Goal: Task Accomplishment & Management: Manage account settings

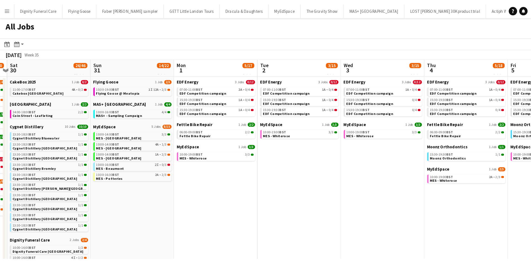
scroll to position [0, 261]
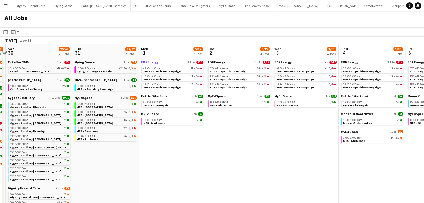
click at [149, 62] on span "EDF Energy" at bounding box center [149, 62] width 17 height 4
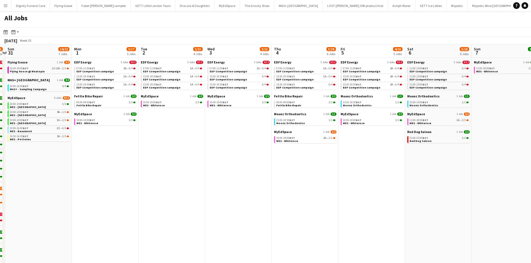
scroll to position [0, 175]
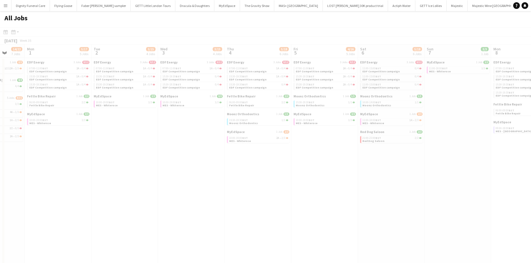
drag, startPoint x: 355, startPoint y: 122, endPoint x: 178, endPoint y: 127, distance: 176.4
click at [178, 127] on app-all-jobs "All Jobs Date picker AUG 2025 AUG 2025 Monday M Tuesday T Wednesday W Thursday …" at bounding box center [265, 196] width 531 height 370
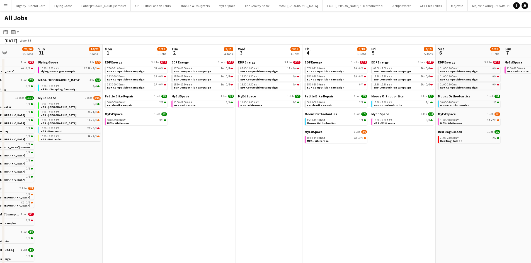
drag, startPoint x: 96, startPoint y: 111, endPoint x: 502, endPoint y: 86, distance: 407.4
click at [423, 86] on app-calendar-viewport "Fri 29 13/20 8 Jobs Sat 30 26/46 25 Jobs Sun 31 14/22 7 Jobs Mon 1 5/17 5 Jobs …" at bounding box center [265, 213] width 531 height 337
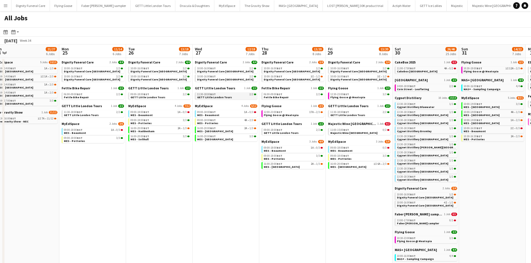
drag, startPoint x: 317, startPoint y: 112, endPoint x: 516, endPoint y: 98, distance: 199.6
click at [423, 98] on app-calendar-viewport "Fri 22 16/19 7 Jobs Sat 23 38/57 25 Jobs Sun 24 21/27 6 Jobs Mon 25 11/14 6 Job…" at bounding box center [265, 213] width 531 height 337
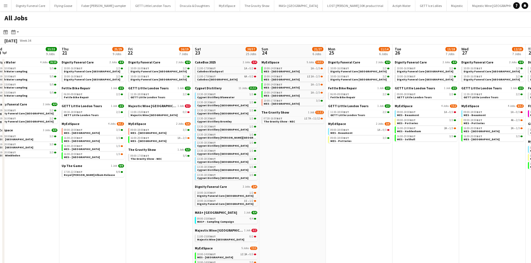
scroll to position [0, 156]
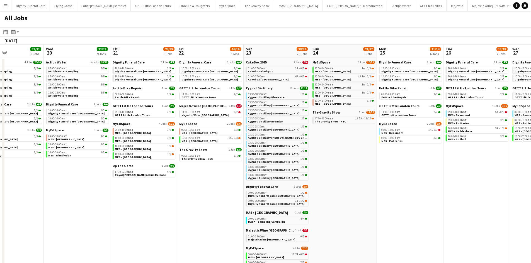
drag, startPoint x: 301, startPoint y: 141, endPoint x: 336, endPoint y: 178, distance: 50.8
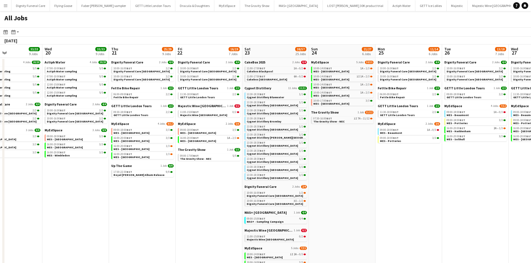
click at [423, 116] on app-calendar-viewport "Mon 18 9/9 4 Jobs Tue 19 33/33 9 Jobs Wed 20 33/33 9 Jobs Thu 21 25/29 9 Jobs F…" at bounding box center [265, 213] width 531 height 337
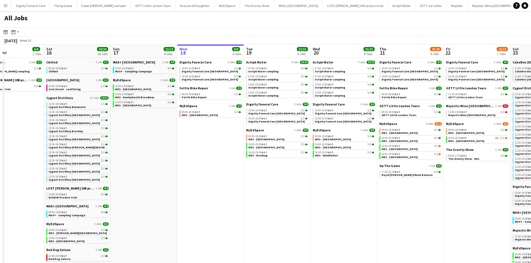
scroll to position [0, 148]
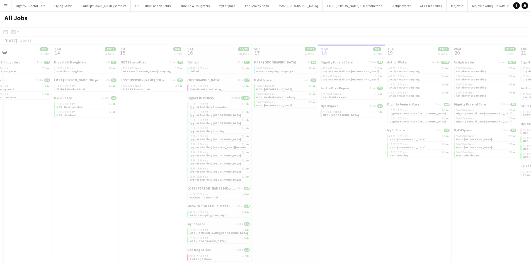
drag, startPoint x: 329, startPoint y: 160, endPoint x: 369, endPoint y: 152, distance: 40.9
click at [369, 152] on app-all-jobs "All Jobs Date picker AUG 2025 AUG 2025 Monday M Tuesday T Wednesday W Thursday …" at bounding box center [265, 196] width 531 height 370
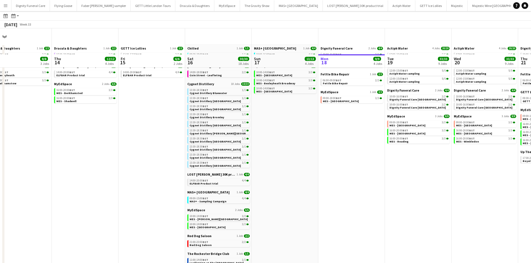
scroll to position [0, 0]
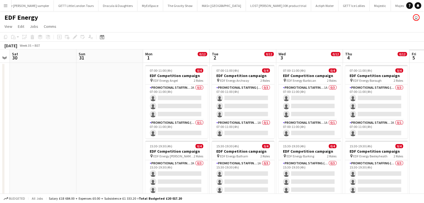
scroll to position [0, 171]
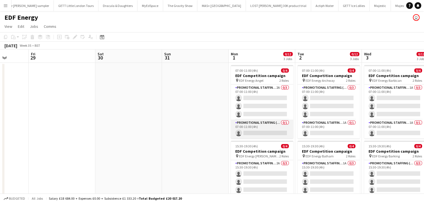
click at [254, 130] on app-card-role "Promotional Staffing (Team Leader) 0/1 07:00-11:00 (4h) single-neutral-actions" at bounding box center [262, 129] width 62 height 19
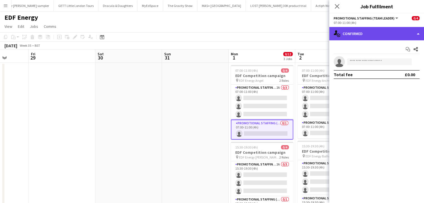
click at [373, 33] on div "single-neutral-actions-check-2 Confirmed" at bounding box center [376, 33] width 95 height 13
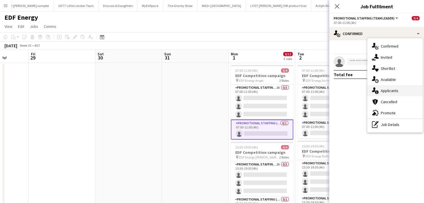
click at [390, 89] on div "single-neutral-actions-information Applicants" at bounding box center [394, 90] width 55 height 11
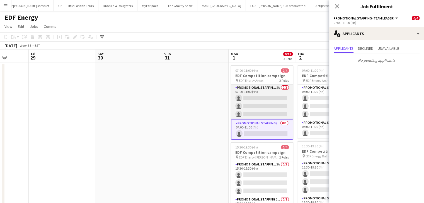
click at [272, 101] on app-card-role "Promotional Staffing (Flyering Staff) 2A 0/3 07:00-11:00 (4h) single-neutral-ac…" at bounding box center [262, 102] width 62 height 35
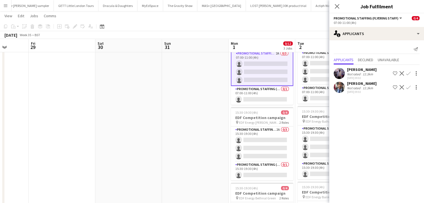
scroll to position [37, 0]
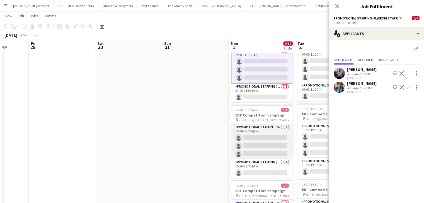
click at [266, 141] on app-card-role "Promotional Staffing (Flyering Staff) 2A 0/3 15:30-19:30 (4h) single-neutral-ac…" at bounding box center [262, 141] width 62 height 35
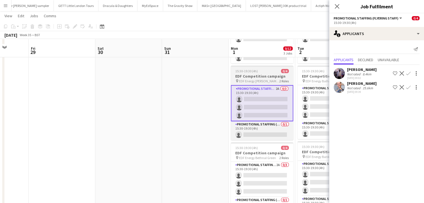
scroll to position [81, 0]
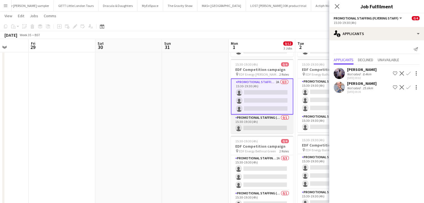
click at [269, 128] on app-card-role "Promotional Staffing (Team Leader) 0/1 15:30-19:30 (4h) single-neutral-actions" at bounding box center [262, 124] width 62 height 19
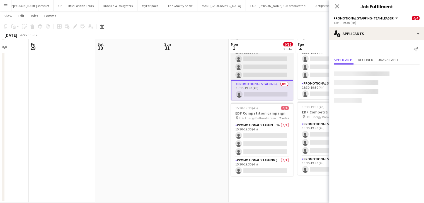
scroll to position [116, 0]
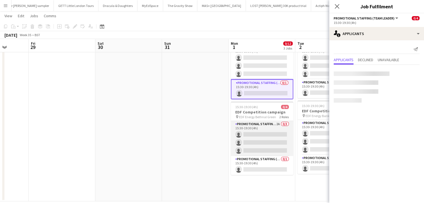
click at [263, 137] on app-card-role "Promotional Staffing (Flyering Staff) 2A 0/3 15:30-19:30 (4h) single-neutral-ac…" at bounding box center [262, 138] width 62 height 35
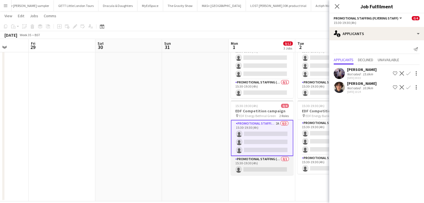
click at [273, 169] on app-card-role "Promotional Staffing (Team Leader) 0/1 15:30-19:30 (4h) single-neutral-actions" at bounding box center [262, 165] width 62 height 19
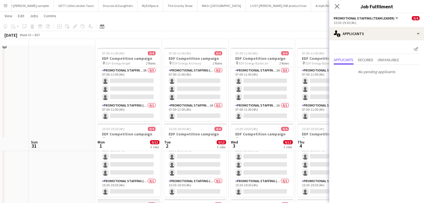
scroll to position [0, 0]
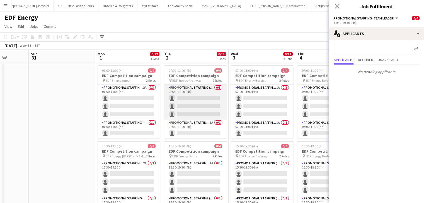
click at [201, 108] on app-card-role "Promotional Staffing (Flyering Staff) 0/3 07:00-11:00 (4h) single-neutral-actio…" at bounding box center [195, 102] width 62 height 35
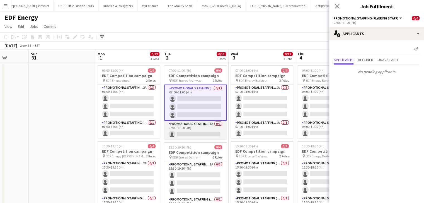
click at [205, 134] on app-card-role "Promotional Staffing (Team Leader) 1A 0/1 07:00-11:00 (4h) single-neutral-actio…" at bounding box center [195, 130] width 62 height 19
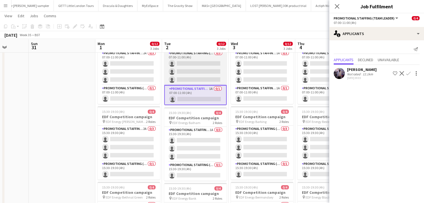
scroll to position [36, 0]
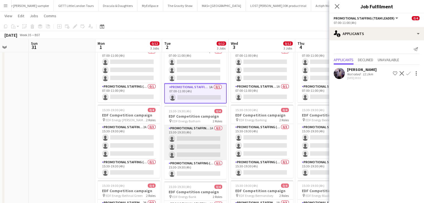
click at [197, 143] on app-card-role "Promotional Staffing (Flyering Staff) 1A 0/3 15:30-19:30 (4h) single-neutral-ac…" at bounding box center [195, 142] width 62 height 35
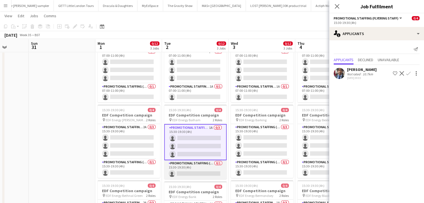
click at [206, 172] on app-card-role "Promotional Staffing (Team Leader) 0/1 15:30-19:30 (4h) single-neutral-actions" at bounding box center [195, 169] width 62 height 19
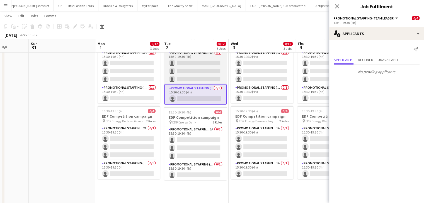
scroll to position [110, 0]
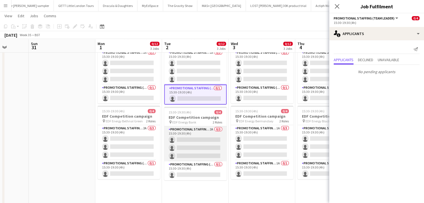
click at [208, 147] on app-card-role "Promotional Staffing (Flyering Staff) 2A 0/3 15:30-19:30 (4h) single-neutral-ac…" at bounding box center [195, 143] width 62 height 35
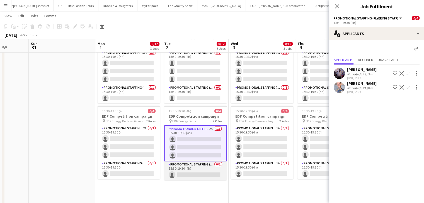
click at [211, 174] on app-card-role "Promotional Staffing (Team Leader) 0/1 15:30-19:30 (4h) single-neutral-actions" at bounding box center [195, 171] width 62 height 19
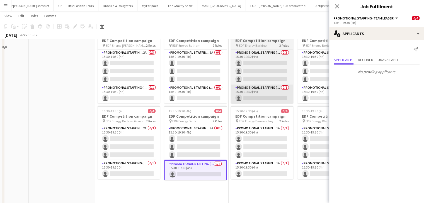
scroll to position [0, 0]
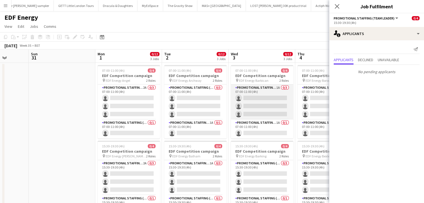
click at [268, 104] on app-card-role "Promotional Staffing (Flyering Staff) 1A 0/3 07:00-11:00 (4h) single-neutral-ac…" at bounding box center [262, 102] width 62 height 35
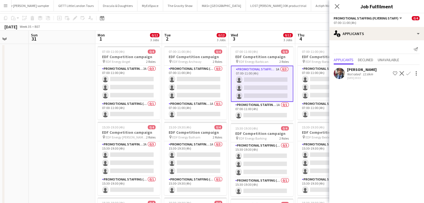
scroll to position [19, 0]
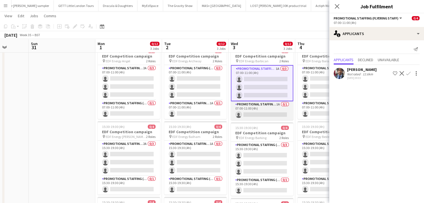
click at [268, 114] on app-card-role "Promotional Staffing (Team Leader) 1A 0/1 07:00-11:00 (4h) single-neutral-actio…" at bounding box center [262, 110] width 62 height 19
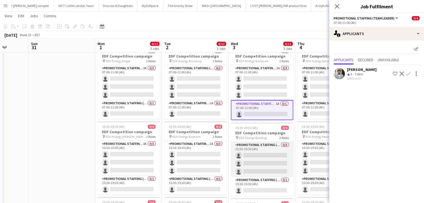
click at [267, 156] on app-card-role "Promotional Staffing (Flyering Staff) 0/3 15:30-19:30 (4h) single-neutral-actio…" at bounding box center [262, 159] width 62 height 35
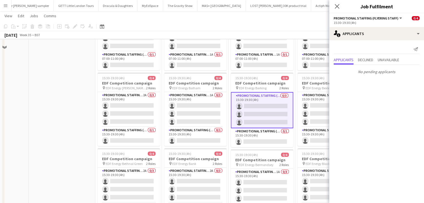
scroll to position [68, 0]
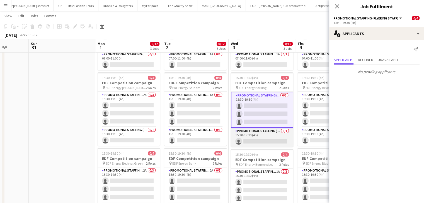
click at [266, 142] on app-card-role "Promotional Staffing (Team Leader) 0/1 15:30-19:30 (4h) single-neutral-actions" at bounding box center [262, 137] width 62 height 19
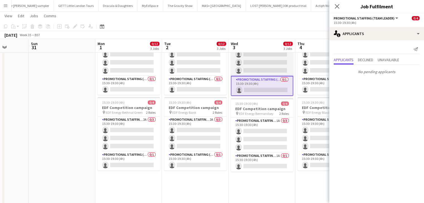
scroll to position [119, 0]
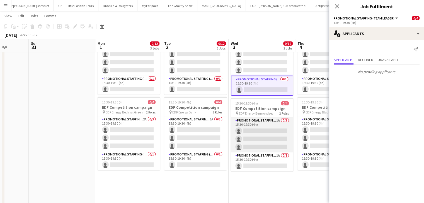
click at [262, 137] on app-card-role "Promotional Staffing (Flyering Staff) 1A 0/3 15:30-19:30 (4h) single-neutral-ac…" at bounding box center [262, 135] width 62 height 35
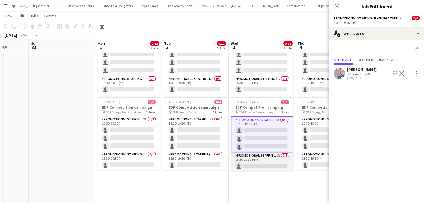
click at [278, 163] on app-card-role "Promotional Staffing (Team Leader) 1A 0/1 15:30-19:30 (4h) single-neutral-actio…" at bounding box center [262, 162] width 62 height 19
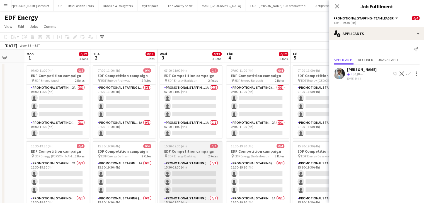
scroll to position [0, 248]
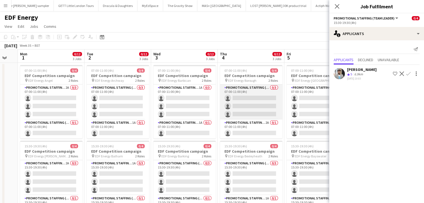
click at [262, 113] on app-card-role "Promotional Staffing (Flyering Staff) 0/3 07:00-11:00 (4h) single-neutral-actio…" at bounding box center [251, 102] width 62 height 35
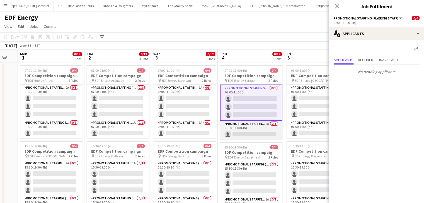
click at [258, 134] on app-card-role "Promotional Staffing (Team Leader) 2A 0/1 07:00-11:00 (4h) single-neutral-actio…" at bounding box center [251, 130] width 62 height 19
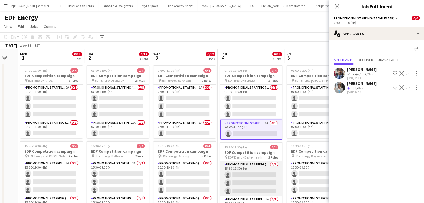
click at [255, 170] on app-card-role "Promotional Staffing (Flyering Staff) 0/3 15:30-19:30 (4h) single-neutral-actio…" at bounding box center [251, 179] width 62 height 35
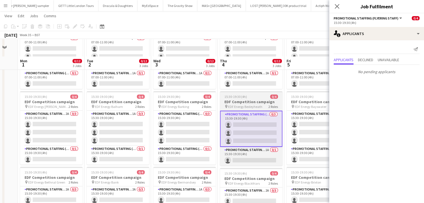
scroll to position [71, 0]
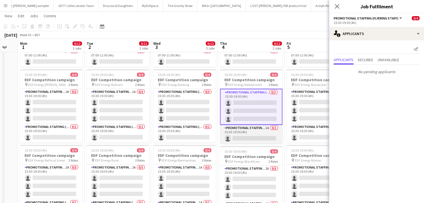
click at [255, 138] on app-card-role "Promotional Staffing (Team Leader) 1A 0/1 15:30-19:30 (4h) single-neutral-actio…" at bounding box center [251, 134] width 62 height 19
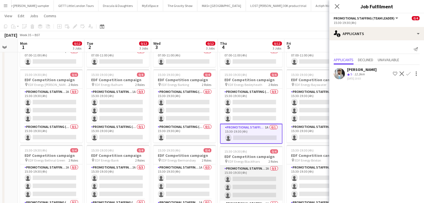
click at [255, 183] on app-card-role "Promotional Staffing (Flyering Staff) 2A 0/3 15:30-19:30 (4h) single-neutral-ac…" at bounding box center [251, 183] width 62 height 35
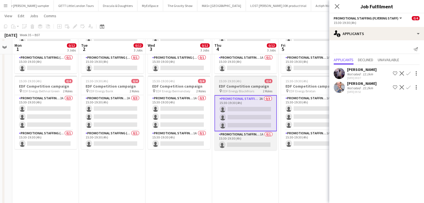
scroll to position [142, 0]
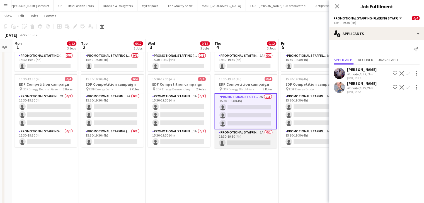
click at [250, 140] on app-card-role "Promotional Staffing (Team Leader) 1A 0/1 15:30-19:30 (4h) single-neutral-actio…" at bounding box center [245, 139] width 62 height 19
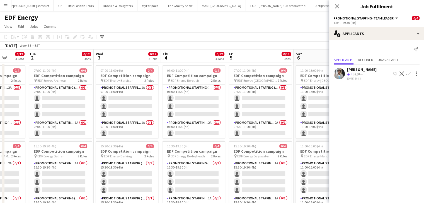
scroll to position [0, 175]
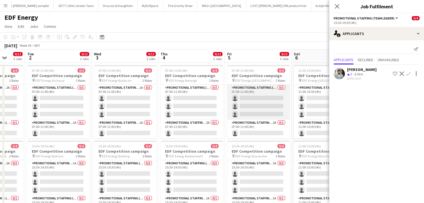
click at [251, 106] on app-card-role "Promotional Staffing (Flyering Staff) 0/3 07:00-11:00 (4h) single-neutral-actio…" at bounding box center [258, 102] width 62 height 35
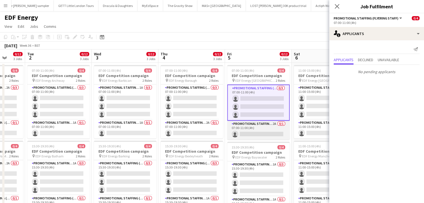
click at [256, 135] on app-card-role "Promotional Staffing (Team Leader) 2A 0/1 07:00-11:00 (4h) single-neutral-actio…" at bounding box center [258, 130] width 62 height 19
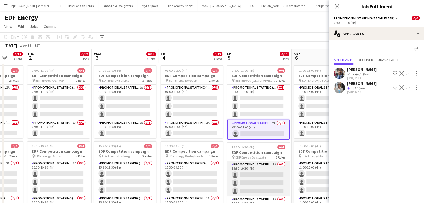
click at [260, 172] on app-card-role "Promotional Staffing (Flyering Staff) 1A 0/3 15:30-19:30 (4h) single-neutral-ac…" at bounding box center [258, 179] width 62 height 35
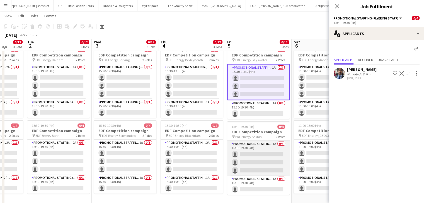
scroll to position [97, 0]
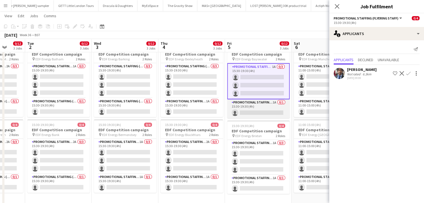
click at [265, 112] on app-card-role "Promotional Staffing (Team Leader) 1A 0/1 15:30-19:30 (4h) single-neutral-actio…" at bounding box center [258, 108] width 62 height 19
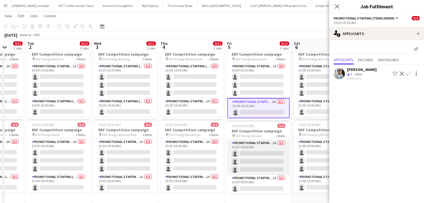
click at [265, 155] on app-card-role "Promotional Staffing (Flyering Staff) 1A 0/3 15:30-19:30 (4h) single-neutral-ac…" at bounding box center [258, 157] width 62 height 35
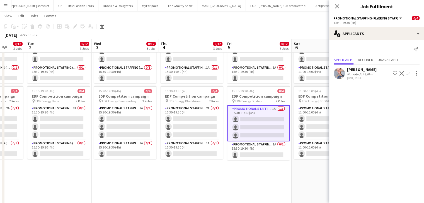
scroll to position [130, 0]
click at [353, 69] on div "[PERSON_NAME]" at bounding box center [362, 69] width 30 height 5
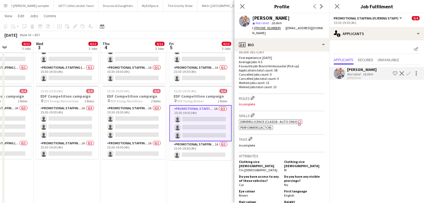
scroll to position [0, 0]
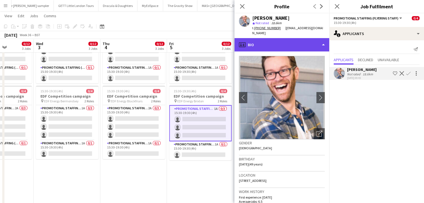
click at [270, 38] on div "profile Bio" at bounding box center [281, 44] width 95 height 13
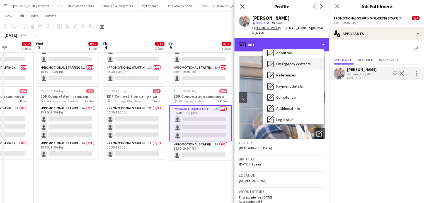
scroll to position [75, 0]
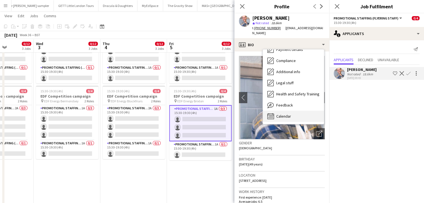
click at [281, 114] on span "Calendar" at bounding box center [283, 116] width 15 height 5
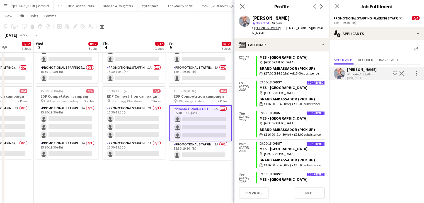
scroll to position [0, 0]
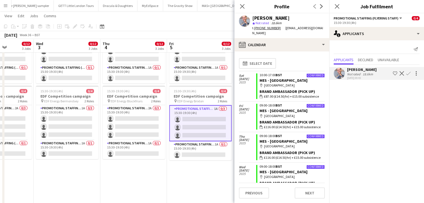
click at [129, 177] on app-date-cell "07:00-11:00 (4h) 0/4 EDF Competition campaign pin EDF Energy Borough 2 Roles Pr…" at bounding box center [133, 100] width 67 height 336
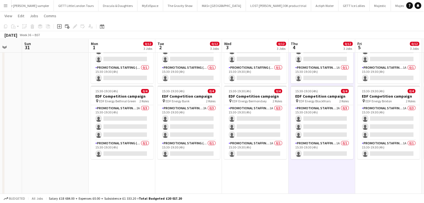
scroll to position [0, 178]
drag, startPoint x: 129, startPoint y: 177, endPoint x: 316, endPoint y: 172, distance: 187.5
click at [316, 172] on app-calendar-viewport "Thu 28 Fri 29 Sat 30 Sun 31 Mon 1 0/12 3 Jobs Tue 2 0/12 3 Jobs Wed 3 0/12 3 Jo…" at bounding box center [212, 79] width 424 height 377
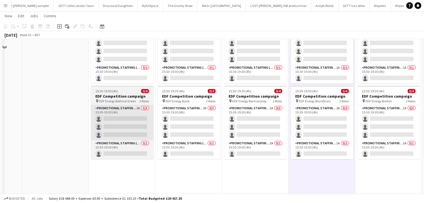
scroll to position [0, 0]
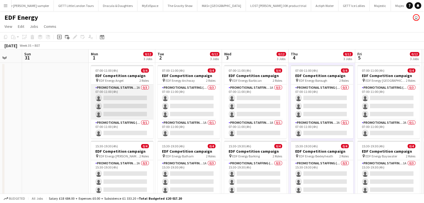
click at [125, 107] on app-card-role "Promotional Staffing (Flyering Staff) 2A 0/3 07:00-11:00 (4h) single-neutral-ac…" at bounding box center [122, 102] width 62 height 35
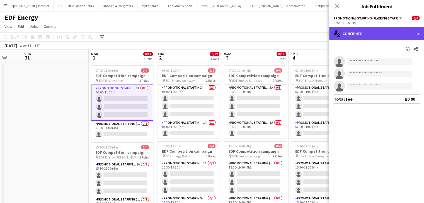
click at [377, 34] on div "single-neutral-actions-check-2 Confirmed" at bounding box center [376, 33] width 95 height 13
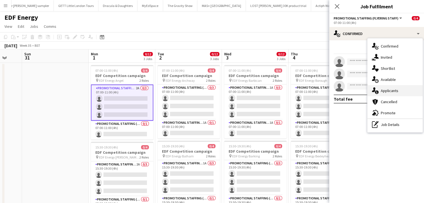
click at [386, 89] on div "single-neutral-actions-information Applicants" at bounding box center [394, 90] width 55 height 11
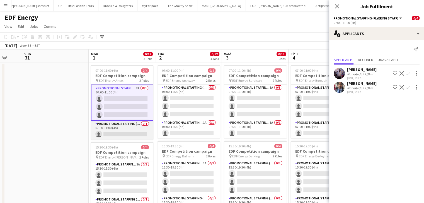
click at [139, 132] on app-card-role "Promotional Staffing (Team Leader) 0/1 07:00-11:00 (4h) single-neutral-actions" at bounding box center [122, 130] width 62 height 19
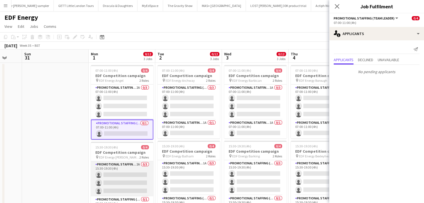
click at [132, 177] on app-card-role "Promotional Staffing (Flyering Staff) 2A 0/3 15:30-19:30 (4h) single-neutral-ac…" at bounding box center [122, 179] width 62 height 35
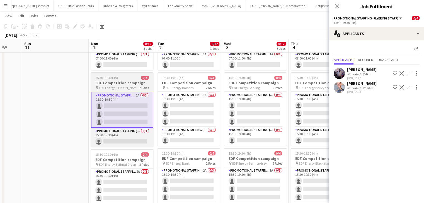
scroll to position [68, 0]
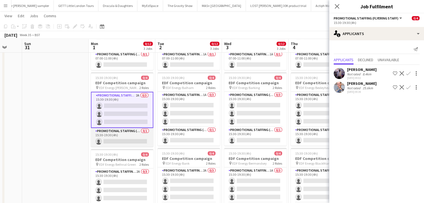
click at [126, 140] on app-card-role "Promotional Staffing (Team Leader) 0/1 15:30-19:30 (4h) single-neutral-actions" at bounding box center [122, 137] width 62 height 19
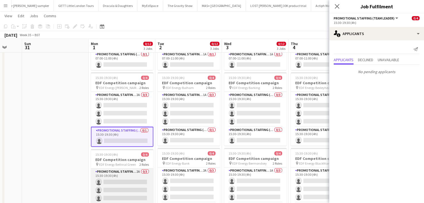
click at [123, 181] on app-card-role "Promotional Staffing (Flyering Staff) 2A 0/3 15:30-19:30 (4h) single-neutral-ac…" at bounding box center [122, 186] width 62 height 35
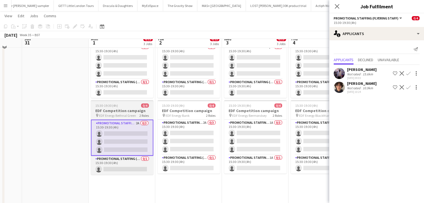
scroll to position [118, 0]
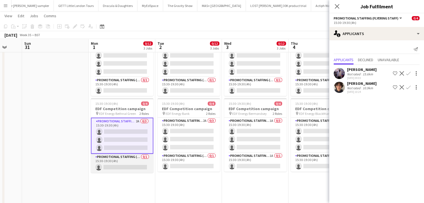
click at [135, 164] on app-card-role "Promotional Staffing (Team Leader) 0/1 15:30-19:30 (4h) single-neutral-actions" at bounding box center [122, 163] width 62 height 19
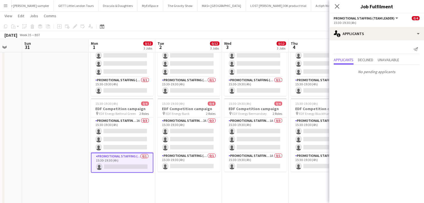
scroll to position [0, 0]
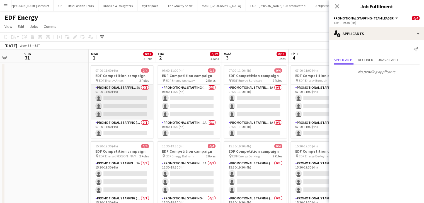
click at [129, 109] on app-card-role "Promotional Staffing (Flyering Staff) 2A 0/3 07:00-11:00 (4h) single-neutral-ac…" at bounding box center [122, 102] width 62 height 35
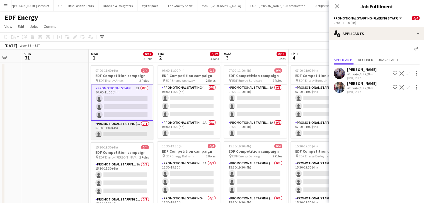
click at [130, 131] on app-card-role "Promotional Staffing (Team Leader) 0/1 07:00-11:00 (4h) single-neutral-actions" at bounding box center [122, 130] width 62 height 19
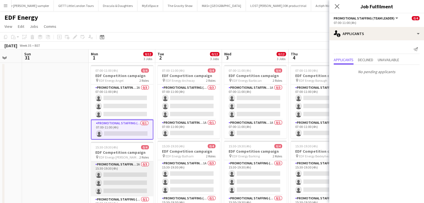
click at [128, 170] on app-card-role "Promotional Staffing (Flyering Staff) 2A 0/3 15:30-19:30 (4h) single-neutral-ac…" at bounding box center [122, 179] width 62 height 35
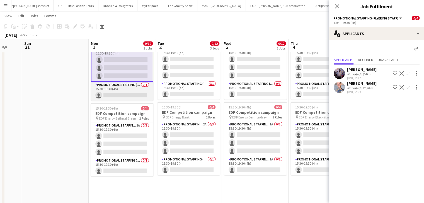
scroll to position [114, 0]
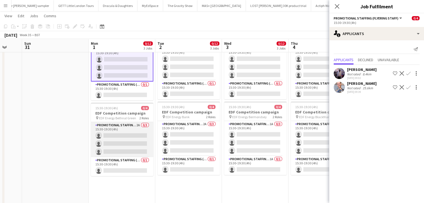
click at [125, 141] on app-card-role "Promotional Staffing (Flyering Staff) 2A 0/3 15:30-19:30 (4h) single-neutral-ac…" at bounding box center [122, 139] width 62 height 35
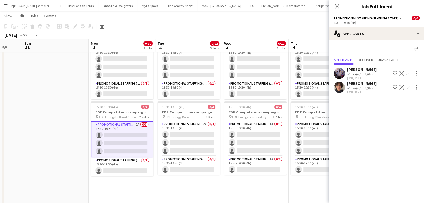
click at [363, 83] on div "[PERSON_NAME]" at bounding box center [362, 83] width 30 height 5
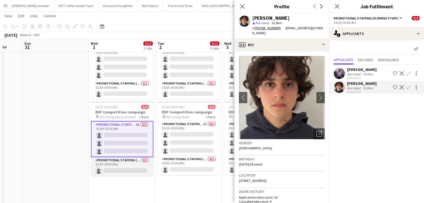
click at [127, 170] on app-card-role "Promotional Staffing (Team Leader) 0/1 15:30-19:30 (4h) single-neutral-actions" at bounding box center [122, 166] width 62 height 19
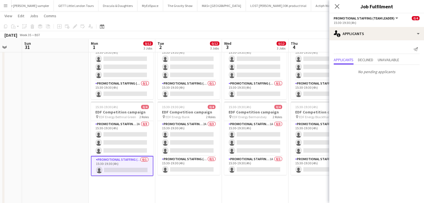
scroll to position [0, 0]
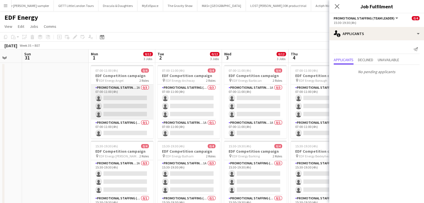
click at [123, 104] on app-card-role "Promotional Staffing (Flyering Staff) 2A 0/3 07:00-11:00 (4h) single-neutral-ac…" at bounding box center [122, 102] width 62 height 35
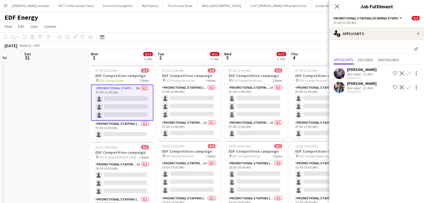
click at [409, 86] on app-icon "Confirm" at bounding box center [408, 87] width 4 height 4
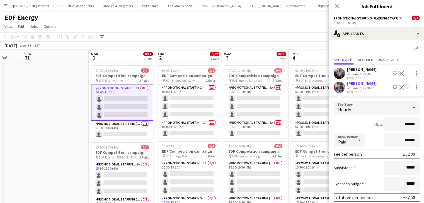
scroll to position [22, 0]
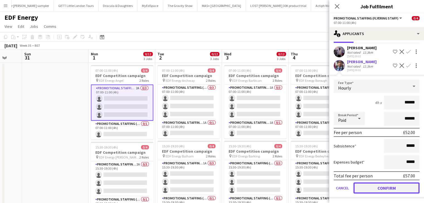
click at [385, 186] on button "Confirm" at bounding box center [386, 188] width 66 height 11
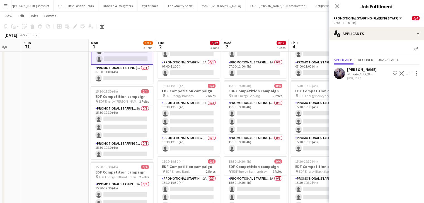
scroll to position [60, 0]
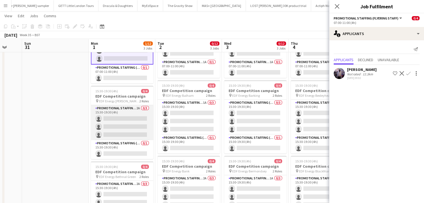
click at [133, 116] on app-card-role "Promotional Staffing (Flyering Staff) 2A 0/3 15:30-19:30 (4h) single-neutral-ac…" at bounding box center [122, 122] width 62 height 35
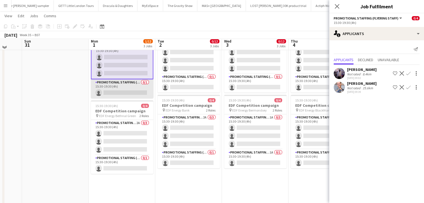
scroll to position [127, 0]
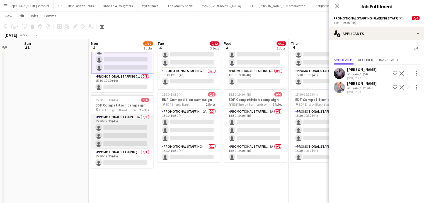
click at [126, 131] on app-card-role "Promotional Staffing (Flyering Staff) 2A 0/3 15:30-19:30 (4h) single-neutral-ac…" at bounding box center [122, 131] width 62 height 35
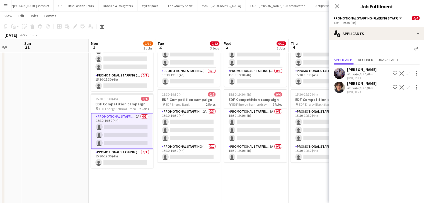
click at [407, 73] on app-icon "Confirm" at bounding box center [408, 73] width 4 height 4
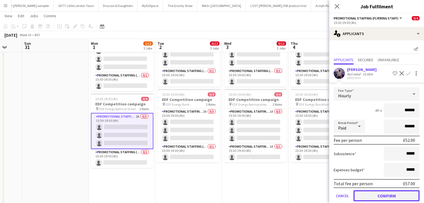
click at [371, 195] on button "Confirm" at bounding box center [386, 196] width 66 height 11
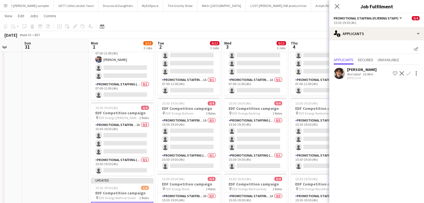
scroll to position [42, 0]
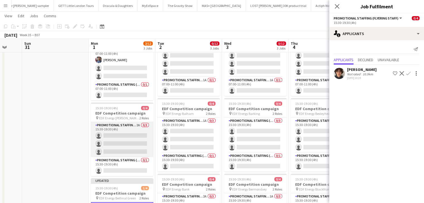
click at [133, 148] on app-card-role "Promotional Staffing (Flyering Staff) 2A 0/3 15:30-19:30 (4h) single-neutral-ac…" at bounding box center [122, 139] width 62 height 35
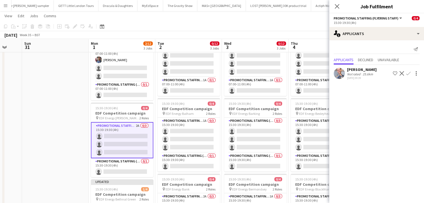
click at [408, 72] on app-icon "Confirm" at bounding box center [408, 73] width 4 height 4
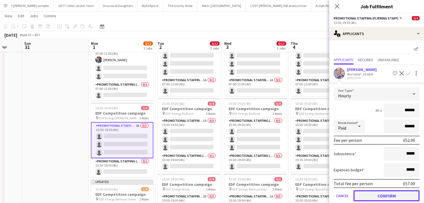
click at [386, 196] on button "Confirm" at bounding box center [386, 196] width 66 height 11
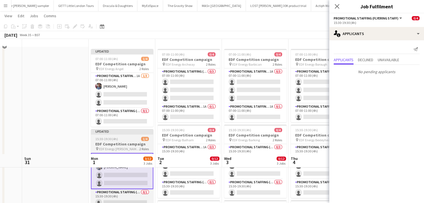
scroll to position [0, 0]
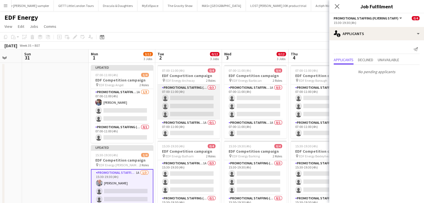
click at [187, 107] on app-card-role "Promotional Staffing (Flyering Staff) 0/3 07:00-11:00 (4h) single-neutral-actio…" at bounding box center [188, 102] width 62 height 35
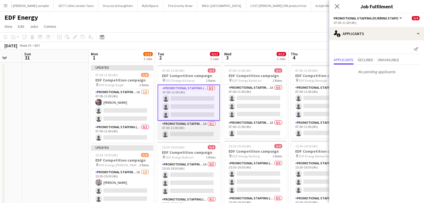
click at [201, 133] on app-card-role "Promotional Staffing (Team Leader) 1A 0/1 07:00-11:00 (4h) single-neutral-actio…" at bounding box center [188, 130] width 62 height 19
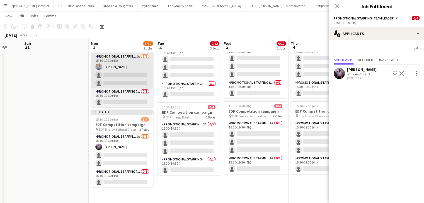
scroll to position [116, 0]
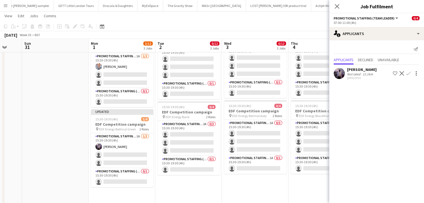
click at [409, 72] on app-icon "Confirm" at bounding box center [408, 73] width 4 height 4
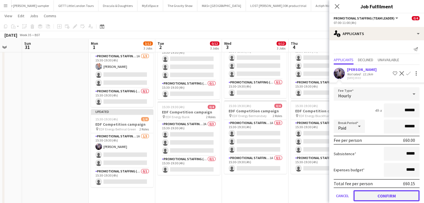
click at [388, 192] on button "Confirm" at bounding box center [386, 196] width 66 height 11
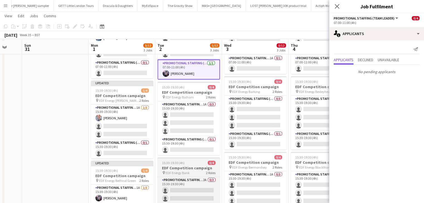
scroll to position [67, 0]
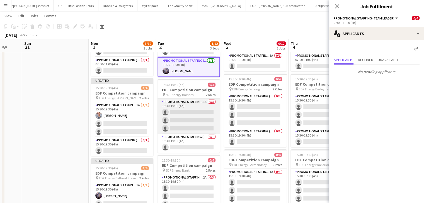
click at [194, 120] on app-card-role "Promotional Staffing (Flyering Staff) 1A 0/3 15:30-19:30 (4h) single-neutral-ac…" at bounding box center [188, 116] width 62 height 35
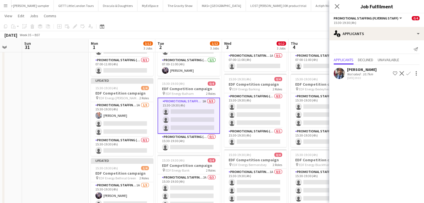
click at [407, 72] on app-icon "Confirm" at bounding box center [408, 73] width 4 height 4
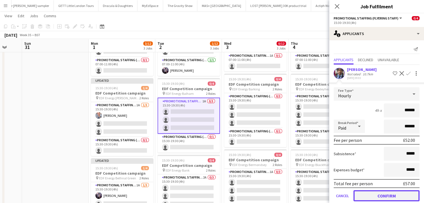
click at [379, 196] on button "Confirm" at bounding box center [386, 196] width 66 height 11
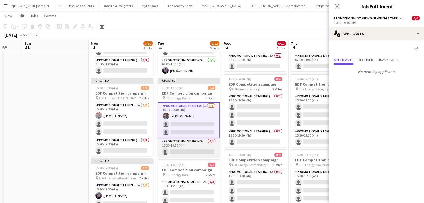
click at [204, 152] on app-card-role "Promotional Staffing (Team Leader) 0/1 15:30-19:30 (4h) single-neutral-actions" at bounding box center [188, 147] width 62 height 19
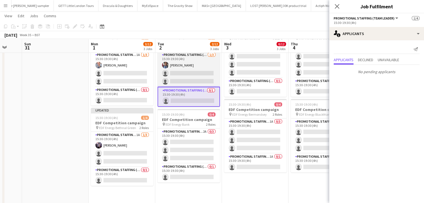
scroll to position [118, 0]
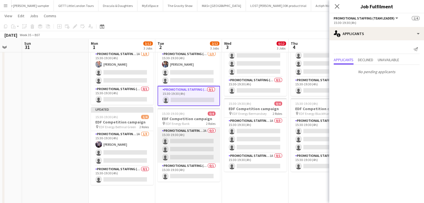
click at [192, 144] on app-card-role "Promotional Staffing (Flyering Staff) 2A 0/3 15:30-19:30 (4h) single-neutral-ac…" at bounding box center [188, 145] width 62 height 35
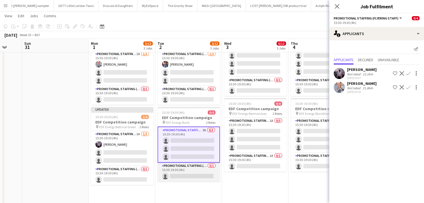
click at [186, 175] on app-card-role "Promotional Staffing (Team Leader) 0/1 15:30-19:30 (4h) single-neutral-actions" at bounding box center [188, 172] width 62 height 19
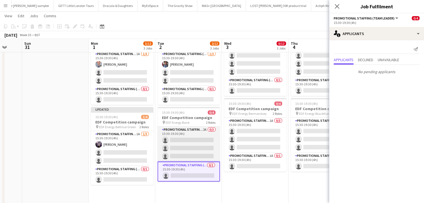
click at [202, 149] on app-card-role "Promotional Staffing (Flyering Staff) 2A 0/3 15:30-19:30 (4h) single-neutral-ac…" at bounding box center [188, 144] width 62 height 35
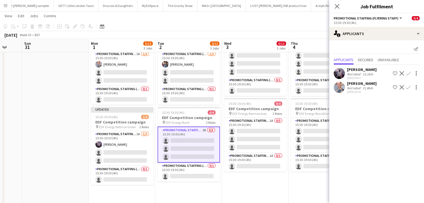
click at [408, 86] on app-icon "Confirm" at bounding box center [408, 87] width 4 height 4
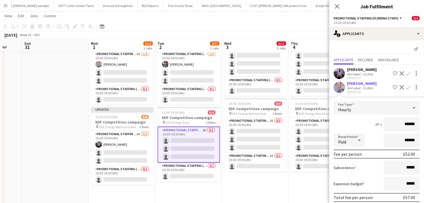
scroll to position [22, 0]
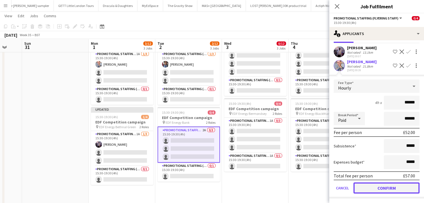
click at [377, 185] on button "Confirm" at bounding box center [386, 188] width 66 height 11
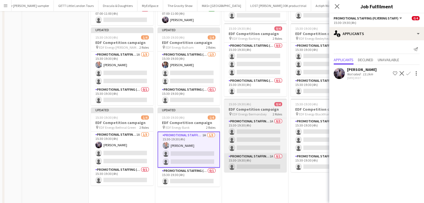
scroll to position [0, 0]
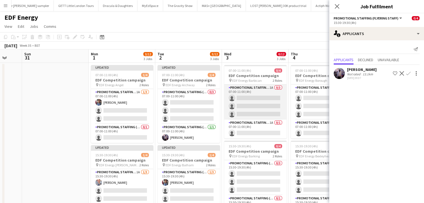
click at [261, 98] on app-card-role "Promotional Staffing (Flyering Staff) 1A 0/3 07:00-11:00 (4h) single-neutral-ac…" at bounding box center [255, 102] width 62 height 35
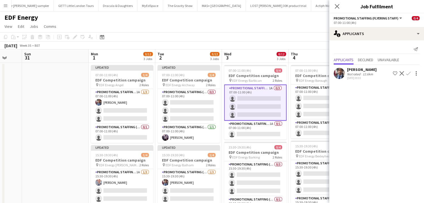
click at [407, 73] on app-icon "Confirm" at bounding box center [408, 73] width 4 height 4
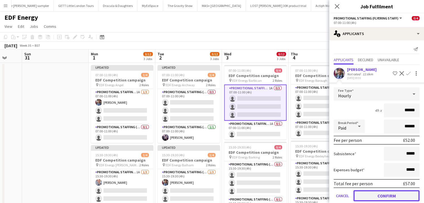
click at [389, 196] on button "Confirm" at bounding box center [386, 196] width 66 height 11
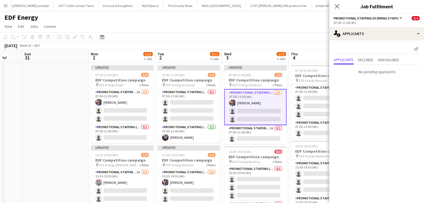
drag, startPoint x: 318, startPoint y: 144, endPoint x: 264, endPoint y: 144, distance: 53.5
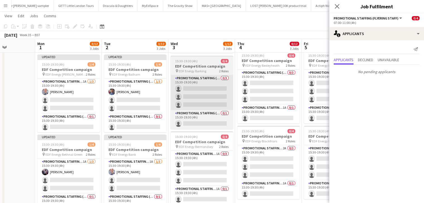
scroll to position [90, 0]
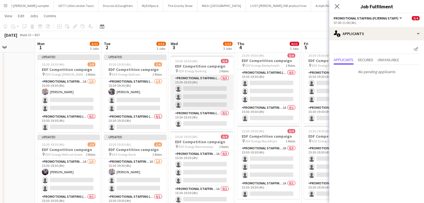
click at [195, 94] on app-card-role "Promotional Staffing (Flyering Staff) 0/3 15:30-19:30 (4h) single-neutral-actio…" at bounding box center [201, 92] width 62 height 35
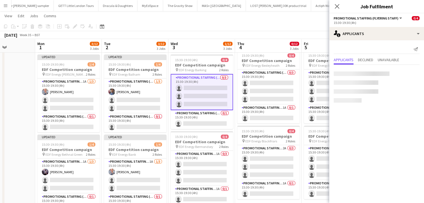
click at [195, 94] on app-card-role "Promotional Staffing (Flyering Staff) 0/3 15:30-19:30 (4h) single-neutral-actio…" at bounding box center [201, 92] width 62 height 36
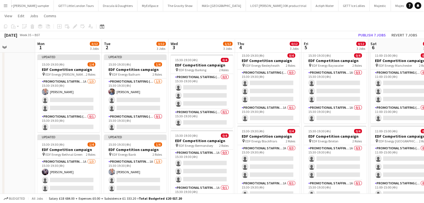
click at [357, 25] on app-calendar "Copy Paste Paste Ctrl+V Paste with crew Ctrl+Shift+V Paste linked Job [GEOGRAPH…" at bounding box center [212, 119] width 424 height 377
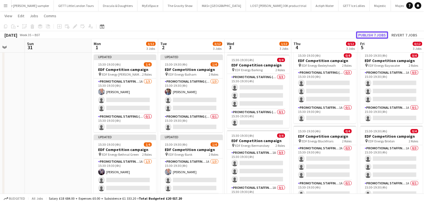
click at [367, 36] on button "Publish 7 jobs" at bounding box center [372, 34] width 32 height 7
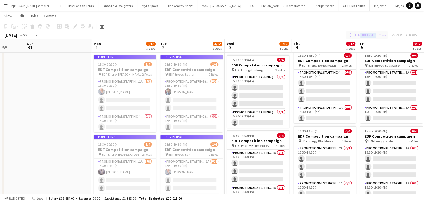
click at [367, 36] on div "Publish 7 jobs Revert 7 jobs" at bounding box center [382, 34] width 83 height 7
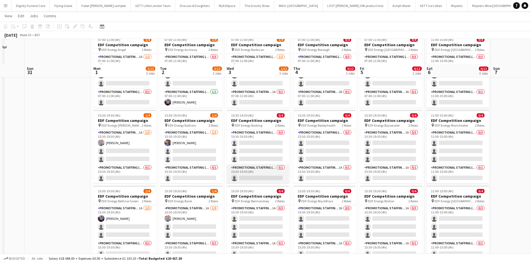
scroll to position [56, 0]
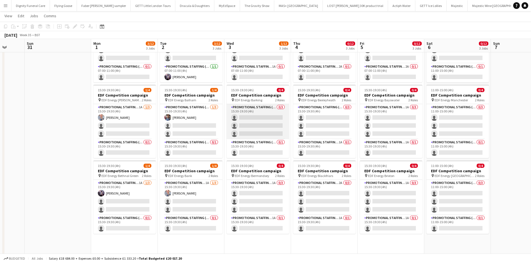
click at [245, 116] on app-card-role "Promotional Staffing (Flyering Staff) 0/3 15:30-19:30 (4h) single-neutral-actio…" at bounding box center [257, 121] width 62 height 35
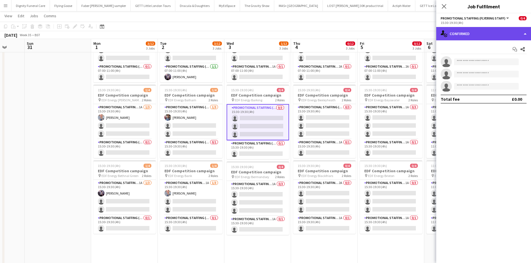
click at [428, 33] on div "single-neutral-actions-check-2 Confirmed" at bounding box center [483, 33] width 95 height 13
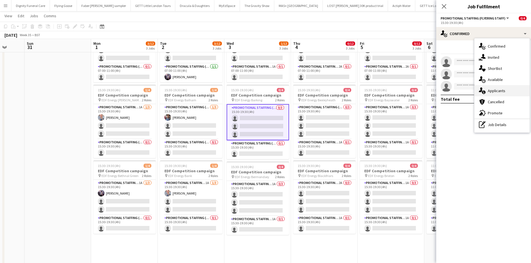
click at [428, 91] on div "single-neutral-actions-information Applicants" at bounding box center [501, 90] width 55 height 11
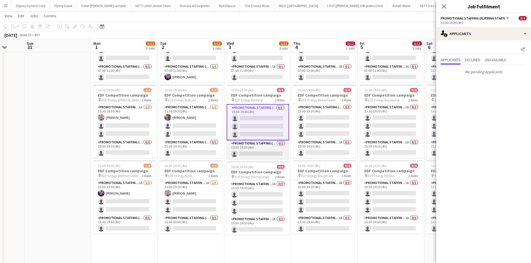
click at [262, 152] on app-card-role "Promotional Staffing (Team Leader) 0/1 15:30-19:30 (4h) single-neutral-actions" at bounding box center [257, 149] width 62 height 19
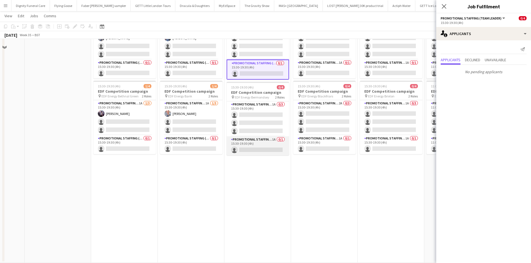
scroll to position [139, 0]
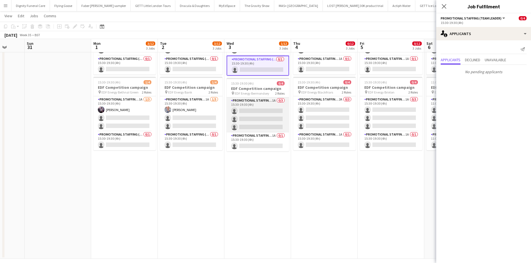
click at [275, 113] on app-card-role "Promotional Staffing (Flyering Staff) 1A 0/3 15:30-19:30 (4h) single-neutral-ac…" at bounding box center [257, 114] width 62 height 35
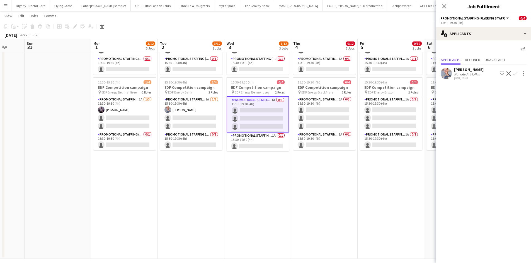
click at [428, 72] on app-icon "Confirm" at bounding box center [515, 73] width 4 height 4
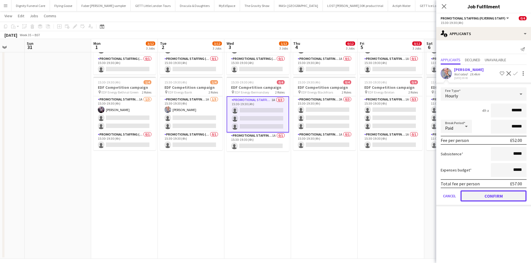
click at [428, 192] on button "Confirm" at bounding box center [493, 196] width 66 height 11
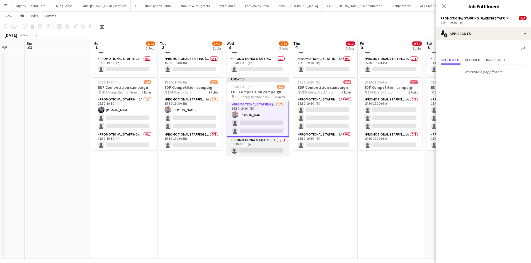
scroll to position [0, 175]
click at [251, 152] on app-card-role "Promotional Staffing (Team Leader) 1A 0/1 15:30-19:30 (4h) single-neutral-actio…" at bounding box center [258, 146] width 62 height 19
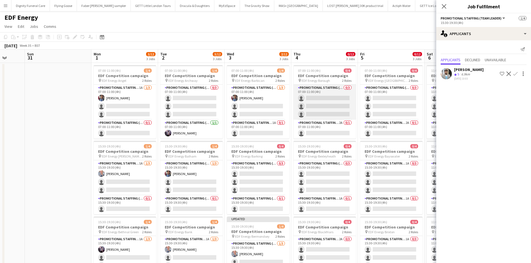
scroll to position [0, 175]
click at [335, 106] on app-card-role "Promotional Staffing (Flyering Staff) 0/3 07:00-11:00 (4h) single-neutral-actio…" at bounding box center [324, 102] width 62 height 35
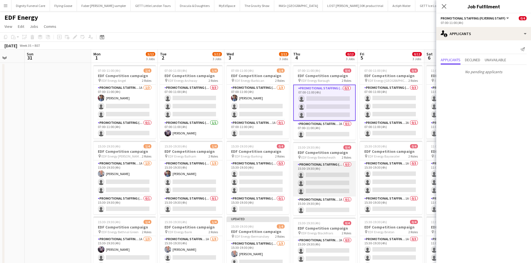
click at [331, 176] on app-card-role "Promotional Staffing (Flyering Staff) 0/3 15:30-19:30 (4h) single-neutral-actio…" at bounding box center [324, 179] width 62 height 35
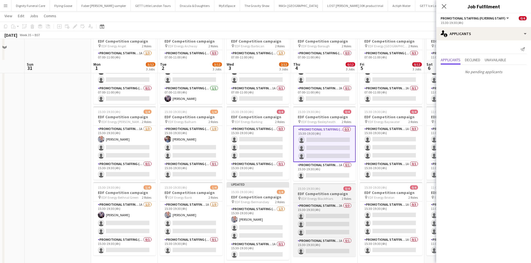
scroll to position [56, 0]
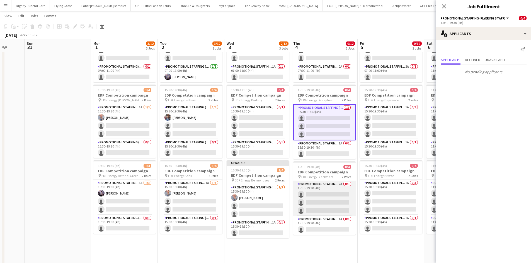
click at [333, 197] on app-card-role "Promotional Staffing (Flyering Staff) 2A 0/3 15:30-19:30 (4h) single-neutral-ac…" at bounding box center [324, 198] width 62 height 35
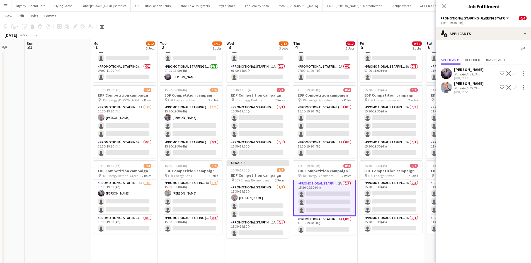
click at [428, 85] on app-icon "Confirm" at bounding box center [515, 87] width 4 height 4
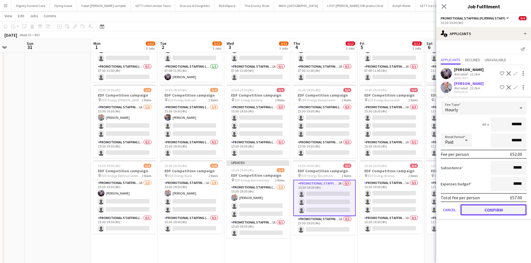
click at [428, 203] on button "Confirm" at bounding box center [493, 209] width 66 height 11
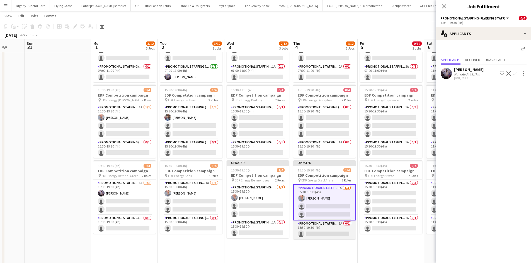
drag, startPoint x: 322, startPoint y: 232, endPoint x: 326, endPoint y: 232, distance: 3.6
click at [323, 203] on app-card-role "Promotional Staffing (Team Leader) 1A 0/1 15:30-19:30 (4h) single-neutral-actio…" at bounding box center [324, 230] width 62 height 19
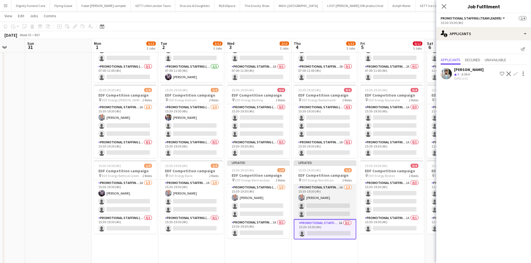
drag, startPoint x: 326, startPoint y: 205, endPoint x: 333, endPoint y: 199, distance: 9.1
click at [327, 203] on app-card-role "Promotional Staffing (Flyering Staff) 1A [DATE] 15:30-19:30 (4h) [PERSON_NAME] …" at bounding box center [325, 201] width 62 height 35
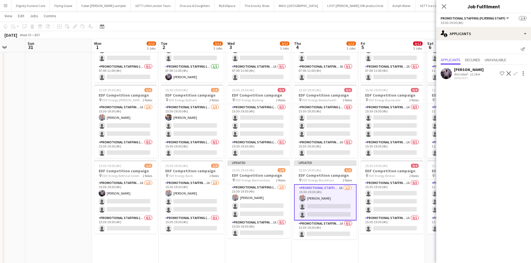
click at [428, 72] on app-icon "Confirm" at bounding box center [515, 73] width 4 height 4
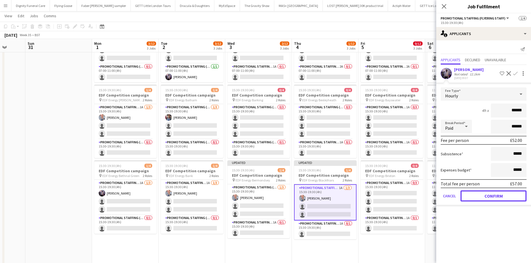
drag, startPoint x: 493, startPoint y: 196, endPoint x: 471, endPoint y: 195, distance: 21.5
click at [428, 195] on button "Confirm" at bounding box center [493, 196] width 66 height 11
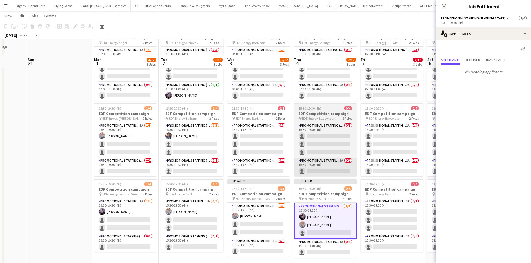
scroll to position [0, 0]
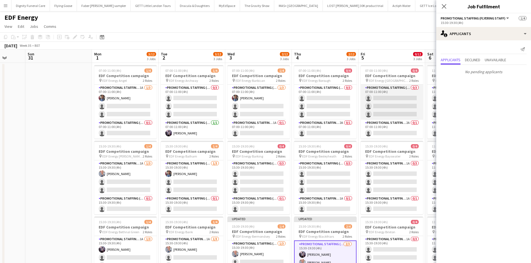
click at [400, 102] on app-card-role "Promotional Staffing (Flyering Staff) 0/3 07:00-11:00 (4h) single-neutral-actio…" at bounding box center [391, 102] width 62 height 35
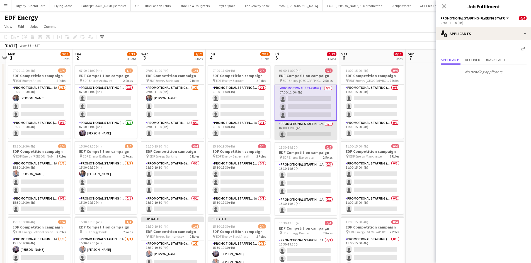
drag, startPoint x: 394, startPoint y: 133, endPoint x: 313, endPoint y: 134, distance: 80.5
click at [310, 135] on app-calendar-viewport "Fri 29 Sat 30 Sun 31 Mon 1 3/12 3 Jobs Tue 2 3/12 3 Jobs Wed 3 2/12 3 Jobs Thu …" at bounding box center [265, 224] width 531 height 349
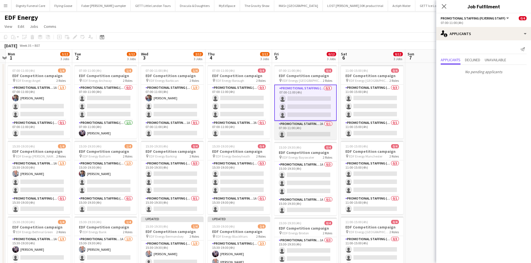
click at [315, 128] on app-card-role "Promotional Staffing (Team Leader) 2A 0/1 07:00-11:00 (4h) single-neutral-actio…" at bounding box center [305, 130] width 62 height 19
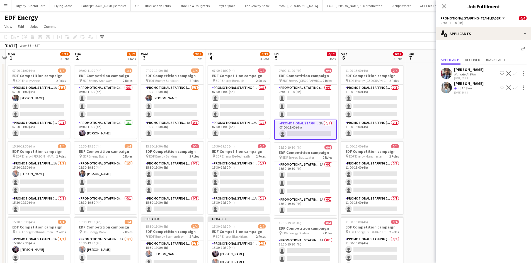
click at [428, 72] on app-icon "Confirm" at bounding box center [515, 73] width 4 height 4
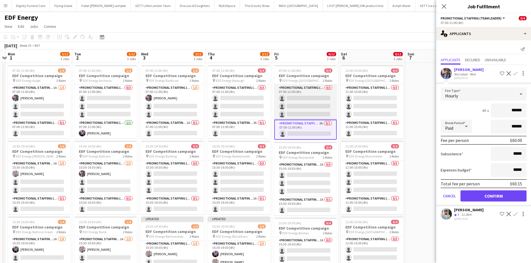
drag, startPoint x: 302, startPoint y: 97, endPoint x: 306, endPoint y: 97, distance: 4.2
click at [303, 97] on app-card-role "Promotional Staffing (Flyering Staff) 0/3 07:00-11:00 (4h) single-neutral-actio…" at bounding box center [305, 102] width 62 height 35
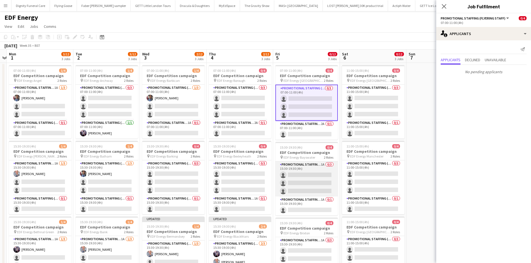
click at [302, 182] on app-card-role "Promotional Staffing (Flyering Staff) 1A 0/3 15:30-19:30 (4h) single-neutral-ac…" at bounding box center [306, 179] width 62 height 35
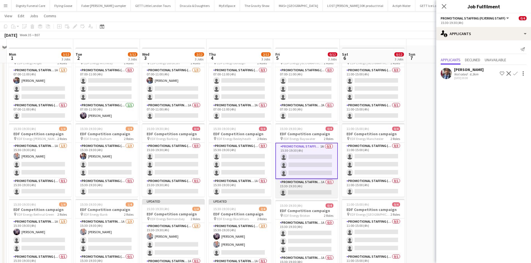
scroll to position [28, 0]
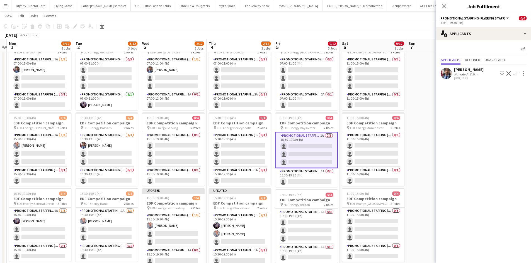
click at [428, 72] on app-icon "Confirm" at bounding box center [515, 73] width 4 height 4
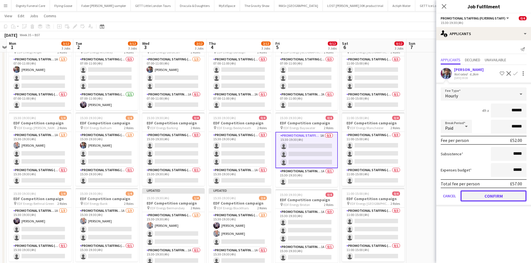
drag, startPoint x: 493, startPoint y: 197, endPoint x: 431, endPoint y: 203, distance: 62.3
click at [428, 198] on button "Confirm" at bounding box center [493, 196] width 66 height 11
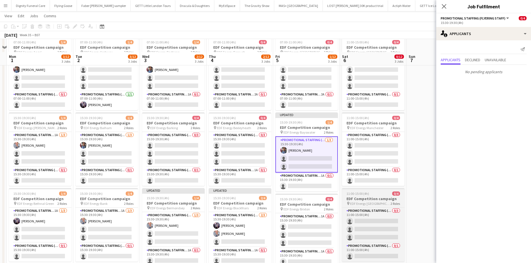
scroll to position [84, 0]
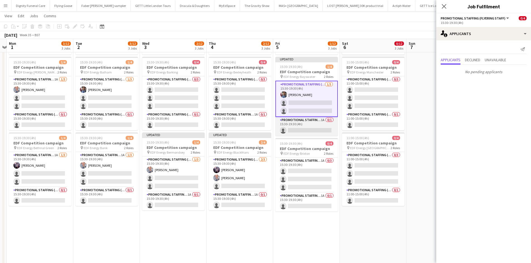
click at [310, 128] on app-card-role "Promotional Staffing (Team Leader) 1A 0/1 15:30-19:30 (4h) single-neutral-actio…" at bounding box center [306, 126] width 62 height 19
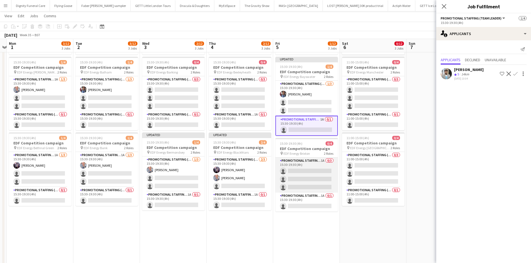
click at [310, 173] on app-card-role "Promotional Staffing (Flyering Staff) 1A 0/3 15:30-19:30 (4h) single-neutral-ac…" at bounding box center [306, 175] width 62 height 35
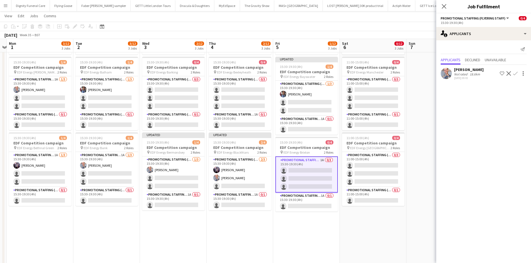
click at [428, 70] on button "Confirm" at bounding box center [515, 73] width 7 height 7
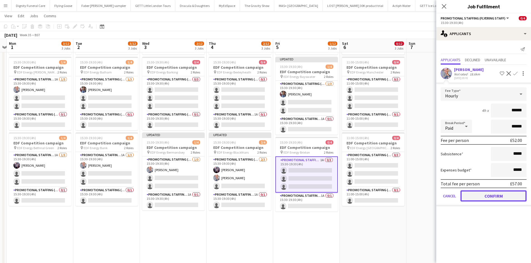
click at [428, 194] on button "Confirm" at bounding box center [493, 196] width 66 height 11
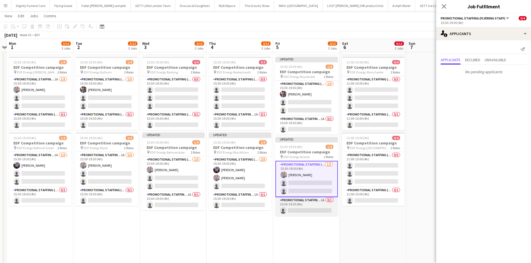
click at [319, 203] on app-card-role "Promotional Staffing (Team Leader) 1A 0/1 15:30-19:30 (4h) single-neutral-actio…" at bounding box center [306, 206] width 62 height 19
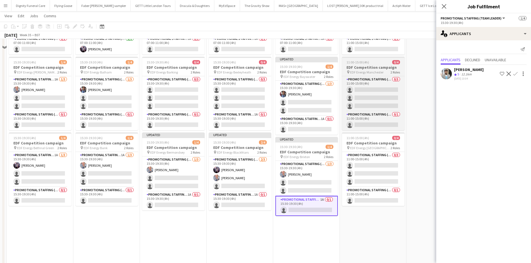
scroll to position [0, 0]
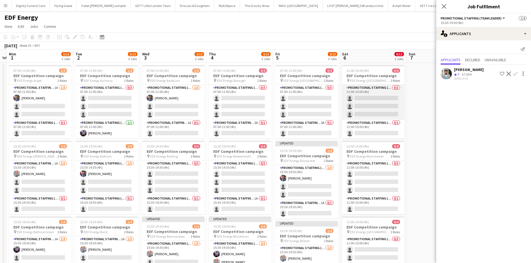
click at [377, 109] on app-card-role "Promotional Staffing (Flyering Staff) 0/3 11:00-15:00 (4h) single-neutral-actio…" at bounding box center [373, 102] width 62 height 35
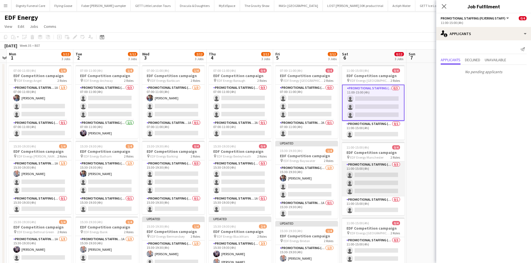
click at [375, 181] on app-card-role "Promotional Staffing (Flyering Staff) 0/3 11:00-15:00 (4h) single-neutral-actio…" at bounding box center [373, 179] width 62 height 35
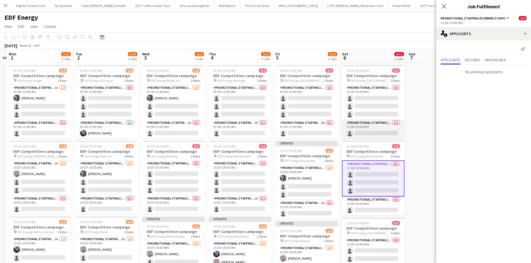
click at [372, 131] on app-card-role "Promotional Staffing (Team Leader) 0/1 11:00-15:00 (4h) single-neutral-actions" at bounding box center [373, 129] width 62 height 19
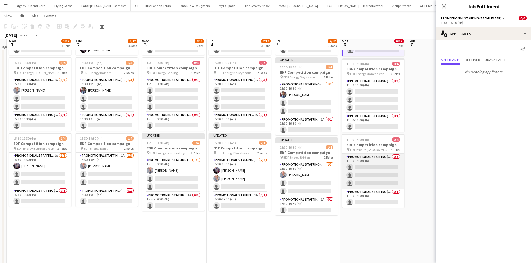
scroll to position [84, 0]
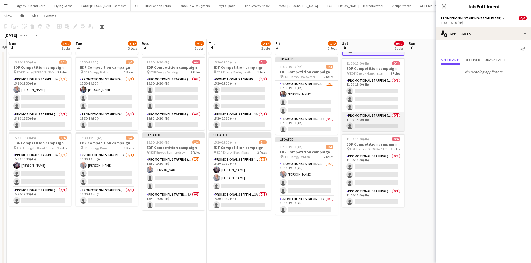
click at [381, 125] on app-card-role "Promotional Staffing (Team Leader) 0/1 11:00-15:00 (4h) single-neutral-actions" at bounding box center [373, 122] width 62 height 19
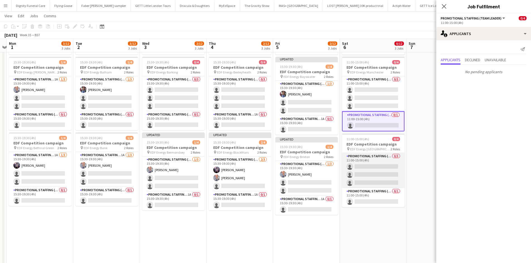
click at [385, 168] on app-card-role "Promotional Staffing (Flyering Staff) 0/3 11:00-15:00 (4h) single-neutral-actio…" at bounding box center [373, 170] width 62 height 35
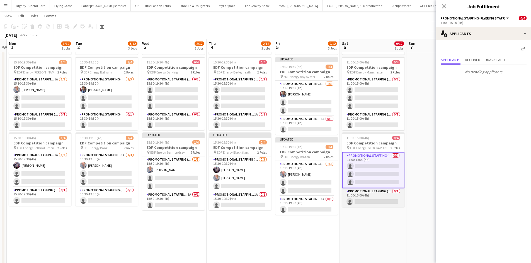
click at [376, 196] on app-card-role "Promotional Staffing (Team Leader) 0/1 11:00-15:00 (4h) single-neutral-actions" at bounding box center [373, 197] width 62 height 19
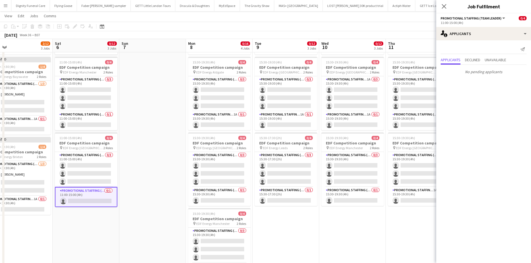
drag, startPoint x: 417, startPoint y: 216, endPoint x: 154, endPoint y: 195, distance: 264.1
click at [154, 195] on app-calendar-viewport "Tue 2 3/12 3 Jobs Wed 3 2/12 3 Jobs Thu 4 2/12 3 Jobs Fri 5 2/12 3 Jobs Sat 6 0…" at bounding box center [265, 126] width 531 height 377
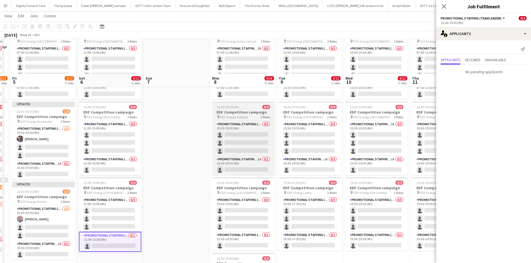
scroll to position [0, 0]
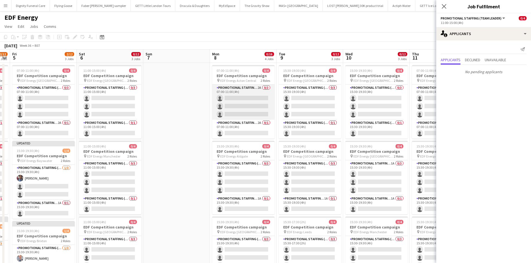
click at [247, 109] on app-card-role "Promotional Staffing (Flyering Staff) 2A 0/3 07:00-11:00 (4h) single-neutral-ac…" at bounding box center [243, 102] width 62 height 35
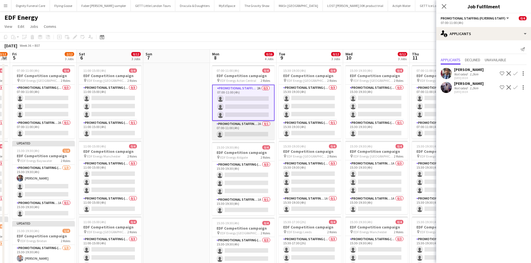
click at [247, 135] on app-card-role "Promotional Staffing (Team Leader) 2A 0/1 07:00-11:00 (4h) single-neutral-actio…" at bounding box center [243, 130] width 62 height 19
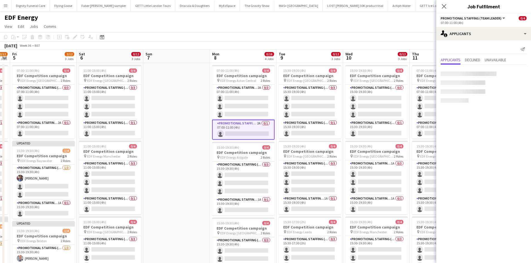
scroll to position [0, 189]
click at [428, 73] on app-icon "Confirm" at bounding box center [515, 73] width 4 height 4
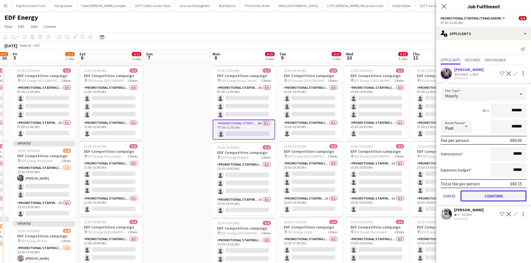
click at [428, 193] on button "Confirm" at bounding box center [493, 196] width 66 height 11
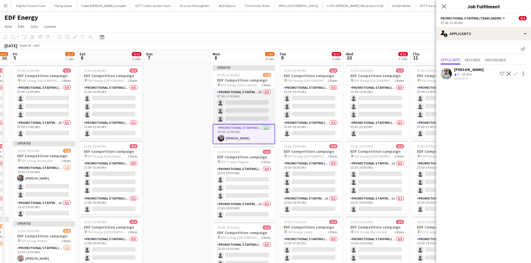
scroll to position [0, 189]
click at [242, 100] on app-card-role "Promotional Staffing (Flyering Staff) 2A 0/3 07:00-11:00 (4h) single-neutral-ac…" at bounding box center [244, 106] width 62 height 35
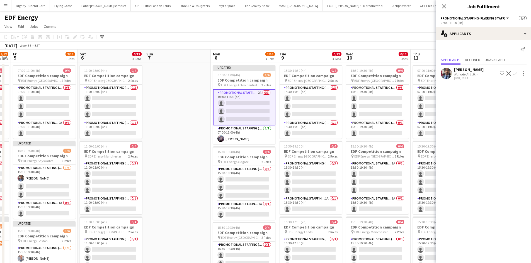
click at [428, 72] on app-icon "Confirm" at bounding box center [515, 73] width 4 height 4
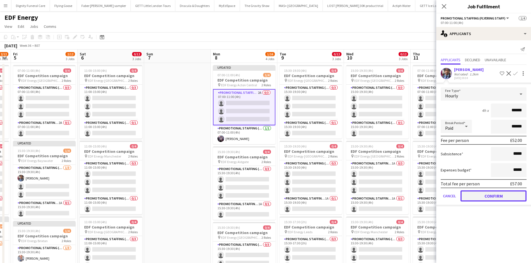
click at [428, 198] on button "Confirm" at bounding box center [493, 196] width 66 height 11
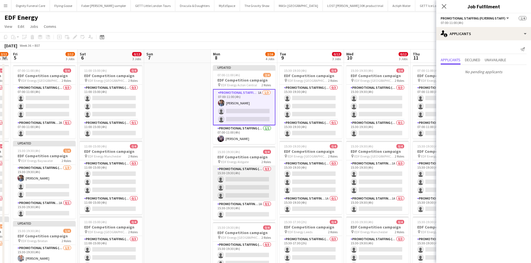
click at [252, 186] on app-card-role "Promotional Staffing (Flyering Staff) 0/3 15:30-19:30 (4h) single-neutral-actio…" at bounding box center [244, 183] width 62 height 35
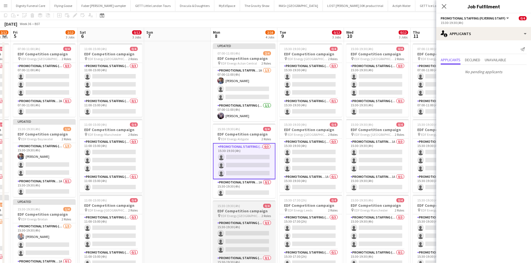
scroll to position [56, 0]
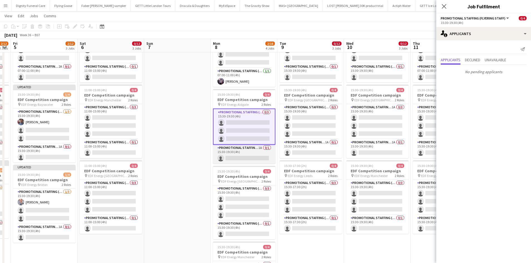
click at [255, 160] on app-card-role "Promotional Staffing (Team Leader) 1A 0/1 15:30-19:30 (4h) single-neutral-actio…" at bounding box center [244, 154] width 62 height 19
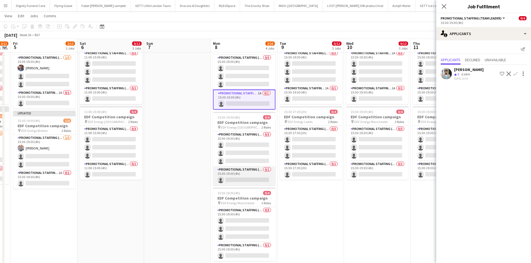
scroll to position [111, 0]
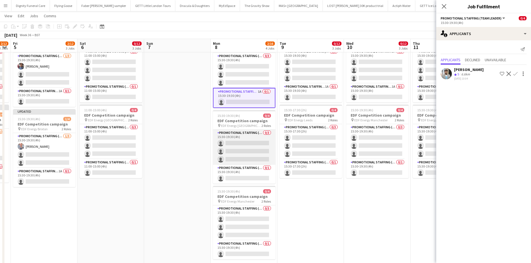
click at [255, 155] on app-card-role "Promotional Staffing (Flyering Staff) 0/3 15:30-19:30 (4h) single-neutral-actio…" at bounding box center [244, 147] width 62 height 35
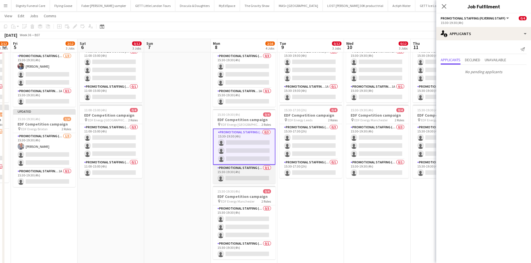
click at [243, 179] on app-card-role "Promotional Staffing (Team Leader) 0/1 15:30-19:30 (4h) single-neutral-actions" at bounding box center [244, 174] width 62 height 19
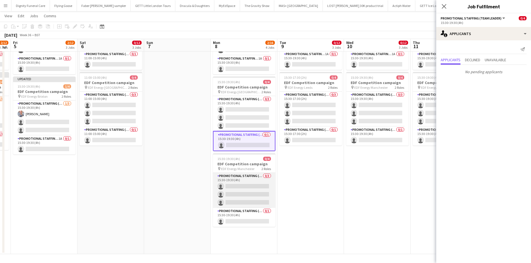
scroll to position [145, 0]
click at [246, 192] on app-card-role "Promotional Staffing (Flyering Staff) 0/3 15:30-19:30 (4h) single-neutral-actio…" at bounding box center [244, 189] width 62 height 35
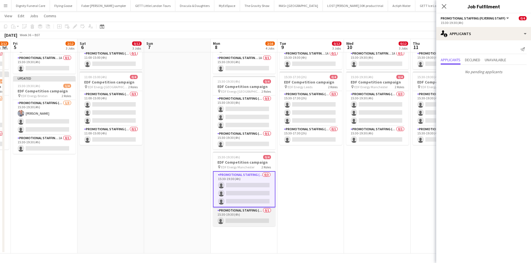
click at [240, 203] on app-card-role "Promotional Staffing (Team Leader) 0/1 15:30-19:30 (4h) single-neutral-actions" at bounding box center [244, 217] width 62 height 19
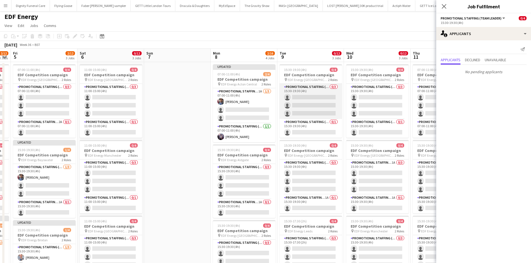
scroll to position [0, 0]
click at [322, 106] on app-card-role "Promotional Staffing (Flyering Staff) 0/3 15:30-19:30 (4h) single-neutral-actio…" at bounding box center [310, 102] width 62 height 35
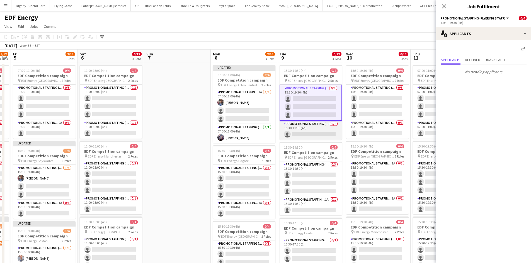
click at [327, 131] on app-card-role "Promotional Staffing (Team Leader) 0/1 15:30-19:30 (4h) single-neutral-actions" at bounding box center [310, 130] width 62 height 19
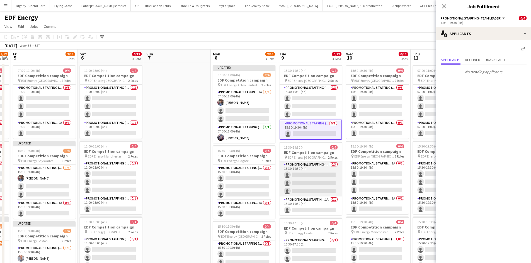
drag, startPoint x: 313, startPoint y: 175, endPoint x: 323, endPoint y: 188, distance: 15.5
click at [313, 176] on app-card-role "Promotional Staffing (Flyering Staff) 0/3 15:30-19:30 (4h) single-neutral-actio…" at bounding box center [310, 179] width 62 height 35
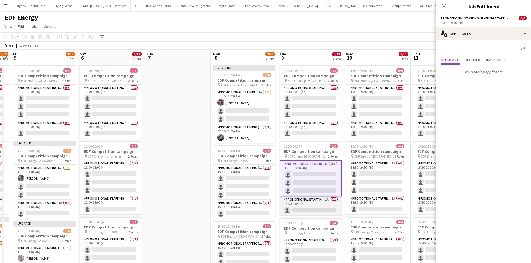
click at [317, 203] on app-card-role "Promotional Staffing (Team Leader) 1A 0/1 15:30-19:30 (4h) single-neutral-actio…" at bounding box center [310, 206] width 62 height 19
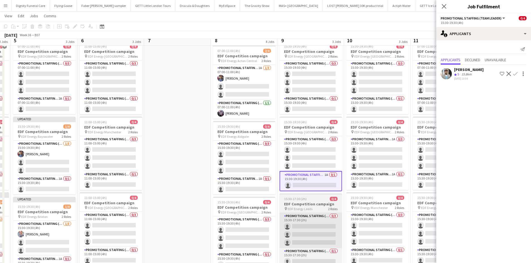
scroll to position [56, 0]
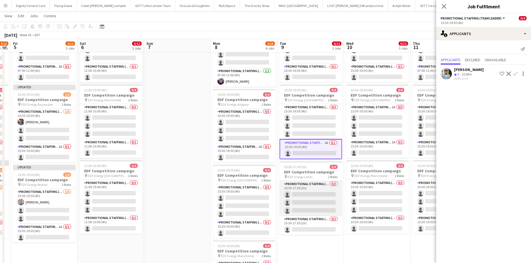
drag, startPoint x: 317, startPoint y: 205, endPoint x: 314, endPoint y: 202, distance: 4.4
click at [317, 203] on app-card-role "Promotional Staffing (Flyering Staff) 0/3 15:30-17:30 (2h) single-neutral-actio…" at bounding box center [310, 198] width 62 height 35
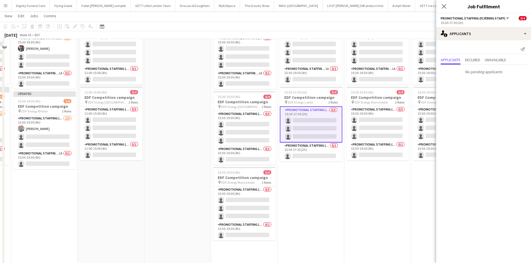
scroll to position [139, 0]
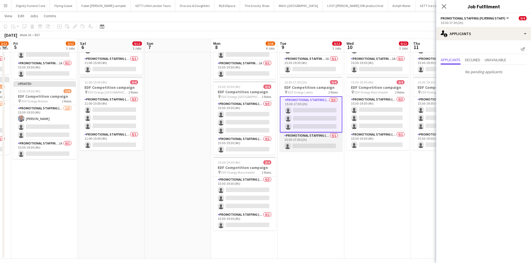
click at [314, 143] on app-card-role "Promotional Staffing (Team Leader) 0/1 15:30-17:30 (2h) single-neutral-actions" at bounding box center [311, 142] width 62 height 19
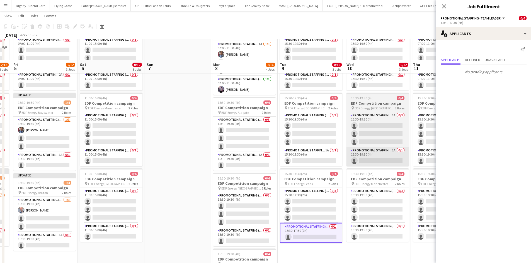
scroll to position [0, 0]
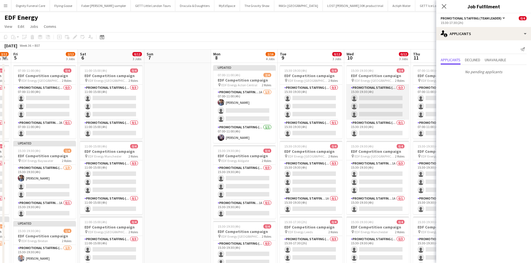
drag, startPoint x: 381, startPoint y: 102, endPoint x: 384, endPoint y: 102, distance: 3.1
click at [381, 102] on app-card-role "Promotional Staffing (Flyering Staff) 0/3 15:30-19:30 (4h) single-neutral-actio…" at bounding box center [377, 102] width 62 height 35
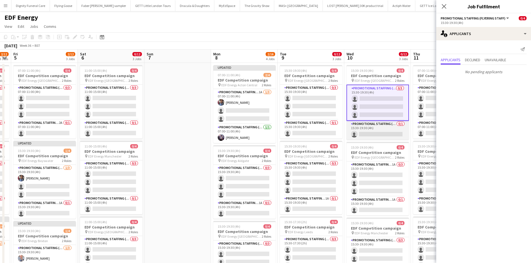
drag, startPoint x: 382, startPoint y: 131, endPoint x: 391, endPoint y: 145, distance: 16.5
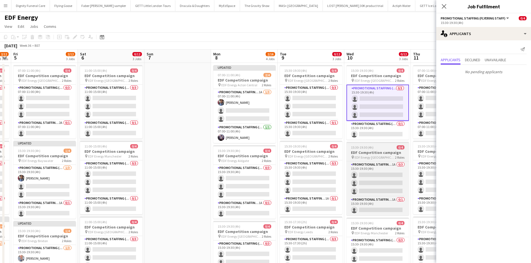
click at [382, 131] on app-card-role "Promotional Staffing (Team Leader) 0/1 15:30-19:30 (4h) single-neutral-actions" at bounding box center [377, 130] width 62 height 19
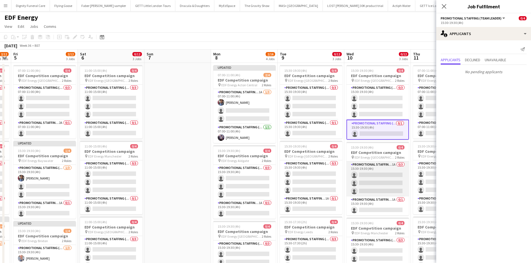
click at [376, 172] on app-card-role "Promotional Staffing (Flyering Staff) 1A 0/3 15:30-19:30 (4h) single-neutral-ac…" at bounding box center [377, 179] width 62 height 35
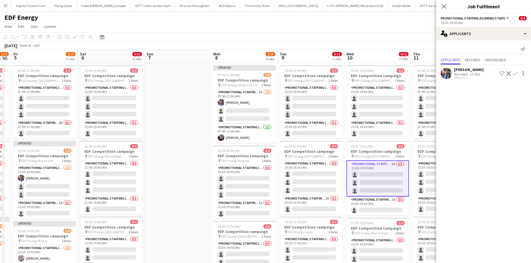
drag, startPoint x: 517, startPoint y: 71, endPoint x: 516, endPoint y: 77, distance: 6.1
click at [428, 71] on button "Confirm" at bounding box center [515, 73] width 7 height 7
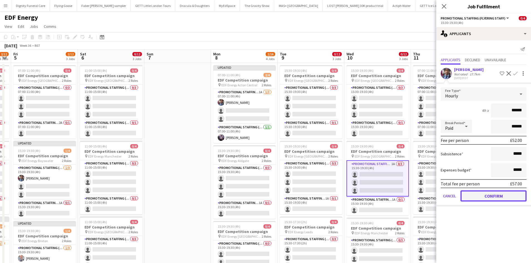
click at [428, 192] on button "Confirm" at bounding box center [493, 196] width 66 height 11
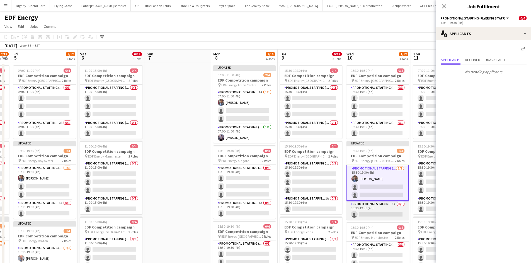
click at [380, 203] on app-card-role "Promotional Staffing (Team Leader) 1A 0/1 15:30-19:30 (4h) single-neutral-actio…" at bounding box center [377, 210] width 62 height 19
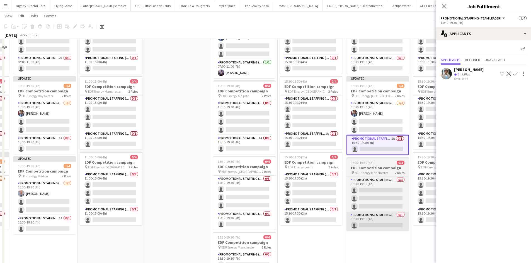
scroll to position [84, 0]
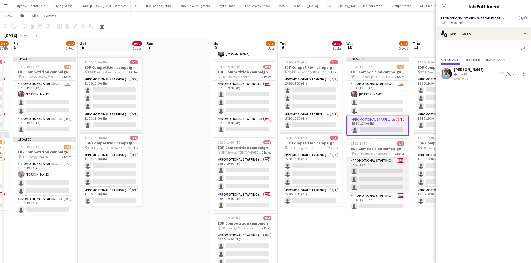
click at [383, 175] on app-card-role "Promotional Staffing (Flyering Staff) 0/3 15:30-19:30 (4h) single-neutral-actio…" at bounding box center [377, 175] width 62 height 35
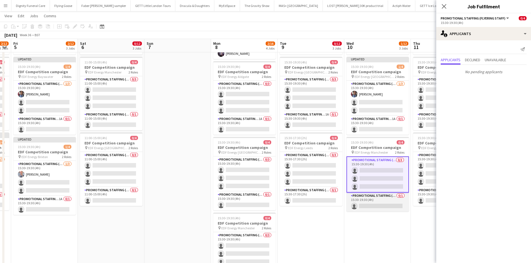
click at [378, 203] on app-card-role "Promotional Staffing (Team Leader) 0/1 15:30-19:30 (4h) single-neutral-actions" at bounding box center [377, 202] width 62 height 19
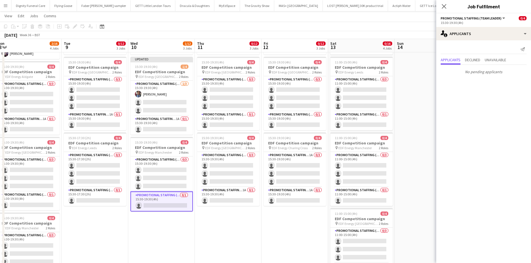
scroll to position [0, 184]
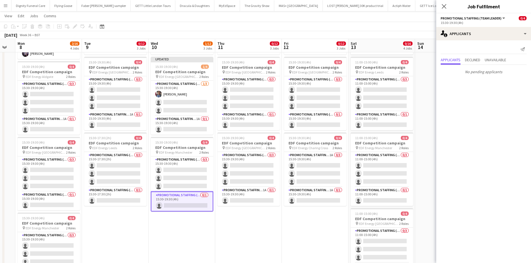
drag, startPoint x: 381, startPoint y: 229, endPoint x: 194, endPoint y: 209, distance: 188.2
click at [194, 203] on app-calendar-viewport "Fri 5 2/12 3 Jobs Sat 6 0/12 3 Jobs Sun 7 Mon 8 2/16 4 Jobs Tue 9 0/12 3 Jobs W…" at bounding box center [265, 126] width 531 height 377
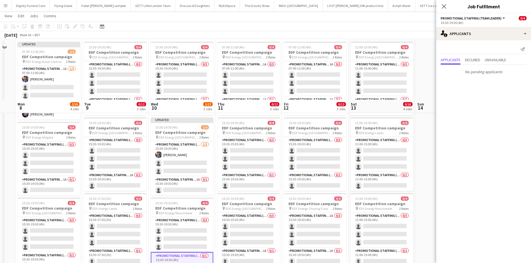
scroll to position [0, 0]
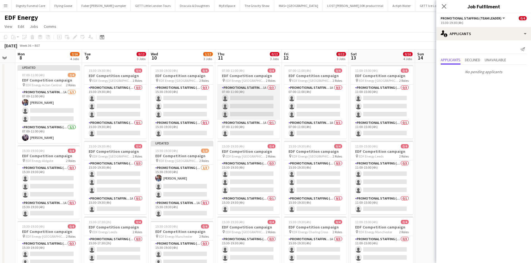
click at [251, 94] on app-card-role "Promotional Staffing (Flyering Staff) 1A 0/3 07:00-11:00 (4h) single-neutral-ac…" at bounding box center [248, 102] width 62 height 35
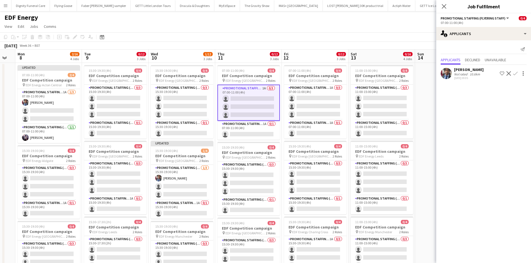
click at [428, 72] on app-icon "Confirm" at bounding box center [515, 73] width 4 height 4
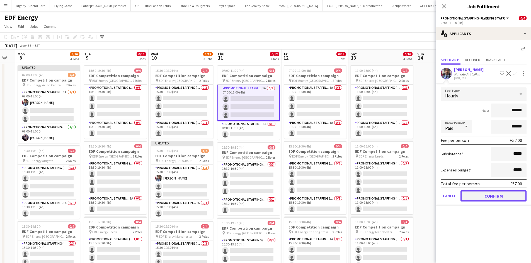
click at [428, 194] on button "Confirm" at bounding box center [493, 196] width 66 height 11
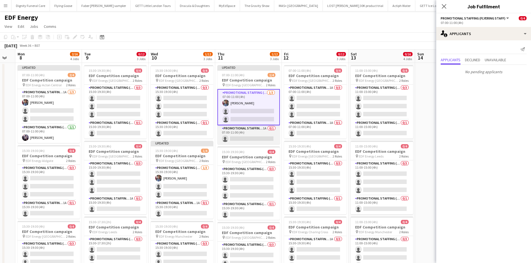
click at [266, 138] on app-card-role "Promotional Staffing (Team Leader) 1A 0/1 07:00-11:00 (4h) single-neutral-actio…" at bounding box center [248, 134] width 62 height 19
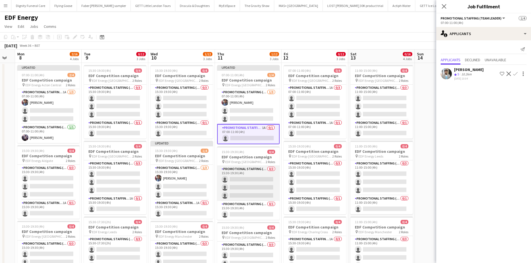
click at [247, 180] on app-card-role "Promotional Staffing (Flyering Staff) 0/3 15:30-19:30 (4h) single-neutral-actio…" at bounding box center [248, 183] width 62 height 35
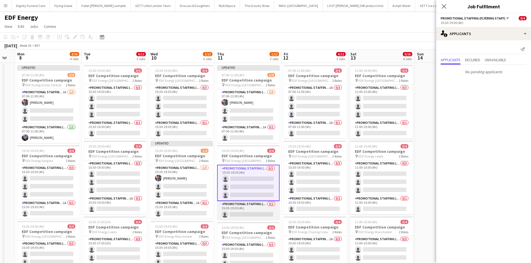
click at [252, 203] on app-card-role "Promotional Staffing (Team Leader) 0/1 15:30-19:30 (4h) single-neutral-actions" at bounding box center [248, 210] width 62 height 19
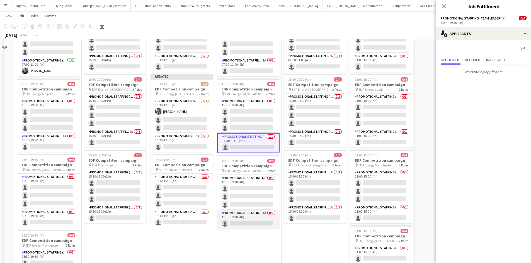
scroll to position [84, 0]
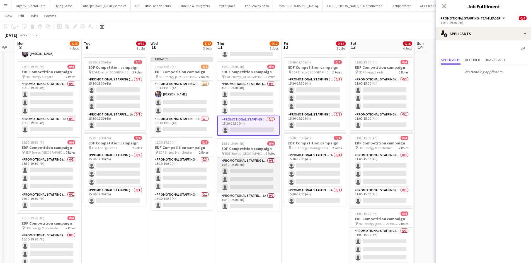
click at [258, 177] on app-card-role "Promotional Staffing (Flyering Staff) 0/3 15:30-19:30 (4h) single-neutral-actio…" at bounding box center [248, 175] width 62 height 35
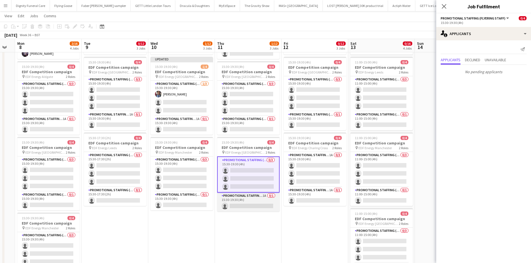
click at [242, 203] on app-card-role "Promotional Staffing (Team Leader) 1A 0/1 15:30-19:30 (4h) single-neutral-actio…" at bounding box center [248, 202] width 62 height 19
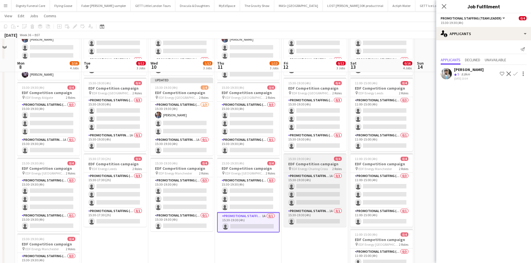
scroll to position [0, 0]
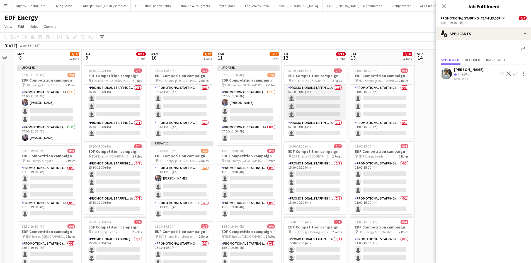
click at [311, 109] on app-card-role "Promotional Staffing (Flyering Staff) 1A 0/3 07:00-11:00 (4h) single-neutral-ac…" at bounding box center [315, 102] width 62 height 35
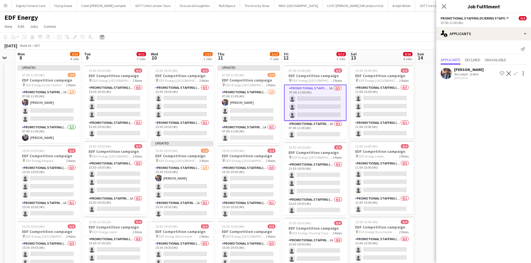
click at [428, 73] on app-icon "Confirm" at bounding box center [515, 73] width 4 height 4
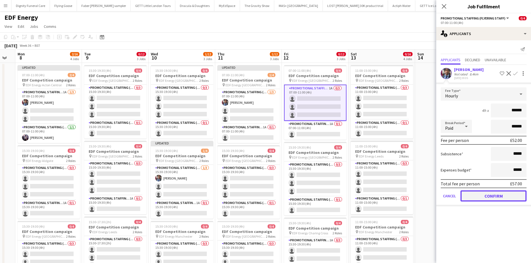
click at [428, 195] on button "Confirm" at bounding box center [493, 196] width 66 height 11
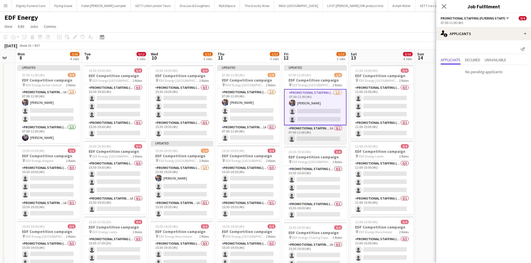
click at [306, 134] on app-card-role "Promotional Staffing (Team Leader) 1A 0/1 07:00-11:00 (4h) single-neutral-actio…" at bounding box center [315, 134] width 62 height 19
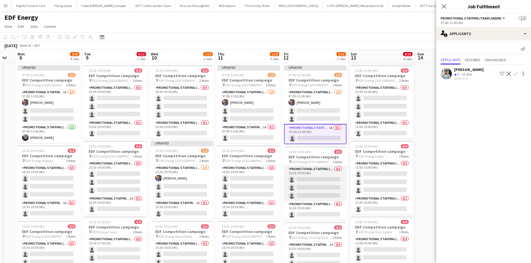
click at [313, 177] on app-card-role "Promotional Staffing (Flyering Staff) 0/3 15:30-19:30 (4h) single-neutral-actio…" at bounding box center [315, 183] width 62 height 35
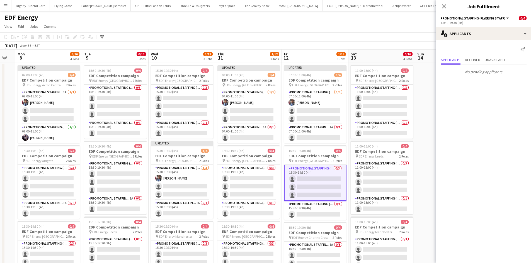
scroll to position [56, 0]
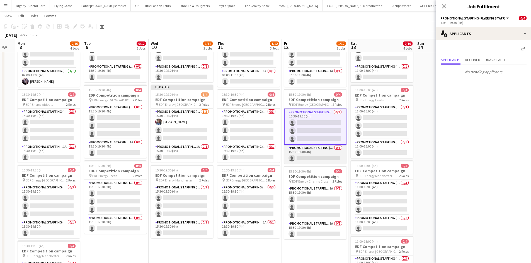
click at [313, 159] on app-card-role "Promotional Staffing (Team Leader) 0/1 15:30-19:30 (4h) single-neutral-actions" at bounding box center [315, 154] width 62 height 19
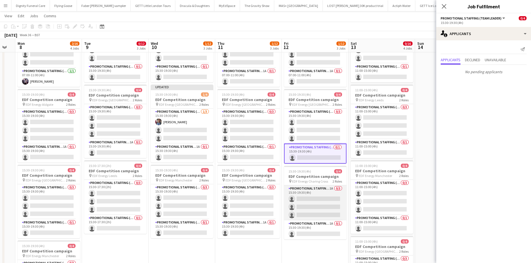
click at [318, 197] on app-card-role "Promotional Staffing (Flyering Staff) 1A 0/3 15:30-19:30 (4h) single-neutral-ac…" at bounding box center [315, 203] width 62 height 35
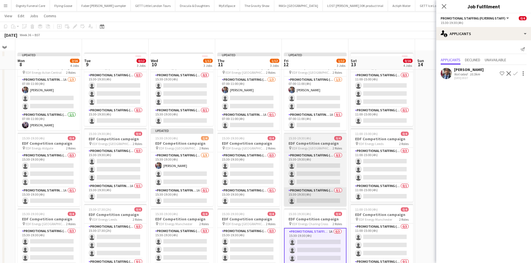
scroll to position [0, 0]
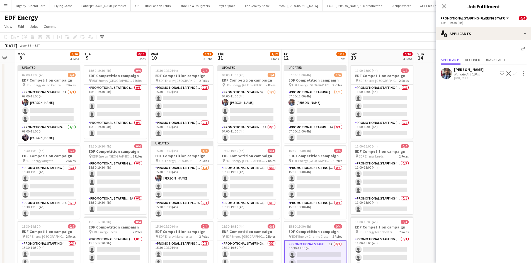
click at [428, 72] on app-icon "Confirm" at bounding box center [515, 73] width 4 height 4
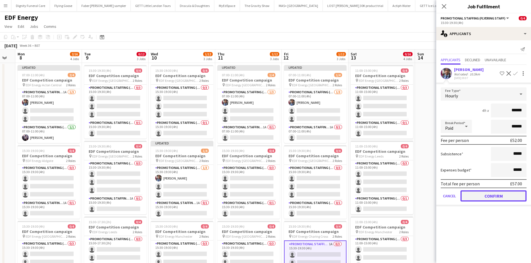
click at [428, 197] on button "Confirm" at bounding box center [493, 196] width 66 height 11
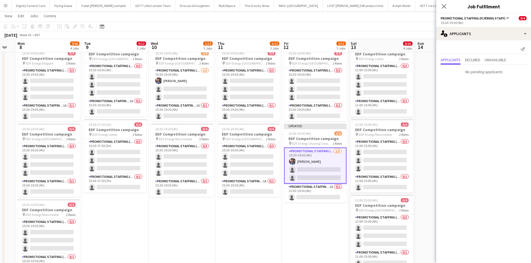
scroll to position [139, 0]
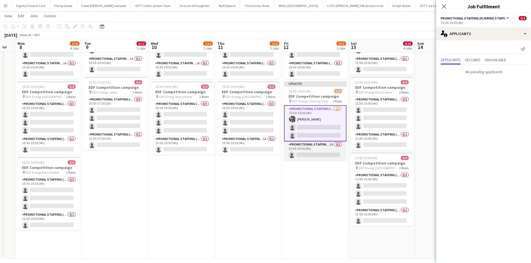
click at [312, 150] on app-card-role "Promotional Staffing (Team Leader) 1A 0/1 15:30-19:30 (4h) single-neutral-actio…" at bounding box center [315, 150] width 62 height 19
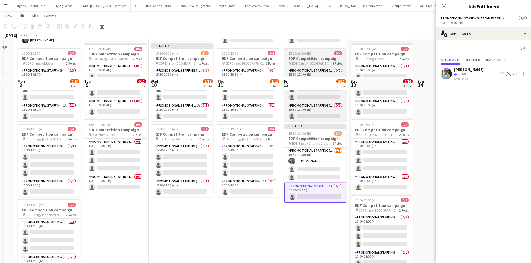
scroll to position [0, 0]
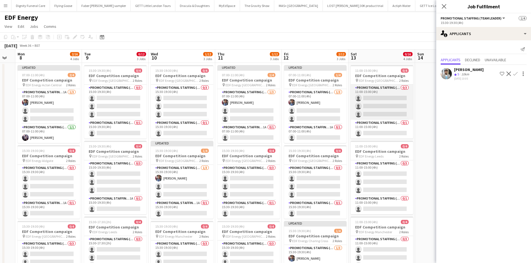
click at [385, 99] on app-card-role "Promotional Staffing (Flyering Staff) 0/3 11:00-15:00 (4h) single-neutral-actio…" at bounding box center [381, 102] width 62 height 35
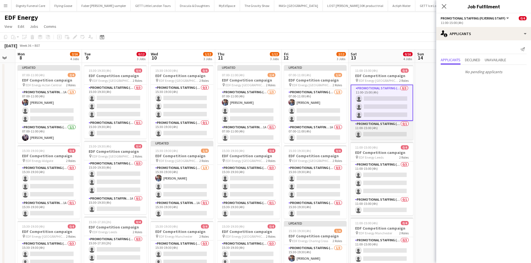
click at [386, 131] on app-card-role "Promotional Staffing (Team Leader) 0/1 11:00-15:00 (4h) single-neutral-actions" at bounding box center [381, 130] width 62 height 19
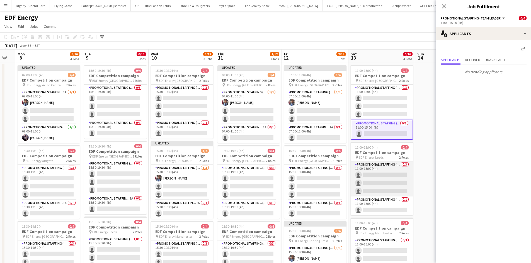
click at [383, 175] on app-card-role "Promotional Staffing (Flyering Staff) 0/3 11:00-15:00 (4h) single-neutral-actio…" at bounding box center [381, 179] width 62 height 35
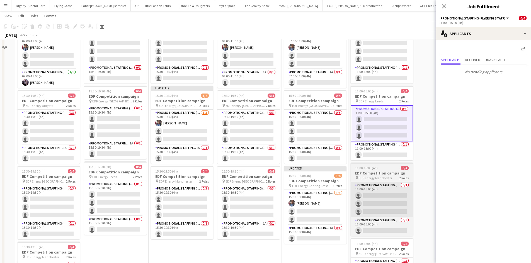
scroll to position [56, 0]
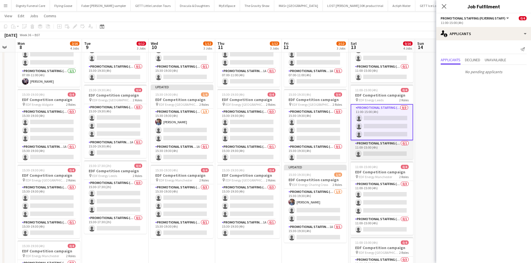
click at [384, 152] on app-card-role "Promotional Staffing (Team Leader) 0/1 11:00-15:00 (4h) single-neutral-actions" at bounding box center [381, 149] width 62 height 19
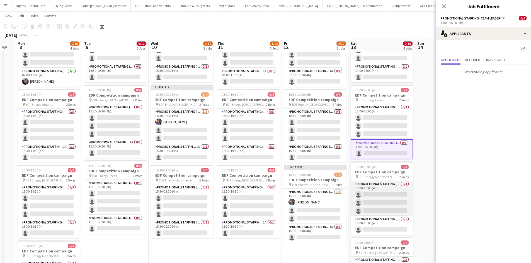
click at [379, 197] on app-card-role "Promotional Staffing (Flyering Staff) 0/3 11:00-15:00 (4h) single-neutral-actio…" at bounding box center [381, 198] width 62 height 35
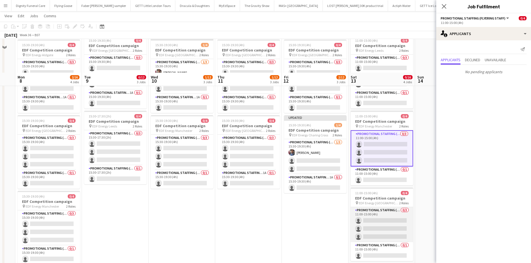
scroll to position [139, 0]
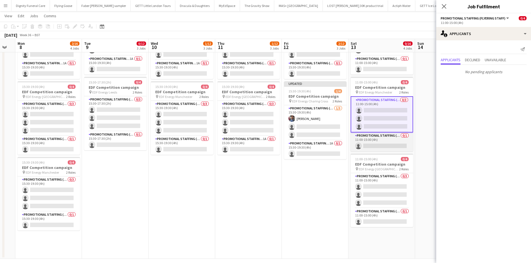
click at [384, 145] on app-card-role "Promotional Staffing (Team Leader) 0/1 11:00-15:00 (4h) single-neutral-actions" at bounding box center [381, 142] width 62 height 19
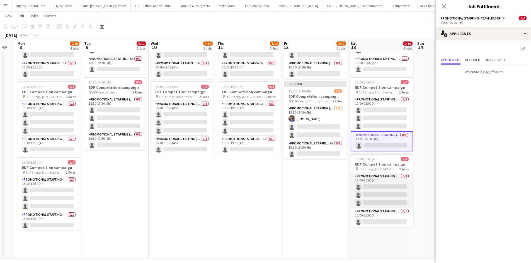
click at [385, 189] on app-card-role "Promotional Staffing (Flyering Staff) 0/3 11:00-15:00 (4h) single-neutral-actio…" at bounding box center [381, 190] width 62 height 35
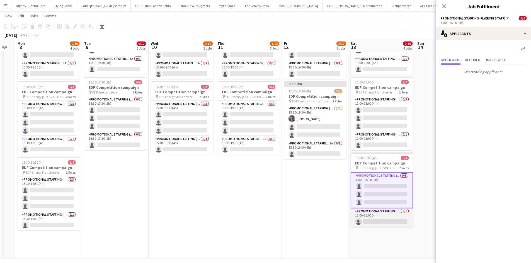
click at [384, 203] on app-card-role "Promotional Staffing (Team Leader) 0/1 11:00-15:00 (4h) single-neutral-actions" at bounding box center [381, 217] width 62 height 19
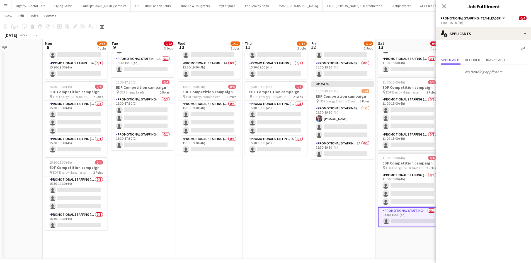
drag, startPoint x: 244, startPoint y: 211, endPoint x: 272, endPoint y: 210, distance: 27.6
click at [272, 203] on app-calendar-viewport "Fri 5 2/12 3 Jobs Sat 6 0/12 3 Jobs Sun 7 Mon 8 2/16 4 Jobs Tue 9 0/12 3 Jobs W…" at bounding box center [265, 70] width 531 height 377
click at [272, 203] on app-date-cell "Updated 07:00-11:00 (4h) 1/4 EDF Competition campaign pin EDF Energy [GEOGRAPHI…" at bounding box center [276, 91] width 67 height 336
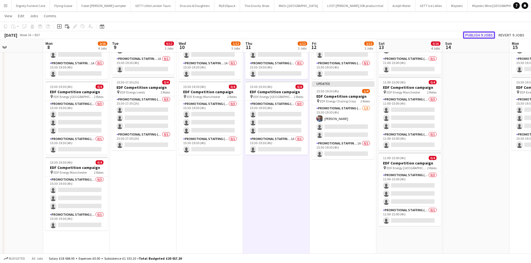
click at [428, 35] on button "Publish 9 jobs" at bounding box center [479, 34] width 32 height 7
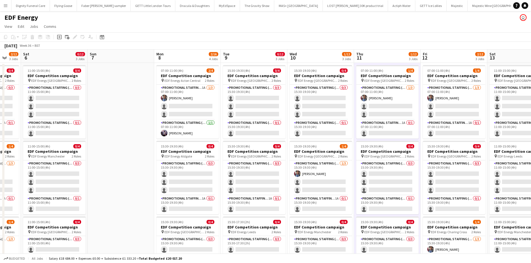
scroll to position [0, 177]
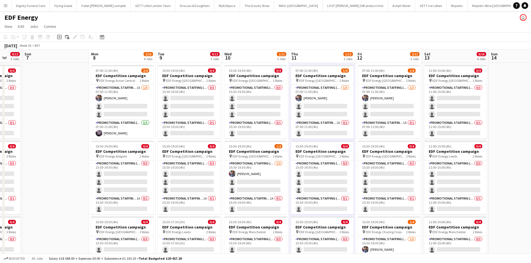
drag, startPoint x: 39, startPoint y: 107, endPoint x: 74, endPoint y: 105, distance: 35.7
click at [74, 105] on app-calendar-viewport "Thu 4 2/12 3 Jobs Fri 5 2/12 3 Jobs Sat 6 0/12 3 Jobs Sun 7 Mon 8 2/16 4 Jobs T…" at bounding box center [265, 224] width 531 height 349
click at [124, 110] on app-card-role "Promotional Staffing (Flyering Staff) 1A [DATE] 07:00-11:00 (4h) [PERSON_NAME] …" at bounding box center [122, 102] width 62 height 35
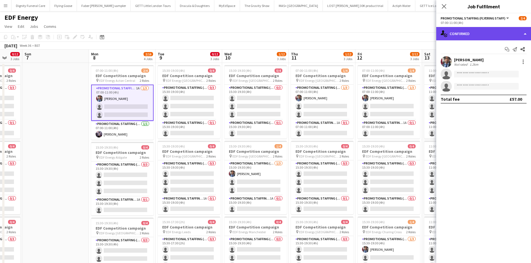
drag, startPoint x: 468, startPoint y: 28, endPoint x: 466, endPoint y: 31, distance: 3.5
click at [428, 28] on div "single-neutral-actions-check-2 Confirmed" at bounding box center [483, 33] width 95 height 13
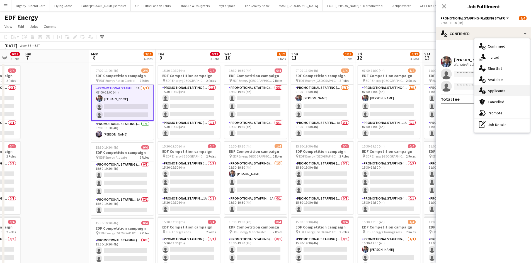
click at [428, 89] on div "single-neutral-actions-information Applicants" at bounding box center [501, 90] width 55 height 11
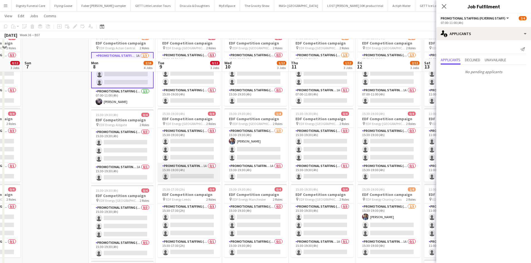
scroll to position [56, 0]
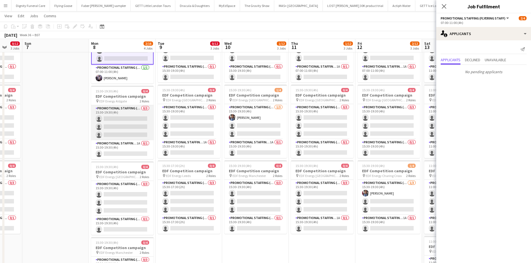
click at [130, 123] on app-card-role "Promotional Staffing (Flyering Staff) 0/3 15:30-19:30 (4h) single-neutral-actio…" at bounding box center [122, 122] width 62 height 35
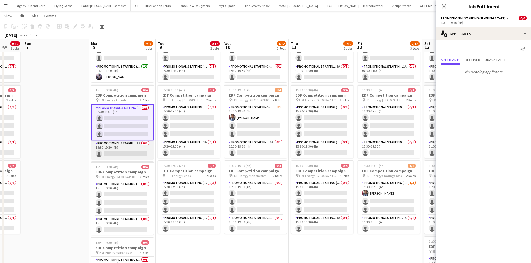
click at [128, 153] on app-card-role "Promotional Staffing (Team Leader) 1A 0/1 15:30-19:30 (4h) single-neutral-actio…" at bounding box center [122, 149] width 62 height 19
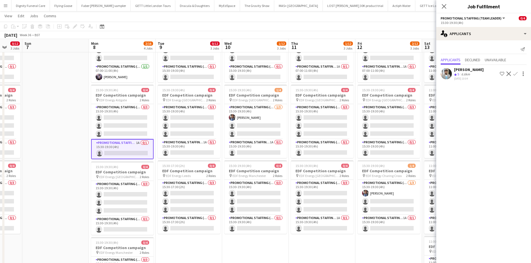
click at [428, 71] on button "Confirm" at bounding box center [515, 73] width 7 height 7
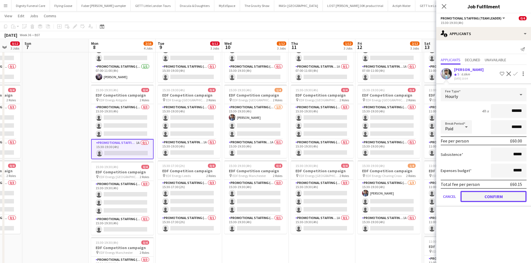
click at [428, 196] on button "Confirm" at bounding box center [493, 196] width 66 height 11
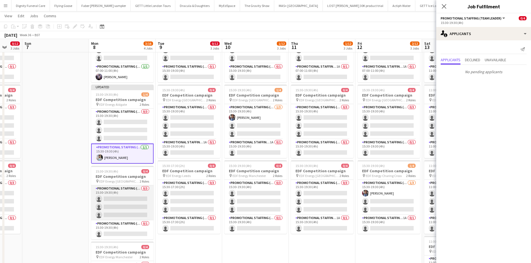
click at [119, 198] on app-card-role "Promotional Staffing (Flyering Staff) 0/3 15:30-19:30 (4h) single-neutral-actio…" at bounding box center [122, 203] width 62 height 35
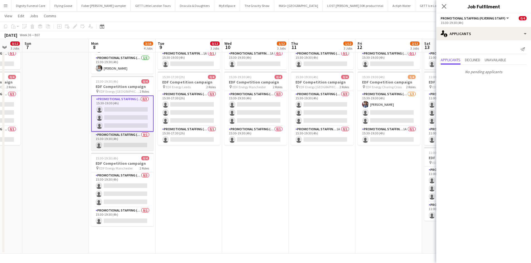
scroll to position [0, 177]
click at [129, 142] on app-card-role "Promotional Staffing (Team Leader) 0/1 15:30-19:30 (4h) single-neutral-actions" at bounding box center [122, 141] width 62 height 19
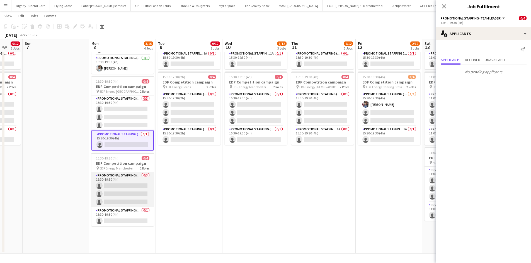
click at [141, 189] on app-card-role "Promotional Staffing (Flyering Staff) 0/3 15:30-19:30 (4h) single-neutral-actio…" at bounding box center [122, 189] width 62 height 35
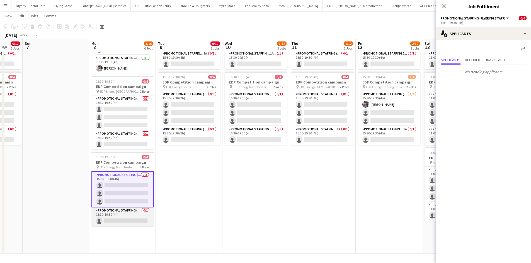
click at [132, 203] on app-card-role "Promotional Staffing (Team Leader) 0/1 15:30-19:30 (4h) single-neutral-actions" at bounding box center [122, 217] width 62 height 19
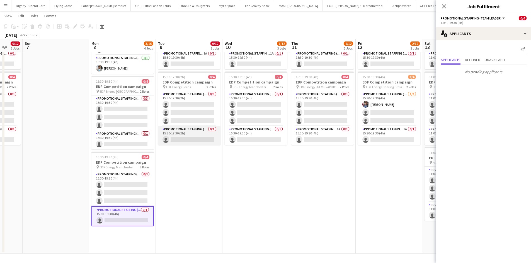
click at [201, 138] on app-card-role "Promotional Staffing (Team Leader) 0/1 15:30-17:30 (2h) single-neutral-actions" at bounding box center [189, 135] width 62 height 19
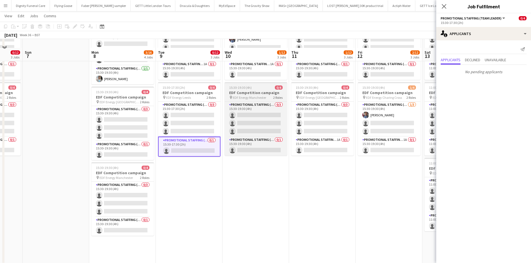
scroll to position [117, 0]
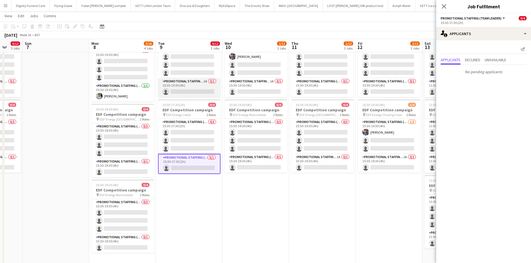
click at [187, 84] on app-card-role "Promotional Staffing (Team Leader) 1A 0/1 15:30-19:30 (4h) single-neutral-actio…" at bounding box center [189, 87] width 62 height 19
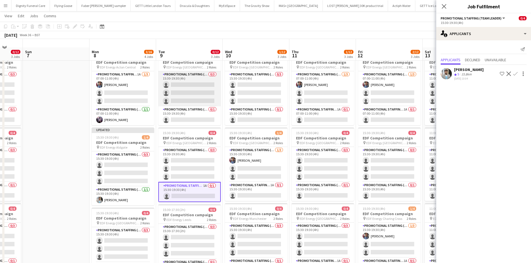
scroll to position [5, 0]
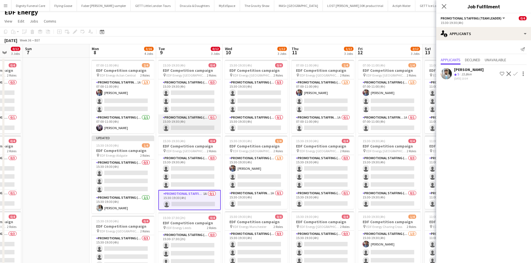
click at [195, 128] on app-card-role "Promotional Staffing (Team Leader) 0/1 15:30-19:30 (4h) single-neutral-actions" at bounding box center [189, 123] width 62 height 19
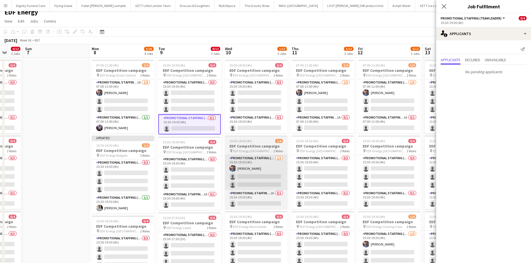
drag, startPoint x: 193, startPoint y: 201, endPoint x: 249, endPoint y: 188, distance: 57.9
click at [194, 201] on app-card-role "Promotional Staffing (Team Leader) 1A 0/1 15:30-19:30 (4h) single-neutral-actio…" at bounding box center [189, 200] width 62 height 19
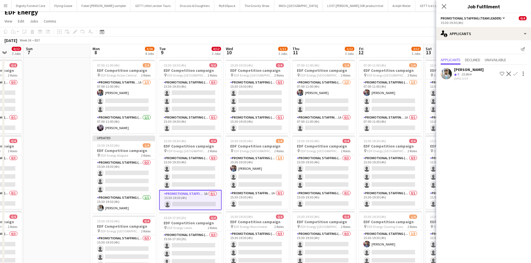
click at [428, 72] on app-icon "Confirm" at bounding box center [515, 74] width 4 height 4
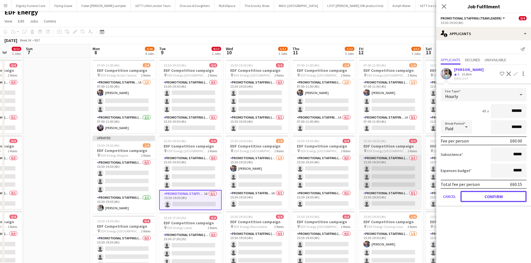
drag, startPoint x: 498, startPoint y: 196, endPoint x: 365, endPoint y: 185, distance: 133.3
click at [428, 196] on button "Confirm" at bounding box center [493, 196] width 66 height 11
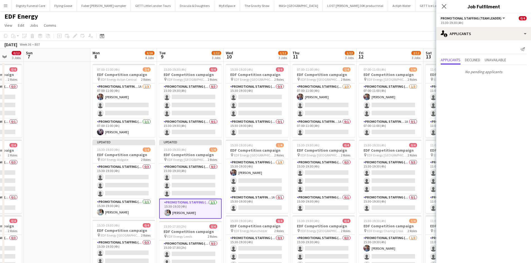
scroll to position [0, 0]
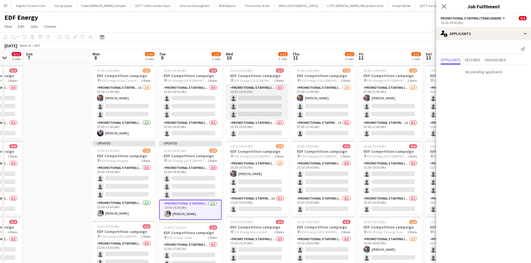
click at [252, 104] on app-card-role "Promotional Staffing (Flyering Staff) 0/3 15:30-19:30 (4h) single-neutral-actio…" at bounding box center [257, 102] width 62 height 35
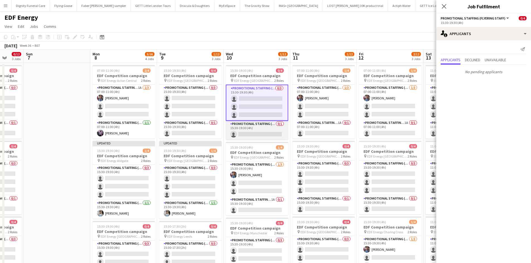
click at [261, 129] on app-card-role "Promotional Staffing (Team Leader) 0/1 15:30-19:30 (4h) single-neutral-actions" at bounding box center [257, 130] width 62 height 19
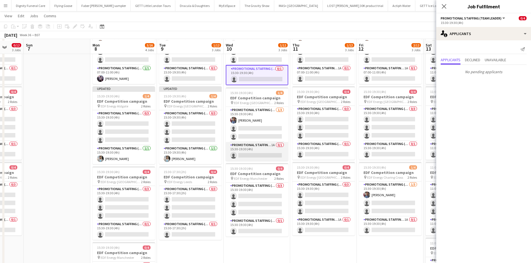
scroll to position [56, 0]
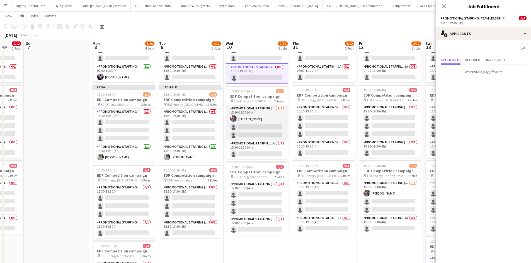
click at [259, 129] on app-card-role "Promotional Staffing (Flyering Staff) [DATE] 15:30-19:30 (4h) [PERSON_NAME] sin…" at bounding box center [257, 122] width 62 height 35
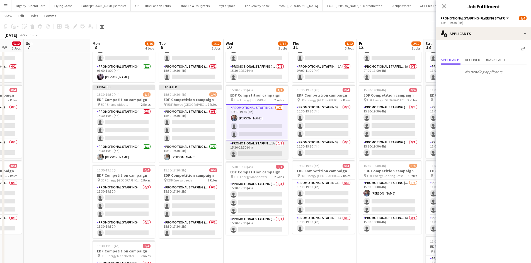
click at [256, 153] on app-card-role "Promotional Staffing (Team Leader) 1A 0/1 15:30-19:30 (4h) single-neutral-actio…" at bounding box center [257, 149] width 62 height 19
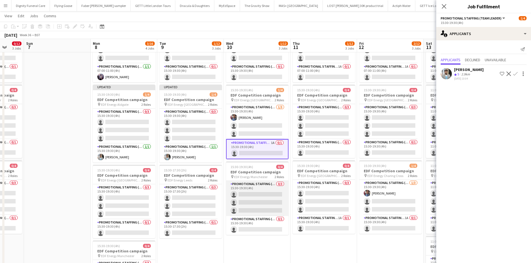
click at [262, 197] on app-card-role "Promotional Staffing (Flyering Staff) 0/3 15:30-19:30 (4h) single-neutral-actio…" at bounding box center [257, 198] width 62 height 35
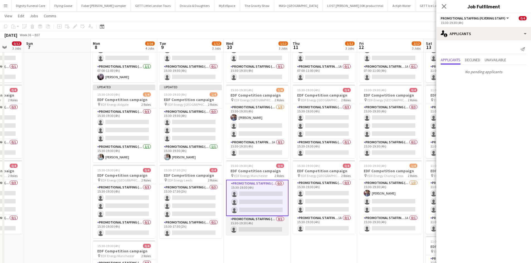
click at [265, 203] on app-card-role "Promotional Staffing (Team Leader) 0/1 15:30-19:30 (4h) single-neutral-actions" at bounding box center [257, 225] width 62 height 19
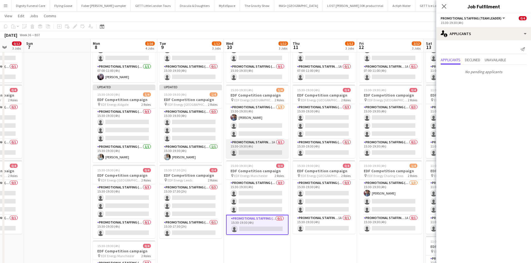
click at [269, 151] on app-card-role "Promotional Staffing (Team Leader) 1A 0/1 15:30-19:30 (4h) single-neutral-actio…" at bounding box center [257, 148] width 62 height 19
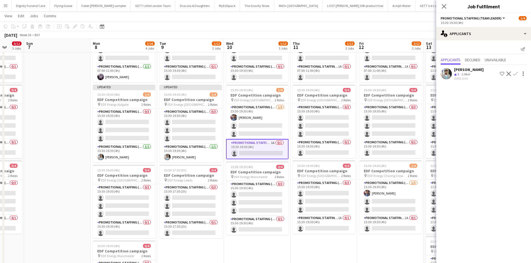
click at [428, 72] on app-icon "Confirm" at bounding box center [515, 74] width 4 height 4
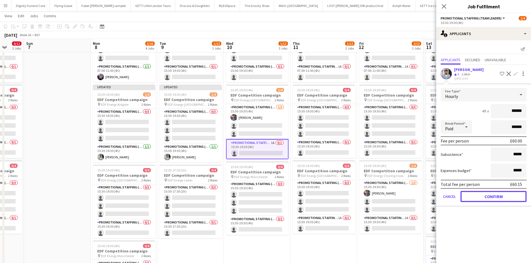
drag, startPoint x: 494, startPoint y: 195, endPoint x: 490, endPoint y: 195, distance: 4.2
click at [428, 195] on button "Confirm" at bounding box center [493, 196] width 66 height 11
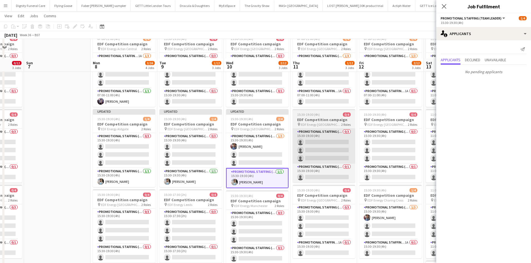
scroll to position [0, 0]
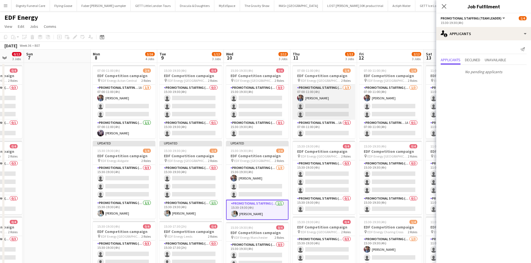
click at [329, 114] on app-card-role "Promotional Staffing (Flyering Staff) [DATE] 07:00-11:00 (4h) [PERSON_NAME] sin…" at bounding box center [323, 102] width 62 height 35
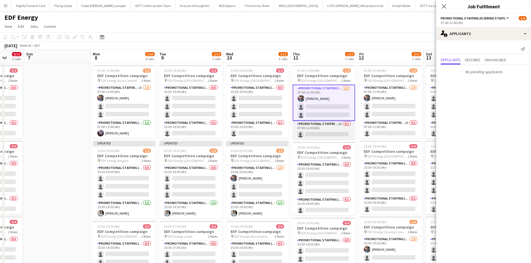
click at [317, 133] on app-card-role "Promotional Staffing (Team Leader) 1A 0/1 07:00-11:00 (4h) single-neutral-actio…" at bounding box center [323, 130] width 62 height 19
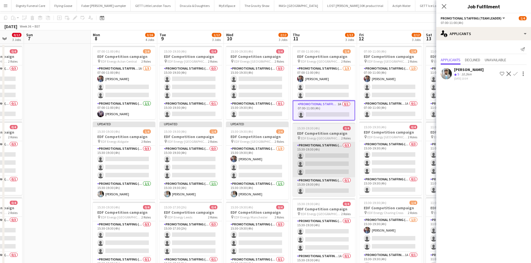
scroll to position [28, 0]
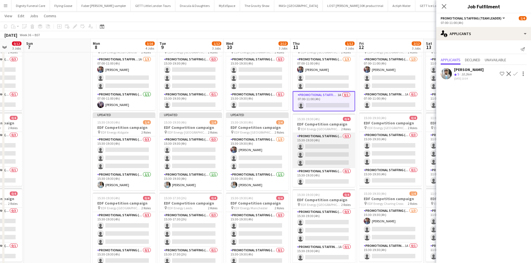
drag, startPoint x: 326, startPoint y: 156, endPoint x: 331, endPoint y: 161, distance: 7.3
click at [326, 156] on app-card-role "Promotional Staffing (Flyering Staff) 0/3 15:30-19:30 (4h) single-neutral-actio…" at bounding box center [323, 150] width 62 height 35
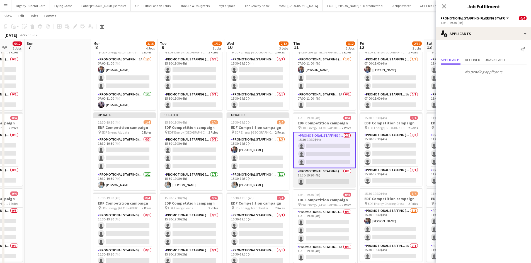
click at [326, 177] on app-card-role "Promotional Staffing (Team Leader) 0/1 15:30-19:30 (4h) single-neutral-actions" at bounding box center [324, 177] width 62 height 19
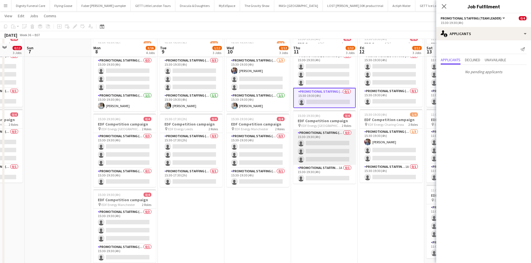
scroll to position [111, 0]
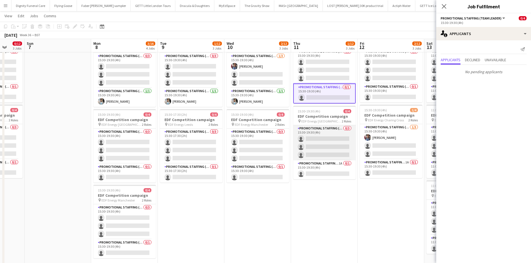
click at [324, 143] on app-card-role "Promotional Staffing (Flyering Staff) 0/3 15:30-19:30 (4h) single-neutral-actio…" at bounding box center [324, 142] width 62 height 35
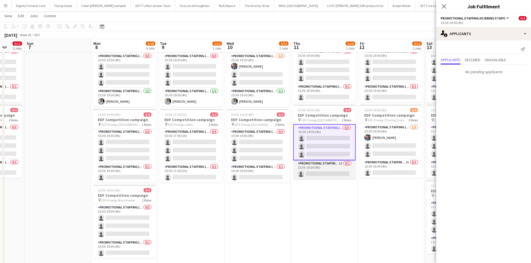
click at [328, 172] on app-card-role "Promotional Staffing (Team Leader) 1A 0/1 15:30-19:30 (4h) single-neutral-actio…" at bounding box center [324, 169] width 62 height 19
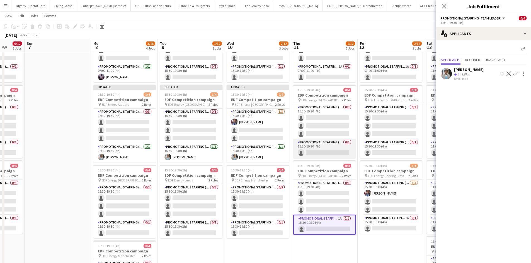
scroll to position [0, 0]
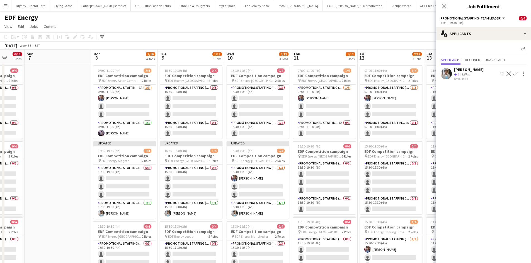
click at [428, 72] on app-icon "Confirm" at bounding box center [515, 74] width 4 height 4
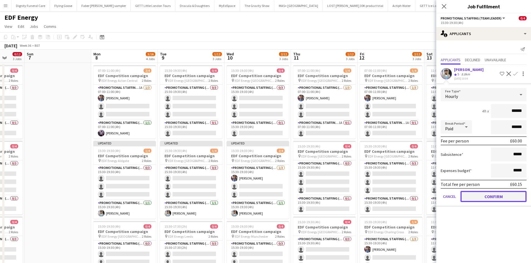
click at [428, 197] on button "Confirm" at bounding box center [493, 196] width 66 height 11
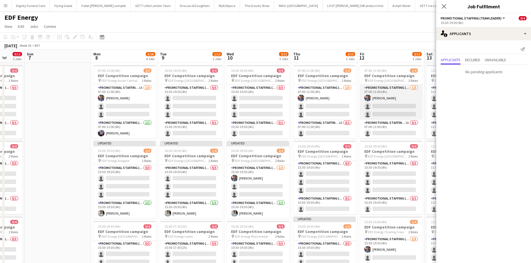
click at [381, 105] on app-card-role "Promotional Staffing (Flyering Staff) [DATE] 07:00-11:00 (4h) [PERSON_NAME] sin…" at bounding box center [391, 102] width 62 height 35
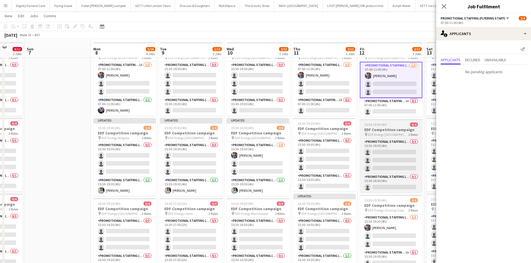
scroll to position [28, 0]
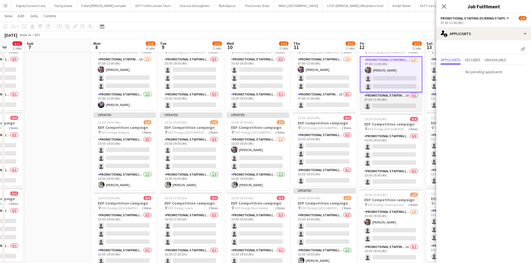
click at [391, 106] on app-card-role "Promotional Staffing (Team Leader) 1A 0/1 07:00-11:00 (4h) single-neutral-actio…" at bounding box center [391, 101] width 62 height 19
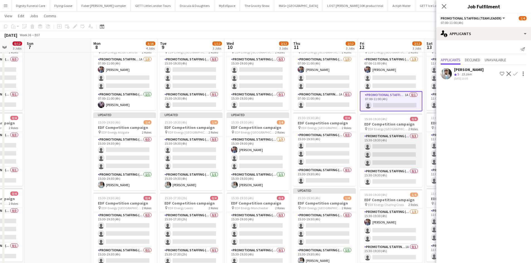
click at [393, 148] on app-card-role "Promotional Staffing (Flyering Staff) 0/3 15:30-19:30 (4h) single-neutral-actio…" at bounding box center [391, 150] width 62 height 35
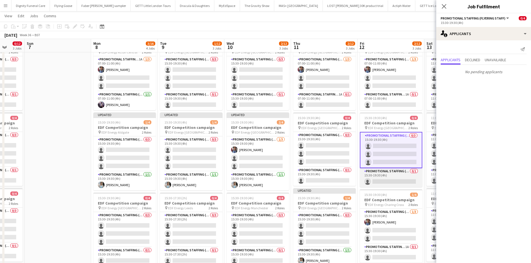
click at [398, 178] on app-card-role "Promotional Staffing (Team Leader) 0/1 15:30-19:30 (4h) single-neutral-actions" at bounding box center [391, 177] width 62 height 19
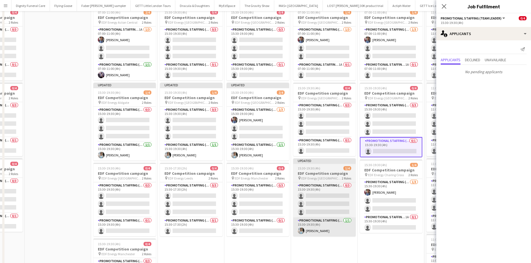
scroll to position [0, 0]
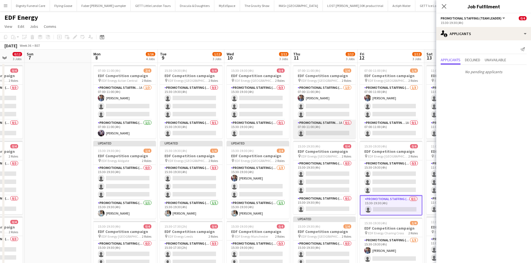
click at [324, 130] on app-card-role "Promotional Staffing (Team Leader) 1A 0/1 07:00-11:00 (4h) single-neutral-actio…" at bounding box center [324, 129] width 62 height 19
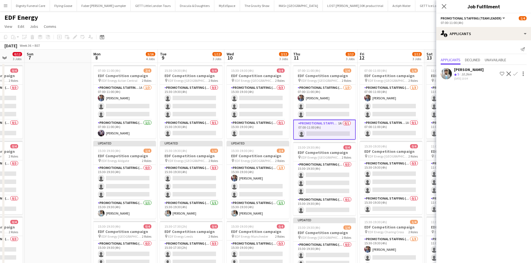
click at [428, 73] on app-icon "Confirm" at bounding box center [515, 74] width 4 height 4
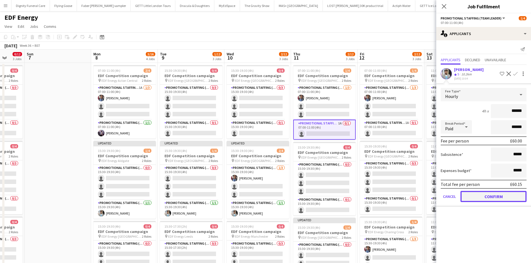
click at [428, 197] on button "Confirm" at bounding box center [493, 196] width 66 height 11
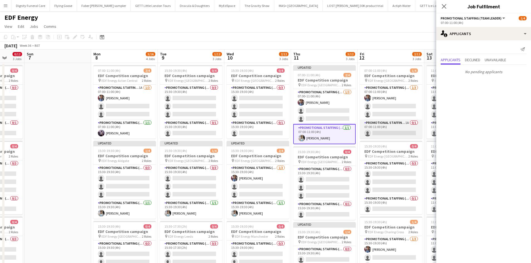
click at [397, 131] on app-card-role "Promotional Staffing (Team Leader) 1A 0/1 07:00-11:00 (4h) single-neutral-actio…" at bounding box center [391, 129] width 62 height 19
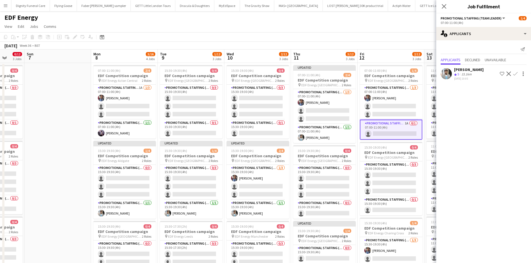
drag, startPoint x: 516, startPoint y: 72, endPoint x: 510, endPoint y: 81, distance: 10.1
click at [428, 73] on app-icon "Confirm" at bounding box center [515, 74] width 4 height 4
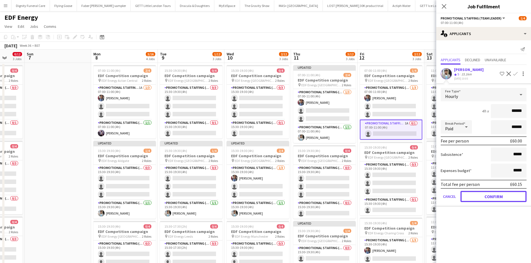
drag, startPoint x: 499, startPoint y: 196, endPoint x: 470, endPoint y: 192, distance: 29.2
click at [428, 196] on button "Confirm" at bounding box center [493, 196] width 66 height 11
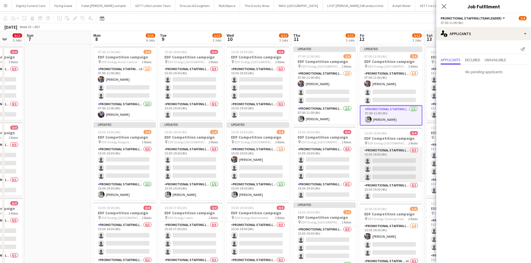
scroll to position [28, 0]
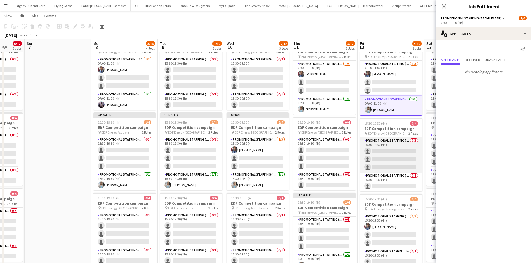
click at [388, 156] on app-card-role "Promotional Staffing (Flyering Staff) 0/3 15:30-19:30 (4h) single-neutral-actio…" at bounding box center [391, 155] width 62 height 35
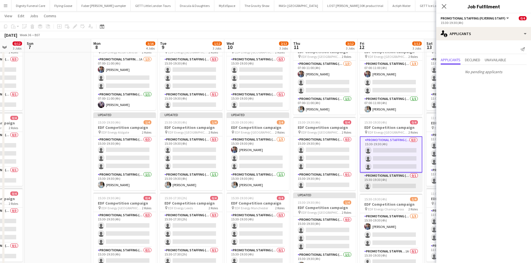
click at [389, 182] on app-card-role "Promotional Staffing (Team Leader) 0/1 15:30-19:30 (4h) single-neutral-actions" at bounding box center [391, 182] width 62 height 19
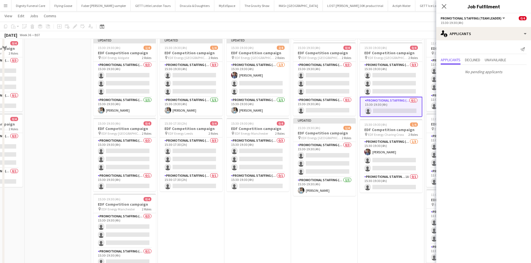
scroll to position [139, 0]
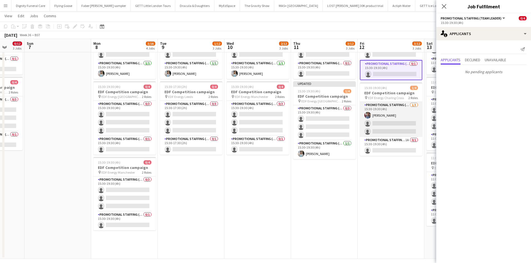
click at [387, 126] on app-card-role "Promotional Staffing (Flyering Staff) [DATE] 15:30-19:30 (4h) [PERSON_NAME] sin…" at bounding box center [391, 119] width 62 height 35
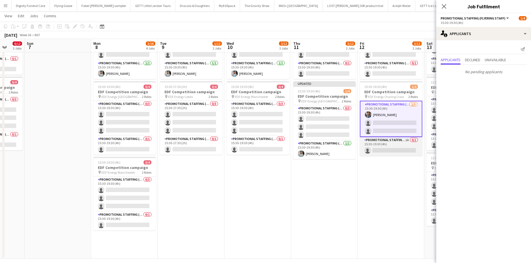
click at [387, 147] on app-card-role "Promotional Staffing (Team Leader) 1A 0/1 15:30-19:30 (4h) single-neutral-actio…" at bounding box center [391, 146] width 62 height 19
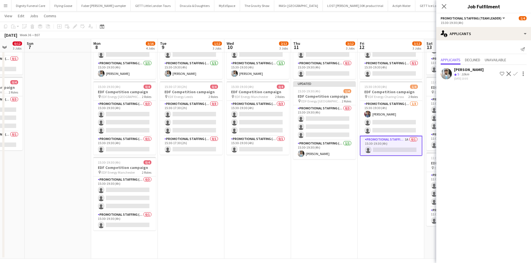
click at [428, 72] on app-icon "Confirm" at bounding box center [515, 74] width 4 height 4
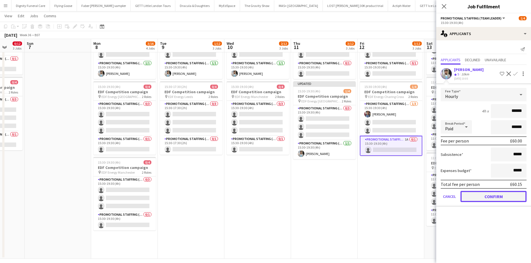
click at [428, 194] on button "Confirm" at bounding box center [493, 196] width 66 height 11
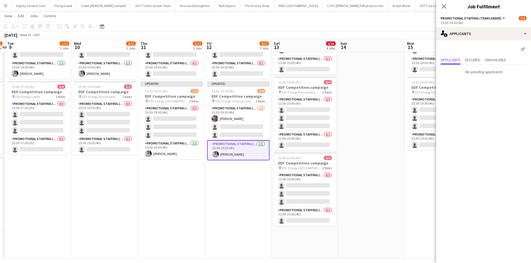
scroll to position [0, 162]
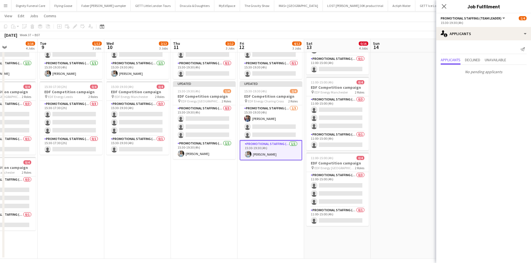
drag, startPoint x: 407, startPoint y: 194, endPoint x: 223, endPoint y: 174, distance: 184.3
click at [220, 175] on app-calendar-viewport "Sat 6 0/12 3 Jobs Sun 7 Mon 8 3/16 4 Jobs Tue 9 1/12 3 Jobs Wed 10 2/12 3 Jobs …" at bounding box center [265, 70] width 531 height 377
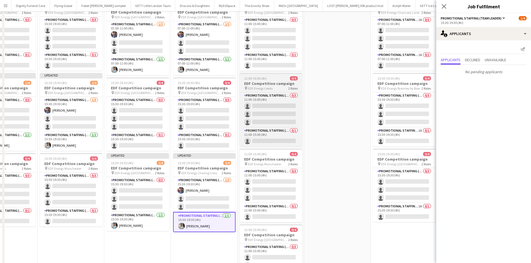
scroll to position [0, 0]
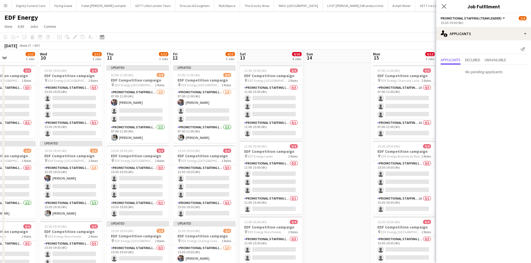
click at [352, 119] on app-date-cell at bounding box center [337, 231] width 67 height 336
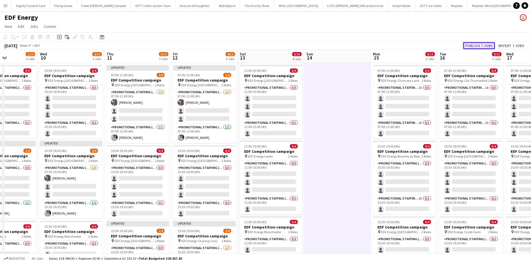
click at [428, 45] on button "Publish 7 jobs" at bounding box center [479, 45] width 32 height 7
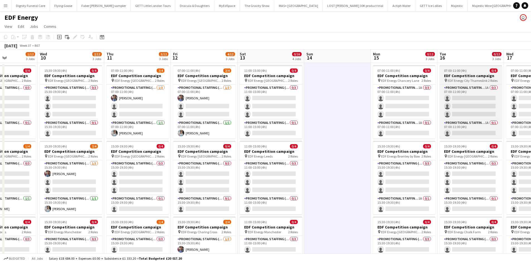
drag, startPoint x: 220, startPoint y: 41, endPoint x: 476, endPoint y: 71, distance: 257.5
click at [428, 41] on html "Menu Boards Boards Boards All jobs Status Workforce Workforce My Workforce Recr…" at bounding box center [265, 204] width 531 height 408
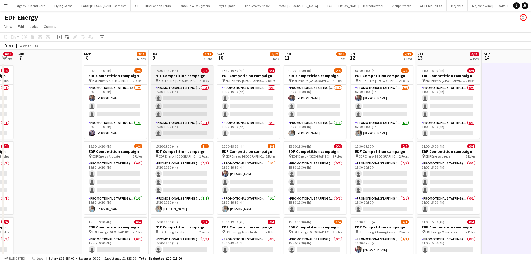
drag, startPoint x: 348, startPoint y: 107, endPoint x: 194, endPoint y: 84, distance: 155.4
click at [428, 72] on app-calendar-viewport "Fri 5 2/12 3 Jobs Sat 6 0/12 3 Jobs Sun 7 Mon 8 3/16 4 Jobs Tue 9 1/12 3 Jobs W…" at bounding box center [265, 224] width 531 height 349
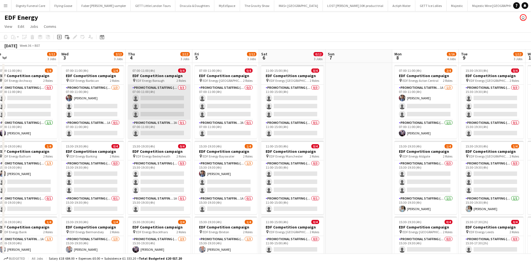
drag, startPoint x: 44, startPoint y: 86, endPoint x: 163, endPoint y: 94, distance: 119.2
click at [352, 82] on app-calendar-viewport "Sun 31 Mon 1 3/12 3 Jobs Tue 2 3/12 3 Jobs Wed 3 2/12 3 Jobs Thu 4 2/12 3 Jobs …" at bounding box center [265, 224] width 531 height 349
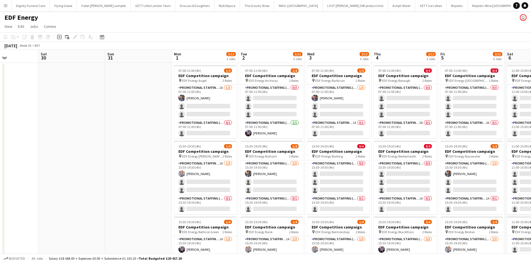
drag, startPoint x: 106, startPoint y: 101, endPoint x: 352, endPoint y: 65, distance: 248.9
click at [353, 65] on app-calendar-viewport "Wed 27 Thu 28 Fri 29 Sat 30 Sun 31 Mon 1 3/12 3 Jobs Tue 2 3/12 3 Jobs Wed 3 2/…" at bounding box center [265, 224] width 531 height 349
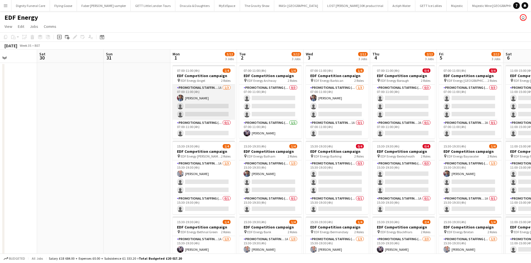
scroll to position [0, 162]
click at [182, 106] on app-card-role "Promotional Staffing (Flyering Staff) 1A [DATE] 07:00-11:00 (4h) [PERSON_NAME] …" at bounding box center [204, 102] width 62 height 35
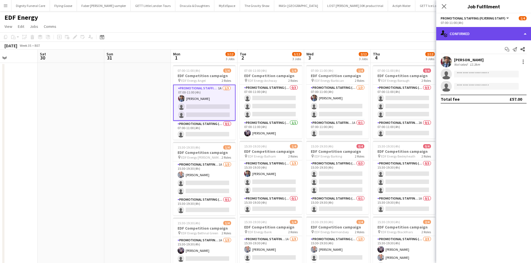
click at [428, 38] on div "single-neutral-actions-check-2 Confirmed" at bounding box center [483, 33] width 95 height 13
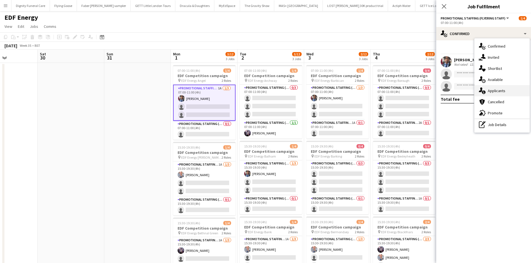
click at [428, 94] on div "single-neutral-actions-information Applicants" at bounding box center [501, 90] width 55 height 11
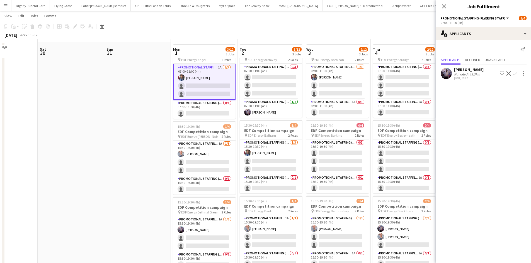
scroll to position [28, 0]
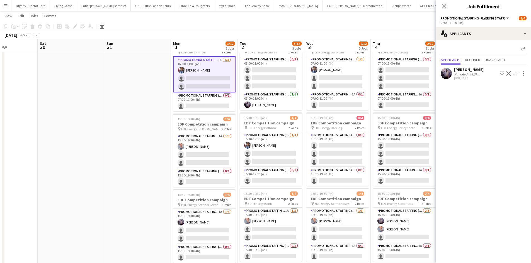
click at [428, 73] on app-icon "Confirm" at bounding box center [515, 73] width 4 height 4
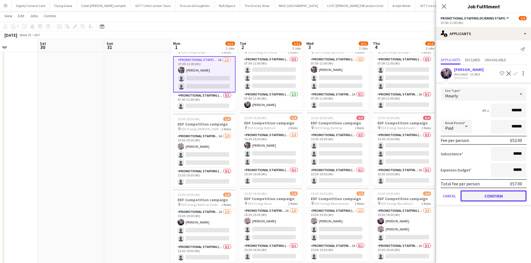
click at [428, 194] on button "Confirm" at bounding box center [493, 196] width 66 height 11
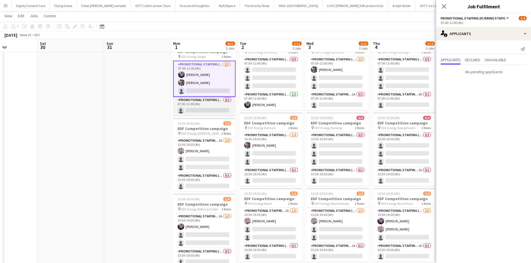
click at [213, 108] on app-card-role "Promotional Staffing (Team Leader) 0/1 07:00-11:00 (4h) single-neutral-actions" at bounding box center [204, 106] width 62 height 19
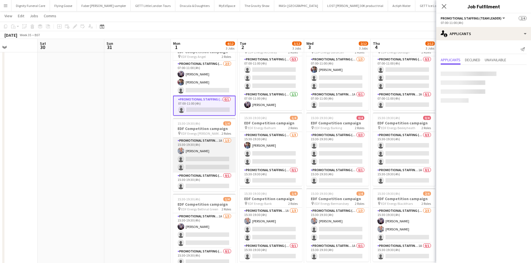
click at [223, 156] on app-card-role "Promotional Staffing (Flyering Staff) 1A [DATE] 15:30-19:30 (4h) [PERSON_NAME] …" at bounding box center [204, 155] width 62 height 35
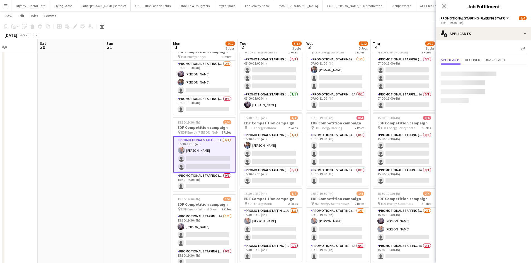
scroll to position [0, 162]
click at [210, 182] on app-card-role "Promotional Staffing (Team Leader) 0/1 15:30-19:30 (4h) single-neutral-actions" at bounding box center [204, 182] width 62 height 19
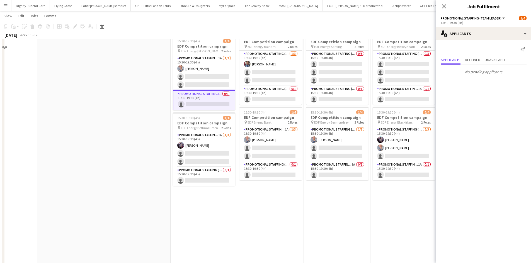
scroll to position [111, 0]
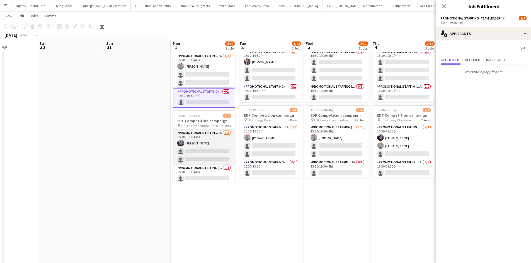
click at [191, 150] on app-card-role "Promotional Staffing (Flyering Staff) 1A [DATE] 15:30-19:30 (4h) [PERSON_NAME] …" at bounding box center [204, 147] width 62 height 35
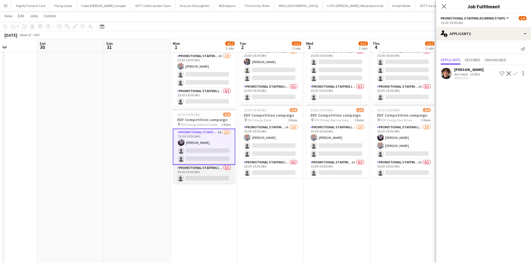
click at [209, 176] on app-card-role "Promotional Staffing (Team Leader) 0/1 15:30-19:30 (4h) single-neutral-actions" at bounding box center [204, 174] width 62 height 19
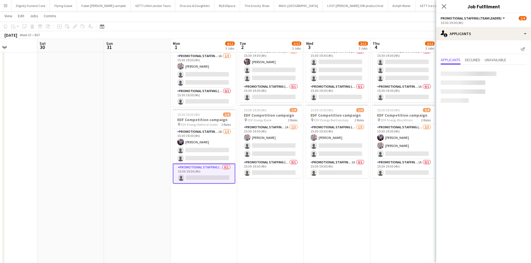
scroll to position [0, 162]
click at [281, 171] on app-card-role "Promotional Staffing (Team Leader) 0/1 15:30-19:30 (4h) single-neutral-actions" at bounding box center [271, 168] width 62 height 19
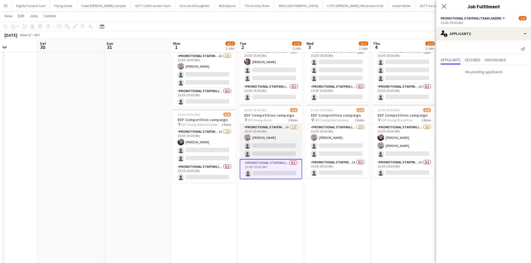
click at [274, 149] on app-card-role "Promotional Staffing (Flyering Staff) 1A [DATE] 15:30-19:30 (4h) [PERSON_NAME] …" at bounding box center [271, 141] width 62 height 35
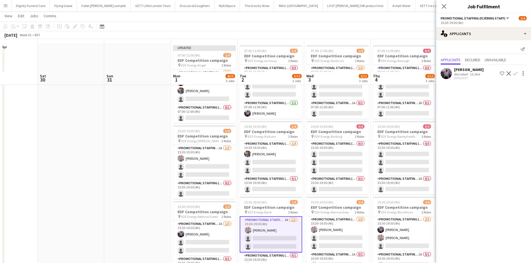
scroll to position [56, 0]
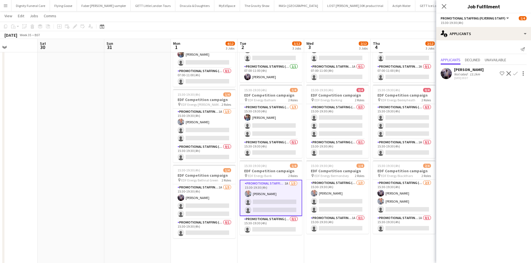
click at [428, 73] on app-icon "Confirm" at bounding box center [515, 73] width 4 height 4
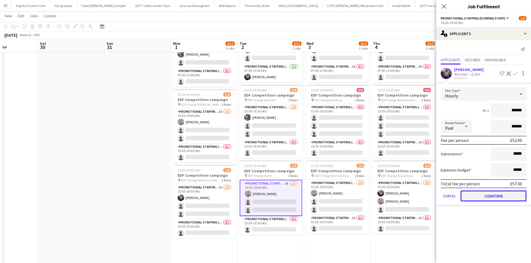
click at [428, 197] on button "Confirm" at bounding box center [493, 196] width 66 height 11
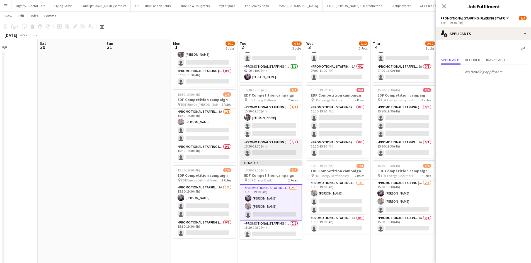
click at [271, 152] on app-card-role "Promotional Staffing (Team Leader) 0/1 15:30-19:30 (4h) single-neutral-actions" at bounding box center [271, 148] width 62 height 19
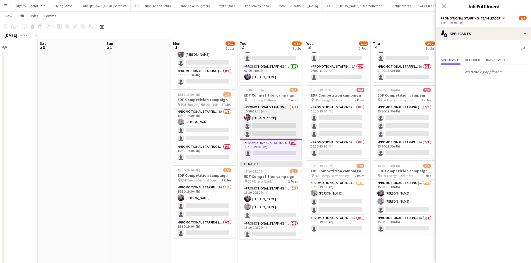
click at [266, 126] on app-card-role "Promotional Staffing (Flyering Staff) [DATE] 15:30-19:30 (4h) [PERSON_NAME] sin…" at bounding box center [271, 121] width 62 height 35
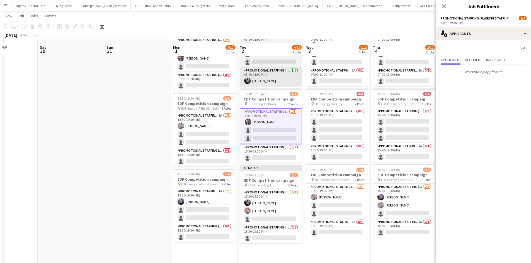
scroll to position [0, 0]
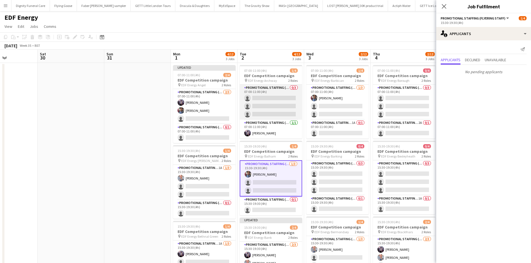
click at [265, 107] on app-card-role "Promotional Staffing (Flyering Staff) 0/3 07:00-11:00 (4h) single-neutral-actio…" at bounding box center [271, 102] width 62 height 35
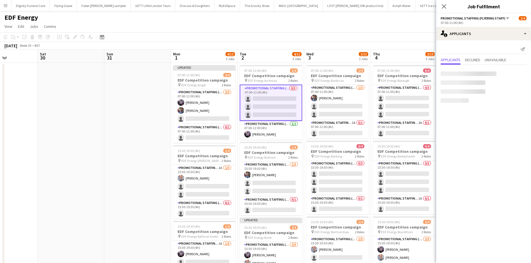
scroll to position [0, 162]
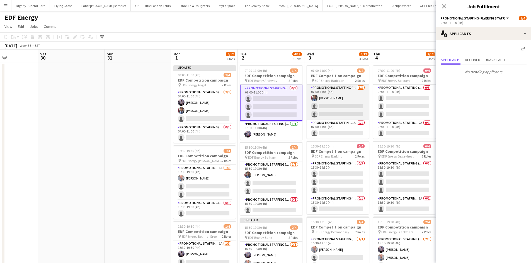
click at [335, 105] on app-card-role "Promotional Staffing (Flyering Staff) [DATE] 07:00-11:00 (4h) [PERSON_NAME] sin…" at bounding box center [337, 102] width 62 height 35
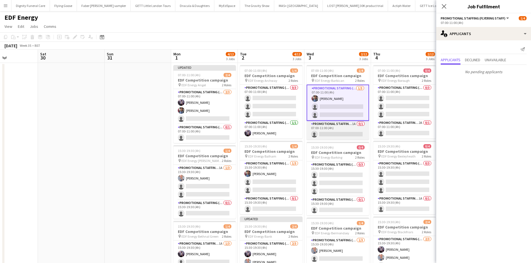
click at [340, 133] on app-card-role "Promotional Staffing (Team Leader) 1A 0/1 07:00-11:00 (4h) single-neutral-actio…" at bounding box center [337, 130] width 62 height 19
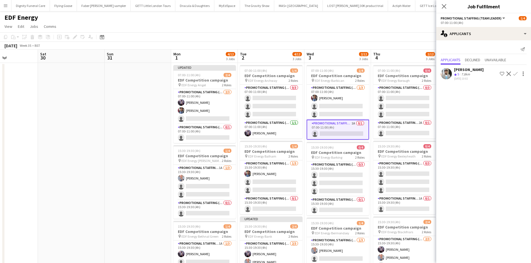
scroll to position [28, 0]
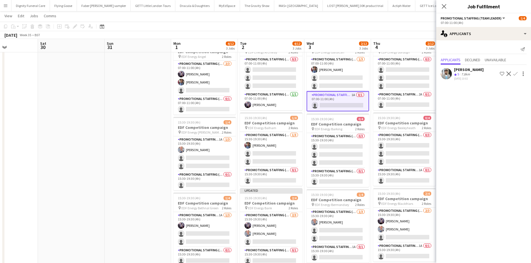
click at [428, 72] on app-icon "Confirm" at bounding box center [515, 74] width 4 height 4
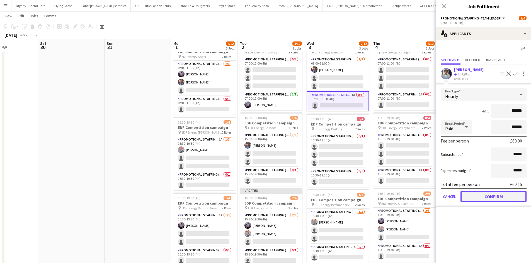
click at [428, 197] on button "Confirm" at bounding box center [493, 196] width 66 height 11
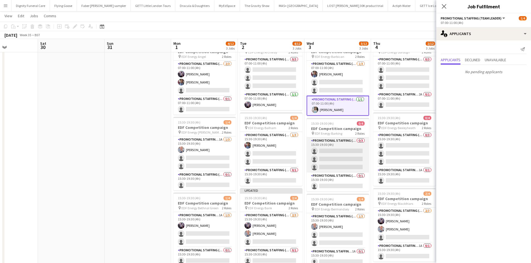
click at [341, 157] on app-card-role "Promotional Staffing (Flyering Staff) 0/3 15:30-19:30 (4h) single-neutral-actio…" at bounding box center [337, 155] width 62 height 35
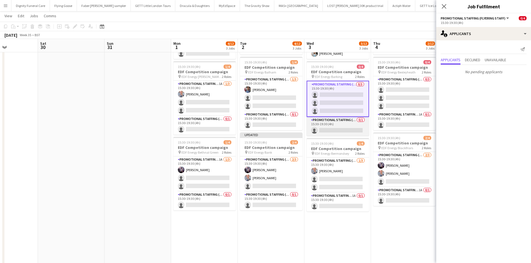
scroll to position [0, 162]
click at [336, 130] on app-card-role "Promotional Staffing (Team Leader) 0/1 15:30-19:30 (4h) single-neutral-actions" at bounding box center [338, 126] width 62 height 19
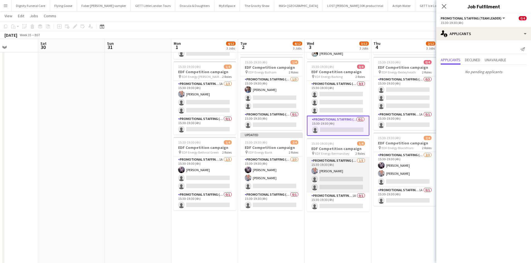
click at [340, 180] on app-card-role "Promotional Staffing (Flyering Staff) [DATE] 15:30-19:30 (4h) [PERSON_NAME] sin…" at bounding box center [338, 175] width 62 height 35
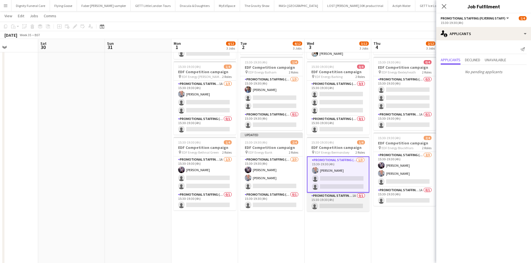
click at [341, 203] on app-card-role "Promotional Staffing (Team Leader) 1A 0/1 15:30-19:30 (4h) single-neutral-actio…" at bounding box center [338, 202] width 62 height 19
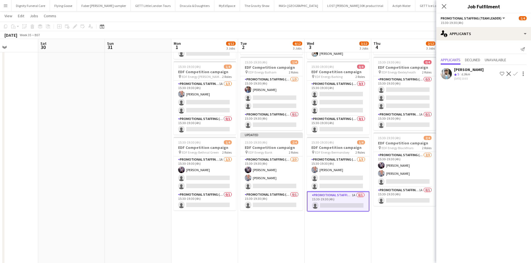
click at [428, 73] on app-icon "Confirm" at bounding box center [515, 74] width 4 height 4
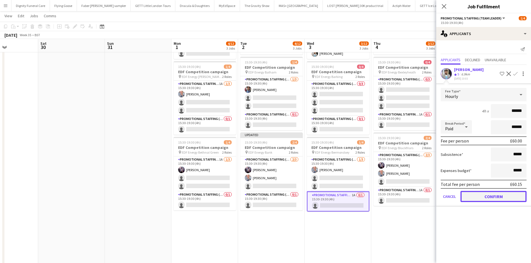
click at [428, 194] on button "Confirm" at bounding box center [493, 196] width 66 height 11
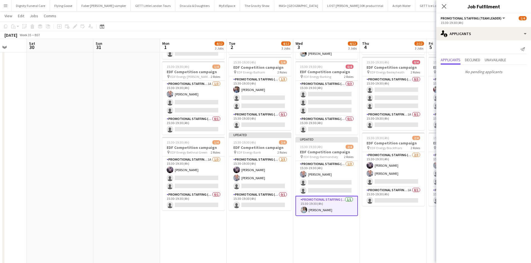
drag, startPoint x: 393, startPoint y: 231, endPoint x: 308, endPoint y: 231, distance: 84.7
click at [308, 203] on app-calendar-viewport "Wed 27 Thu 28 Fri 29 Sat 30 Sun 31 Mon 1 4/12 3 Jobs Tue 2 4/12 3 Jobs Wed 3 4/…" at bounding box center [265, 126] width 531 height 377
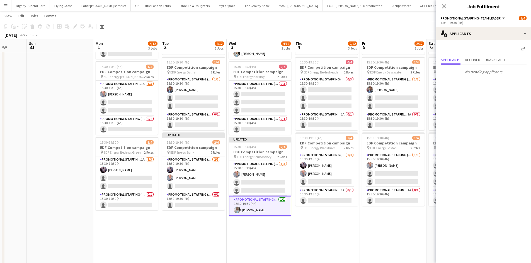
scroll to position [0, 190]
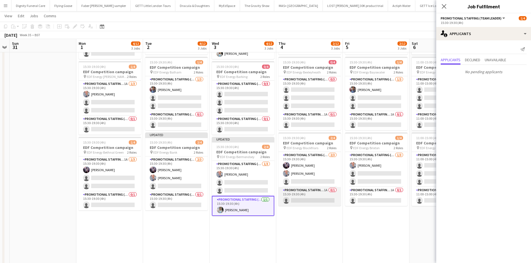
click at [315, 202] on app-card-role "Promotional Staffing (Team Leader) 1A 0/1 15:30-19:30 (4h) single-neutral-actio…" at bounding box center [309, 196] width 62 height 19
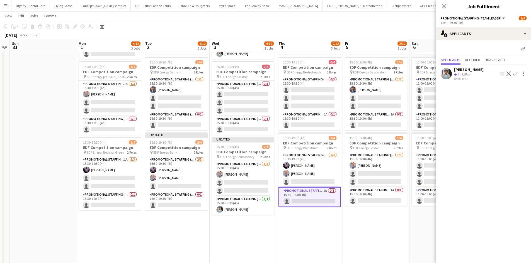
drag, startPoint x: 514, startPoint y: 71, endPoint x: 524, endPoint y: 79, distance: 13.3
click at [428, 72] on button "Confirm" at bounding box center [515, 73] width 7 height 7
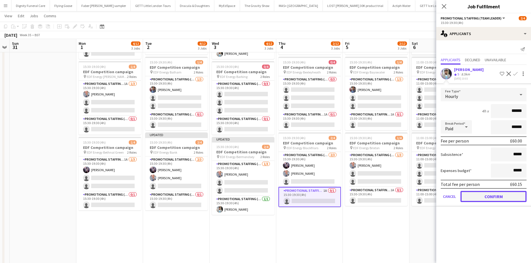
click at [428, 194] on button "Confirm" at bounding box center [493, 196] width 66 height 11
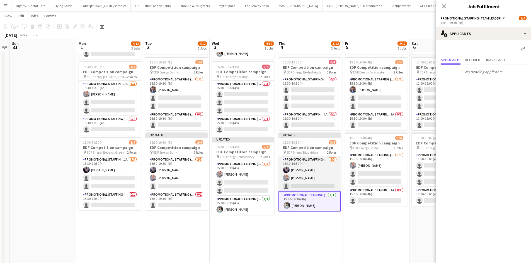
click at [318, 186] on app-card-role "Promotional Staffing (Flyering Staff) [DATE] 15:30-19:30 (4h) [PERSON_NAME] [PE…" at bounding box center [309, 174] width 62 height 35
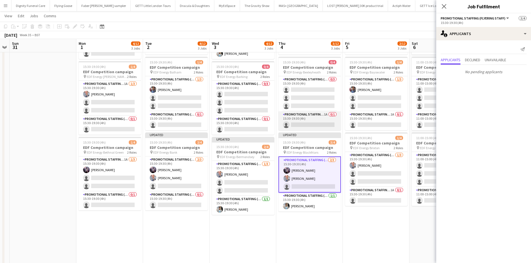
click at [312, 122] on app-card-role "Promotional Staffing (Team Leader) 1A 0/1 15:30-19:30 (4h) single-neutral-actio…" at bounding box center [309, 120] width 62 height 19
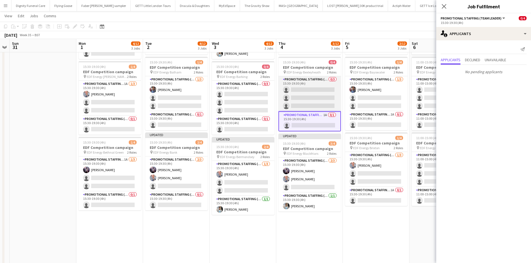
click at [320, 96] on app-card-role "Promotional Staffing (Flyering Staff) 0/3 15:30-19:30 (4h) single-neutral-actio…" at bounding box center [309, 93] width 62 height 35
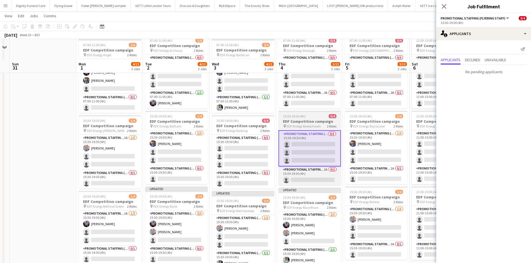
scroll to position [0, 0]
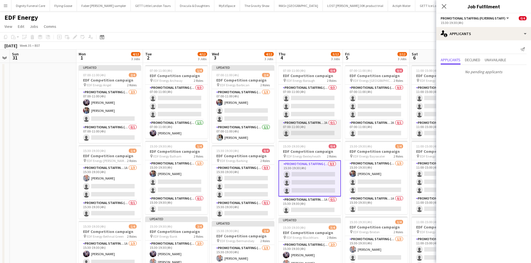
click at [312, 128] on app-card-role "Promotional Staffing (Team Leader) 2A 0/1 07:00-11:00 (4h) single-neutral-actio…" at bounding box center [309, 129] width 62 height 19
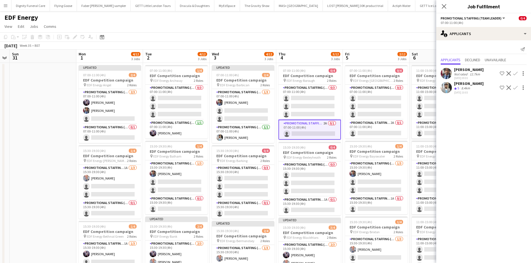
click at [428, 87] on app-icon "Confirm" at bounding box center [515, 88] width 4 height 4
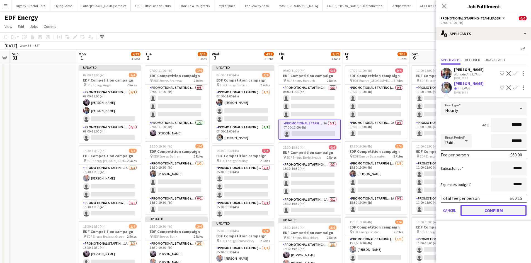
click at [428, 203] on button "Confirm" at bounding box center [493, 210] width 66 height 11
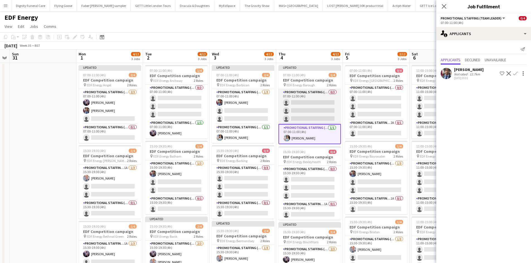
click at [314, 102] on app-card-role "Promotional Staffing (Flyering Staff) 0/3 07:00-11:00 (4h) single-neutral-actio…" at bounding box center [309, 106] width 62 height 35
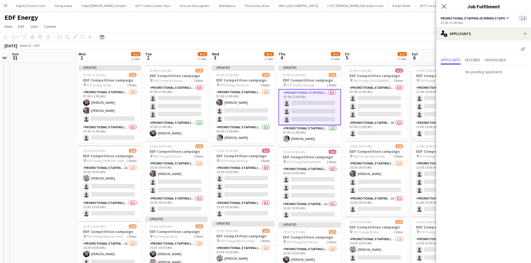
scroll to position [0, 177]
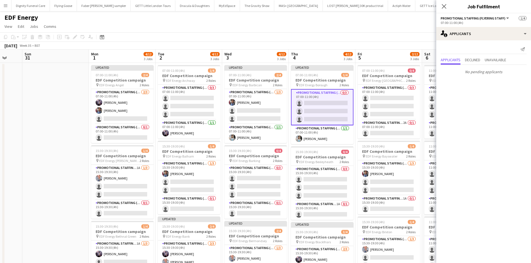
drag, startPoint x: 362, startPoint y: 134, endPoint x: 308, endPoint y: 134, distance: 53.5
click at [308, 134] on app-calendar-viewport "Thu 28 Fri 29 Sat 30 Sun 31 Mon 1 4/12 3 Jobs Tue 2 4/12 3 Jobs Wed 3 4/12 3 Jo…" at bounding box center [265, 224] width 531 height 349
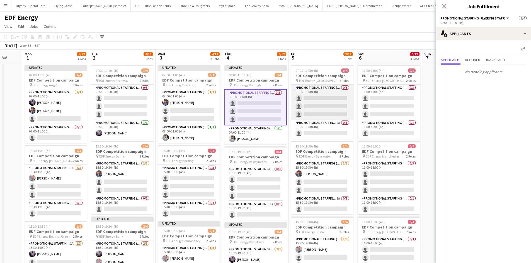
click at [317, 102] on app-card-role "Promotional Staffing (Flyering Staff) 0/3 07:00-11:00 (4h) single-neutral-actio…" at bounding box center [322, 102] width 62 height 35
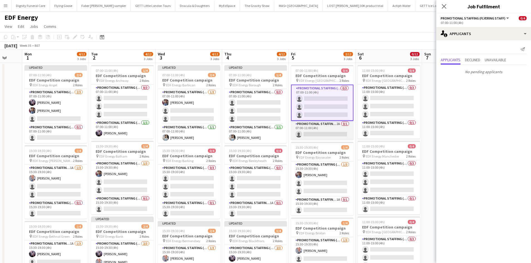
click at [332, 136] on app-card-role "Promotional Staffing (Team Leader) 2A 0/1 07:00-11:00 (4h) single-neutral-actio…" at bounding box center [322, 130] width 62 height 19
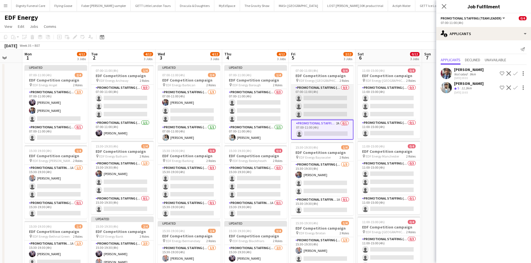
scroll to position [0, 177]
click at [318, 104] on app-card-role "Promotional Staffing (Flyering Staff) 0/3 07:00-11:00 (4h) single-neutral-actio…" at bounding box center [322, 102] width 62 height 35
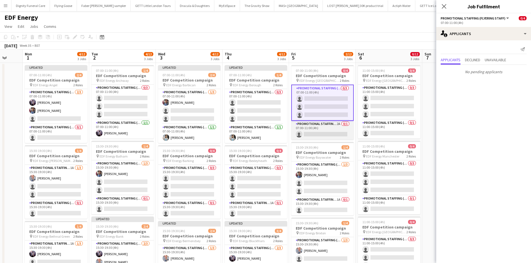
drag, startPoint x: 319, startPoint y: 131, endPoint x: 328, endPoint y: 128, distance: 9.4
click at [321, 130] on app-calendar-viewport "Fri 29 Sat 30 Sun 31 Mon 1 4/12 3 Jobs Tue 2 4/12 3 Jobs Wed 3 4/12 3 Jobs Thu …" at bounding box center [265, 224] width 531 height 349
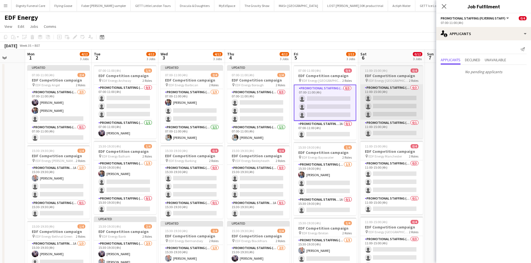
drag, startPoint x: 326, startPoint y: 133, endPoint x: 405, endPoint y: 98, distance: 87.2
click at [327, 133] on app-calendar-viewport "Fri 29 Sat 30 Sun 31 Mon 1 4/12 3 Jobs Tue 2 4/12 3 Jobs Wed 3 4/12 3 Jobs Thu …" at bounding box center [265, 224] width 531 height 349
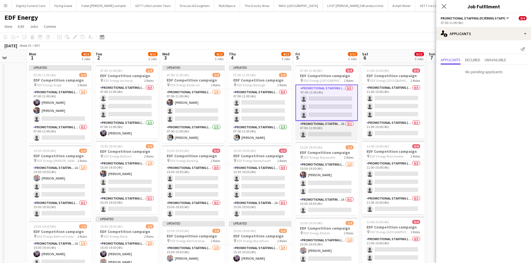
click at [333, 137] on app-card-role "Promotional Staffing (Team Leader) 2A 0/1 07:00-11:00 (4h) single-neutral-actio…" at bounding box center [326, 130] width 62 height 19
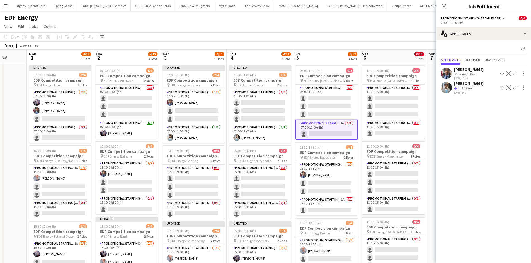
click at [428, 88] on app-icon "Confirm" at bounding box center [515, 88] width 4 height 4
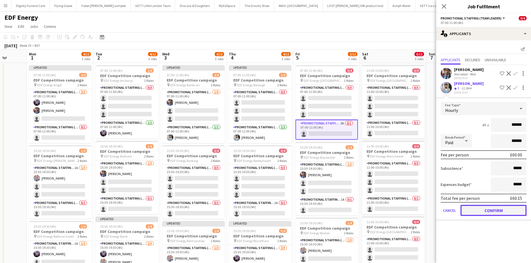
drag, startPoint x: 497, startPoint y: 210, endPoint x: 421, endPoint y: 185, distance: 80.2
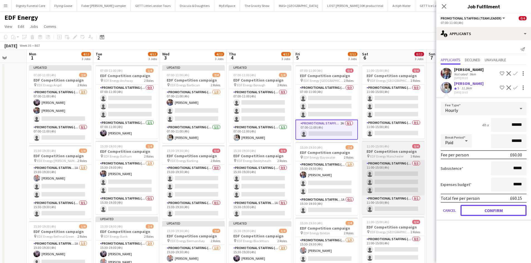
click at [428, 203] on button "Confirm" at bounding box center [493, 210] width 66 height 11
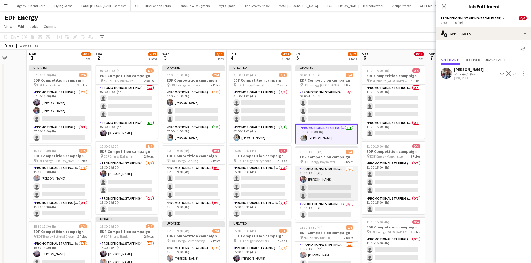
click at [336, 192] on app-card-role "Promotional Staffing (Flyering Staff) [DATE] 15:30-19:30 (4h) [PERSON_NAME] sin…" at bounding box center [326, 183] width 62 height 35
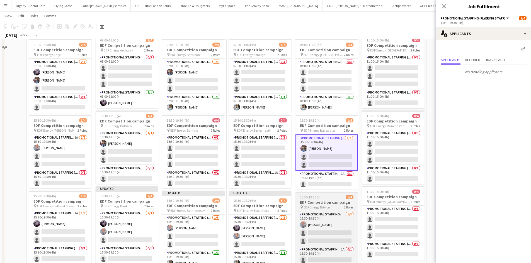
scroll to position [56, 0]
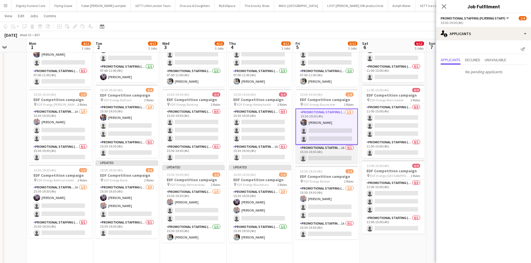
click at [332, 158] on app-card-role "Promotional Staffing (Team Leader) 1A 0/1 15:30-19:30 (4h) single-neutral-actio…" at bounding box center [326, 154] width 62 height 19
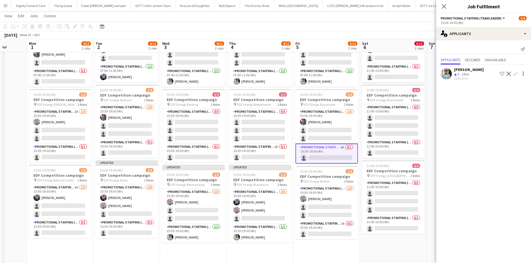
click at [428, 73] on app-icon "Confirm" at bounding box center [515, 74] width 4 height 4
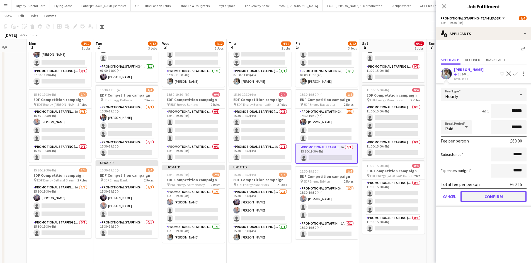
click at [428, 196] on button "Confirm" at bounding box center [493, 196] width 66 height 11
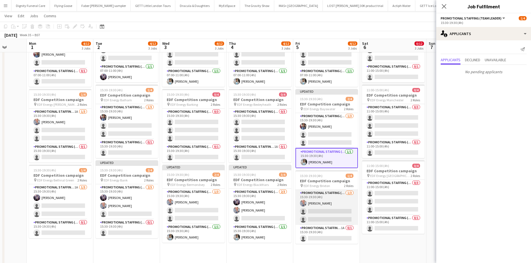
click at [333, 203] on app-card-role "Promotional Staffing (Flyering Staff) [DATE] 15:30-19:30 (4h) [PERSON_NAME] sin…" at bounding box center [326, 207] width 62 height 35
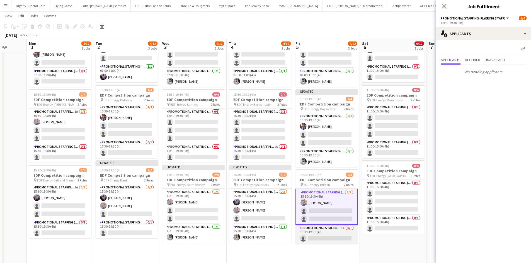
click at [327, 203] on app-card-role "Promotional Staffing (Team Leader) 1A 0/1 15:30-19:30 (4h) single-neutral-actio…" at bounding box center [326, 234] width 62 height 19
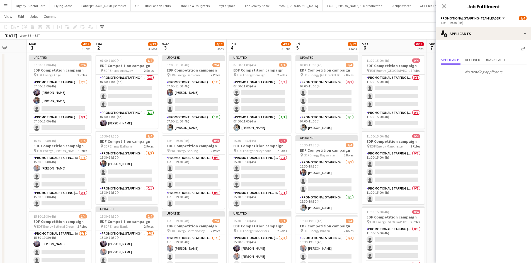
scroll to position [0, 0]
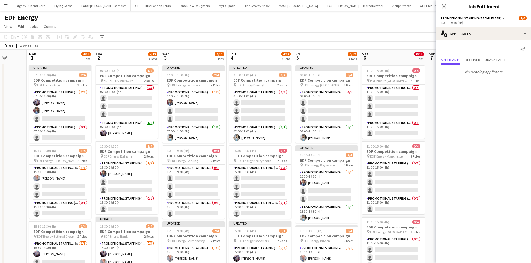
click at [303, 33] on app-toolbar "Copy Paste Paste Ctrl+V Paste with crew Ctrl+Shift+V Paste linked Job [GEOGRAPH…" at bounding box center [265, 36] width 531 height 9
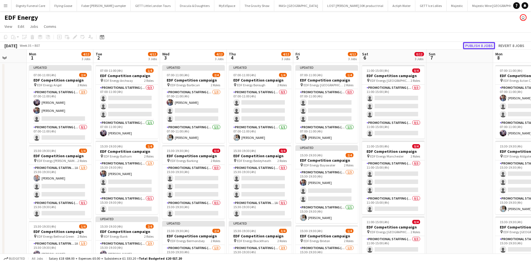
click at [428, 46] on button "Publish 8 jobs" at bounding box center [479, 45] width 32 height 7
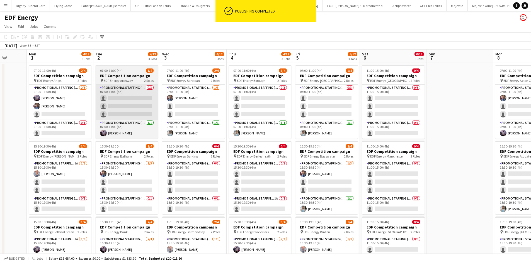
drag, startPoint x: 59, startPoint y: 115, endPoint x: 98, endPoint y: 97, distance: 43.1
click at [59, 114] on app-card-role "Promotional Staffing (Flyering Staff) [DATE] 07:00-11:00 (4h) [PERSON_NAME] [PE…" at bounding box center [60, 102] width 62 height 35
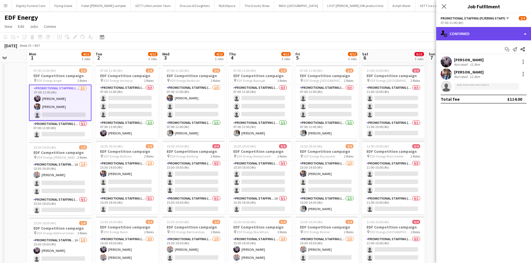
click at [428, 33] on div "single-neutral-actions-check-2 Confirmed" at bounding box center [483, 33] width 95 height 13
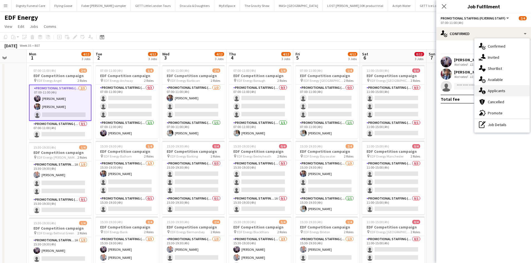
click at [428, 91] on div "single-neutral-actions-information Applicants" at bounding box center [501, 90] width 55 height 11
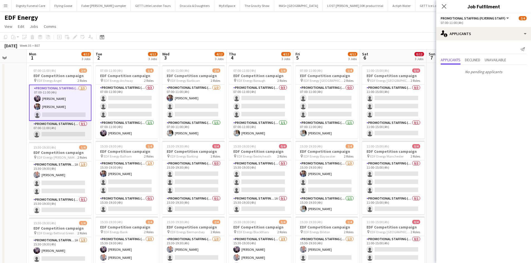
click at [71, 134] on app-card-role "Promotional Staffing (Team Leader) 0/1 07:00-11:00 (4h) single-neutral-actions" at bounding box center [60, 130] width 62 height 19
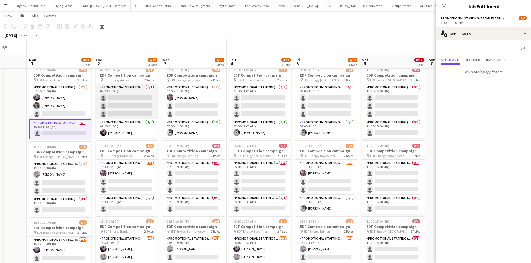
scroll to position [28, 0]
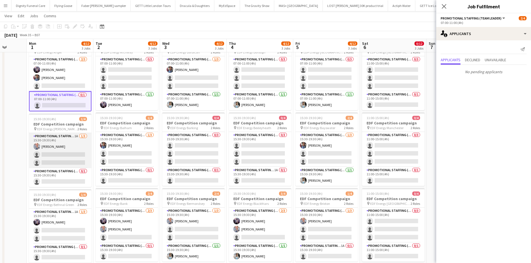
click at [70, 157] on app-card-role "Promotional Staffing (Flyering Staff) 1A [DATE] 15:30-19:30 (4h) [PERSON_NAME] …" at bounding box center [60, 150] width 62 height 35
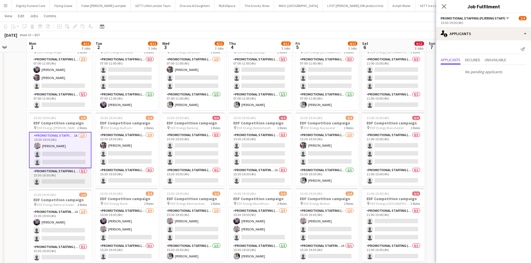
click at [70, 182] on app-card-role "Promotional Staffing (Team Leader) 0/1 15:30-19:30 (4h) single-neutral-actions" at bounding box center [60, 177] width 62 height 19
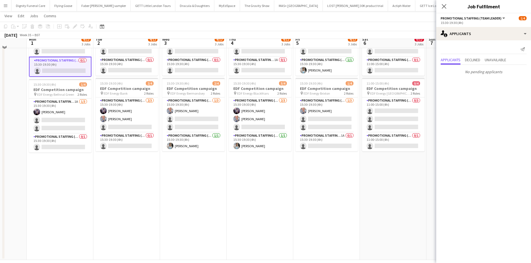
scroll to position [139, 0]
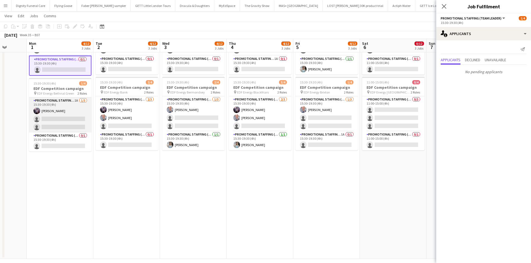
click at [63, 122] on app-card-role "Promotional Staffing (Flyering Staff) 1A [DATE] 15:30-19:30 (4h) [PERSON_NAME] …" at bounding box center [60, 114] width 62 height 35
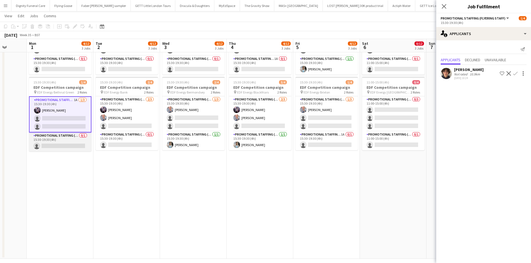
click at [62, 147] on app-card-role "Promotional Staffing (Team Leader) 0/1 15:30-19:30 (4h) single-neutral-actions" at bounding box center [60, 142] width 62 height 19
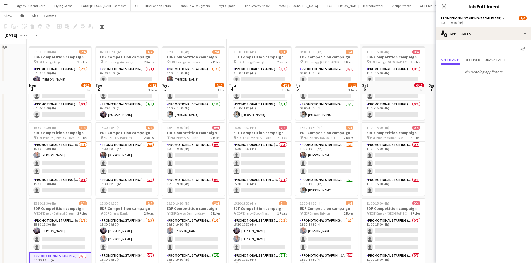
scroll to position [0, 0]
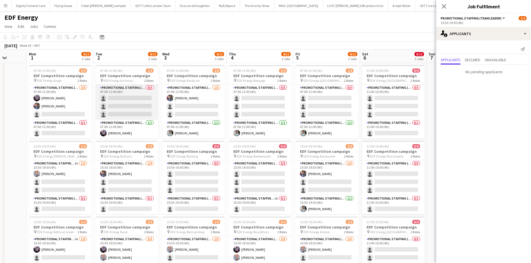
click at [120, 102] on app-card-role "Promotional Staffing (Flyering Staff) 0/3 07:00-11:00 (4h) single-neutral-actio…" at bounding box center [127, 102] width 62 height 35
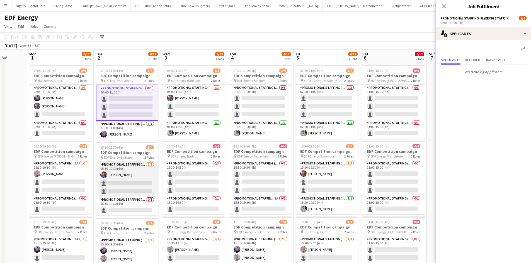
click at [135, 179] on app-card-role "Promotional Staffing (Flyering Staff) [DATE] 15:30-19:30 (4h) [PERSON_NAME] sin…" at bounding box center [127, 179] width 62 height 35
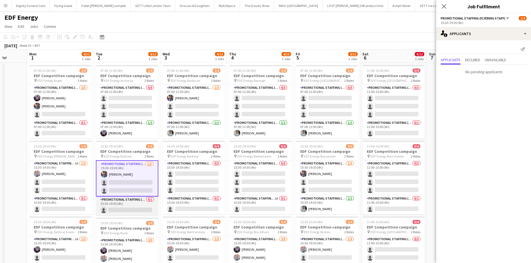
click at [129, 203] on app-card-role "Promotional Staffing (Team Leader) 0/1 15:30-19:30 (4h) single-neutral-actions" at bounding box center [127, 206] width 62 height 19
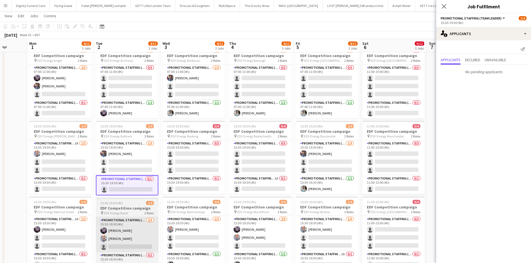
scroll to position [56, 0]
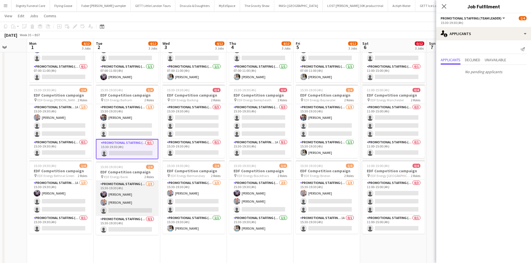
click at [136, 203] on app-card-role "Promotional Staffing (Flyering Staff) [DATE] 15:30-19:30 (4h) [PERSON_NAME] [PE…" at bounding box center [127, 198] width 62 height 35
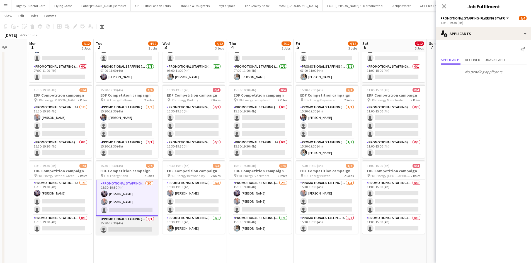
drag, startPoint x: 125, startPoint y: 229, endPoint x: 134, endPoint y: 232, distance: 8.8
click at [126, 203] on app-card-role "Promotional Staffing (Team Leader) 0/1 15:30-19:30 (4h) single-neutral-actions" at bounding box center [127, 225] width 62 height 19
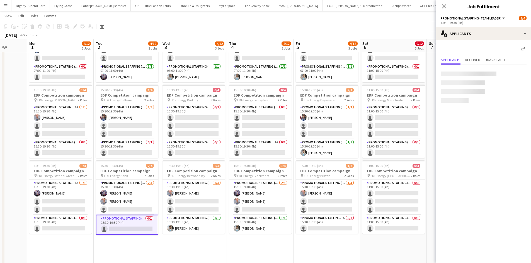
scroll to position [0, 172]
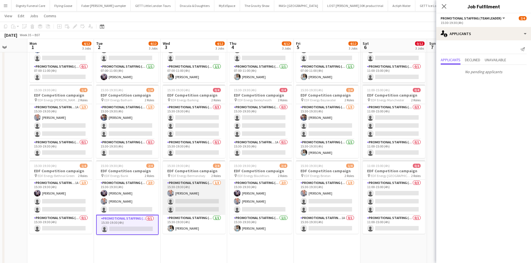
click at [202, 203] on app-card-role "Promotional Staffing (Flyering Staff) [DATE] 15:30-19:30 (4h) [PERSON_NAME] sin…" at bounding box center [194, 197] width 62 height 35
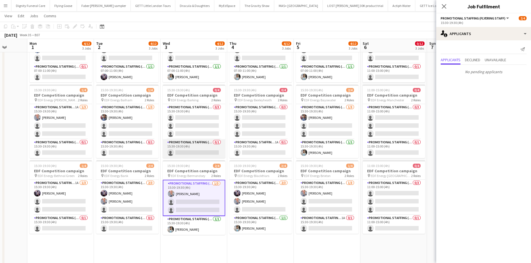
click at [200, 147] on app-card-role "Promotional Staffing (Team Leader) 0/1 15:30-19:30 (4h) single-neutral-actions" at bounding box center [194, 148] width 62 height 19
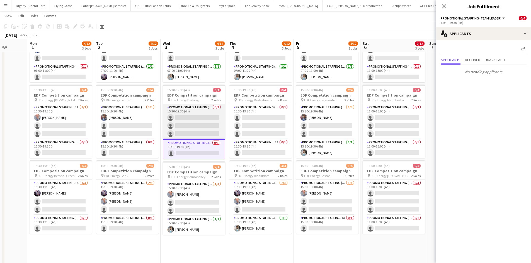
click at [208, 121] on app-card-role "Promotional Staffing (Flyering Staff) 0/3 15:30-19:30 (4h) single-neutral-actio…" at bounding box center [194, 121] width 62 height 35
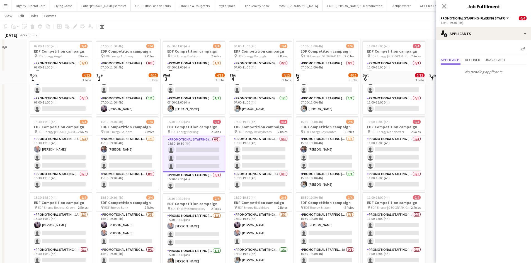
scroll to position [0, 0]
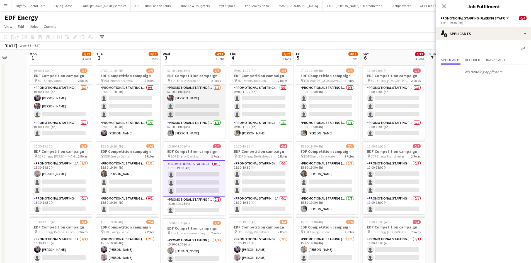
click at [200, 108] on app-card-role "Promotional Staffing (Flyering Staff) [DATE] 07:00-11:00 (4h) [PERSON_NAME] sin…" at bounding box center [194, 102] width 62 height 35
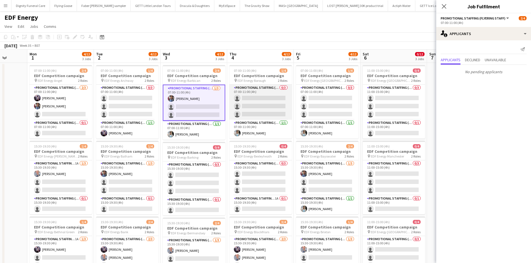
click at [265, 102] on app-card-role "Promotional Staffing (Flyering Staff) 0/3 07:00-11:00 (4h) single-neutral-actio…" at bounding box center [260, 102] width 62 height 35
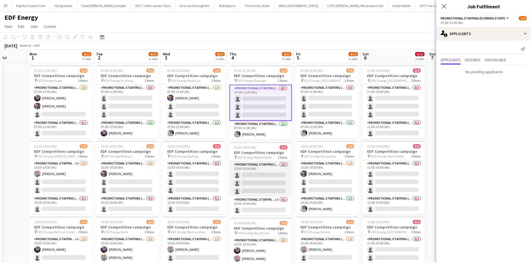
click at [264, 170] on app-card-role "Promotional Staffing (Flyering Staff) 0/3 15:30-19:30 (4h) single-neutral-actio…" at bounding box center [260, 179] width 62 height 35
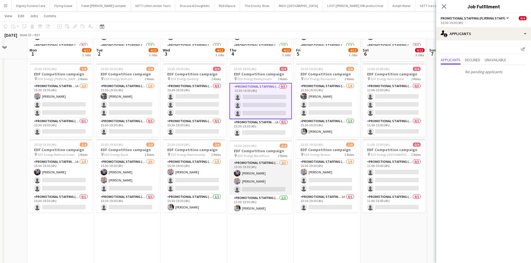
scroll to position [84, 0]
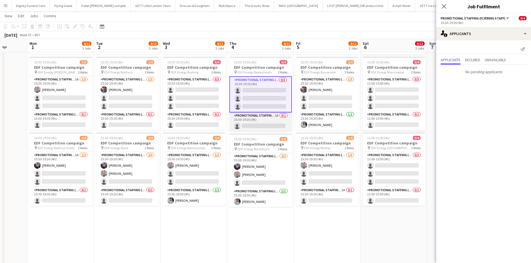
click at [270, 125] on app-card-role "Promotional Staffing (Team Leader) 1A 0/1 15:30-19:30 (4h) single-neutral-actio…" at bounding box center [260, 122] width 62 height 19
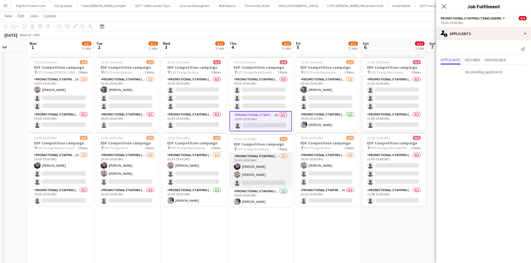
click at [260, 178] on app-card-role "Promotional Staffing (Flyering Staff) [DATE] 15:30-19:30 (4h) [PERSON_NAME] [PE…" at bounding box center [260, 170] width 62 height 35
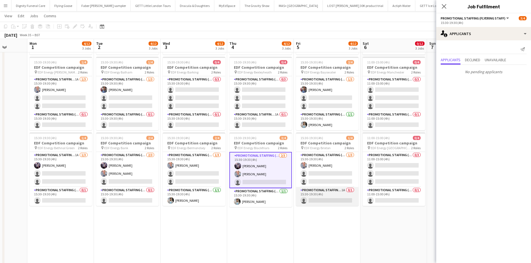
click at [329, 198] on app-card-role "Promotional Staffing (Team Leader) 1A 0/1 15:30-19:30 (4h) single-neutral-actio…" at bounding box center [327, 196] width 62 height 19
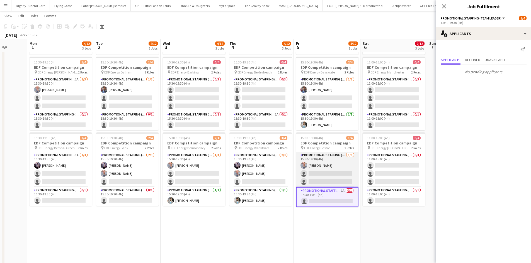
drag, startPoint x: 328, startPoint y: 174, endPoint x: 324, endPoint y: 162, distance: 13.0
click at [328, 174] on app-card-role "Promotional Staffing (Flyering Staff) [DATE] 15:30-19:30 (4h) [PERSON_NAME] sin…" at bounding box center [327, 169] width 62 height 35
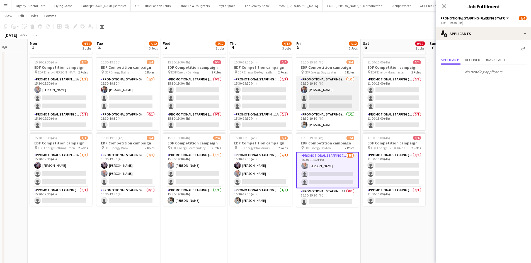
click at [336, 96] on app-card-role "Promotional Staffing (Flyering Staff) [DATE] 15:30-19:30 (4h) [PERSON_NAME] sin…" at bounding box center [327, 93] width 62 height 35
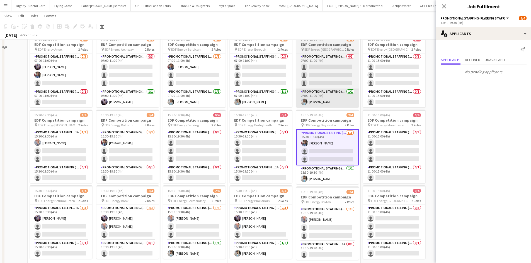
scroll to position [0, 0]
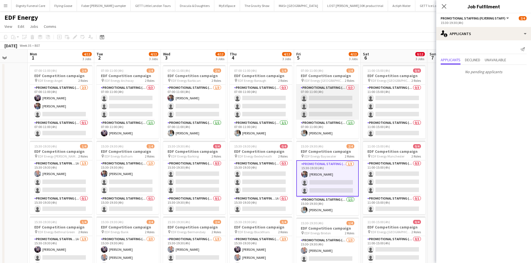
click at [336, 108] on app-card-role "Promotional Staffing (Flyering Staff) 0/3 07:00-11:00 (4h) single-neutral-actio…" at bounding box center [327, 102] width 62 height 35
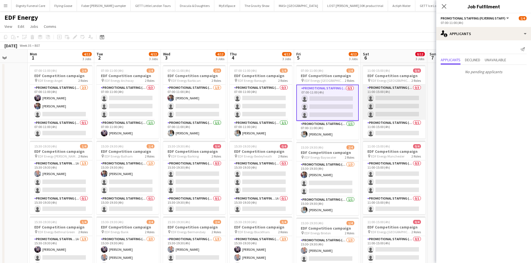
click at [397, 98] on app-card-role "Promotional Staffing (Flyering Staff) 0/3 11:00-15:00 (4h) single-neutral-actio…" at bounding box center [394, 102] width 62 height 35
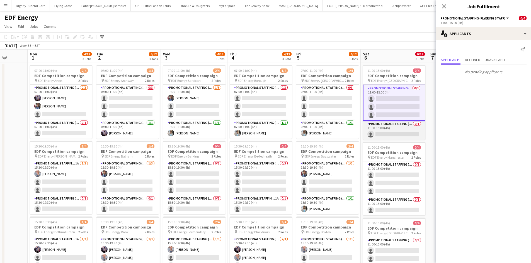
click at [390, 132] on app-card-role "Promotional Staffing (Team Leader) 0/1 11:00-15:00 (4h) single-neutral-actions" at bounding box center [394, 130] width 62 height 19
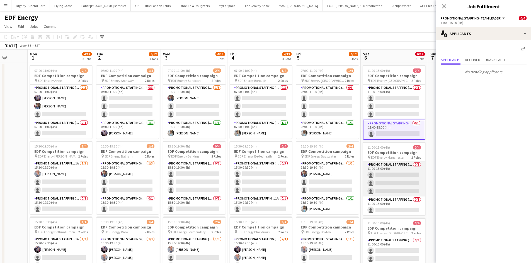
click at [400, 172] on app-card-role "Promotional Staffing (Flyering Staff) 0/3 11:00-15:00 (4h) single-neutral-actio…" at bounding box center [394, 179] width 62 height 35
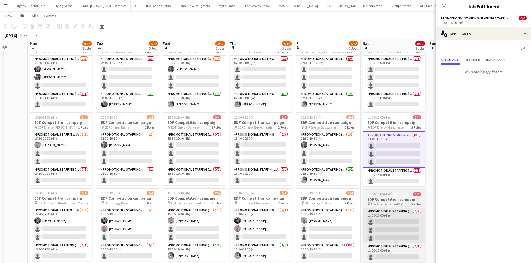
scroll to position [56, 0]
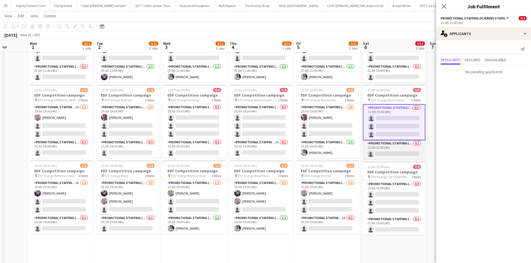
click at [393, 153] on app-card-role "Promotional Staffing (Team Leader) 0/1 11:00-15:00 (4h) single-neutral-actions" at bounding box center [394, 149] width 62 height 19
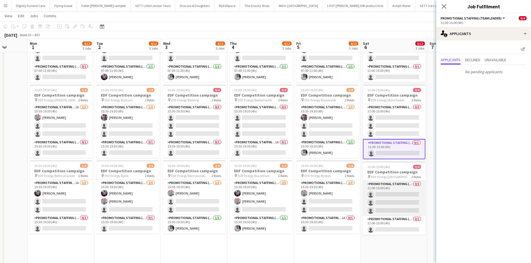
click at [390, 196] on app-card-role "Promotional Staffing (Flyering Staff) 0/3 11:00-15:00 (4h) single-neutral-actio…" at bounding box center [394, 198] width 62 height 35
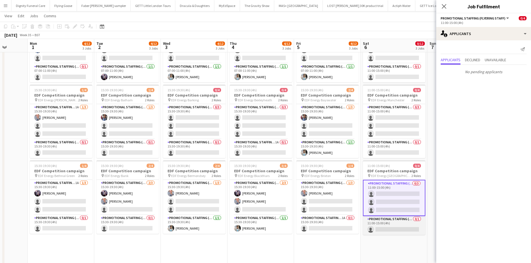
click at [395, 203] on app-card-role "Promotional Staffing (Team Leader) 0/1 11:00-15:00 (4h) single-neutral-actions" at bounding box center [394, 225] width 62 height 19
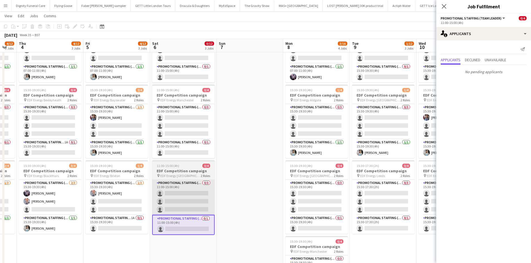
scroll to position [0, 221]
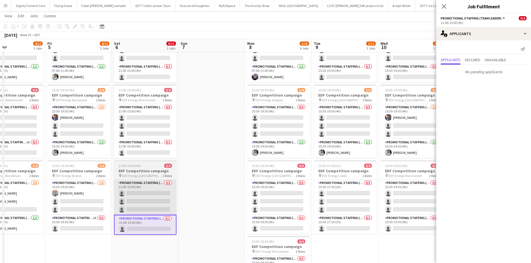
drag, startPoint x: 396, startPoint y: 255, endPoint x: 82, endPoint y: 189, distance: 320.7
click at [81, 190] on app-calendar-viewport "Mon 1 4/12 3 Jobs Tue 2 4/12 3 Jobs Wed 3 4/12 3 Jobs Thu 4 4/12 3 Jobs Fri 5 4…" at bounding box center [265, 154] width 531 height 377
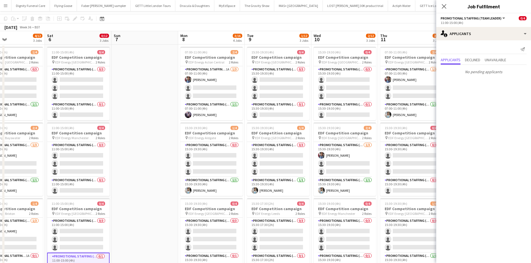
scroll to position [0, 0]
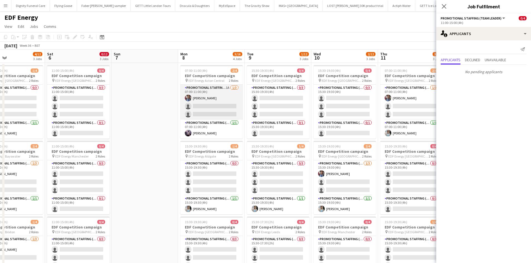
click at [218, 115] on app-card-role "Promotional Staffing (Flyering Staff) 1A [DATE] 07:00-11:00 (4h) [PERSON_NAME] …" at bounding box center [211, 102] width 62 height 35
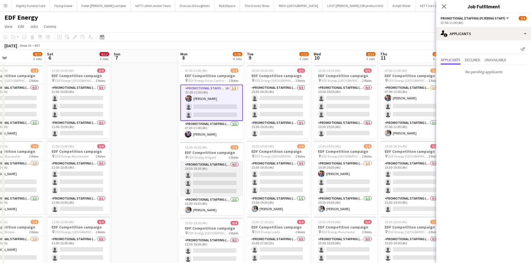
click at [224, 180] on app-card-role "Promotional Staffing (Flyering Staff) 0/3 15:30-19:30 (4h) single-neutral-actio…" at bounding box center [211, 179] width 62 height 35
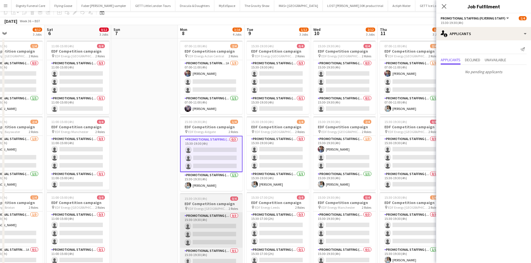
scroll to position [56, 0]
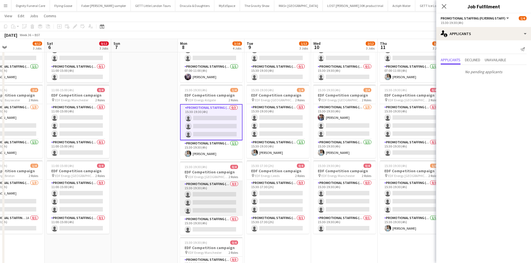
click at [222, 202] on app-card-role "Promotional Staffing (Flyering Staff) 0/3 15:30-19:30 (4h) single-neutral-actio…" at bounding box center [211, 198] width 62 height 35
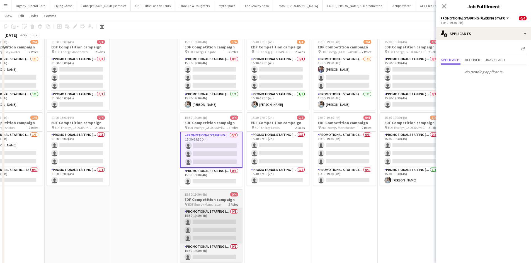
scroll to position [111, 0]
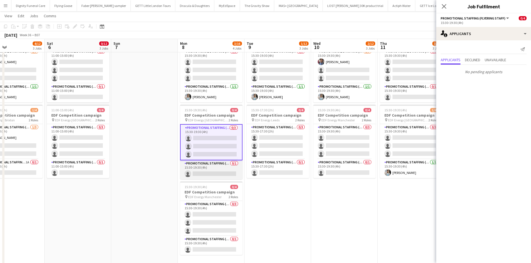
click at [215, 173] on app-card-role "Promotional Staffing (Team Leader) 0/1 15:30-19:30 (4h) single-neutral-actions" at bounding box center [211, 169] width 62 height 19
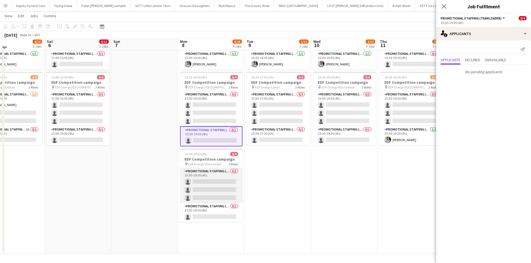
scroll to position [145, 0]
click at [222, 184] on app-card-role "Promotional Staffing (Flyering Staff) 0/3 15:30-19:30 (4h) single-neutral-actio…" at bounding box center [211, 185] width 62 height 35
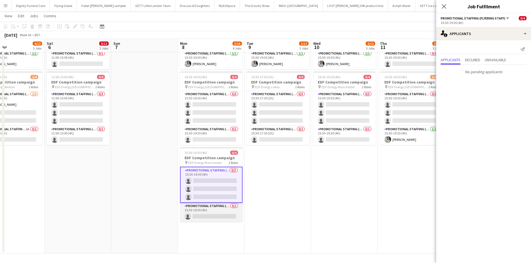
click at [218, 203] on app-card-role "Promotional Staffing (Team Leader) 0/1 15:30-19:30 (4h) single-neutral-actions" at bounding box center [211, 212] width 62 height 19
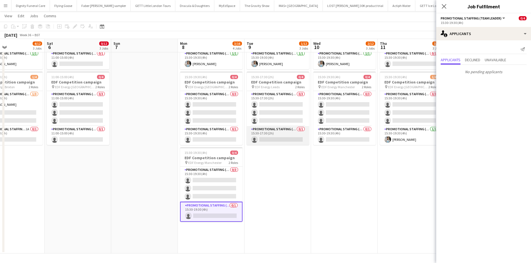
click at [292, 139] on app-card-role "Promotional Staffing (Team Leader) 0/1 15:30-17:30 (2h) single-neutral-actions" at bounding box center [278, 135] width 62 height 19
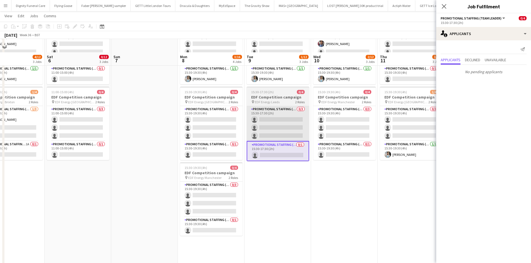
scroll to position [89, 0]
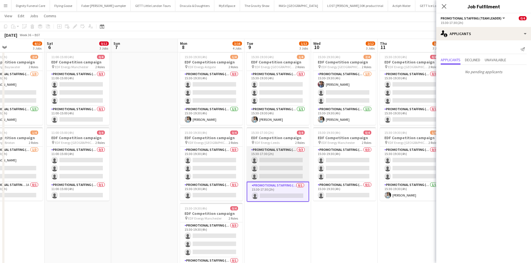
click at [281, 159] on app-card-role "Promotional Staffing (Flyering Staff) 0/3 15:30-17:30 (2h) single-neutral-actio…" at bounding box center [278, 164] width 62 height 35
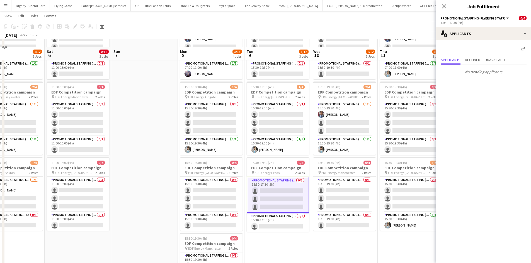
scroll to position [33, 0]
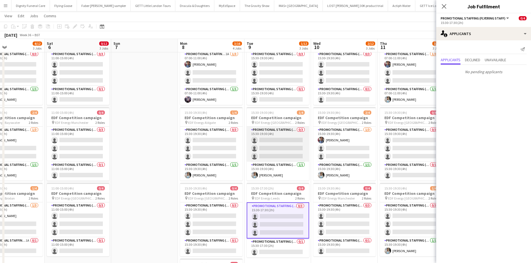
click at [285, 147] on app-card-role "Promotional Staffing (Flyering Staff) 0/3 15:30-19:30 (4h) single-neutral-actio…" at bounding box center [278, 144] width 62 height 35
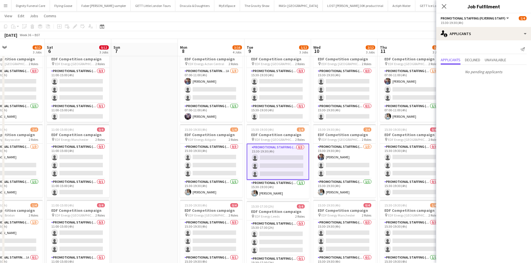
scroll to position [0, 0]
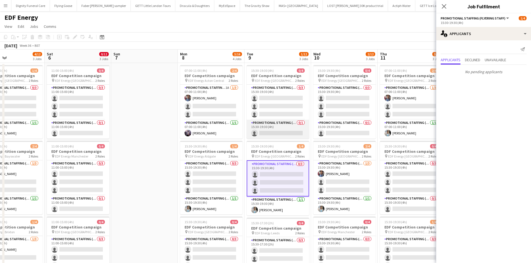
click at [280, 133] on app-card-role "Promotional Staffing (Team Leader) 0/1 15:30-19:30 (4h) single-neutral-actions" at bounding box center [278, 129] width 62 height 19
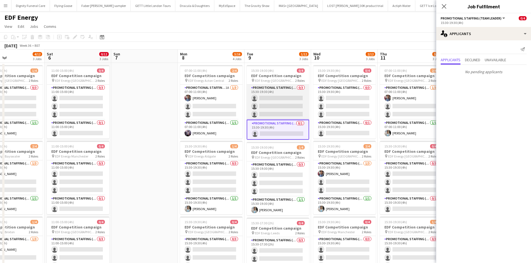
click at [281, 102] on app-card-role "Promotional Staffing (Flyering Staff) 0/3 15:30-19:30 (4h) single-neutral-actio…" at bounding box center [278, 102] width 62 height 35
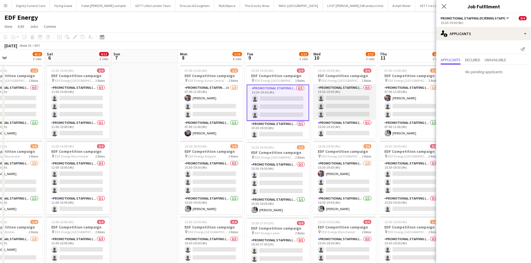
click at [360, 104] on app-card-role "Promotional Staffing (Flyering Staff) 0/3 15:30-19:30 (4h) single-neutral-actio…" at bounding box center [344, 102] width 62 height 35
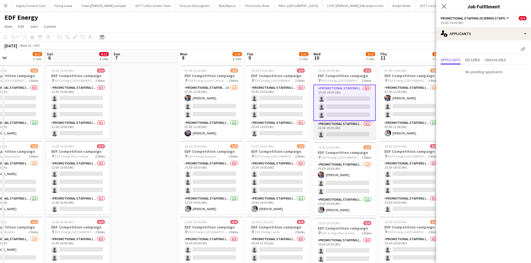
click at [351, 134] on app-card-role "Promotional Staffing (Team Leader) 0/1 15:30-19:30 (4h) single-neutral-actions" at bounding box center [344, 130] width 62 height 19
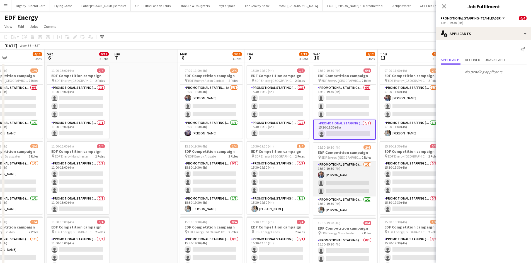
click at [345, 179] on app-card-role "Promotional Staffing (Flyering Staff) [DATE] 15:30-19:30 (4h) [PERSON_NAME] sin…" at bounding box center [344, 179] width 62 height 35
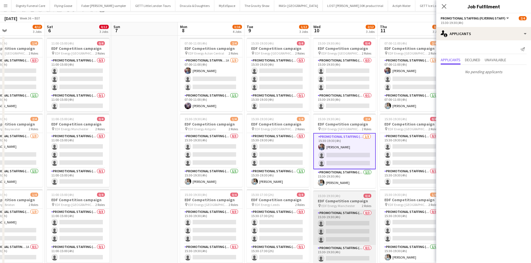
scroll to position [56, 0]
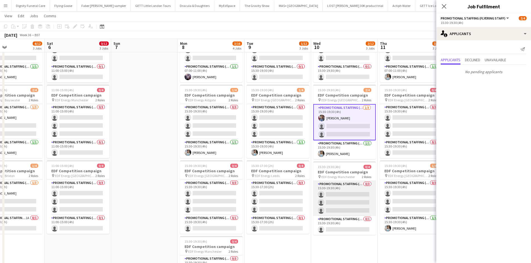
drag, startPoint x: 349, startPoint y: 201, endPoint x: 353, endPoint y: 207, distance: 7.4
click at [350, 200] on app-card-role "Promotional Staffing (Flyering Staff) 0/3 15:30-19:30 (4h) single-neutral-actio…" at bounding box center [344, 198] width 62 height 35
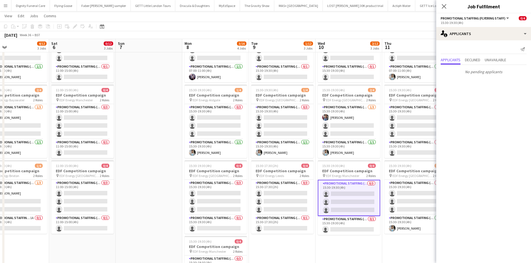
drag, startPoint x: 341, startPoint y: 234, endPoint x: 345, endPoint y: 229, distance: 6.2
click at [345, 203] on app-calendar-viewport "Tue 2 4/12 3 Jobs Wed 3 4/12 3 Jobs Thu 4 4/12 3 Jobs Fri 5 4/12 3 Jobs Sat 6 0…" at bounding box center [265, 154] width 531 height 377
click at [343, 203] on app-card-role "Promotional Staffing (Team Leader) 0/1 15:30-19:30 (4h) single-neutral-actions" at bounding box center [349, 225] width 62 height 19
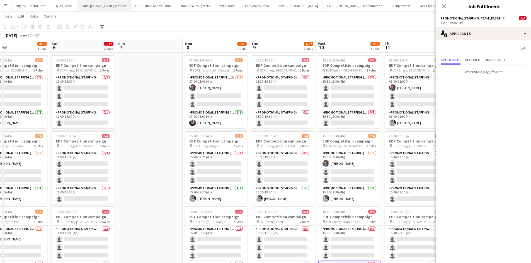
scroll to position [0, 0]
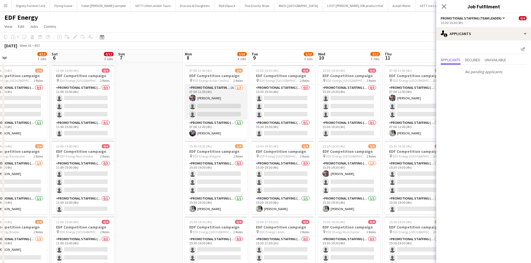
click at [216, 109] on app-card-role "Promotional Staffing (Flyering Staff) 1A [DATE] 07:00-11:00 (4h) [PERSON_NAME] …" at bounding box center [216, 102] width 62 height 35
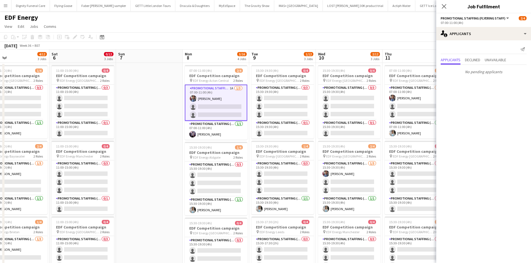
click at [220, 180] on app-calendar-viewport "Tue 2 4/12 3 Jobs Wed 3 4/12 3 Jobs Thu 4 4/12 3 Jobs Fri 5 4/12 3 Jobs Sat 6 0…" at bounding box center [265, 224] width 531 height 349
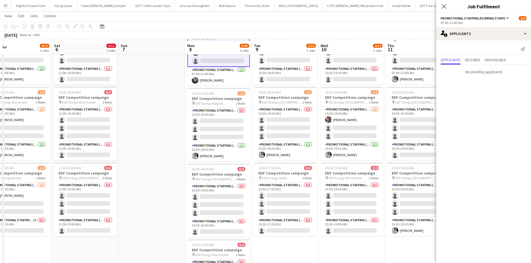
scroll to position [56, 0]
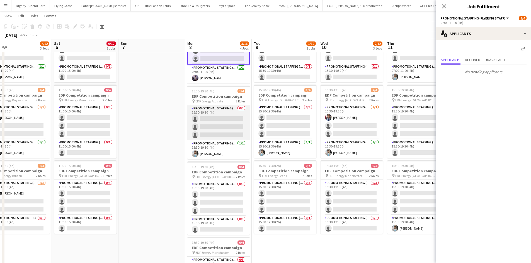
click at [222, 133] on app-card-role "Promotional Staffing (Flyering Staff) 0/3 15:30-19:30 (4h) single-neutral-actio…" at bounding box center [218, 122] width 62 height 35
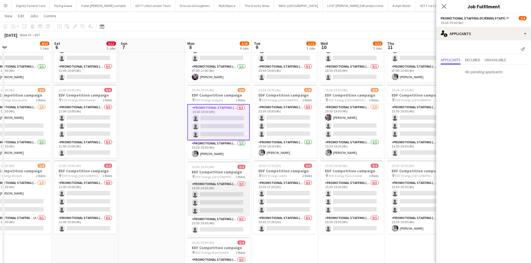
click at [220, 192] on app-card-role "Promotional Staffing (Flyering Staff) 0/3 15:30-19:30 (4h) single-neutral-actio…" at bounding box center [218, 198] width 62 height 35
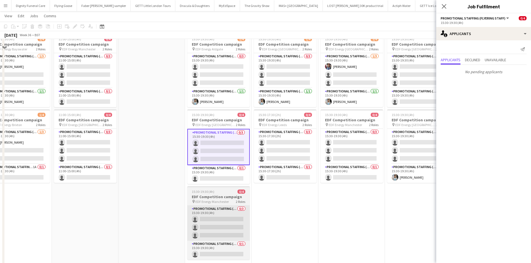
scroll to position [111, 0]
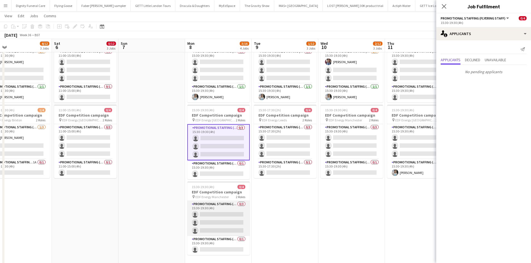
click at [222, 203] on app-card-role "Promotional Staffing (Flyering Staff) 0/3 15:30-19:30 (4h) single-neutral-actio…" at bounding box center [218, 218] width 62 height 35
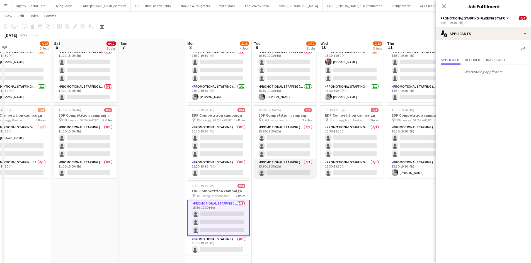
click at [285, 172] on app-card-role "Promotional Staffing (Team Leader) 0/1 15:30-17:30 (2h) single-neutral-actions" at bounding box center [285, 168] width 62 height 19
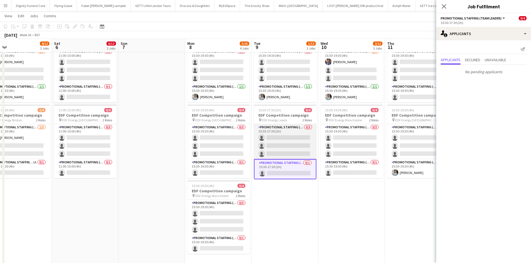
click at [289, 148] on app-card-role "Promotional Staffing (Flyering Staff) 0/3 15:30-17:30 (2h) single-neutral-actio…" at bounding box center [285, 141] width 62 height 35
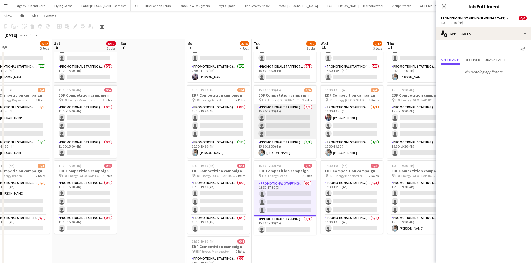
click at [293, 131] on app-card-role "Promotional Staffing (Flyering Staff) 0/3 15:30-19:30 (4h) single-neutral-actio…" at bounding box center [285, 121] width 62 height 35
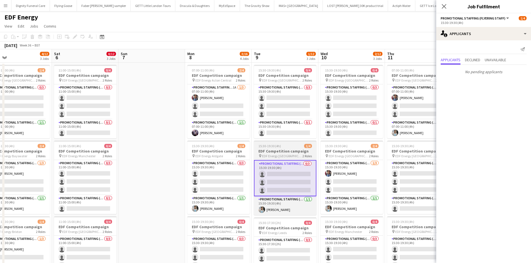
scroll to position [0, 0]
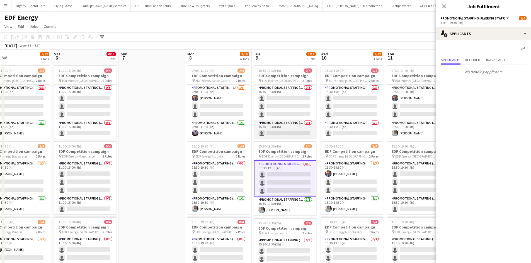
click at [300, 128] on app-card-role "Promotional Staffing (Team Leader) 0/1 15:30-19:30 (4h) single-neutral-actions" at bounding box center [285, 129] width 62 height 19
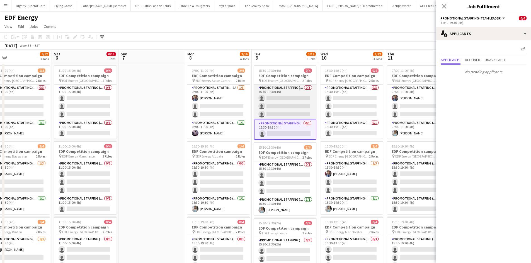
click at [289, 102] on app-card-role "Promotional Staffing (Flyering Staff) 0/3 15:30-19:30 (4h) single-neutral-actio…" at bounding box center [285, 102] width 62 height 35
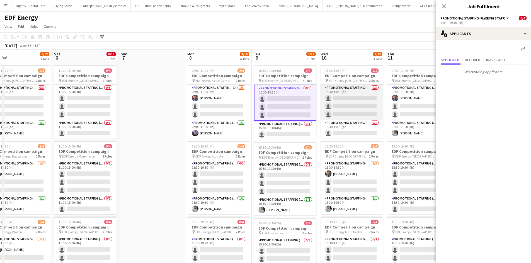
click at [364, 106] on app-card-role "Promotional Staffing (Flyering Staff) 0/3 15:30-19:30 (4h) single-neutral-actio…" at bounding box center [351, 102] width 62 height 35
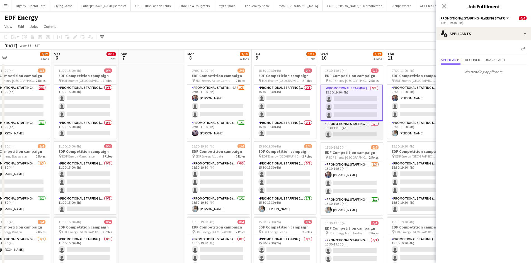
click at [353, 135] on app-card-role "Promotional Staffing (Team Leader) 0/1 15:30-19:30 (4h) single-neutral-actions" at bounding box center [351, 130] width 62 height 19
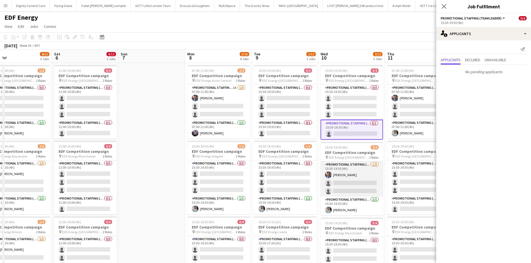
click at [352, 191] on app-card-role "Promotional Staffing (Flyering Staff) [DATE] 15:30-19:30 (4h) [PERSON_NAME] sin…" at bounding box center [351, 179] width 62 height 35
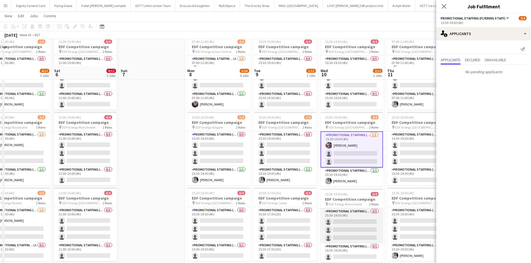
scroll to position [56, 0]
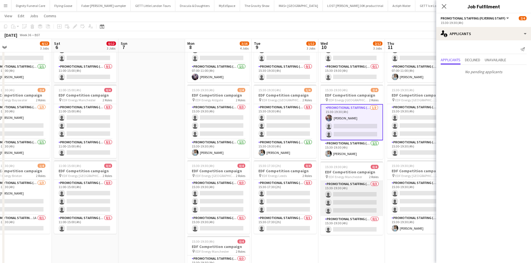
click at [351, 201] on app-card-role "Promotional Staffing (Flyering Staff) 0/3 15:30-19:30 (4h) single-neutral-actio…" at bounding box center [351, 198] width 62 height 35
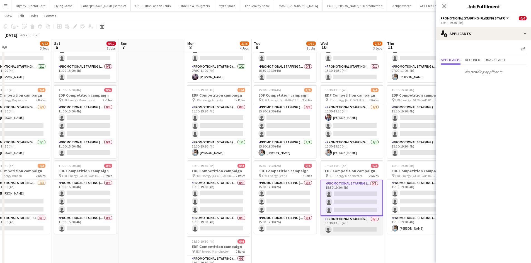
click at [353, 203] on app-card-role "Promotional Staffing (Team Leader) 0/1 15:30-19:30 (4h) single-neutral-actions" at bounding box center [351, 225] width 62 height 19
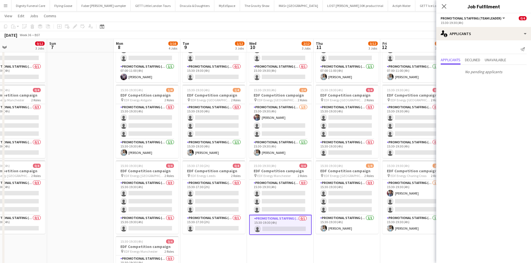
scroll to position [0, 178]
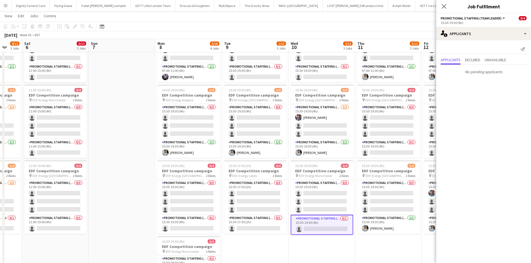
drag, startPoint x: 383, startPoint y: 252, endPoint x: 288, endPoint y: 255, distance: 95.1
click at [287, 203] on app-calendar-viewport "Wed 3 4/12 3 Jobs Thu 4 4/12 3 Jobs Fri 5 4/12 3 Jobs Sat 6 0/12 3 Jobs Sun 7 M…" at bounding box center [265, 154] width 531 height 377
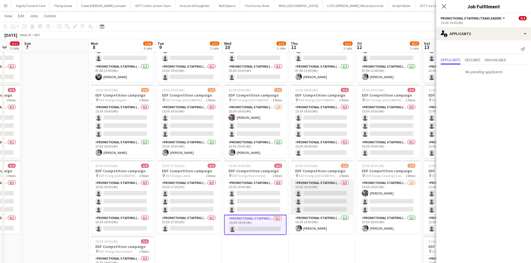
click at [320, 203] on app-card-role "Promotional Staffing (Flyering Staff) 0/3 15:30-19:30 (4h) single-neutral-actio…" at bounding box center [322, 197] width 62 height 35
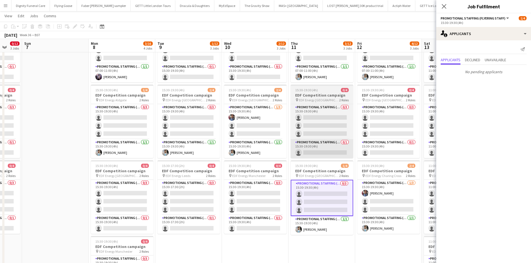
click at [312, 157] on app-card-role "Promotional Staffing (Team Leader) 0/1 15:30-19:30 (4h) single-neutral-actions" at bounding box center [322, 148] width 62 height 19
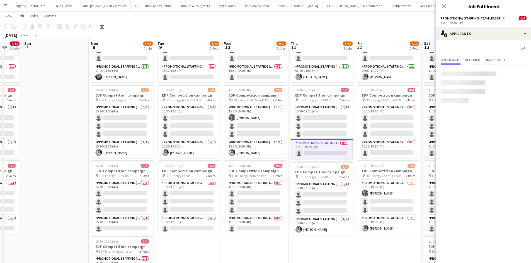
scroll to position [0, 177]
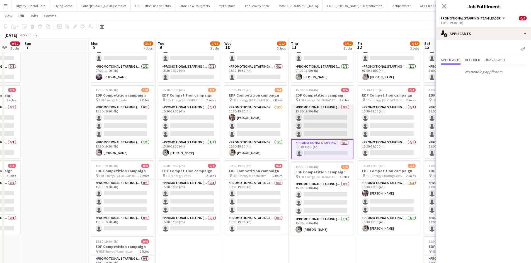
click at [334, 121] on app-card-role "Promotional Staffing (Flyering Staff) 0/3 15:30-19:30 (4h) single-neutral-actio…" at bounding box center [322, 121] width 62 height 35
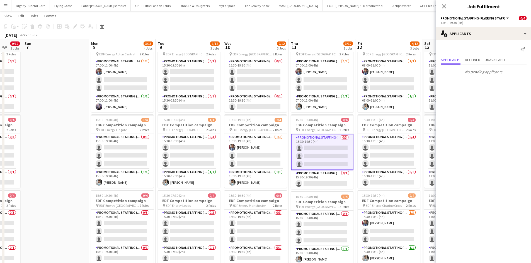
scroll to position [0, 0]
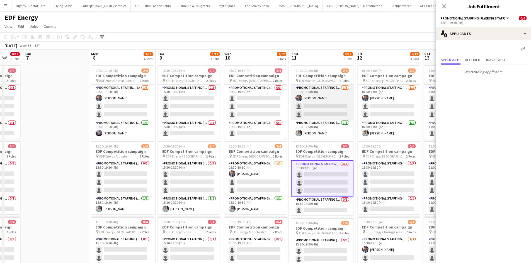
click at [331, 110] on app-card-role "Promotional Staffing (Flyering Staff) [DATE] 07:00-11:00 (4h) [PERSON_NAME] sin…" at bounding box center [322, 102] width 62 height 35
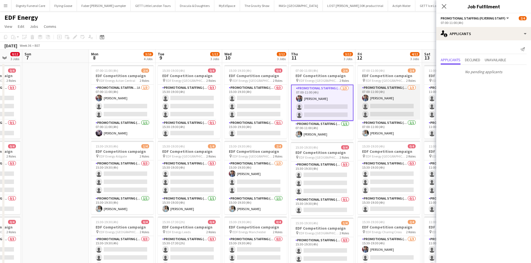
click at [396, 109] on app-card-role "Promotional Staffing (Flyering Staff) [DATE] 07:00-11:00 (4h) [PERSON_NAME] sin…" at bounding box center [388, 102] width 62 height 35
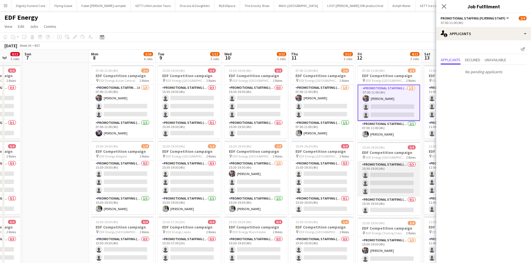
click at [392, 174] on app-card-role "Promotional Staffing (Flyering Staff) 0/3 15:30-19:30 (4h) single-neutral-actio…" at bounding box center [388, 179] width 62 height 35
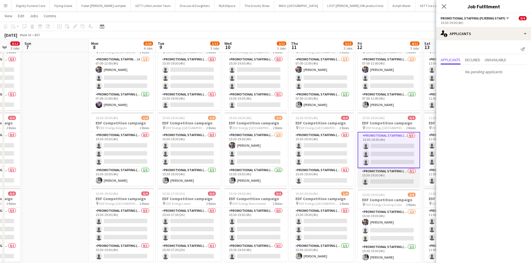
click at [390, 182] on app-card-role "Promotional Staffing (Team Leader) 0/1 15:30-19:30 (4h) single-neutral-actions" at bounding box center [388, 177] width 62 height 19
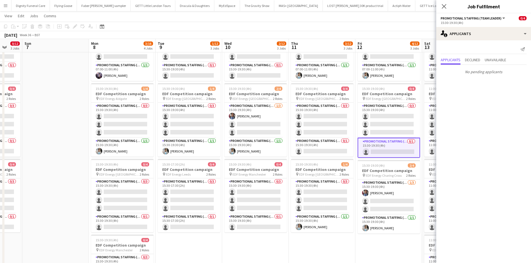
scroll to position [111, 0]
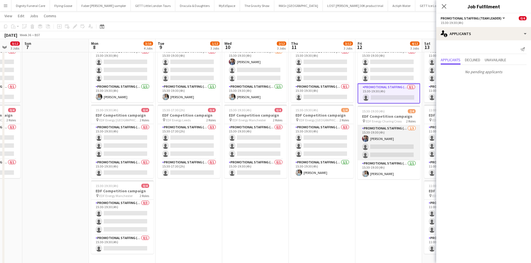
click at [391, 147] on app-card-role "Promotional Staffing (Flyering Staff) [DATE] 15:30-19:30 (4h) [PERSON_NAME] sin…" at bounding box center [388, 142] width 62 height 35
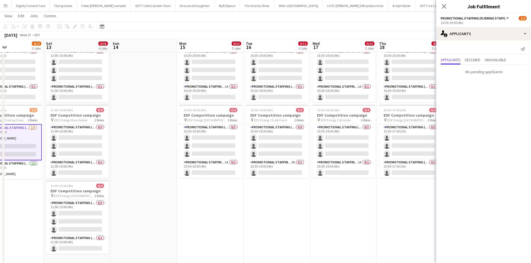
scroll to position [0, 175]
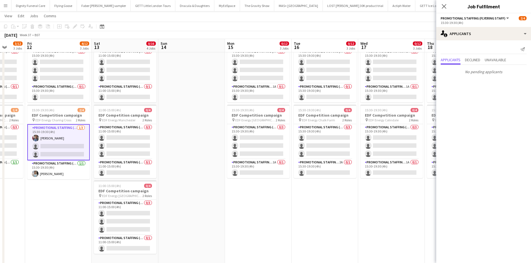
drag, startPoint x: 385, startPoint y: 213, endPoint x: 55, endPoint y: 205, distance: 330.1
click at [55, 203] on app-calendar-viewport "Tue 9 1/12 3 Jobs Wed 10 2/12 3 Jobs Thu 11 3/12 3 Jobs Fri 12 4/12 3 Jobs Sat …" at bounding box center [265, 98] width 531 height 377
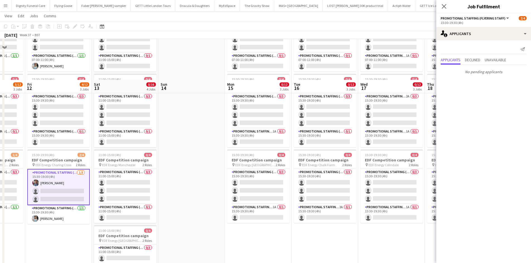
scroll to position [0, 0]
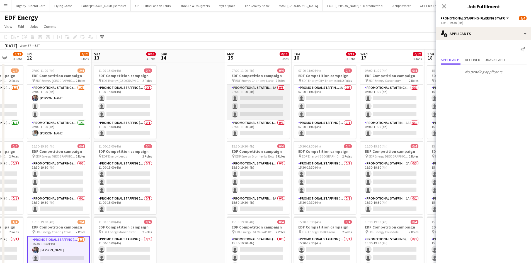
click at [264, 108] on app-card-role "Promotional Staffing (Flyering Staff) 1A 0/3 07:00-11:00 (4h) single-neutral-ac…" at bounding box center [258, 102] width 62 height 35
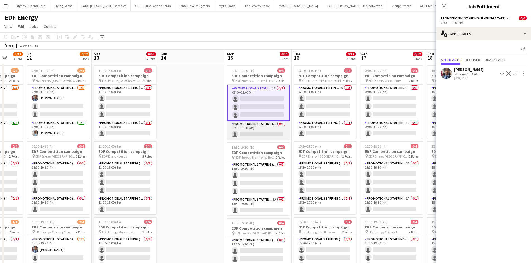
click at [266, 135] on app-card-role "Promotional Staffing (Team Leader) 0/1 07:00-11:00 (4h) single-neutral-actions" at bounding box center [258, 130] width 62 height 19
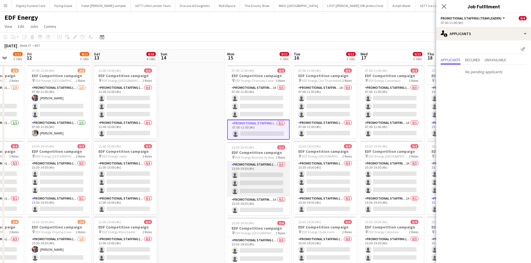
click at [253, 179] on app-card-role "Promotional Staffing (Flyering Staff) 0/3 15:30-19:30 (4h) single-neutral-actio…" at bounding box center [258, 179] width 62 height 35
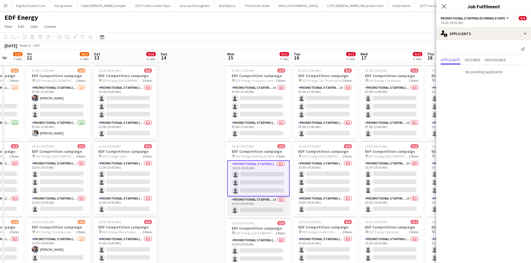
click at [276, 203] on app-card-role "Promotional Staffing (Team Leader) 1A 0/1 15:30-19:30 (4h) single-neutral-actio…" at bounding box center [258, 206] width 62 height 19
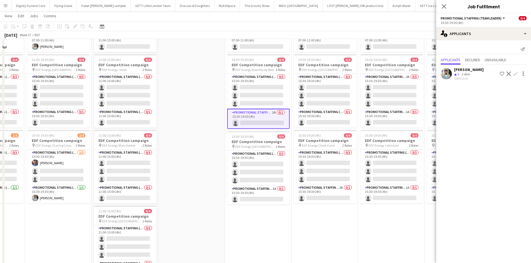
scroll to position [139, 0]
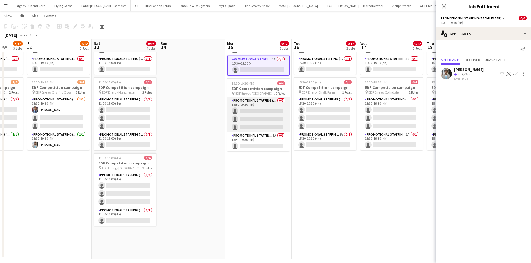
click at [266, 111] on app-card-role "Promotional Staffing (Flyering Staff) 0/3 15:30-19:30 (4h) single-neutral-actio…" at bounding box center [258, 114] width 62 height 35
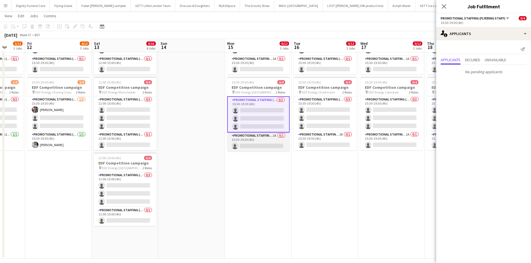
click at [261, 148] on app-card-role "Promotional Staffing (Team Leader) 1A 0/1 15:30-19:30 (4h) single-neutral-actio…" at bounding box center [258, 142] width 62 height 19
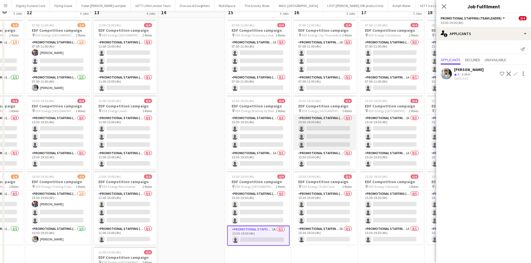
scroll to position [0, 0]
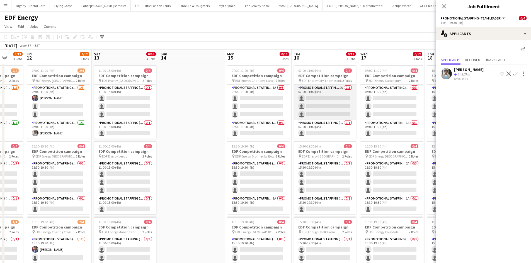
click at [326, 109] on app-card-role "Promotional Staffing (Flyering Staff) 1A 0/3 07:00-11:00 (4h) single-neutral-ac…" at bounding box center [325, 102] width 62 height 35
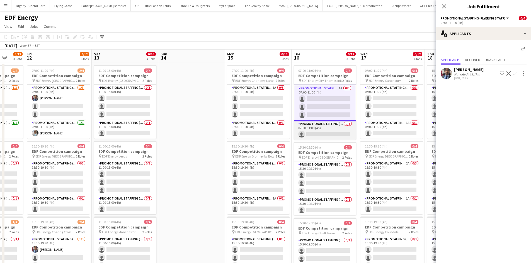
click at [325, 135] on app-card-role "Promotional Staffing (Team Leader) 0/1 07:00-11:00 (4h) single-neutral-actions" at bounding box center [325, 130] width 62 height 19
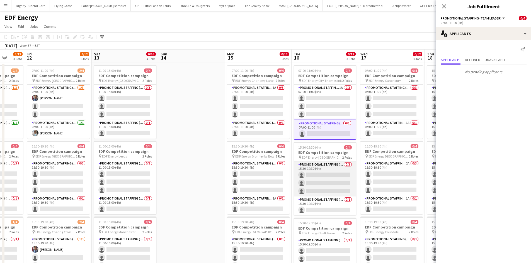
click at [321, 171] on app-card-role "Promotional Staffing (Flyering Staff) 0/3 15:30-19:30 (4h) single-neutral-actio…" at bounding box center [325, 179] width 62 height 35
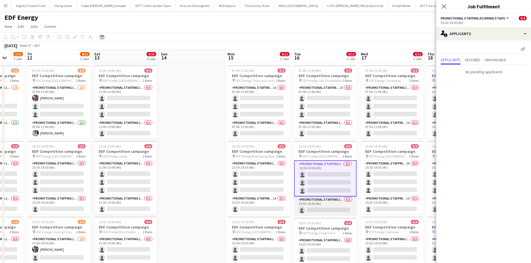
click at [325, 203] on app-card-role "Promotional Staffing (Team Leader) 0/1 15:30-19:30 (4h) single-neutral-actions" at bounding box center [325, 206] width 62 height 19
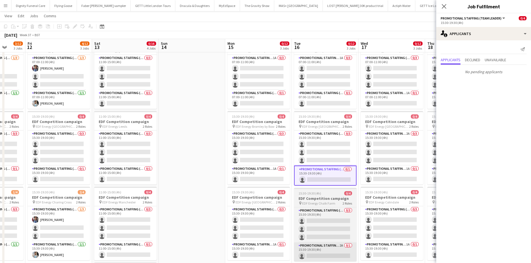
scroll to position [56, 0]
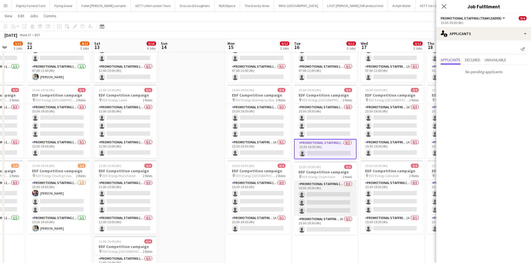
click at [338, 198] on app-card-role "Promotional Staffing (Flyering Staff) 0/3 15:30-19:30 (4h) single-neutral-actio…" at bounding box center [325, 198] width 62 height 35
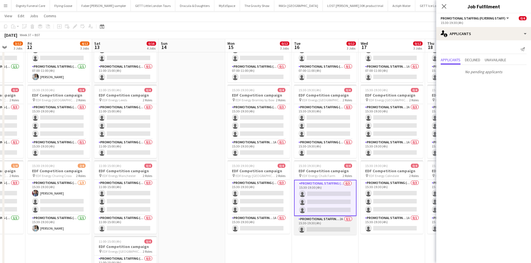
click at [323, 203] on app-card-role "Promotional Staffing (Team Leader) 2A 0/1 15:30-19:30 (4h) single-neutral-actio…" at bounding box center [325, 225] width 62 height 19
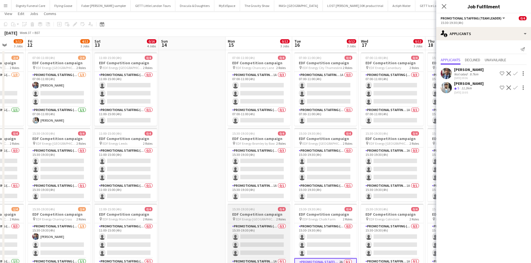
scroll to position [0, 0]
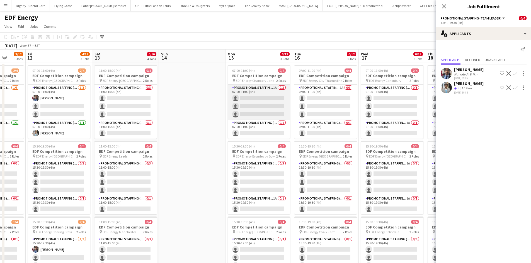
click at [261, 106] on app-card-role "Promotional Staffing (Flyering Staff) 1A 0/3 07:00-11:00 (4h) single-neutral-ac…" at bounding box center [259, 102] width 62 height 35
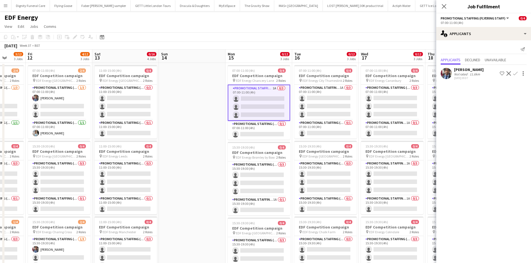
click at [428, 70] on button "Confirm" at bounding box center [515, 73] width 7 height 7
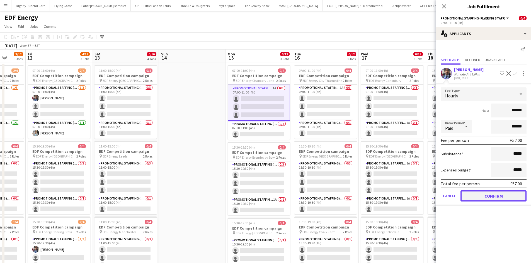
click at [428, 193] on button "Confirm" at bounding box center [493, 196] width 66 height 11
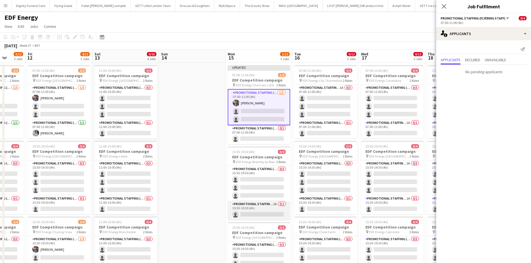
click at [259, 203] on app-card-role "Promotional Staffing (Team Leader) 1A 0/1 15:30-19:30 (4h) single-neutral-actio…" at bounding box center [259, 210] width 62 height 19
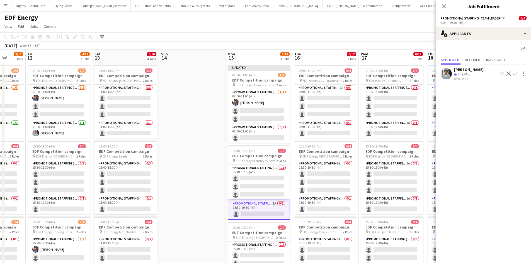
drag, startPoint x: 516, startPoint y: 70, endPoint x: 535, endPoint y: 104, distance: 39.4
click at [428, 70] on div "[PERSON_NAME] Crew rating 5 2.4km [DATE] 10:05 Shortlist crew Decline Confirm" at bounding box center [483, 73] width 95 height 13
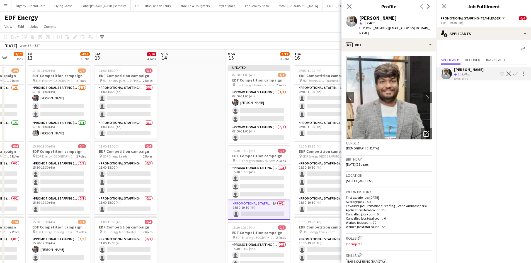
click at [428, 72] on app-icon "Confirm" at bounding box center [515, 74] width 4 height 4
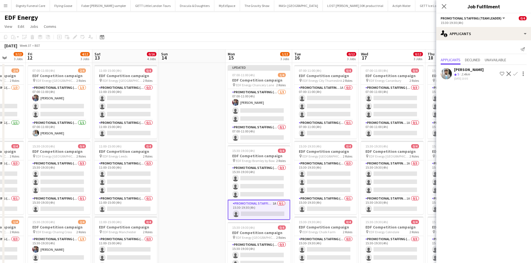
click at [428, 73] on app-icon "Confirm" at bounding box center [515, 74] width 4 height 4
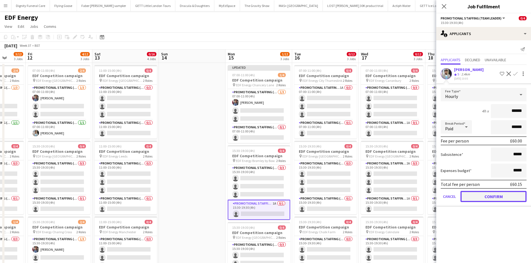
click at [428, 198] on button "Confirm" at bounding box center [493, 196] width 66 height 11
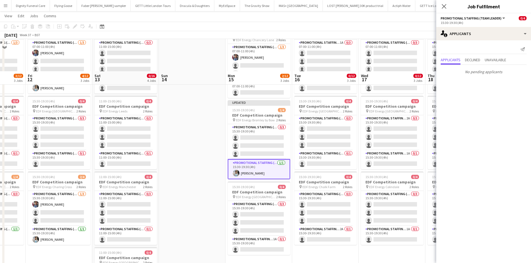
scroll to position [84, 0]
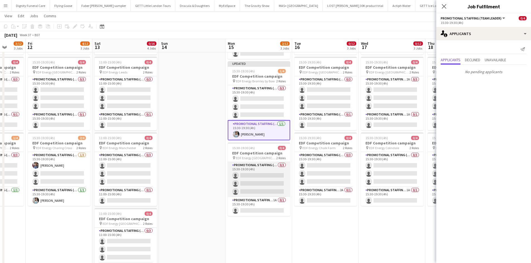
click at [265, 183] on app-card-role "Promotional Staffing (Flyering Staff) 0/3 15:30-19:30 (4h) single-neutral-actio…" at bounding box center [259, 179] width 62 height 35
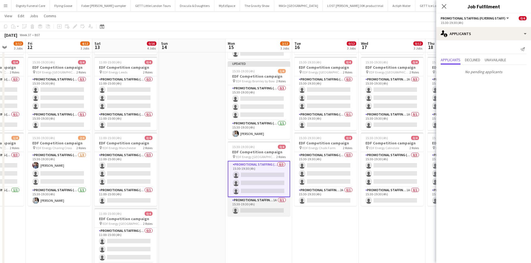
click at [265, 203] on app-card-role "Promotional Staffing (Team Leader) 1A 0/1 15:30-19:30 (4h) single-neutral-actio…" at bounding box center [259, 206] width 62 height 19
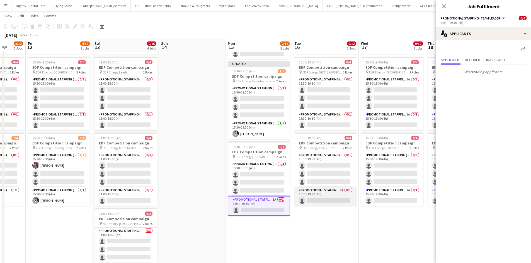
click at [331, 199] on app-card-role "Promotional Staffing (Team Leader) 2A 0/1 15:30-19:30 (4h) single-neutral-actio…" at bounding box center [325, 196] width 62 height 19
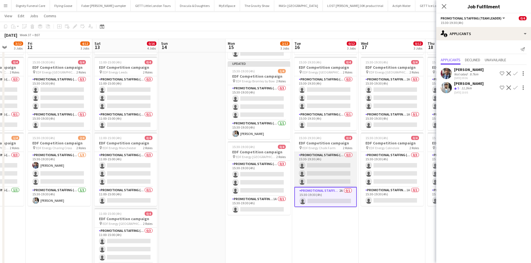
click at [339, 169] on app-card-role "Promotional Staffing (Flyering Staff) 0/3 15:30-19:30 (4h) single-neutral-actio…" at bounding box center [325, 169] width 62 height 35
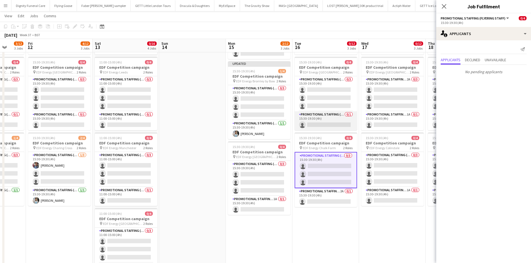
click at [331, 123] on app-card-role "Promotional Staffing (Team Leader) 0/1 15:30-19:30 (4h) single-neutral-actions" at bounding box center [325, 120] width 62 height 19
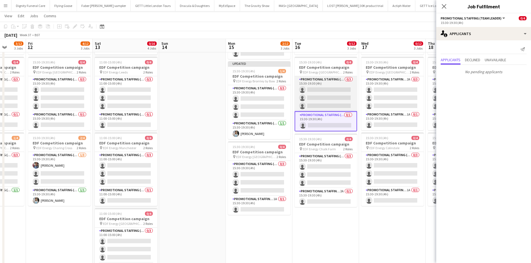
click at [334, 95] on app-card-role "Promotional Staffing (Flyering Staff) 0/3 15:30-19:30 (4h) single-neutral-actio…" at bounding box center [325, 93] width 62 height 35
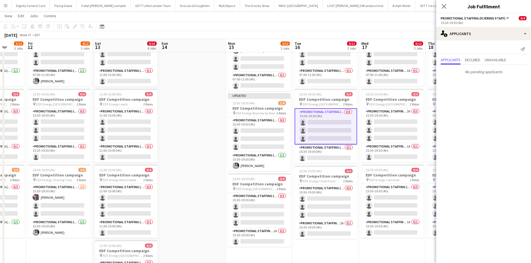
scroll to position [28, 0]
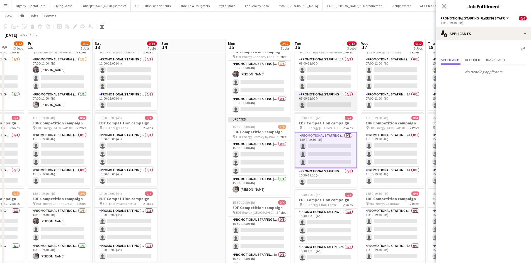
drag, startPoint x: 331, startPoint y: 104, endPoint x: 334, endPoint y: 104, distance: 3.1
click at [332, 104] on app-card-role "Promotional Staffing (Team Leader) 0/1 07:00-11:00 (4h) single-neutral-actions" at bounding box center [325, 100] width 62 height 19
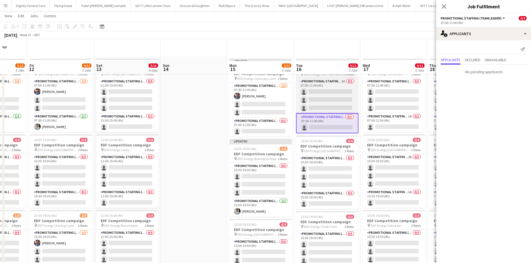
scroll to position [0, 0]
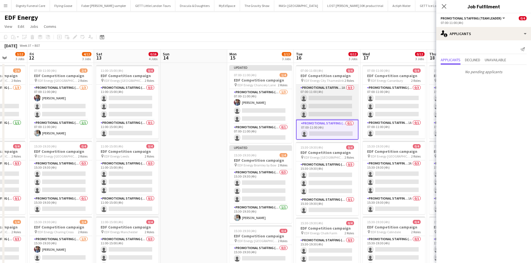
click at [336, 102] on app-card-role "Promotional Staffing (Flyering Staff) 1A 0/3 07:00-11:00 (4h) single-neutral-ac…" at bounding box center [327, 102] width 62 height 35
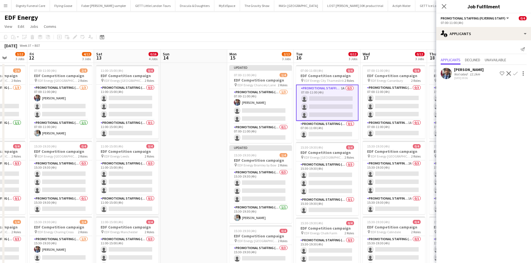
click at [428, 74] on app-icon "Confirm" at bounding box center [515, 73] width 4 height 4
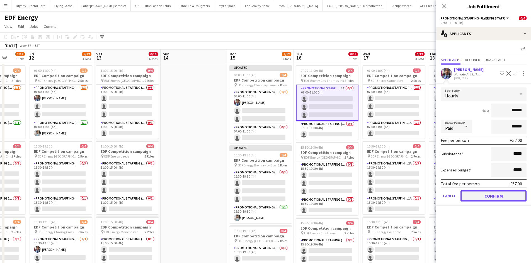
click at [428, 197] on button "Confirm" at bounding box center [493, 196] width 66 height 11
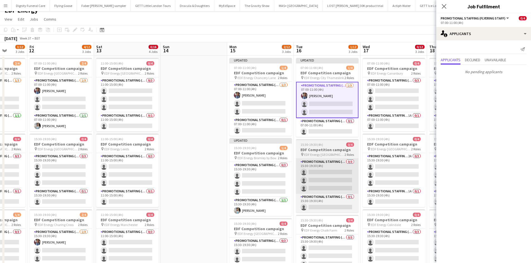
scroll to position [28, 0]
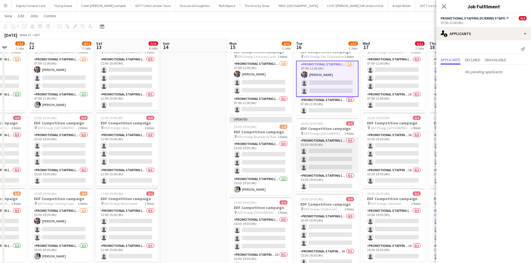
click at [324, 155] on app-card-role "Promotional Staffing (Flyering Staff) 0/3 15:30-19:30 (4h) single-neutral-actio…" at bounding box center [327, 155] width 62 height 35
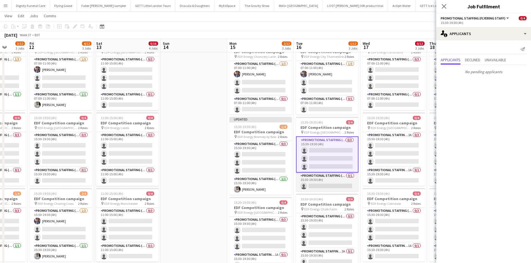
click at [339, 184] on app-card-role "Promotional Staffing (Team Leader) 0/1 15:30-19:30 (4h) single-neutral-actions" at bounding box center [327, 182] width 62 height 19
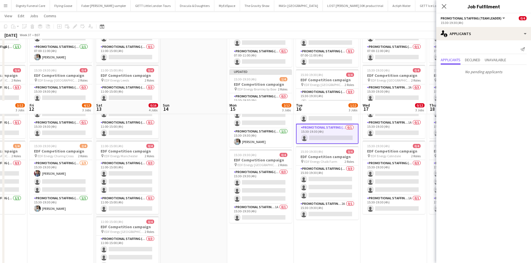
scroll to position [139, 0]
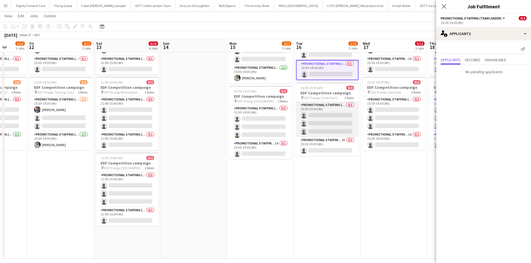
click at [334, 118] on app-card-role "Promotional Staffing (Flyering Staff) 0/3 15:30-19:30 (4h) single-neutral-actio…" at bounding box center [327, 119] width 62 height 35
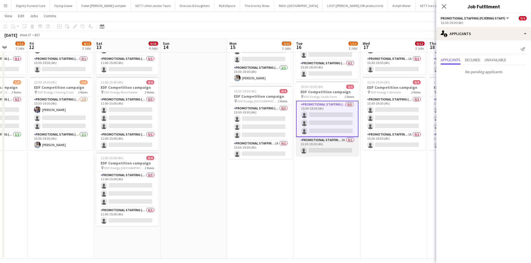
click at [336, 151] on app-card-role "Promotional Staffing (Team Leader) 2A 0/1 15:30-19:30 (4h) single-neutral-actio…" at bounding box center [327, 146] width 62 height 19
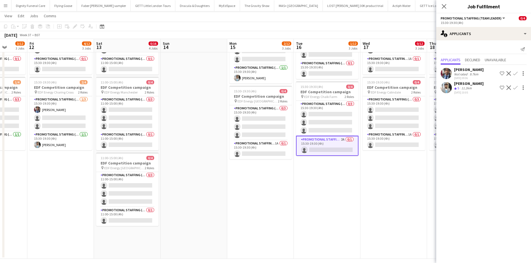
click at [428, 86] on app-icon "Confirm" at bounding box center [515, 88] width 4 height 4
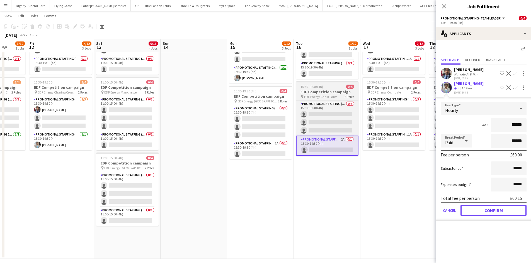
drag, startPoint x: 495, startPoint y: 209, endPoint x: 352, endPoint y: 142, distance: 158.0
click at [428, 203] on button "Confirm" at bounding box center [493, 210] width 66 height 11
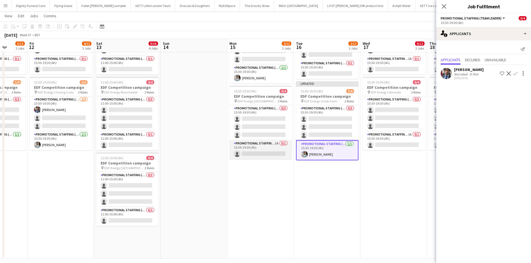
click at [263, 151] on app-card-role "Promotional Staffing (Team Leader) 1A 0/1 15:30-19:30 (4h) single-neutral-actio…" at bounding box center [260, 149] width 62 height 19
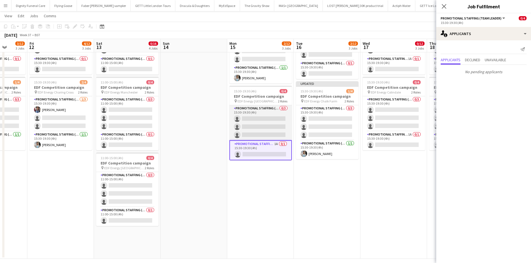
click at [276, 123] on app-card-role "Promotional Staffing (Flyering Staff) 0/3 15:30-19:30 (4h) single-neutral-actio…" at bounding box center [260, 122] width 62 height 35
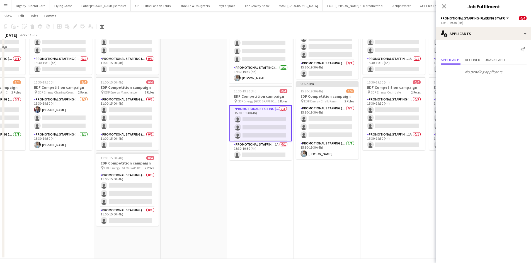
scroll to position [84, 0]
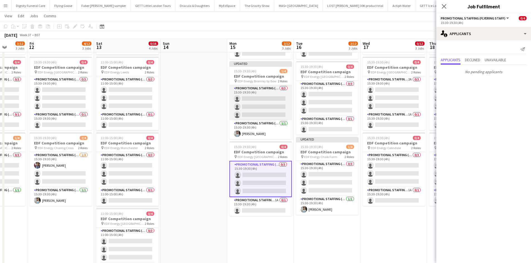
click at [257, 110] on app-card-role "Promotional Staffing (Flyering Staff) 0/3 15:30-19:30 (4h) single-neutral-actio…" at bounding box center [260, 102] width 62 height 35
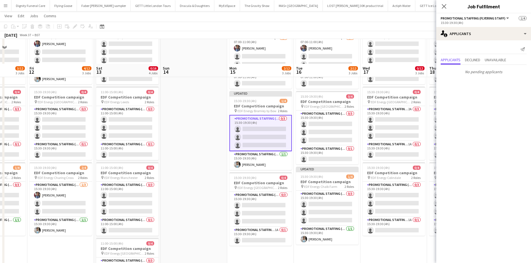
scroll to position [0, 0]
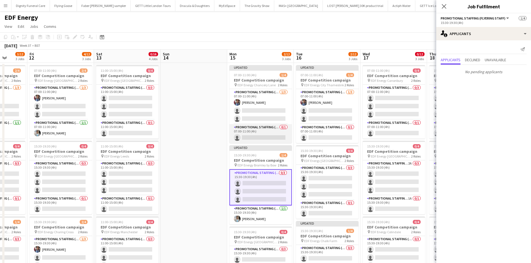
click at [260, 135] on app-card-role "Promotional Staffing (Team Leader) 0/1 07:00-11:00 (4h) single-neutral-actions" at bounding box center [260, 133] width 62 height 19
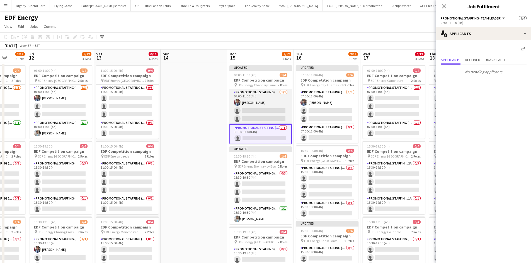
click at [268, 112] on app-card-role "Promotional Staffing (Flyering Staff) [DATE] 07:00-11:00 (4h) [PERSON_NAME] sin…" at bounding box center [260, 106] width 62 height 35
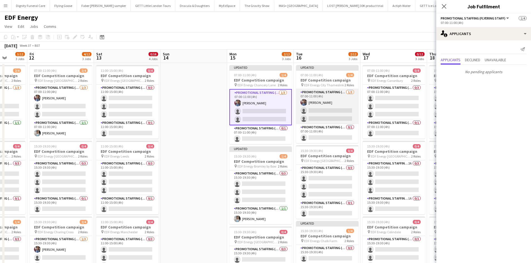
click at [338, 115] on app-card-role "Promotional Staffing (Flyering Staff) [DATE] 07:00-11:00 (4h) [PERSON_NAME] sin…" at bounding box center [327, 106] width 62 height 35
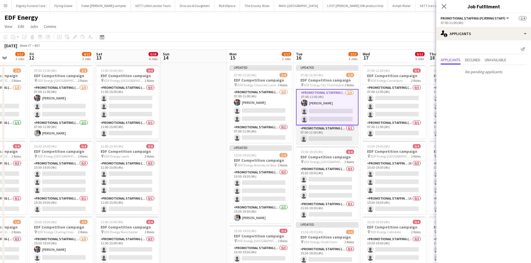
click at [332, 136] on app-card-role "Promotional Staffing (Team Leader) 0/1 07:00-11:00 (4h) single-neutral-actions" at bounding box center [327, 134] width 62 height 19
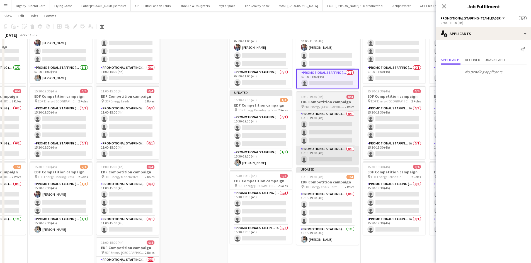
scroll to position [56, 0]
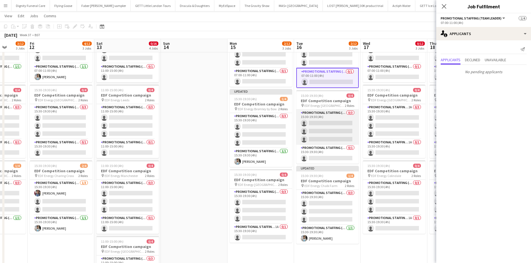
click at [334, 132] on app-card-role "Promotional Staffing (Flyering Staff) 0/3 15:30-19:30 (4h) single-neutral-actio…" at bounding box center [327, 127] width 62 height 35
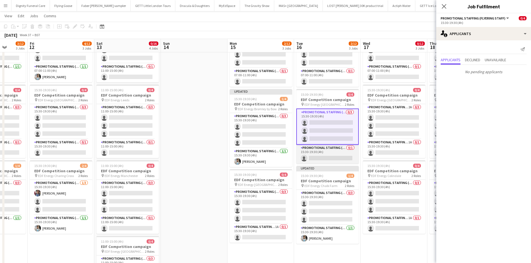
click at [329, 156] on app-card-role "Promotional Staffing (Team Leader) 0/1 15:30-19:30 (4h) single-neutral-actions" at bounding box center [327, 154] width 62 height 19
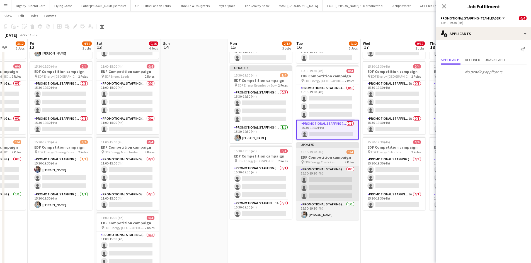
scroll to position [111, 0]
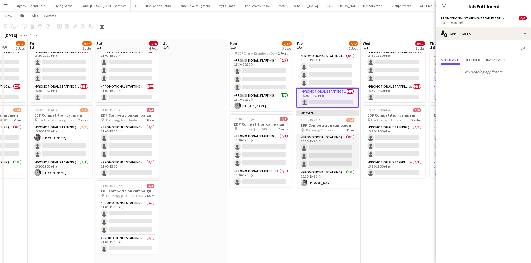
click at [331, 157] on app-card-role "Promotional Staffing (Flyering Staff) 0/3 15:30-19:30 (4h) single-neutral-actio…" at bounding box center [327, 151] width 62 height 35
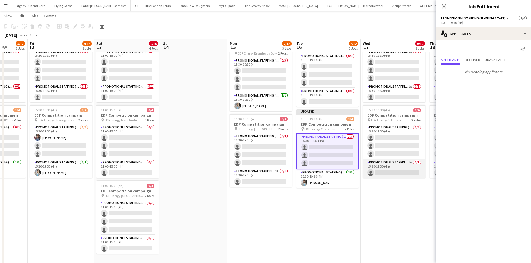
click at [391, 173] on app-card-role "Promotional Staffing (Team Leader) 1A 0/1 15:30-19:30 (4h) single-neutral-actio…" at bounding box center [394, 168] width 62 height 19
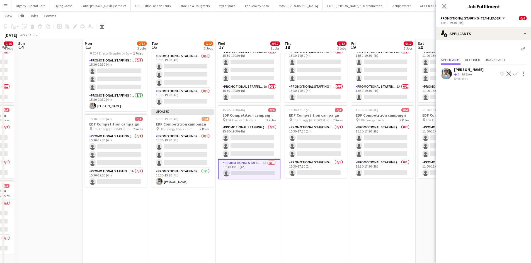
scroll to position [0, 211]
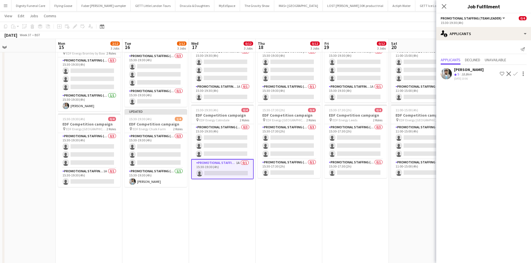
drag, startPoint x: 366, startPoint y: 202, endPoint x: 207, endPoint y: 202, distance: 159.6
click at [203, 203] on app-calendar-viewport "Thu 11 3/12 3 Jobs Fri 12 4/12 3 Jobs Sat 13 0/16 4 Jobs Sun 14 Mon 15 2/12 3 J…" at bounding box center [265, 98] width 531 height 377
drag, startPoint x: 514, startPoint y: 73, endPoint x: 514, endPoint y: 82, distance: 8.4
click at [428, 74] on app-icon "Confirm" at bounding box center [515, 74] width 4 height 4
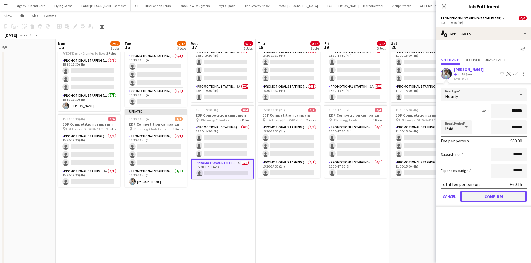
click at [428, 194] on button "Confirm" at bounding box center [493, 196] width 66 height 11
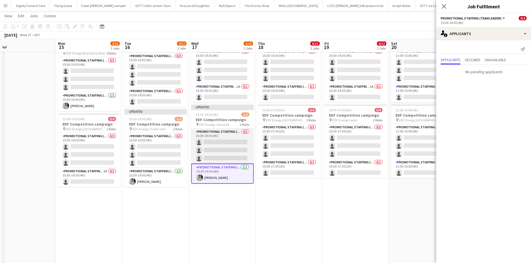
click at [240, 143] on app-card-role "Promotional Staffing (Flyering Staff) 0/3 15:30-19:30 (4h) single-neutral-actio…" at bounding box center [222, 146] width 62 height 35
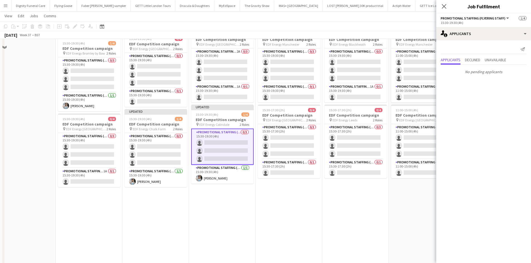
scroll to position [84, 0]
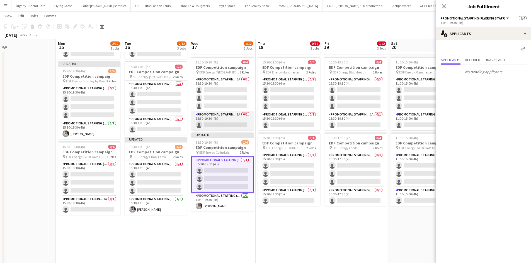
click at [227, 124] on app-card-role "Promotional Staffing (Team Leader) 1A 0/1 15:30-19:30 (4h) single-neutral-actio…" at bounding box center [222, 120] width 62 height 19
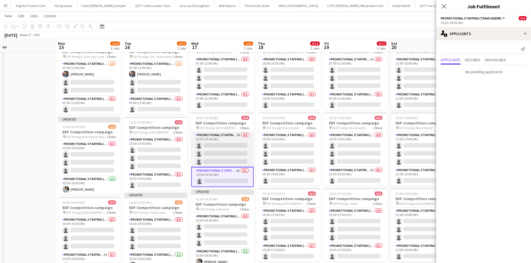
click at [227, 149] on app-card-role "Promotional Staffing (Flyering Staff) 2A 0/3 15:30-19:30 (4h) single-neutral-ac…" at bounding box center [222, 149] width 62 height 35
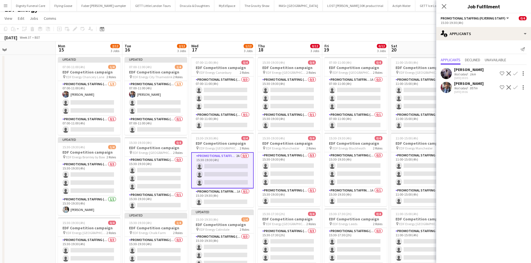
scroll to position [0, 0]
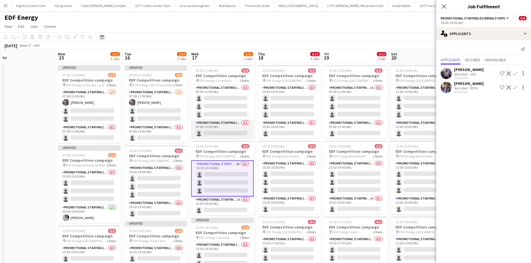
click at [214, 131] on app-card-role "Promotional Staffing (Team Leader) 0/1 07:00-11:00 (4h) single-neutral-actions" at bounding box center [222, 129] width 62 height 19
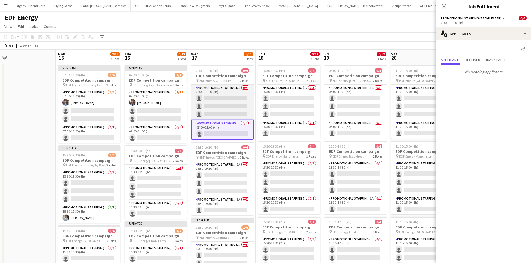
click at [233, 103] on app-card-role "Promotional Staffing (Flyering Staff) 0/3 07:00-11:00 (4h) single-neutral-actio…" at bounding box center [222, 102] width 62 height 35
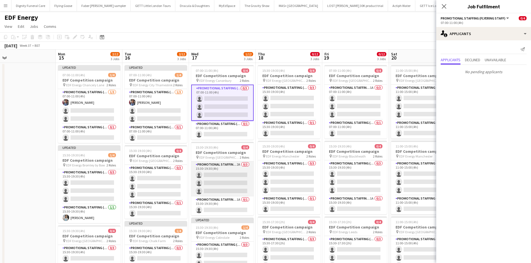
drag, startPoint x: 236, startPoint y: 174, endPoint x: 236, endPoint y: 177, distance: 2.8
click at [236, 175] on app-card-role "Promotional Staffing (Flyering Staff) 2A 0/3 15:30-19:30 (4h) single-neutral-ac…" at bounding box center [222, 179] width 62 height 35
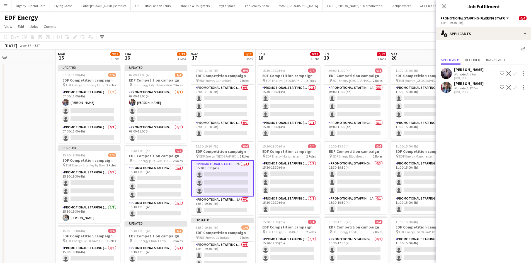
click at [428, 72] on app-icon "Confirm" at bounding box center [515, 73] width 4 height 4
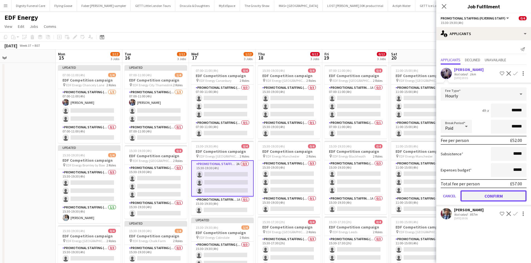
click at [428, 195] on button "Confirm" at bounding box center [493, 196] width 66 height 11
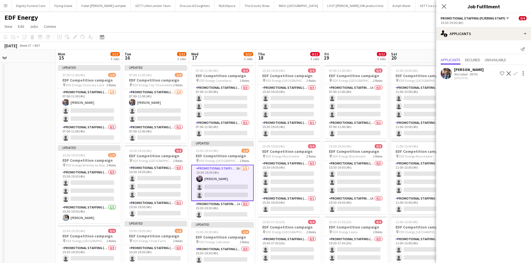
drag, startPoint x: 515, startPoint y: 72, endPoint x: 535, endPoint y: 111, distance: 44.0
click at [428, 72] on app-icon "Confirm" at bounding box center [515, 73] width 4 height 4
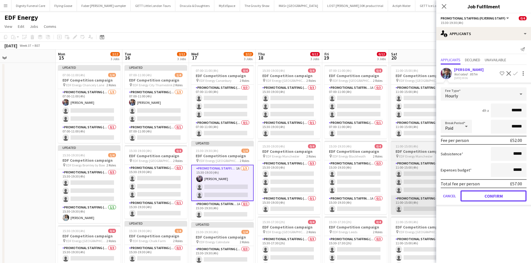
drag, startPoint x: 493, startPoint y: 196, endPoint x: 433, endPoint y: 200, distance: 60.1
click at [428, 196] on button "Confirm" at bounding box center [493, 196] width 66 height 11
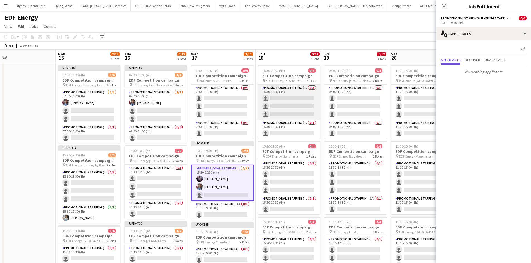
click at [280, 111] on app-card-role "Promotional Staffing (Flyering Staff) 0/3 15:30-19:30 (4h) single-neutral-actio…" at bounding box center [289, 102] width 62 height 35
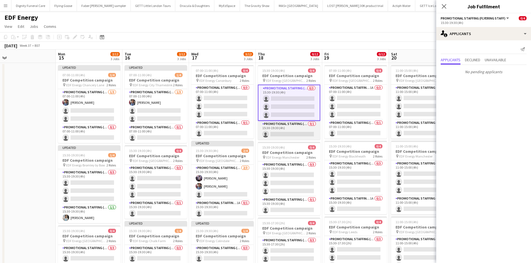
click at [291, 133] on app-card-role "Promotional Staffing (Team Leader) 0/1 15:30-19:30 (4h) single-neutral-actions" at bounding box center [289, 130] width 62 height 19
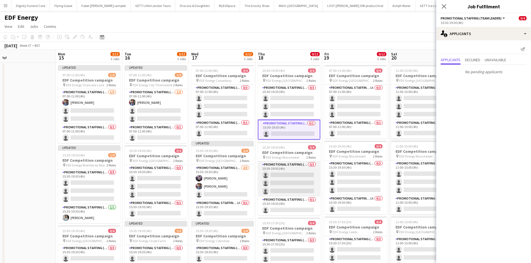
click at [300, 177] on app-card-role "Promotional Staffing (Flyering Staff) 0/3 15:30-19:30 (4h) single-neutral-actio…" at bounding box center [289, 179] width 62 height 35
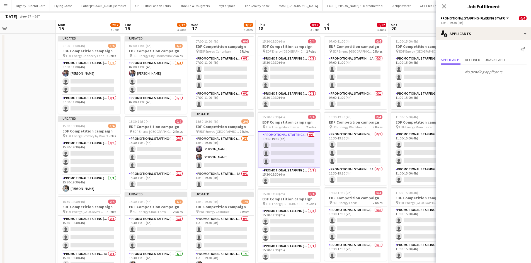
scroll to position [56, 0]
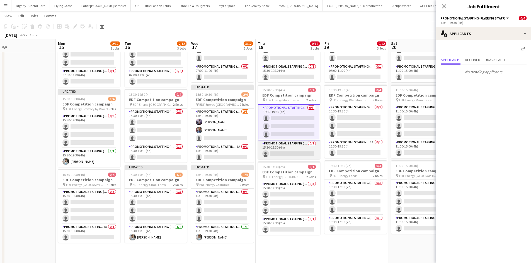
click at [300, 153] on app-card-role "Promotional Staffing (Team Leader) 0/1 15:30-19:30 (4h) single-neutral-actions" at bounding box center [289, 149] width 62 height 19
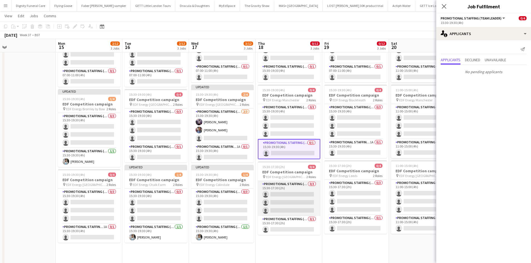
click at [291, 195] on app-card-role "Promotional Staffing (Flyering Staff) 0/3 15:30-17:30 (2h) single-neutral-actio…" at bounding box center [289, 198] width 62 height 35
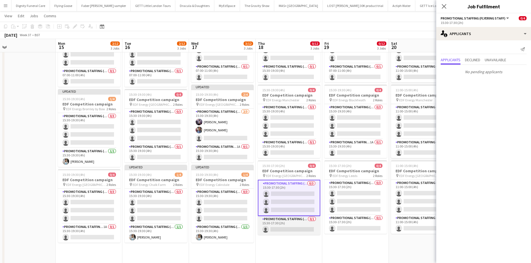
click at [297, 203] on app-card-role "Promotional Staffing (Team Leader) 0/1 15:30-17:30 (2h) single-neutral-actions" at bounding box center [289, 225] width 62 height 19
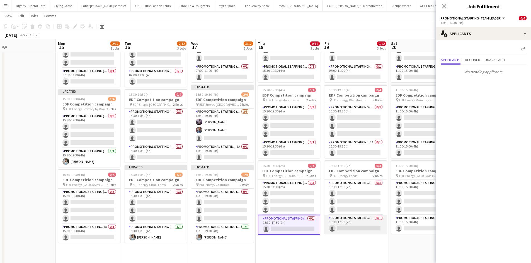
click at [355, 203] on app-card-role "Promotional Staffing (Team Leader) 0/1 15:30-17:30 (2h) single-neutral-actions" at bounding box center [355, 224] width 62 height 19
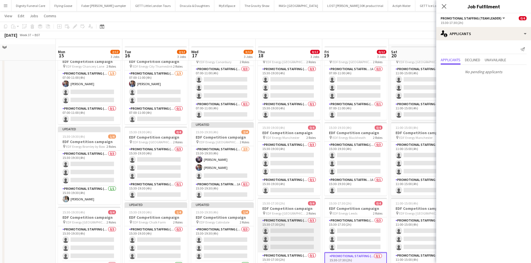
scroll to position [28, 0]
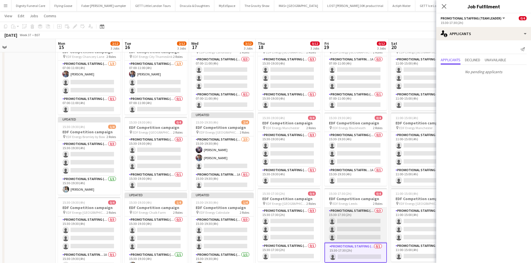
click at [358, 203] on app-card-role "Promotional Staffing (Flyering Staff) 0/3 15:30-17:30 (2h) single-neutral-actio…" at bounding box center [355, 225] width 62 height 35
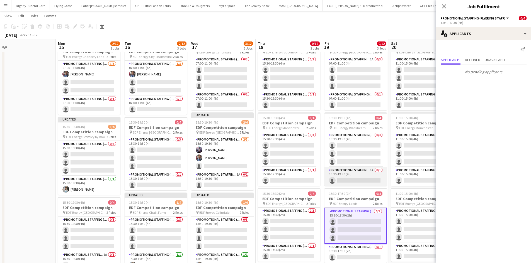
click at [357, 180] on app-card-role "Promotional Staffing (Team Leader) 1A 0/1 15:30-19:30 (4h) single-neutral-actio…" at bounding box center [355, 176] width 62 height 19
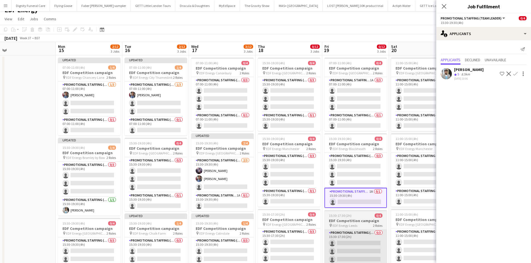
scroll to position [0, 0]
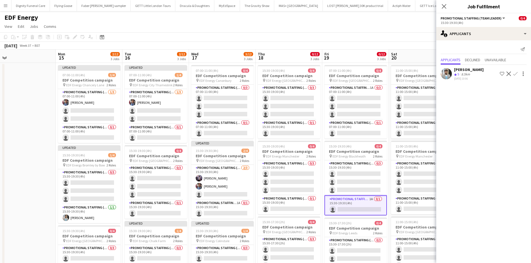
click at [428, 73] on app-icon "Confirm" at bounding box center [515, 74] width 4 height 4
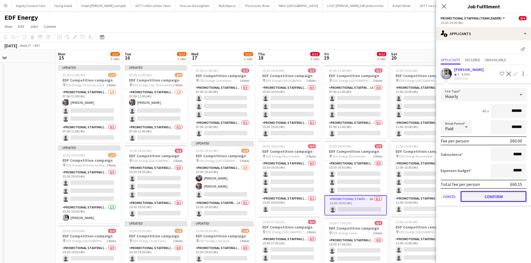
click at [428, 196] on button "Confirm" at bounding box center [493, 196] width 66 height 11
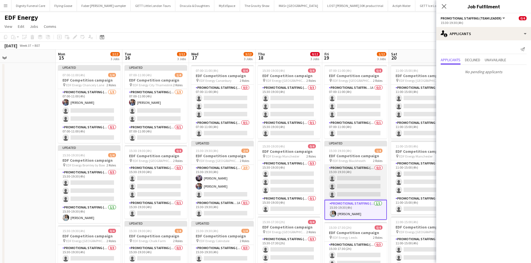
click at [344, 183] on app-card-role "Promotional Staffing (Flyering Staff) 0/3 15:30-19:30 (4h) single-neutral-actio…" at bounding box center [355, 182] width 62 height 35
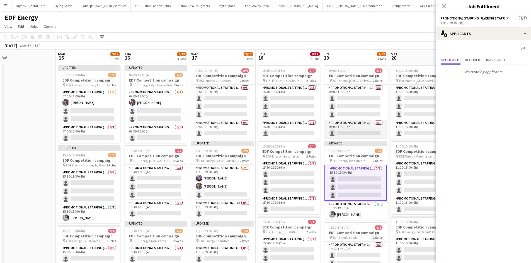
click at [364, 129] on app-card-role "Promotional Staffing (Team Leader) 0/1 07:00-11:00 (4h) single-neutral-actions" at bounding box center [355, 129] width 62 height 19
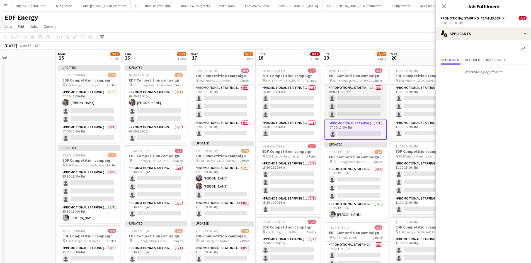
click at [369, 104] on app-card-role "Promotional Staffing (Flyering Staff) 1A 0/3 07:00-11:00 (4h) single-neutral-ac…" at bounding box center [355, 102] width 62 height 35
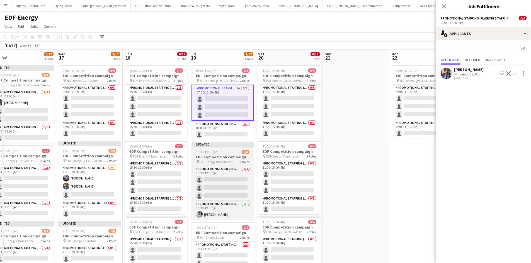
drag, startPoint x: 366, startPoint y: 152, endPoint x: 221, endPoint y: 143, distance: 144.5
click at [209, 154] on app-calendar-viewport "Sat 13 0/16 4 Jobs Sun 14 Mon 15 2/12 3 Jobs Tue 16 2/12 3 Jobs Wed 17 3/12 3 J…" at bounding box center [265, 224] width 531 height 349
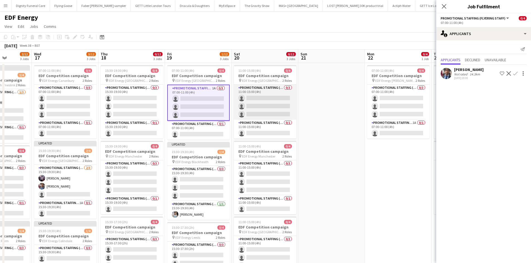
click at [264, 98] on app-card-role "Promotional Staffing (Flyering Staff) 0/3 11:00-15:00 (4h) single-neutral-actio…" at bounding box center [265, 102] width 62 height 35
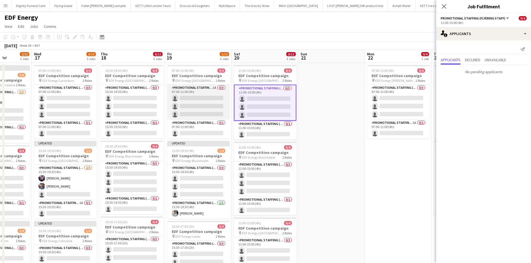
click at [196, 109] on app-card-role "Promotional Staffing (Flyering Staff) 1A 0/3 07:00-11:00 (4h) single-neutral-ac…" at bounding box center [198, 102] width 62 height 35
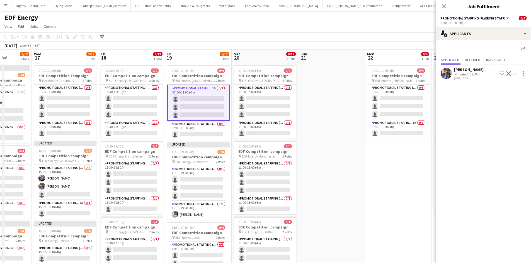
click at [428, 72] on app-icon "Confirm" at bounding box center [515, 73] width 4 height 4
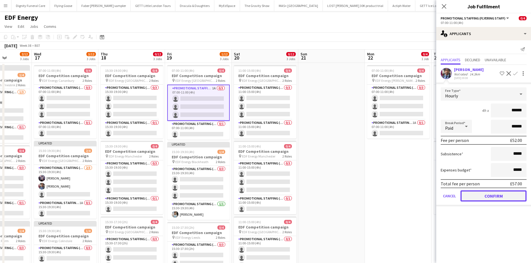
click at [428, 194] on button "Confirm" at bounding box center [493, 196] width 66 height 11
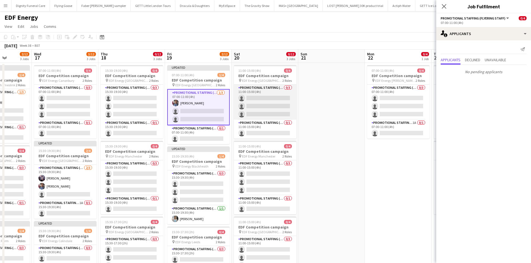
click at [274, 102] on app-card-role "Promotional Staffing (Flyering Staff) 0/3 11:00-15:00 (4h) single-neutral-actio…" at bounding box center [265, 102] width 62 height 35
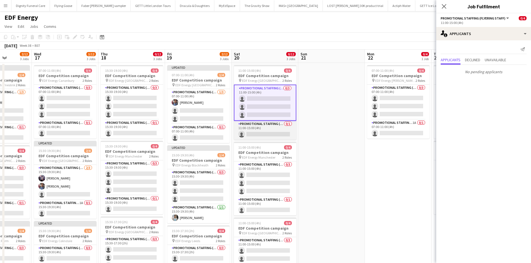
click at [270, 132] on app-card-role "Promotional Staffing (Team Leader) 0/1 11:00-15:00 (4h) single-neutral-actions" at bounding box center [265, 130] width 62 height 19
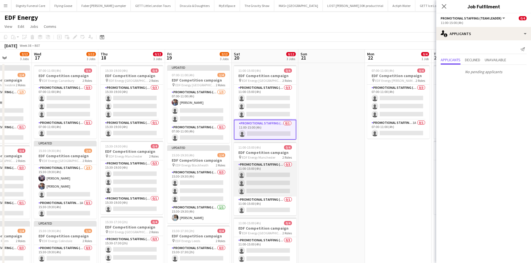
click at [261, 177] on app-card-role "Promotional Staffing (Flyering Staff) 0/3 11:00-15:00 (4h) single-neutral-actio…" at bounding box center [265, 179] width 62 height 35
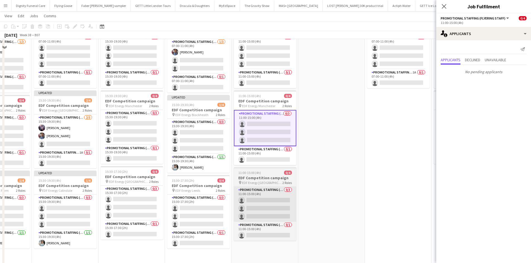
scroll to position [56, 0]
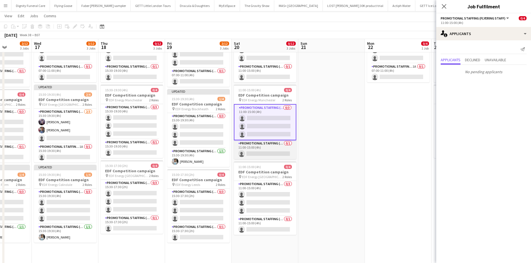
click at [274, 152] on app-card-role "Promotional Staffing (Team Leader) 0/1 11:00-15:00 (4h) single-neutral-actions" at bounding box center [265, 149] width 62 height 19
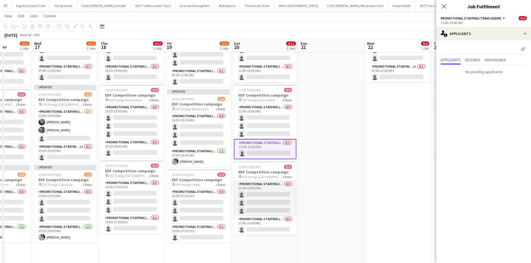
click at [269, 195] on app-card-role "Promotional Staffing (Flyering Staff) 0/3 11:00-15:00 (4h) single-neutral-actio…" at bounding box center [265, 198] width 62 height 35
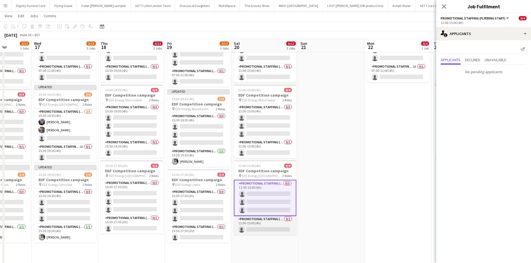
click at [270, 203] on app-card-role "Promotional Staffing (Team Leader) 0/1 11:00-15:00 (4h) single-neutral-actions" at bounding box center [265, 225] width 62 height 19
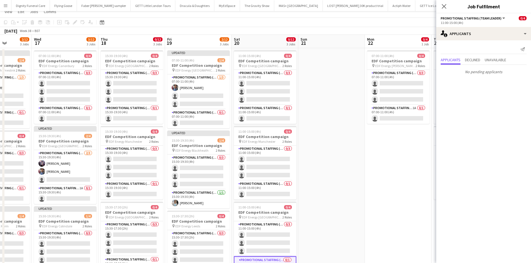
scroll to position [0, 0]
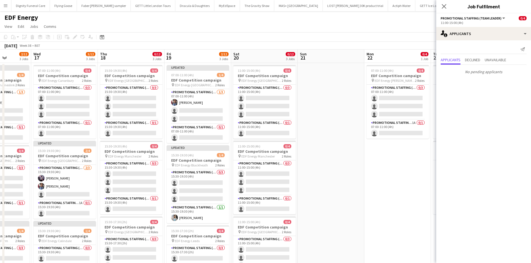
click at [379, 198] on app-calendar-viewport "Sun 14 Mon 15 2/12 3 Jobs Tue 16 2/12 3 Jobs Wed 17 3/12 3 Jobs Thu 18 0/12 3 J…" at bounding box center [265, 224] width 531 height 349
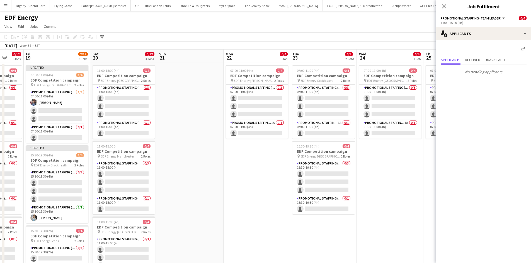
drag, startPoint x: 377, startPoint y: 197, endPoint x: 237, endPoint y: 220, distance: 142.0
click at [237, 203] on app-calendar-viewport "Tue 16 2/12 3 Jobs Wed 17 3/12 3 Jobs Thu 18 0/12 3 Jobs Fri 19 2/12 3 Jobs Sat…" at bounding box center [265, 224] width 531 height 349
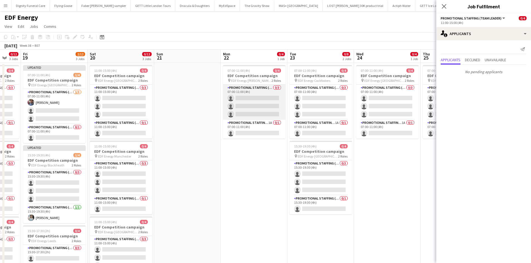
click at [266, 105] on app-card-role "Promotional Staffing (Flyering Staff) 0/3 07:00-11:00 (4h) single-neutral-actio…" at bounding box center [254, 102] width 62 height 35
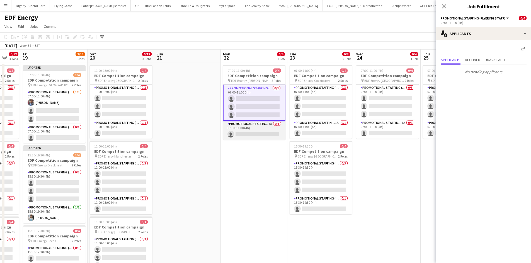
click at [266, 134] on app-card-role "Promotional Staffing (Team Leader) 1A 0/1 07:00-11:00 (4h) single-neutral-actio…" at bounding box center [254, 130] width 62 height 19
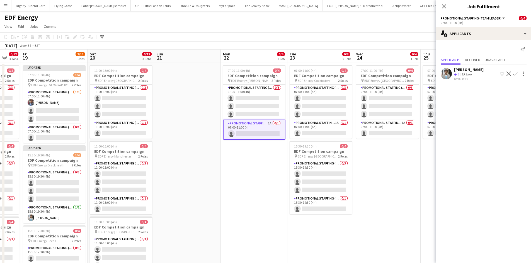
click at [428, 73] on app-icon "Confirm" at bounding box center [515, 74] width 4 height 4
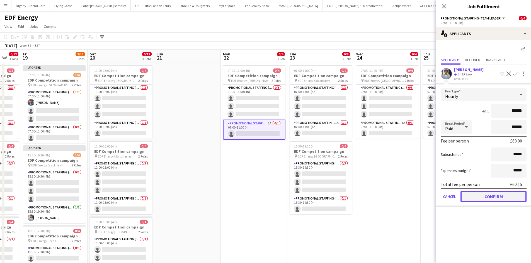
click at [428, 194] on button "Confirm" at bounding box center [493, 196] width 66 height 11
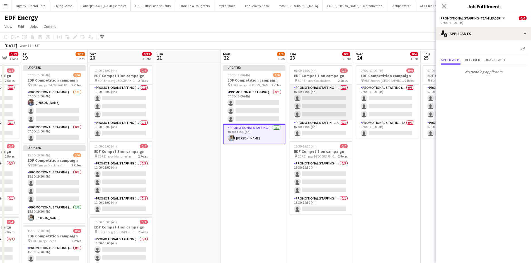
click at [332, 103] on app-card-role "Promotional Staffing (Flyering Staff) 0/3 07:00-11:00 (4h) single-neutral-actio…" at bounding box center [320, 102] width 62 height 35
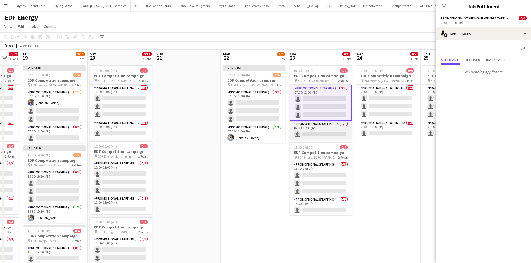
click at [331, 132] on app-card-role "Promotional Staffing (Team Leader) 1A 0/1 07:00-11:00 (4h) single-neutral-actio…" at bounding box center [320, 130] width 62 height 19
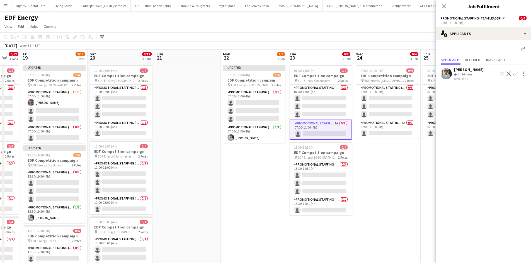
click at [428, 72] on button "Confirm" at bounding box center [515, 73] width 7 height 7
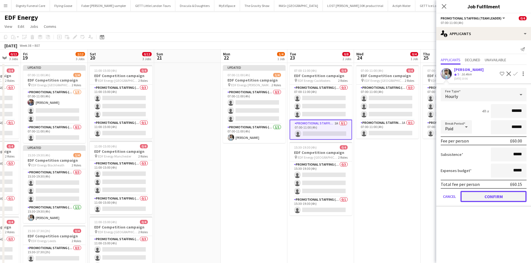
click at [428, 199] on button "Confirm" at bounding box center [493, 196] width 66 height 11
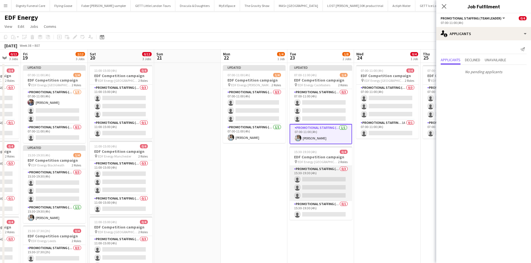
click at [333, 184] on app-card-role "Promotional Staffing (Flyering Staff) 0/3 15:30-19:30 (4h) single-neutral-actio…" at bounding box center [320, 183] width 62 height 35
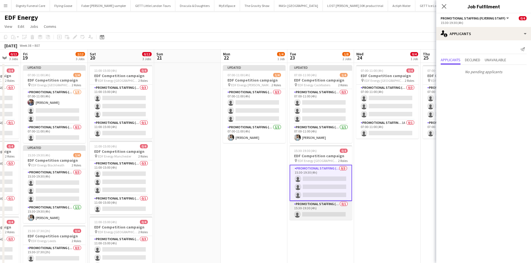
click at [334, 203] on app-card-role "Promotional Staffing (Team Leader) 0/1 15:30-19:30 (4h) single-neutral-actions" at bounding box center [320, 210] width 62 height 19
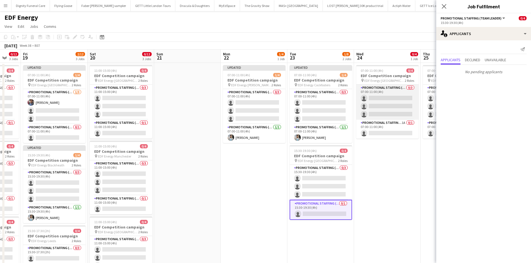
click at [391, 99] on app-card-role "Promotional Staffing (Flyering Staff) 0/3 07:00-11:00 (4h) single-neutral-actio…" at bounding box center [387, 102] width 62 height 35
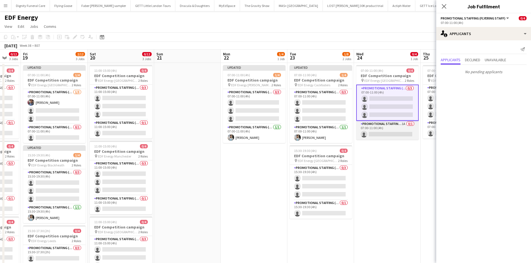
click at [387, 131] on app-card-role "Promotional Staffing (Team Leader) 1A 0/1 07:00-11:00 (4h) single-neutral-actio…" at bounding box center [387, 130] width 62 height 19
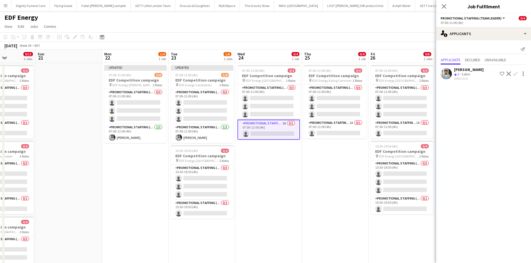
scroll to position [0, 222]
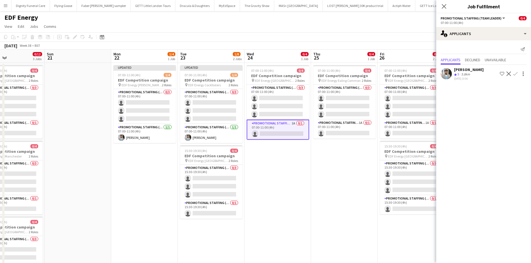
drag, startPoint x: 389, startPoint y: 173, endPoint x: 213, endPoint y: 174, distance: 176.0
click at [213, 174] on app-calendar-viewport "Wed 17 3/12 3 Jobs Thu 18 0/12 3 Jobs Fri 19 2/12 3 Jobs Sat 20 0/12 3 Jobs Sun…" at bounding box center [265, 224] width 531 height 349
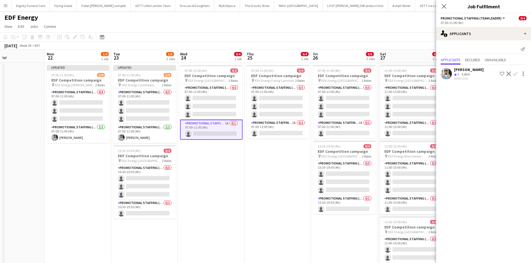
click at [428, 73] on app-icon "Confirm" at bounding box center [515, 74] width 4 height 4
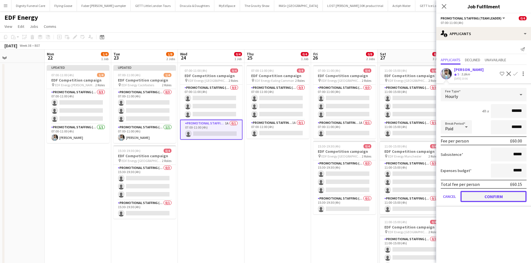
click at [428, 197] on button "Confirm" at bounding box center [493, 196] width 66 height 11
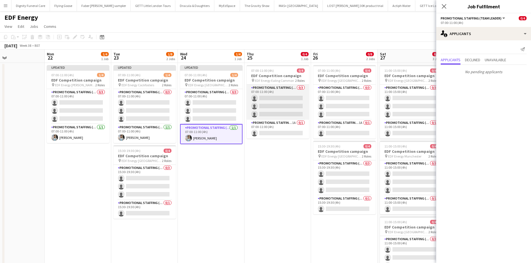
click at [280, 99] on app-card-role "Promotional Staffing (Flyering Staff) 0/3 07:00-11:00 (4h) single-neutral-actio…" at bounding box center [278, 102] width 62 height 35
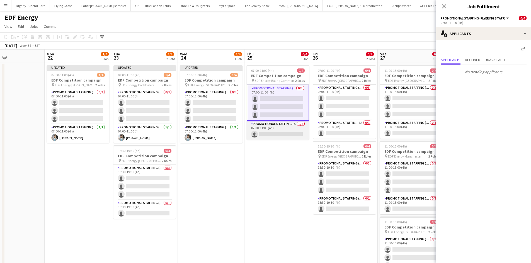
click at [284, 133] on app-card-role "Promotional Staffing (Team Leader) 1A 0/1 07:00-11:00 (4h) single-neutral-actio…" at bounding box center [278, 130] width 62 height 19
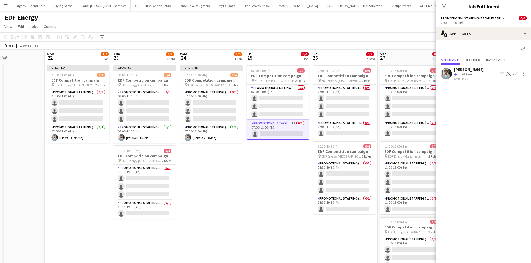
click at [428, 72] on app-icon "Confirm" at bounding box center [515, 74] width 4 height 4
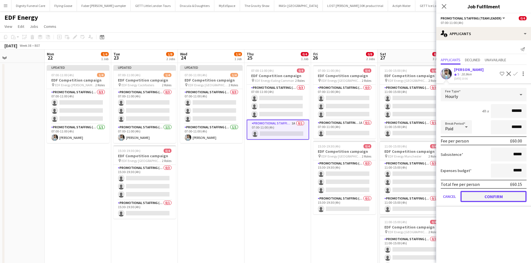
click at [428, 194] on button "Confirm" at bounding box center [493, 196] width 66 height 11
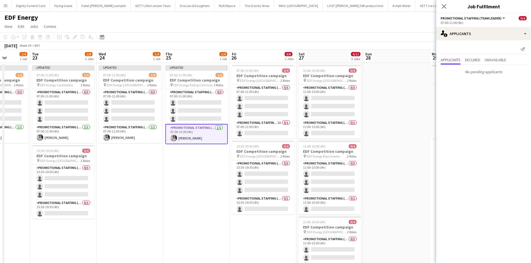
drag, startPoint x: 272, startPoint y: 183, endPoint x: 190, endPoint y: 182, distance: 81.9
click at [190, 182] on app-calendar-viewport "Sat 20 0/12 3 Jobs Sun 21 Mon 22 1/4 1 Job Tue 23 1/8 2 Jobs Wed 24 1/4 1 Job T…" at bounding box center [265, 224] width 531 height 349
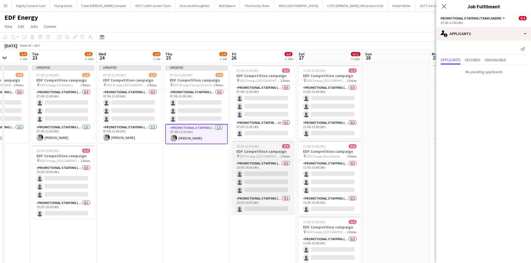
scroll to position [0, 170]
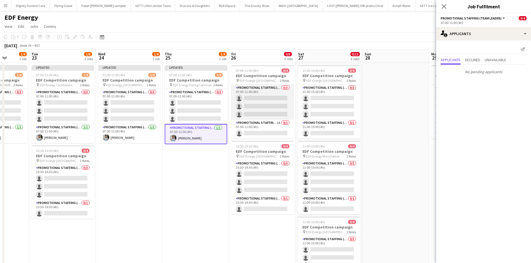
click at [264, 104] on app-card-role "Promotional Staffing (Flyering Staff) 0/3 07:00-11:00 (4h) single-neutral-actio…" at bounding box center [262, 102] width 62 height 35
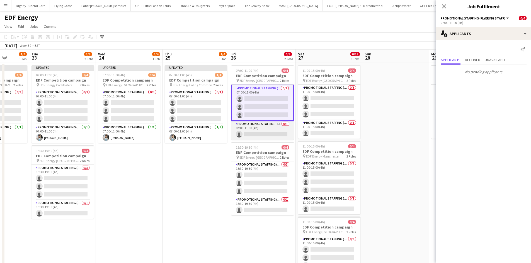
click at [266, 133] on app-card-role "Promotional Staffing (Team Leader) 1A 0/1 07:00-11:00 (4h) single-neutral-actio…" at bounding box center [262, 130] width 62 height 19
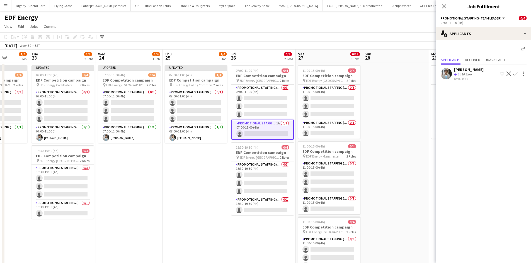
click at [428, 72] on app-icon "Confirm" at bounding box center [515, 74] width 4 height 4
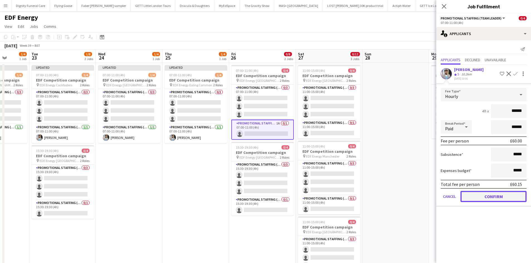
click at [428, 196] on button "Confirm" at bounding box center [493, 196] width 66 height 11
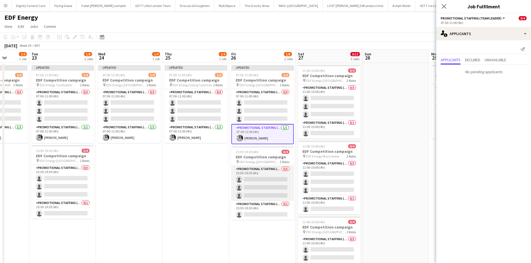
click at [278, 182] on app-card-role "Promotional Staffing (Flyering Staff) 0/3 15:30-19:30 (4h) single-neutral-actio…" at bounding box center [262, 183] width 62 height 35
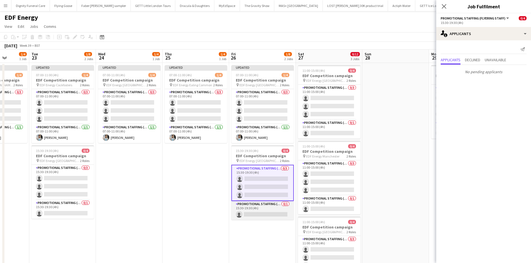
click at [264, 203] on app-card-role "Promotional Staffing (Team Leader) 0/1 15:30-19:30 (4h) single-neutral-actions" at bounding box center [262, 210] width 62 height 19
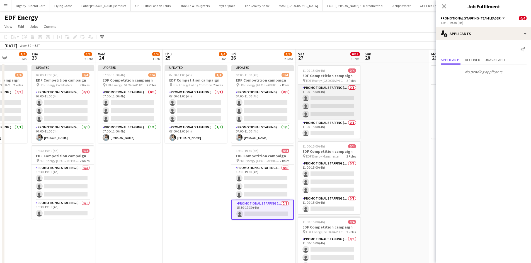
click at [337, 104] on app-card-role "Promotional Staffing (Flyering Staff) 0/3 11:00-15:00 (4h) single-neutral-actio…" at bounding box center [329, 102] width 62 height 35
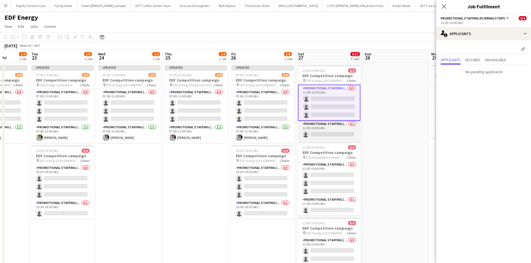
click at [334, 133] on app-card-role "Promotional Staffing (Team Leader) 0/1 11:00-15:00 (4h) single-neutral-actions" at bounding box center [329, 130] width 62 height 19
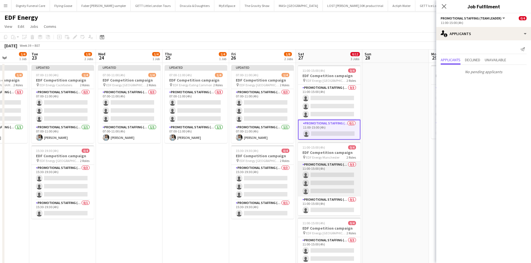
click at [333, 180] on app-card-role "Promotional Staffing (Flyering Staff) 0/3 11:00-15:00 (4h) single-neutral-actio…" at bounding box center [329, 179] width 62 height 35
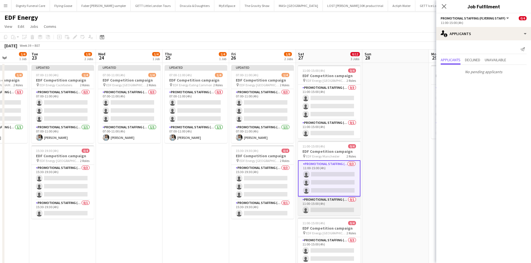
click at [331, 203] on app-card-role "Promotional Staffing (Team Leader) 0/1 11:00-15:00 (4h) single-neutral-actions" at bounding box center [329, 206] width 62 height 19
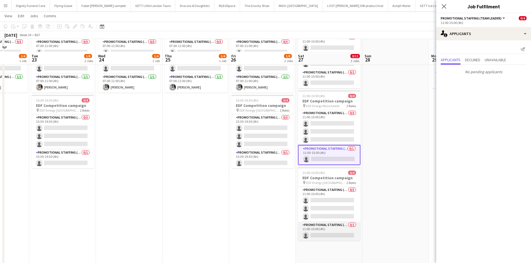
scroll to position [84, 0]
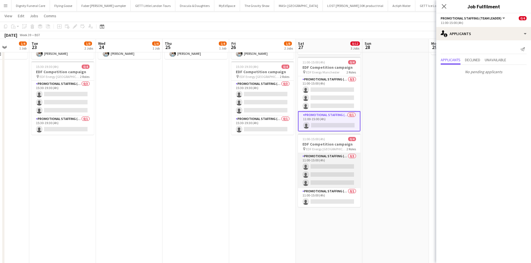
click at [332, 170] on app-card-role "Promotional Staffing (Flyering Staff) 0/3 11:00-15:00 (4h) single-neutral-actio…" at bounding box center [329, 170] width 62 height 35
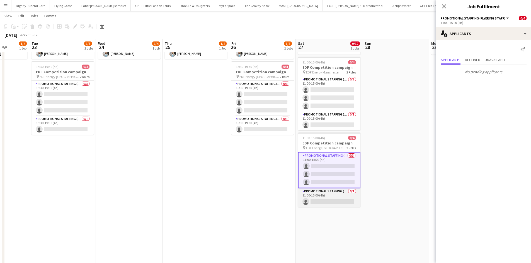
click at [336, 202] on app-card-role "Promotional Staffing (Team Leader) 0/1 11:00-15:00 (4h) single-neutral-actions" at bounding box center [329, 197] width 62 height 19
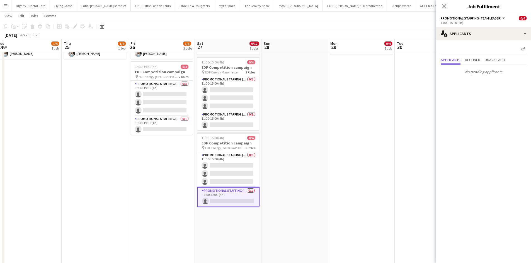
drag, startPoint x: 374, startPoint y: 216, endPoint x: 204, endPoint y: 206, distance: 170.2
click at [202, 203] on app-calendar-viewport "Sun 21 Mon 22 1/4 1 Job Tue 23 1/8 2 Jobs Wed 24 1/4 1 Job Thu 25 1/4 1 Job Fri…" at bounding box center [265, 126] width 531 height 377
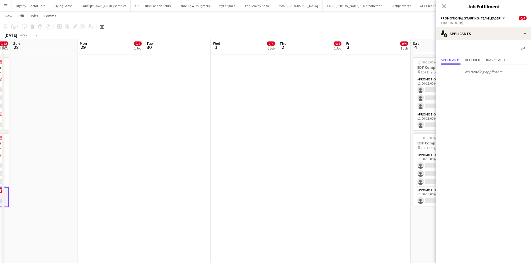
scroll to position [0, 173]
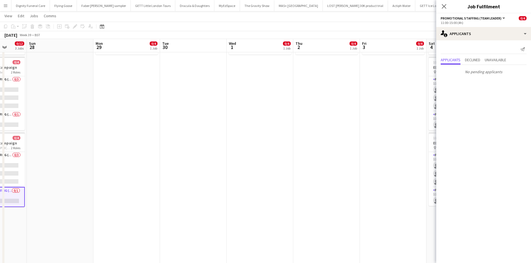
drag, startPoint x: 308, startPoint y: 186, endPoint x: 204, endPoint y: 179, distance: 103.6
click at [204, 179] on app-calendar-viewport "Thu 25 1/4 1 Job Fri 26 1/8 2 Jobs Sat 27 0/12 3 Jobs Sun 28 Mon 29 0/4 1 Job T…" at bounding box center [265, 126] width 531 height 377
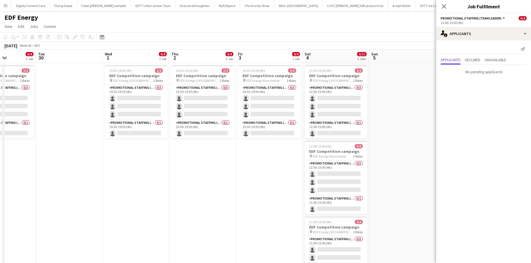
scroll to position [0, 164]
drag, startPoint x: 265, startPoint y: 190, endPoint x: 141, endPoint y: 181, distance: 124.6
click at [141, 181] on app-calendar-viewport "Sat 27 0/12 3 Jobs Sun 28 Mon 29 0/4 1 Job Tue 30 Wed 1 0/4 1 Job Thu 2 0/4 1 J…" at bounding box center [265, 224] width 531 height 349
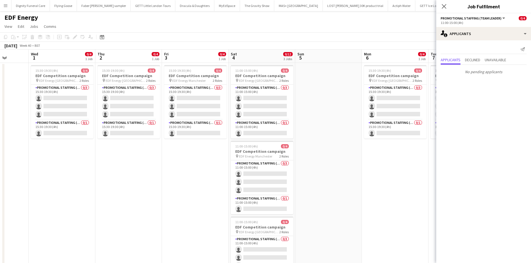
scroll to position [0, 209]
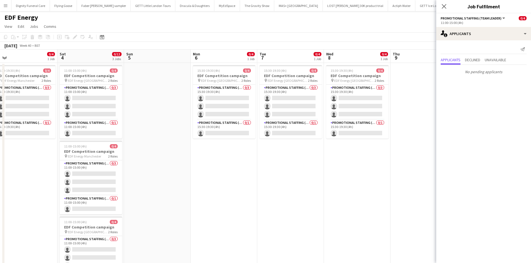
drag, startPoint x: 390, startPoint y: 156, endPoint x: 157, endPoint y: 148, distance: 233.5
click at [157, 148] on app-calendar-viewport "Tue 30 Wed 1 0/4 1 Job Thu 2 0/4 1 Job Fri 3 0/4 1 Job Sat 4 0/12 3 Jobs Sun 5 …" at bounding box center [265, 224] width 531 height 349
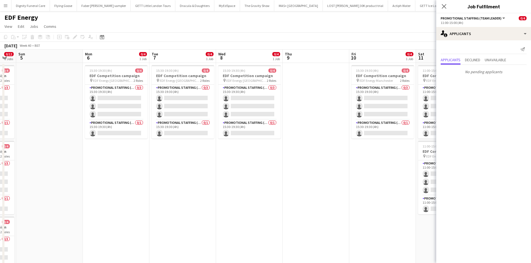
drag, startPoint x: 319, startPoint y: 158, endPoint x: 143, endPoint y: 157, distance: 175.2
click at [143, 157] on app-calendar-viewport "Thu 2 0/4 1 Job Fri 3 0/4 1 Job Sat 4 0/12 3 Jobs Sun 5 Mon 6 0/4 1 Job Tue 7 0…" at bounding box center [265, 224] width 531 height 349
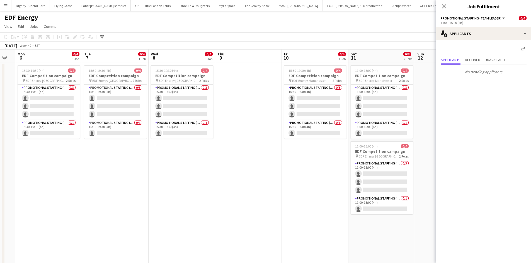
click at [262, 165] on app-date-cell at bounding box center [248, 231] width 67 height 336
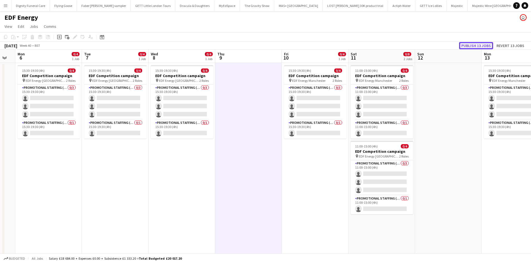
click at [428, 45] on button "Publish 13 jobs" at bounding box center [476, 45] width 34 height 7
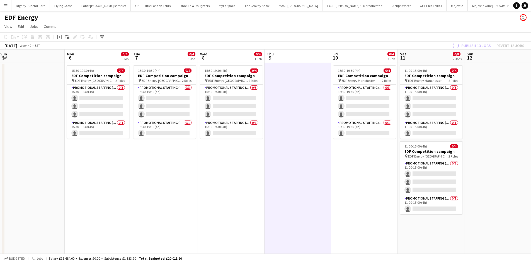
drag, startPoint x: 107, startPoint y: 133, endPoint x: 526, endPoint y: 103, distance: 419.7
click at [428, 103] on app-calendar-viewport "Fri 3 0/4 1 Job Sat 4 0/12 3 Jobs Sun 5 Mon 6 0/4 1 Job Tue 7 0/4 1 Job Wed 8 0…" at bounding box center [265, 224] width 531 height 349
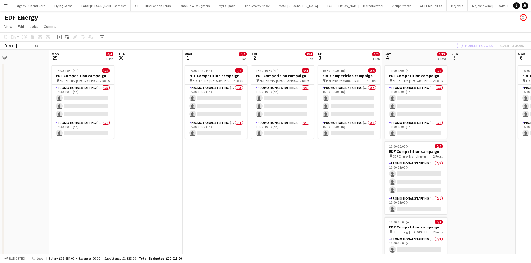
click at [428, 104] on html "Menu Boards Boards Boards All jobs Status Workforce Workforce My Workforce Recr…" at bounding box center [265, 204] width 531 height 408
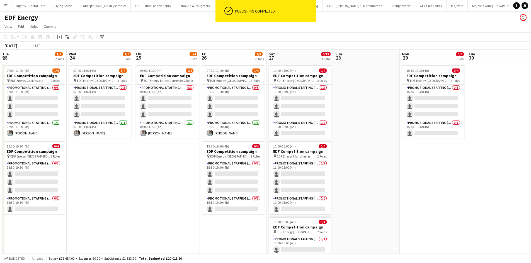
drag, startPoint x: 210, startPoint y: 110, endPoint x: 533, endPoint y: 113, distance: 323.4
click at [428, 113] on html "ok-circled Publishing completed Menu Boards Boards Boards All jobs Status Workf…" at bounding box center [265, 204] width 531 height 408
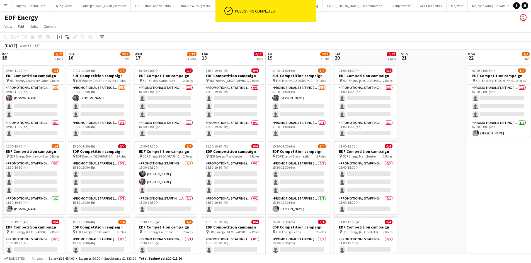
drag, startPoint x: 210, startPoint y: 114, endPoint x: 128, endPoint y: 139, distance: 85.3
click at [428, 115] on html "ok-circled Publishing completed Menu Boards Boards Boards All jobs Status Workf…" at bounding box center [265, 204] width 531 height 408
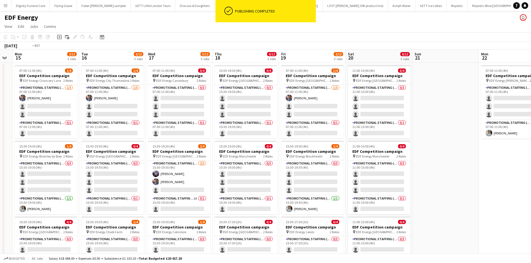
drag, startPoint x: 117, startPoint y: 140, endPoint x: 524, endPoint y: 141, distance: 406.7
click at [428, 141] on html "ok-circled Publishing completed Menu Boards Boards Boards All jobs Status Workf…" at bounding box center [265, 204] width 531 height 408
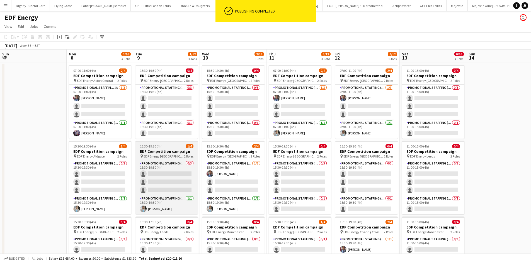
drag, startPoint x: 457, startPoint y: 147, endPoint x: 304, endPoint y: 145, distance: 152.4
click at [428, 147] on html "ok-circled Publishing completed Menu Boards Boards Boards All jobs Status Workf…" at bounding box center [265, 204] width 531 height 408
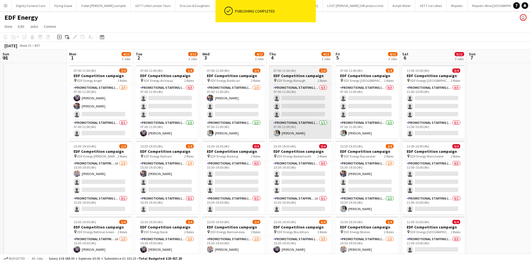
drag, startPoint x: 227, startPoint y: 136, endPoint x: 269, endPoint y: 127, distance: 43.1
click at [428, 132] on app-calendar-viewport "Fri 29 Sat 30 Sun 31 Mon 1 4/12 3 Jobs Tue 2 4/12 3 Jobs Wed 3 4/12 3 Jobs Thu …" at bounding box center [265, 224] width 531 height 349
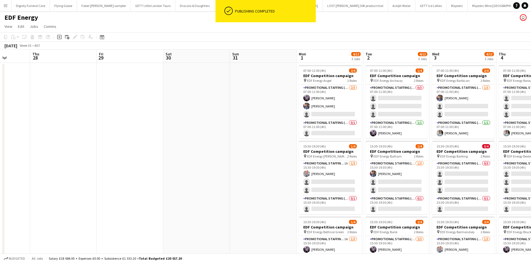
drag, startPoint x: 319, startPoint y: 130, endPoint x: 231, endPoint y: 123, distance: 88.6
click at [428, 130] on html "ok-circled Publishing completed Menu Boards Boards Boards All jobs Status Workf…" at bounding box center [265, 204] width 531 height 408
drag, startPoint x: 380, startPoint y: 123, endPoint x: 463, endPoint y: 122, distance: 82.4
click at [428, 122] on app-calendar-viewport "Mon 25 Tue 26 Wed 27 Thu 28 Fri 29 Sat 30 Sun 31 Mon 1 4/12 3 Jobs Tue 2 4/12 3…" at bounding box center [265, 224] width 531 height 349
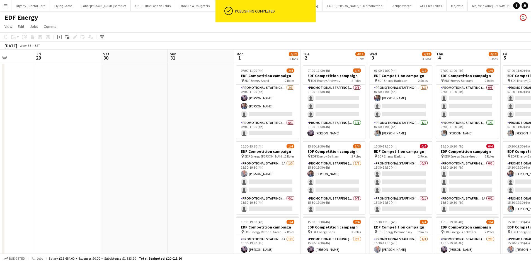
scroll to position [0, 171]
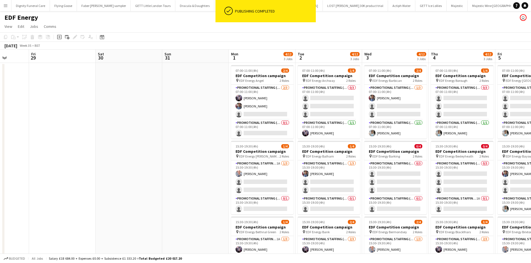
drag, startPoint x: 423, startPoint y: 129, endPoint x: 93, endPoint y: 127, distance: 329.2
click at [93, 127] on app-calendar-viewport "Tue 26 Wed 27 Thu 28 Fri 29 Sat 30 Sun 31 Mon 1 4/12 3 Jobs Tue 2 4/12 3 Jobs W…" at bounding box center [265, 224] width 531 height 349
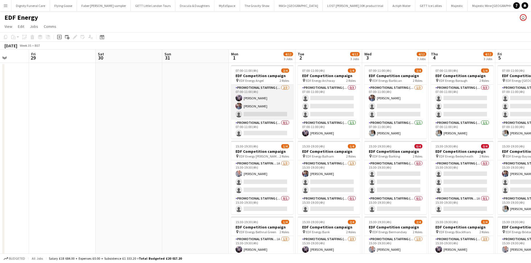
click at [269, 112] on app-card-role "Promotional Staffing (Flyering Staff) [DATE] 07:00-11:00 (4h) [PERSON_NAME] [PE…" at bounding box center [262, 102] width 62 height 35
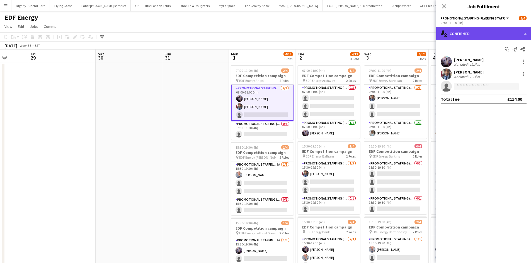
click at [428, 33] on div "single-neutral-actions-check-2 Confirmed" at bounding box center [483, 33] width 95 height 13
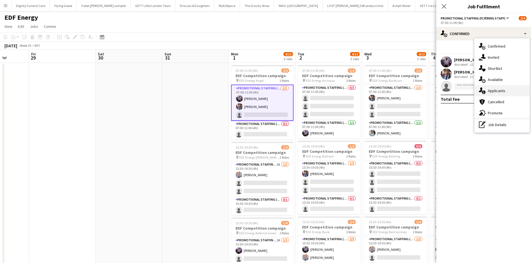
click at [428, 92] on div "single-neutral-actions-information Applicants" at bounding box center [501, 90] width 55 height 11
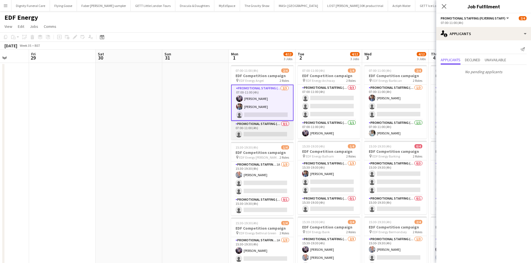
click at [269, 132] on app-card-role "Promotional Staffing (Team Leader) 0/1 07:00-11:00 (4h) single-neutral-actions" at bounding box center [262, 130] width 62 height 19
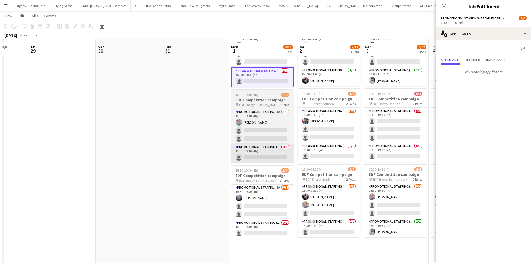
scroll to position [56, 0]
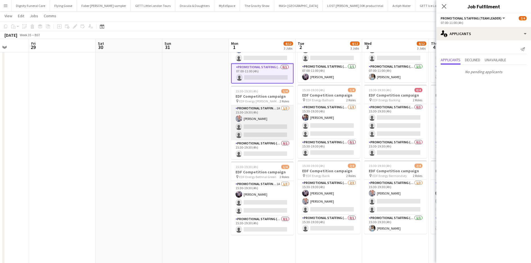
click at [262, 128] on app-card-role "Promotional Staffing (Flyering Staff) 1A [DATE] 15:30-19:30 (4h) [PERSON_NAME] …" at bounding box center [262, 122] width 62 height 35
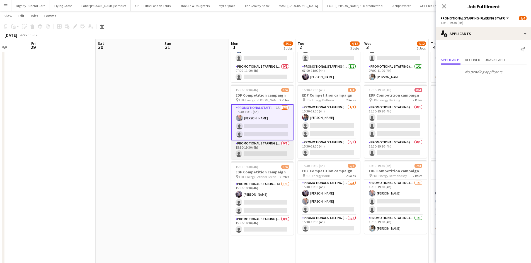
click at [270, 152] on app-card-role "Promotional Staffing (Team Leader) 0/1 15:30-19:30 (4h) single-neutral-actions" at bounding box center [262, 149] width 62 height 19
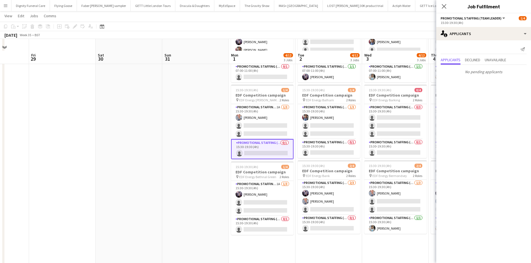
scroll to position [111, 0]
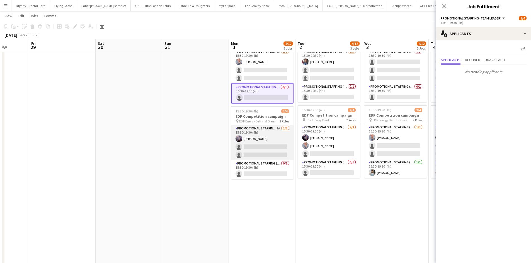
click at [261, 146] on app-card-role "Promotional Staffing (Flyering Staff) 1A [DATE] 15:30-19:30 (4h) [PERSON_NAME] …" at bounding box center [262, 142] width 62 height 35
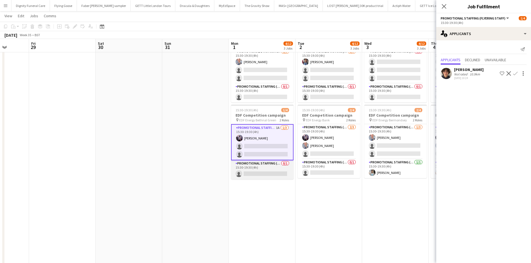
click at [258, 172] on app-card-role "Promotional Staffing (Team Leader) 0/1 15:30-19:30 (4h) single-neutral-actions" at bounding box center [262, 169] width 62 height 19
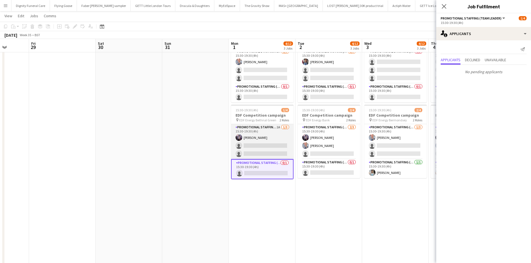
click at [272, 150] on app-card-role "Promotional Staffing (Flyering Staff) 1A [DATE] 15:30-19:30 (4h) [PERSON_NAME] …" at bounding box center [262, 141] width 62 height 35
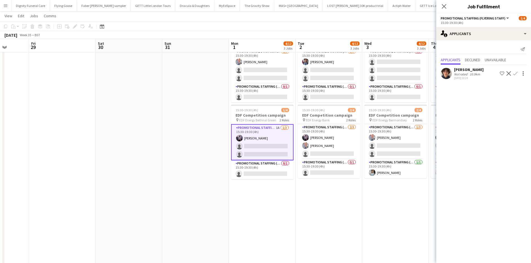
click at [428, 69] on div "[PERSON_NAME]" at bounding box center [469, 69] width 30 height 5
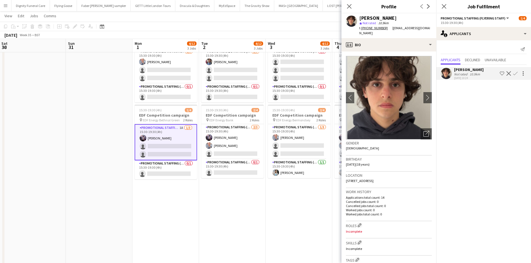
drag, startPoint x: 322, startPoint y: 204, endPoint x: 225, endPoint y: 200, distance: 96.7
click at [226, 201] on app-calendar-viewport "Wed 27 Thu 28 Fri 29 Sat 30 Sun 31 Mon 1 4/12 3 Jobs Tue 2 4/12 3 Jobs Wed 3 4/…" at bounding box center [265, 98] width 531 height 377
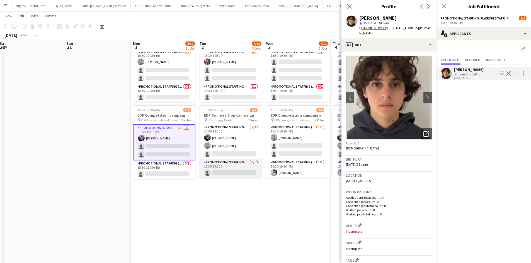
click at [231, 174] on app-card-role "Promotional Staffing (Team Leader) 0/1 15:30-19:30 (4h) single-neutral-actions" at bounding box center [230, 168] width 62 height 19
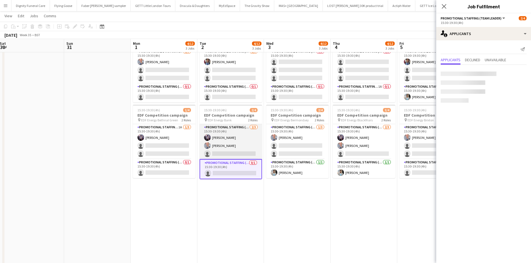
click at [238, 153] on app-card-role "Promotional Staffing (Flyering Staff) [DATE] 15:30-19:30 (4h) [PERSON_NAME] [PE…" at bounding box center [230, 141] width 62 height 35
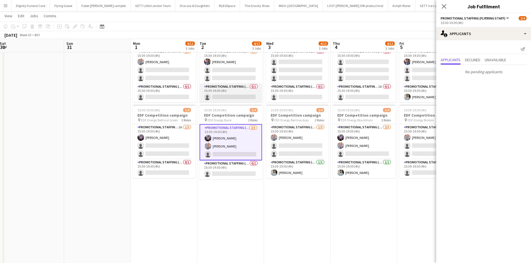
click at [219, 95] on app-card-role "Promotional Staffing (Team Leader) 0/1 15:30-19:30 (4h) single-neutral-actions" at bounding box center [230, 93] width 62 height 19
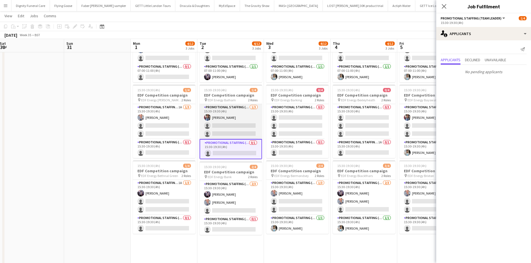
click at [240, 132] on app-card-role "Promotional Staffing (Flyering Staff) [DATE] 15:30-19:30 (4h) [PERSON_NAME] sin…" at bounding box center [230, 121] width 62 height 35
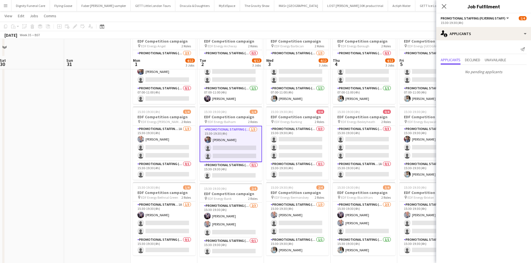
scroll to position [0, 0]
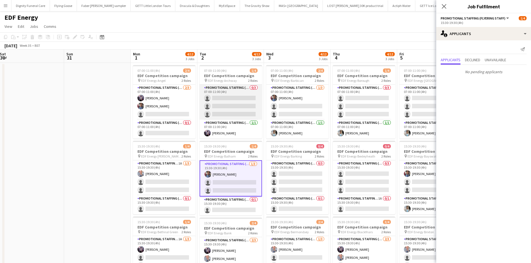
click at [235, 108] on app-card-role "Promotional Staffing (Flyering Staff) 0/3 07:00-11:00 (4h) single-neutral-actio…" at bounding box center [230, 102] width 62 height 35
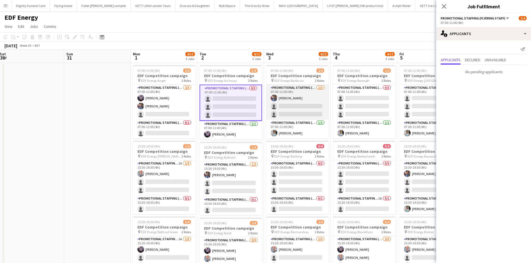
click at [297, 105] on app-card-role "Promotional Staffing (Flyering Staff) [DATE] 07:00-11:00 (4h) [PERSON_NAME] sin…" at bounding box center [297, 102] width 62 height 35
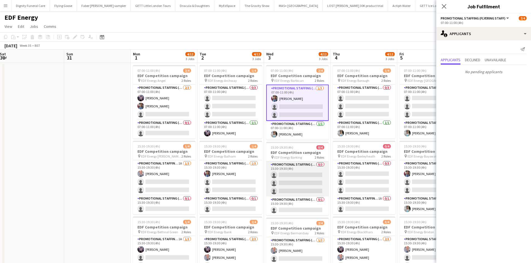
click at [288, 180] on app-card-role "Promotional Staffing (Flyering Staff) 0/3 15:30-19:30 (4h) single-neutral-actio…" at bounding box center [297, 179] width 62 height 35
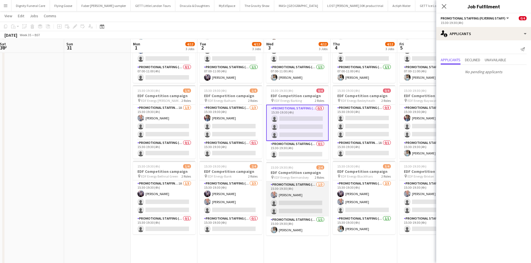
scroll to position [56, 0]
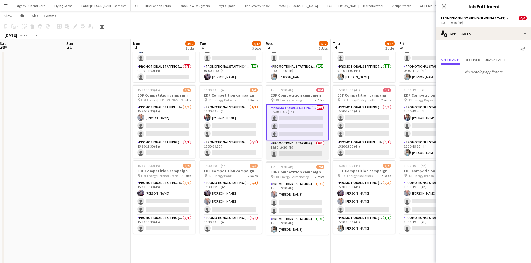
click at [302, 152] on app-card-role "Promotional Staffing (Team Leader) 0/1 15:30-19:30 (4h) single-neutral-actions" at bounding box center [297, 149] width 62 height 19
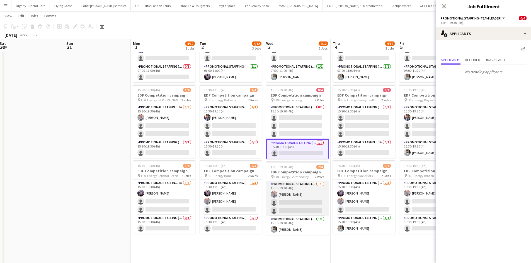
click at [299, 203] on app-card-role "Promotional Staffing (Flyering Staff) [DATE] 15:30-19:30 (4h) [PERSON_NAME] sin…" at bounding box center [297, 198] width 62 height 35
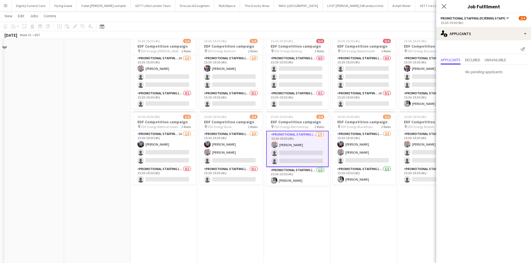
scroll to position [111, 0]
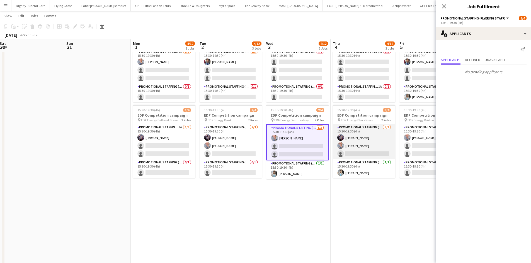
click at [359, 153] on app-card-role "Promotional Staffing (Flyering Staff) [DATE] 15:30-19:30 (4h) [PERSON_NAME] [PE…" at bounding box center [364, 141] width 62 height 35
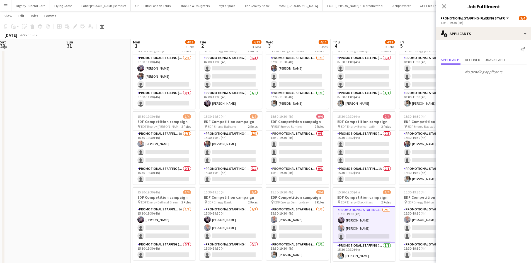
scroll to position [28, 0]
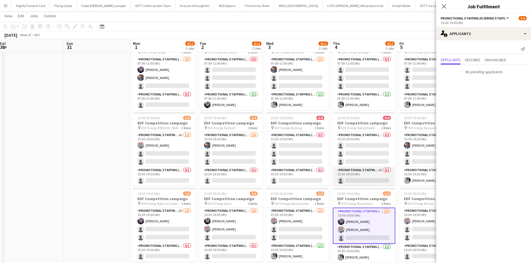
click at [358, 182] on app-card-role "Promotional Staffing (Team Leader) 1A 0/1 15:30-19:30 (4h) single-neutral-actio…" at bounding box center [364, 176] width 62 height 19
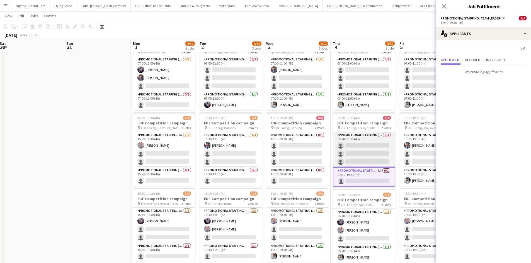
click at [365, 150] on app-card-role "Promotional Staffing (Flyering Staff) 0/3 15:30-19:30 (4h) single-neutral-actio…" at bounding box center [364, 149] width 62 height 35
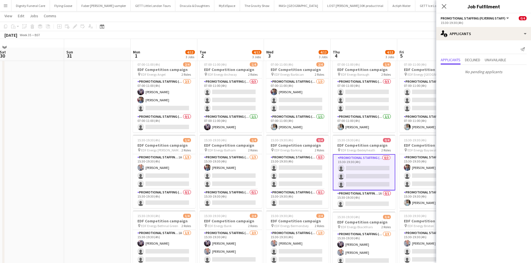
scroll to position [0, 0]
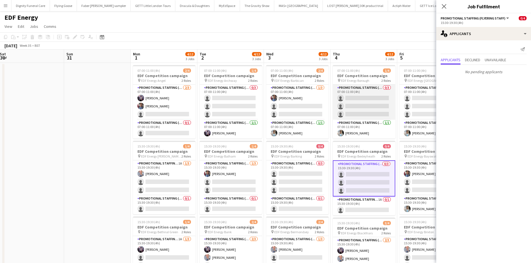
click at [365, 101] on app-card-role "Promotional Staffing (Flyering Staff) 0/3 07:00-11:00 (4h) single-neutral-actio…" at bounding box center [364, 102] width 62 height 35
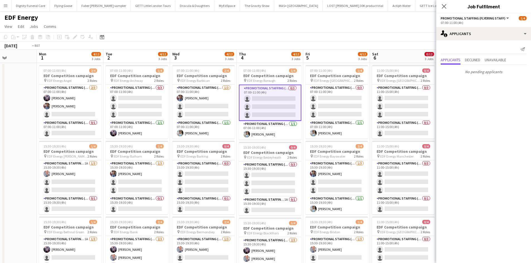
drag, startPoint x: 377, startPoint y: 131, endPoint x: 216, endPoint y: 127, distance: 161.6
click at [216, 128] on app-calendar-viewport "Fri 29 Sat 30 Sun 31 Mon 1 4/12 3 Jobs Tue 2 4/12 3 Jobs Wed 3 4/12 3 Jobs Thu …" at bounding box center [265, 224] width 531 height 349
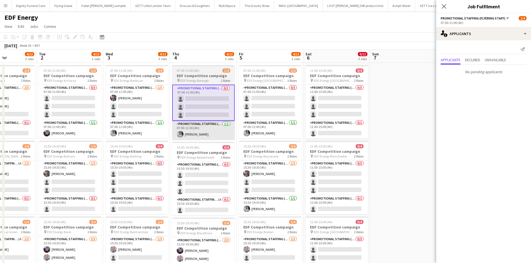
scroll to position [0, 164]
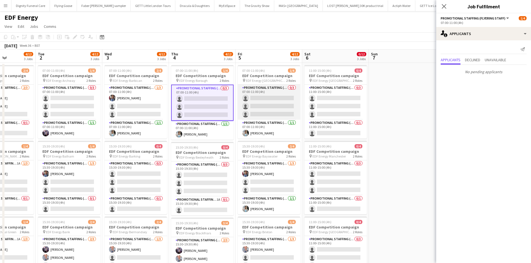
click at [257, 106] on app-card-role "Promotional Staffing (Flyering Staff) 0/3 07:00-11:00 (4h) single-neutral-actio…" at bounding box center [269, 102] width 62 height 35
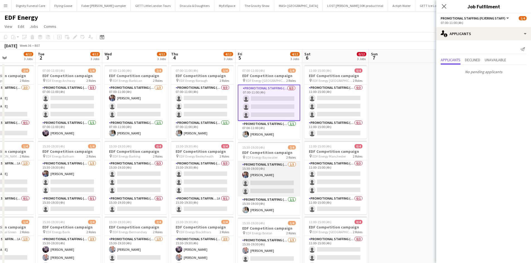
click at [279, 176] on app-card-role "Promotional Staffing (Flyering Staff) [DATE] 15:30-19:30 (4h) [PERSON_NAME] sin…" at bounding box center [269, 179] width 62 height 35
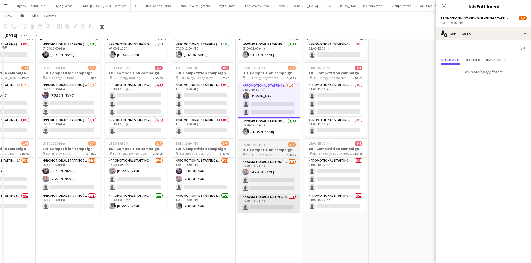
scroll to position [84, 0]
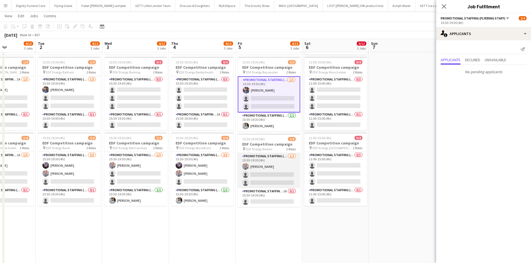
click at [285, 179] on app-card-role "Promotional Staffing (Flyering Staff) [DATE] 15:30-19:30 (4h) [PERSON_NAME] sin…" at bounding box center [269, 170] width 62 height 35
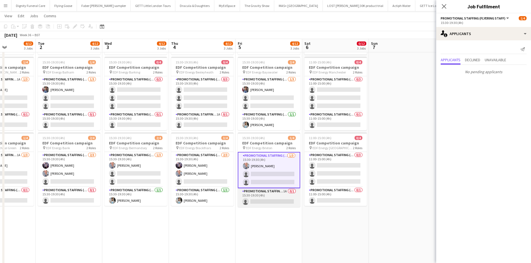
click at [275, 199] on app-card-role "Promotional Staffing (Team Leader) 1A 0/1 15:30-19:30 (4h) single-neutral-actio…" at bounding box center [269, 197] width 62 height 19
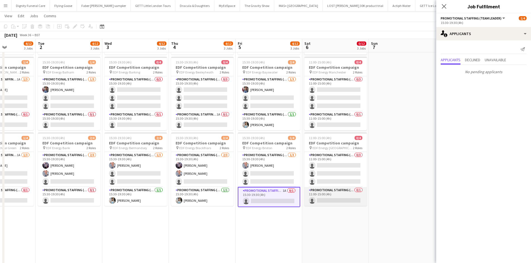
click at [340, 201] on app-card-role "Promotional Staffing (Team Leader) 0/1 11:00-15:00 (4h) single-neutral-actions" at bounding box center [335, 196] width 62 height 19
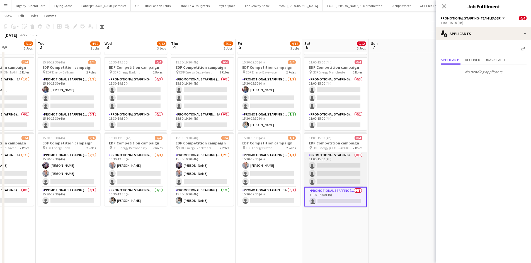
click at [335, 170] on app-card-role "Promotional Staffing (Flyering Staff) 0/3 11:00-15:00 (4h) single-neutral-actio…" at bounding box center [335, 169] width 62 height 35
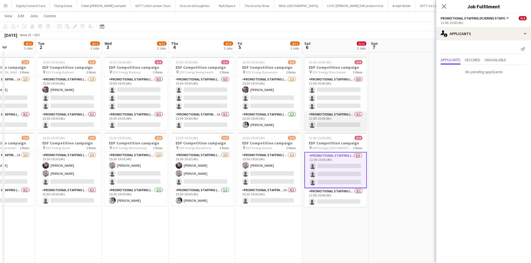
click at [336, 124] on app-card-role "Promotional Staffing (Team Leader) 0/1 11:00-15:00 (4h) single-neutral-actions" at bounding box center [335, 120] width 62 height 19
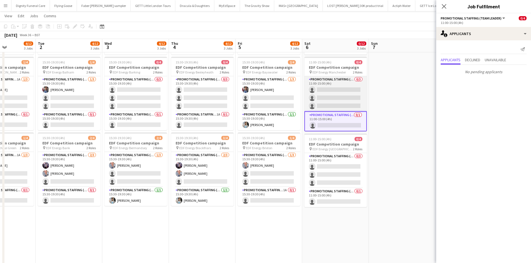
click at [345, 101] on app-card-role "Promotional Staffing (Flyering Staff) 0/3 11:00-15:00 (4h) single-neutral-actio…" at bounding box center [335, 93] width 62 height 35
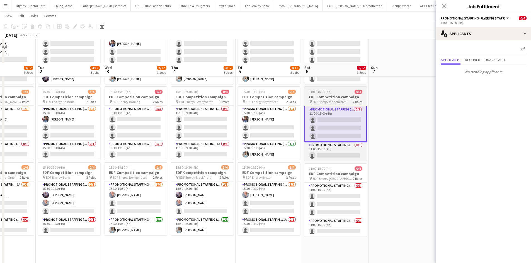
scroll to position [0, 0]
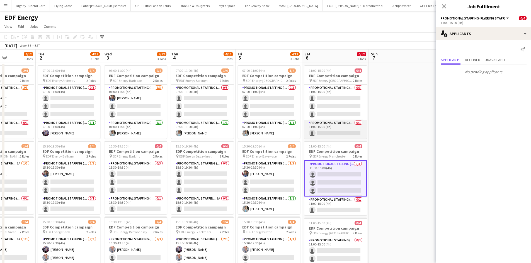
click at [342, 129] on app-card-role "Promotional Staffing (Team Leader) 0/1 11:00-15:00 (4h) single-neutral-actions" at bounding box center [335, 129] width 62 height 19
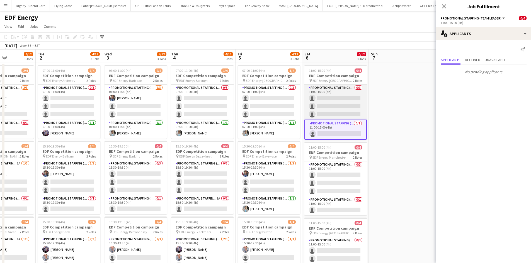
click at [346, 97] on app-card-role "Promotional Staffing (Flyering Staff) 0/3 11:00-15:00 (4h) single-neutral-actio…" at bounding box center [335, 102] width 62 height 35
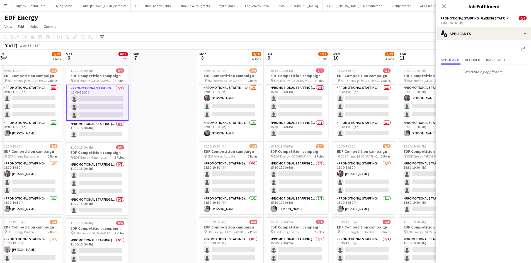
drag, startPoint x: 397, startPoint y: 138, endPoint x: 154, endPoint y: 140, distance: 243.7
click at [154, 140] on app-calendar-viewport "Tue 2 4/12 3 Jobs Wed 3 4/12 3 Jobs Thu 4 4/12 3 Jobs Fri 5 4/12 3 Jobs Sat 6 0…" at bounding box center [265, 224] width 531 height 349
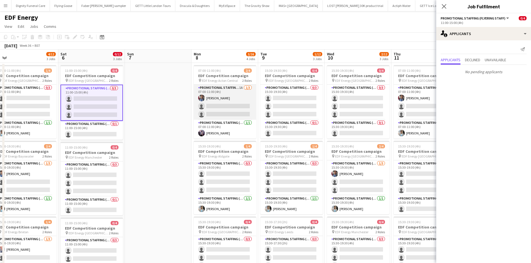
click at [220, 109] on app-card-role "Promotional Staffing (Flyering Staff) 1A [DATE] 07:00-11:00 (4h) [PERSON_NAME] …" at bounding box center [225, 102] width 62 height 35
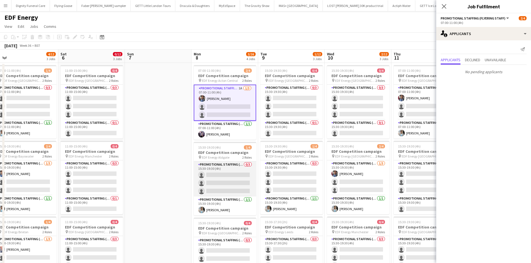
click at [228, 179] on app-card-role "Promotional Staffing (Flyering Staff) 0/3 15:30-19:30 (4h) single-neutral-actio…" at bounding box center [225, 179] width 62 height 35
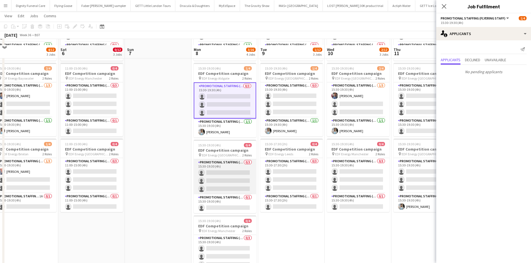
scroll to position [84, 0]
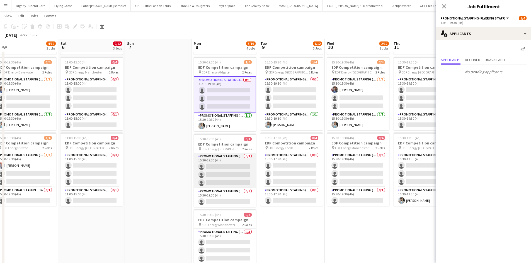
click at [231, 176] on app-card-role "Promotional Staffing (Flyering Staff) 0/3 15:30-19:30 (4h) single-neutral-actio…" at bounding box center [225, 170] width 62 height 35
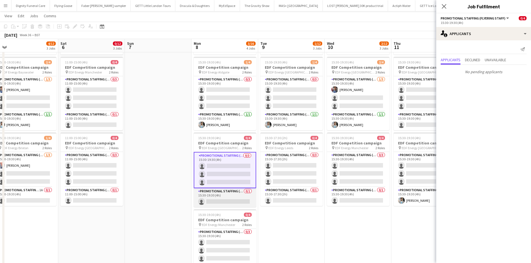
click at [226, 198] on app-card-role "Promotional Staffing (Team Leader) 0/1 15:30-19:30 (4h) single-neutral-actions" at bounding box center [225, 197] width 62 height 19
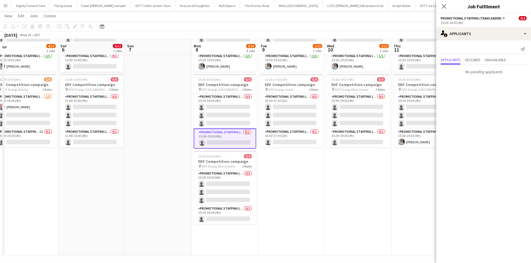
scroll to position [145, 0]
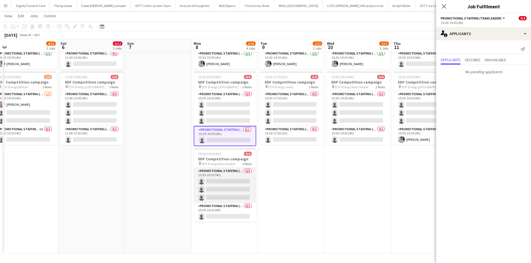
click at [224, 185] on app-card-role "Promotional Staffing (Flyering Staff) 0/3 15:30-19:30 (4h) single-neutral-actio…" at bounding box center [225, 185] width 62 height 35
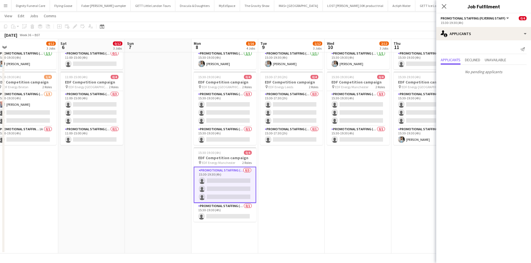
drag, startPoint x: 225, startPoint y: 218, endPoint x: 287, endPoint y: 252, distance: 71.2
click at [225, 203] on app-card-role "Promotional Staffing (Team Leader) 0/1 15:30-19:30 (4h) single-neutral-actions" at bounding box center [225, 212] width 62 height 19
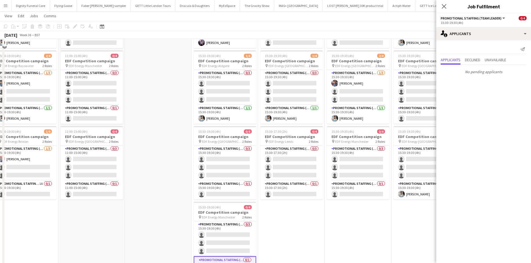
scroll to position [33, 0]
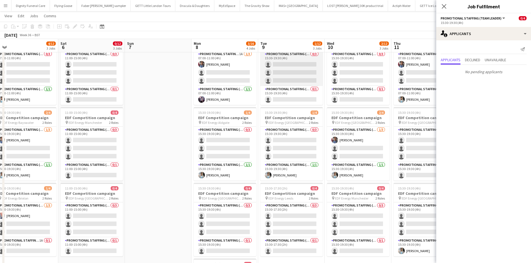
click at [287, 77] on app-card-role "Promotional Staffing (Flyering Staff) 0/3 15:30-19:30 (4h) single-neutral-actio…" at bounding box center [291, 68] width 62 height 35
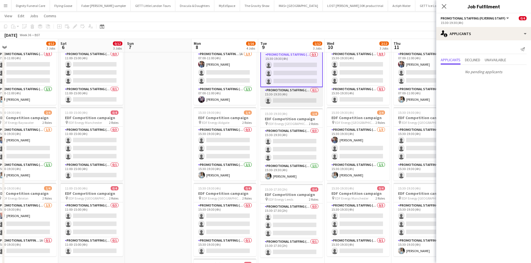
click at [297, 101] on app-card-role "Promotional Staffing (Team Leader) 0/1 15:30-19:30 (4h) single-neutral-actions" at bounding box center [291, 96] width 62 height 19
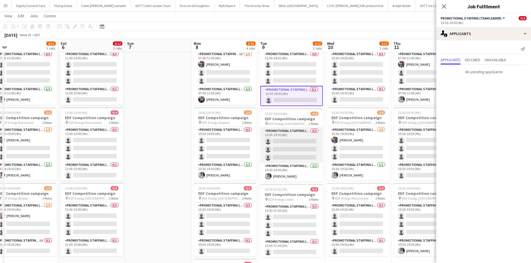
click at [291, 145] on app-card-role "Promotional Staffing (Flyering Staff) 0/3 15:30-19:30 (4h) single-neutral-actio…" at bounding box center [291, 145] width 62 height 35
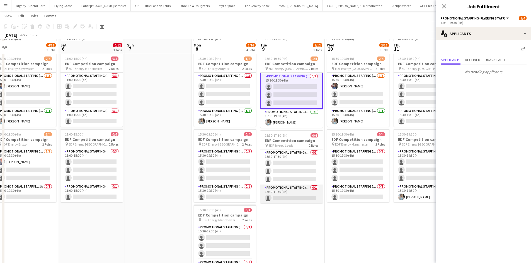
scroll to position [89, 0]
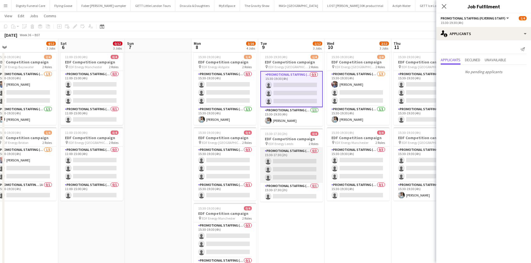
click at [299, 170] on app-card-role "Promotional Staffing (Flyering Staff) 0/3 15:30-17:30 (2h) single-neutral-actio…" at bounding box center [291, 165] width 62 height 35
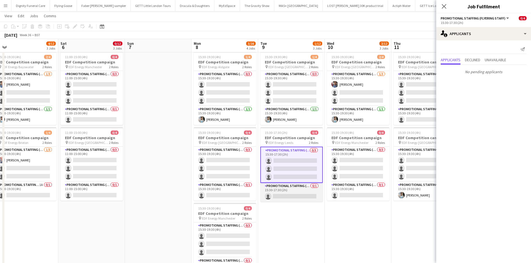
click at [296, 199] on app-card-role "Promotional Staffing (Team Leader) 0/1 15:30-17:30 (2h) single-neutral-actions" at bounding box center [291, 192] width 62 height 19
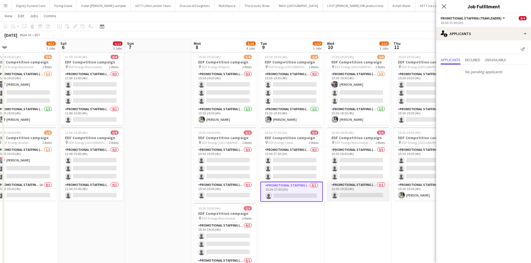
click at [349, 195] on app-card-role "Promotional Staffing (Team Leader) 0/1 15:30-19:30 (4h) single-neutral-actions" at bounding box center [358, 191] width 62 height 19
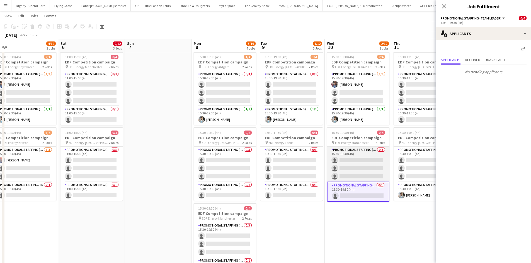
click at [365, 171] on app-card-role "Promotional Staffing (Flyering Staff) 0/3 15:30-19:30 (4h) single-neutral-actio…" at bounding box center [358, 164] width 62 height 35
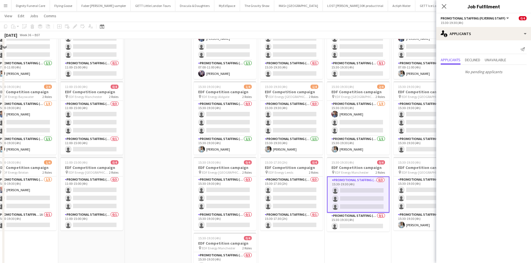
scroll to position [33, 0]
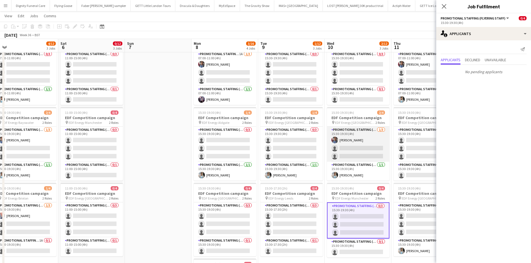
click at [352, 152] on app-card-role "Promotional Staffing (Flyering Staff) [DATE] 15:30-19:30 (4h) [PERSON_NAME] sin…" at bounding box center [358, 144] width 62 height 35
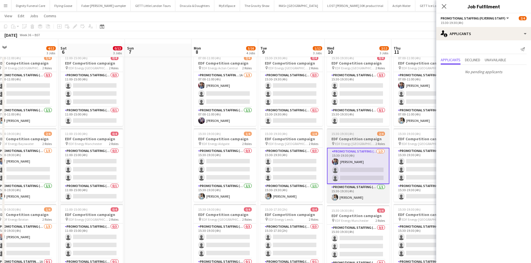
scroll to position [0, 0]
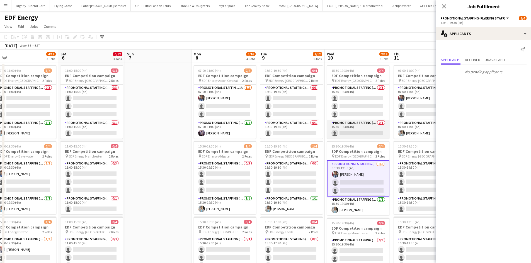
click at [371, 133] on app-card-role "Promotional Staffing (Team Leader) 0/1 15:30-19:30 (4h) single-neutral-actions" at bounding box center [358, 129] width 62 height 19
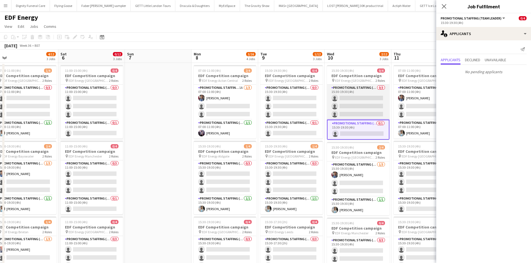
click at [367, 104] on app-card-role "Promotional Staffing (Flyering Staff) 0/3 15:30-19:30 (4h) single-neutral-actio…" at bounding box center [358, 102] width 62 height 35
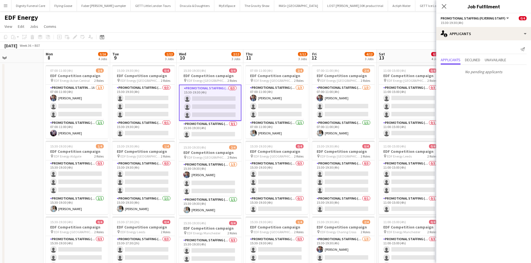
scroll to position [0, 217]
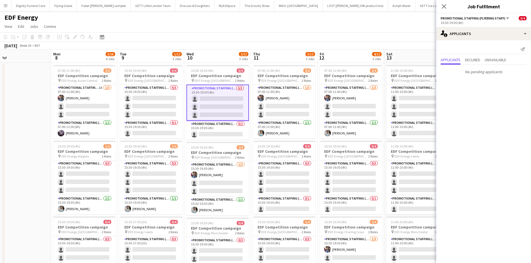
drag, startPoint x: 339, startPoint y: 175, endPoint x: 197, endPoint y: 162, distance: 142.7
click at [197, 162] on app-calendar-viewport "Thu 4 4/12 3 Jobs Fri 5 4/12 3 Jobs Sat 6 0/12 3 Jobs Sun 7 Mon 8 3/16 4 Jobs T…" at bounding box center [265, 224] width 531 height 349
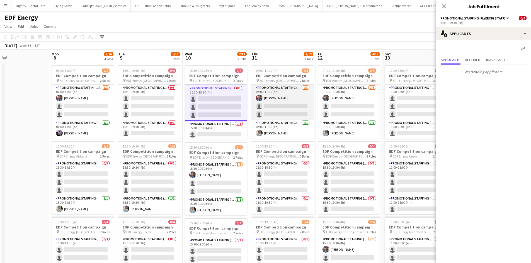
click at [289, 107] on app-card-role "Promotional Staffing (Flyering Staff) [DATE] 07:00-11:00 (4h) [PERSON_NAME] sin…" at bounding box center [282, 102] width 62 height 35
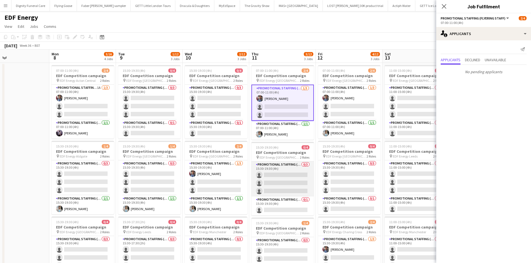
drag, startPoint x: 283, startPoint y: 180, endPoint x: 277, endPoint y: 182, distance: 6.0
click at [283, 180] on app-card-role "Promotional Staffing (Flyering Staff) 0/3 15:30-19:30 (4h) single-neutral-actio…" at bounding box center [282, 179] width 62 height 35
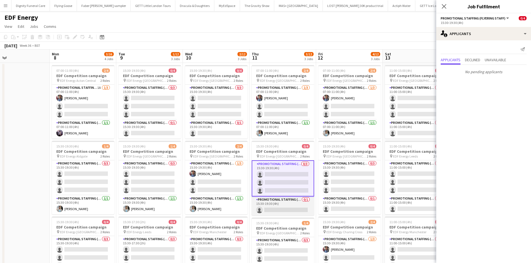
click at [285, 203] on app-card-role "Promotional Staffing (Team Leader) 0/1 15:30-19:30 (4h) single-neutral-actions" at bounding box center [283, 206] width 62 height 19
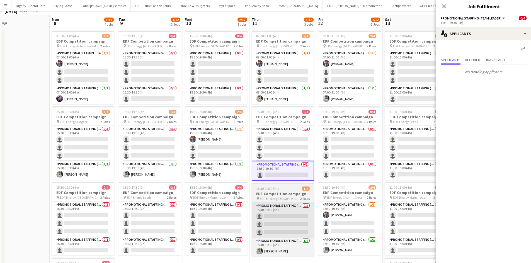
scroll to position [56, 0]
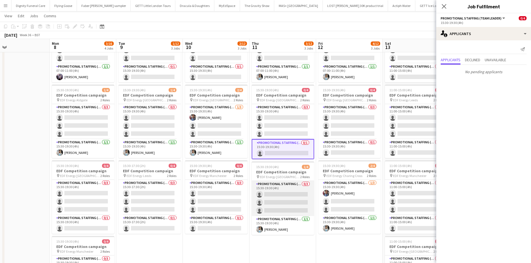
drag, startPoint x: 281, startPoint y: 193, endPoint x: 278, endPoint y: 197, distance: 4.9
click at [281, 193] on app-card-role "Promotional Staffing (Flyering Staff) 0/3 15:30-19:30 (4h) single-neutral-actio…" at bounding box center [283, 198] width 62 height 35
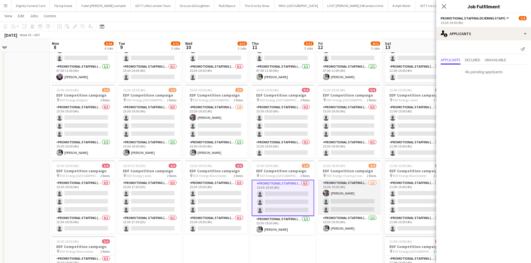
click at [352, 203] on app-card-role "Promotional Staffing (Flyering Staff) [DATE] 15:30-19:30 (4h) [PERSON_NAME] sin…" at bounding box center [349, 197] width 62 height 35
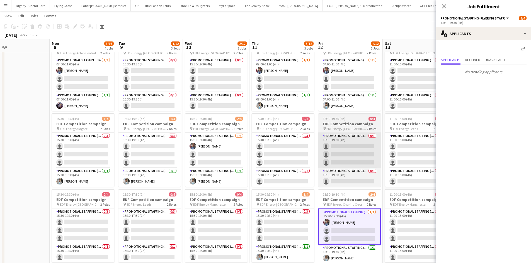
scroll to position [0, 0]
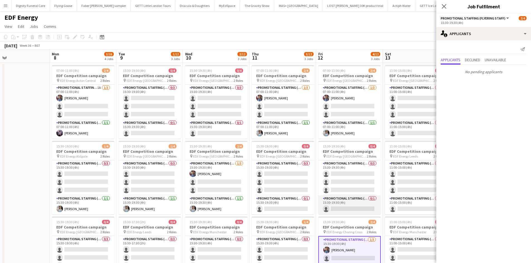
click at [347, 203] on app-card-role "Promotional Staffing (Team Leader) 0/1 15:30-19:30 (4h) single-neutral-actions" at bounding box center [349, 205] width 62 height 19
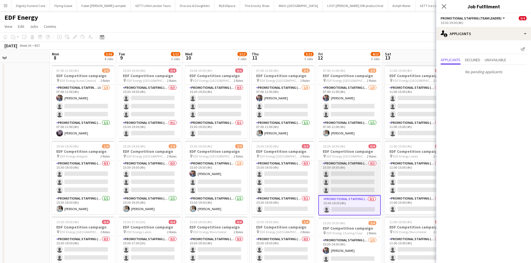
click at [354, 184] on app-card-role "Promotional Staffing (Flyering Staff) 0/3 15:30-19:30 (4h) single-neutral-actio…" at bounding box center [349, 177] width 62 height 35
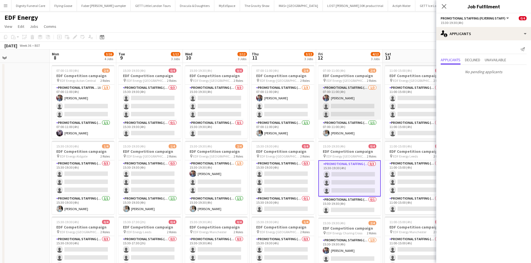
click at [359, 112] on app-card-role "Promotional Staffing (Flyering Staff) [DATE] 07:00-11:00 (4h) [PERSON_NAME] sin…" at bounding box center [349, 102] width 62 height 35
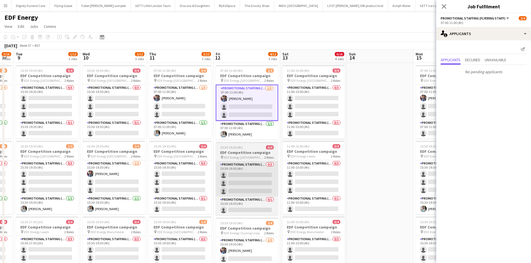
drag, startPoint x: 342, startPoint y: 173, endPoint x: 186, endPoint y: 171, distance: 155.4
click at [188, 175] on app-calendar-viewport "Sat 6 0/12 3 Jobs Sun 7 Mon 8 3/16 4 Jobs Tue 9 1/12 3 Jobs Wed 10 2/12 3 Jobs …" at bounding box center [265, 224] width 531 height 349
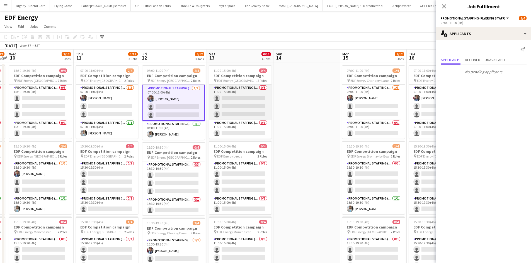
click at [236, 107] on app-card-role "Promotional Staffing (Flyering Staff) 0/3 11:00-15:00 (4h) single-neutral-actio…" at bounding box center [240, 102] width 62 height 35
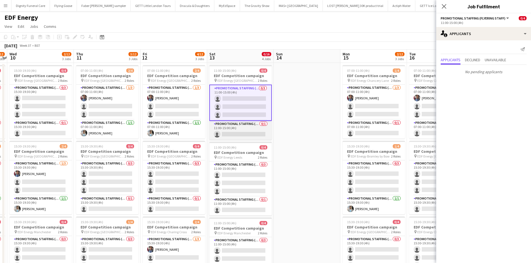
click at [245, 129] on app-card-role "Promotional Staffing (Team Leader) 0/1 11:00-15:00 (4h) single-neutral-actions" at bounding box center [240, 130] width 62 height 19
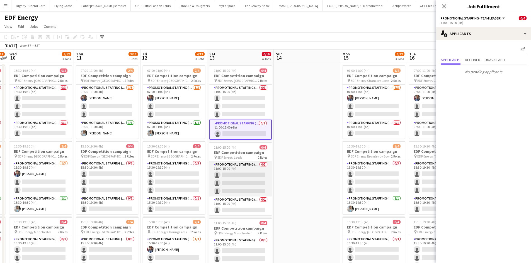
click at [243, 181] on app-card-role "Promotional Staffing (Flyering Staff) 0/3 11:00-15:00 (4h) single-neutral-actio…" at bounding box center [240, 179] width 62 height 35
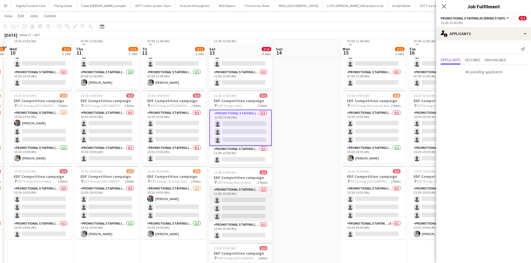
scroll to position [56, 0]
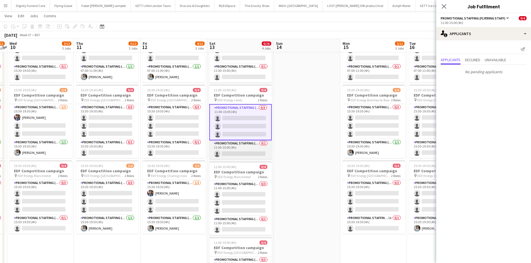
click at [242, 152] on app-card-role "Promotional Staffing (Team Leader) 0/1 11:00-15:00 (4h) single-neutral-actions" at bounding box center [240, 149] width 62 height 19
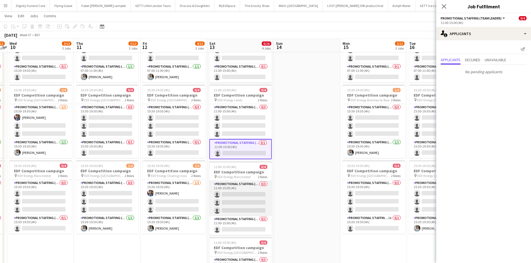
click at [245, 200] on app-card-role "Promotional Staffing (Flyering Staff) 0/3 11:00-15:00 (4h) single-neutral-actio…" at bounding box center [240, 198] width 62 height 35
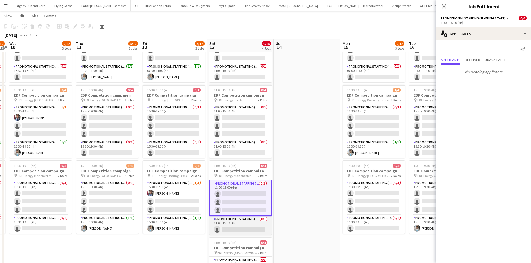
click at [242, 203] on app-card-role "Promotional Staffing (Team Leader) 0/1 11:00-15:00 (4h) single-neutral-actions" at bounding box center [240, 225] width 62 height 19
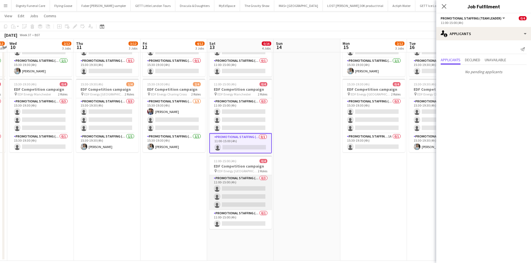
scroll to position [139, 0]
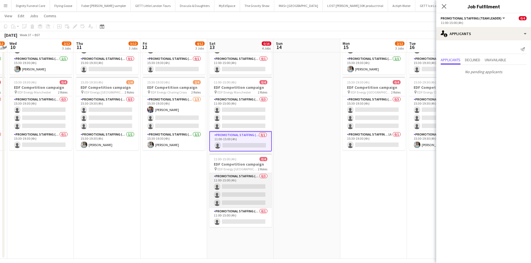
click at [244, 194] on app-card-role "Promotional Staffing (Flyering Staff) 0/3 11:00-15:00 (4h) single-neutral-actio…" at bounding box center [240, 190] width 62 height 35
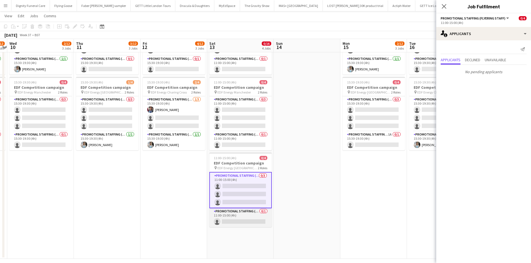
drag, startPoint x: 245, startPoint y: 222, endPoint x: 266, endPoint y: 227, distance: 21.5
click at [245, 203] on app-card-role "Promotional Staffing (Team Leader) 0/1 11:00-15:00 (4h) single-neutral-actions" at bounding box center [240, 217] width 62 height 19
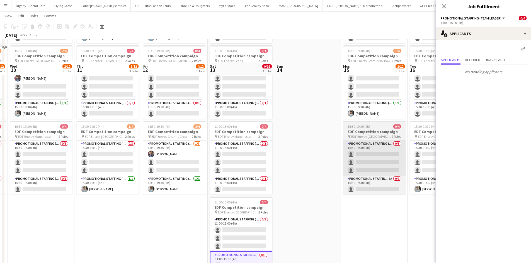
scroll to position [56, 0]
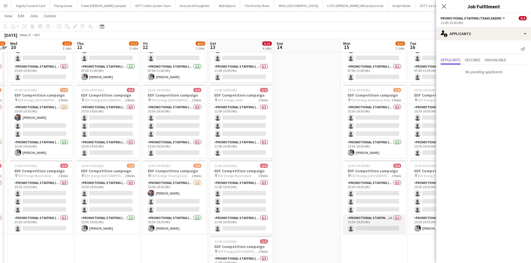
click at [371, 203] on app-card-role "Promotional Staffing (Team Leader) 1A 0/1 15:30-19:30 (4h) single-neutral-actio…" at bounding box center [374, 224] width 62 height 19
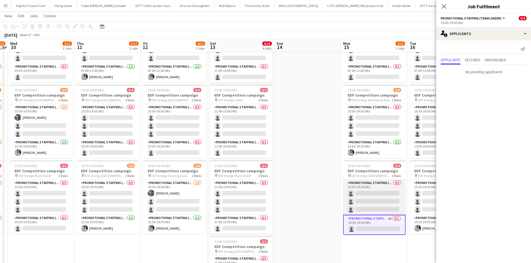
click at [377, 203] on app-card-role "Promotional Staffing (Flyering Staff) 0/3 15:30-19:30 (4h) single-neutral-actio…" at bounding box center [374, 197] width 62 height 35
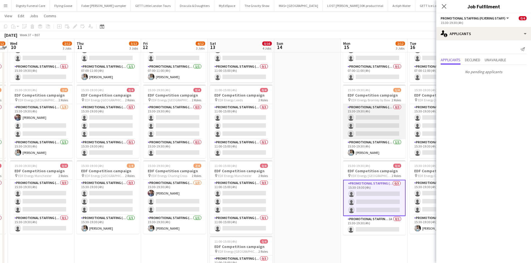
click at [367, 127] on app-card-role "Promotional Staffing (Flyering Staff) 0/3 15:30-19:30 (4h) single-neutral-actio…" at bounding box center [374, 121] width 62 height 35
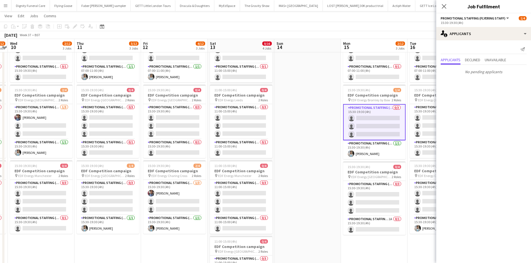
scroll to position [17, 0]
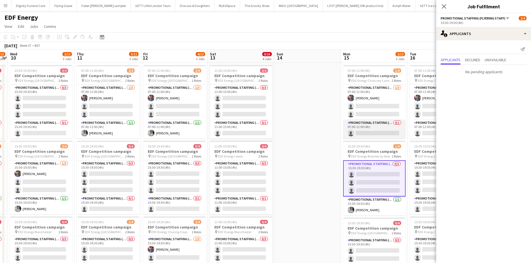
click at [374, 131] on app-card-role "Promotional Staffing (Team Leader) 0/1 07:00-11:00 (4h) single-neutral-actions" at bounding box center [374, 129] width 62 height 19
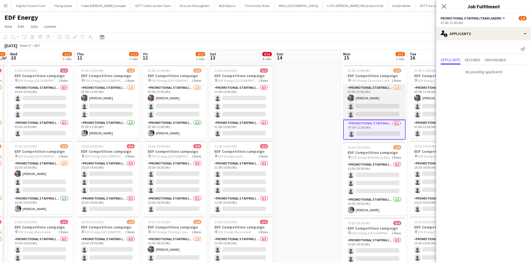
click at [377, 110] on app-card-role "Promotional Staffing (Flyering Staff) [DATE] 07:00-11:00 (4h) [PERSON_NAME] sin…" at bounding box center [374, 102] width 62 height 35
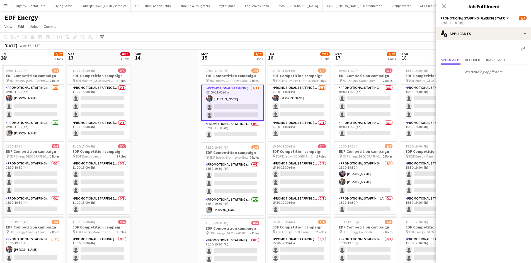
scroll to position [0, 174]
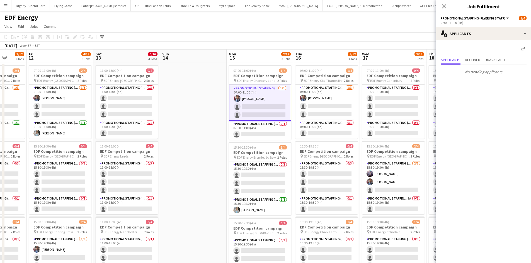
drag, startPoint x: 311, startPoint y: 143, endPoint x: 206, endPoint y: 129, distance: 105.3
click at [195, 135] on app-calendar-viewport "Tue 9 1/12 3 Jobs Wed 10 2/12 3 Jobs Thu 11 3/12 3 Jobs Fri 12 4/12 3 Jobs Sat …" at bounding box center [265, 224] width 531 height 349
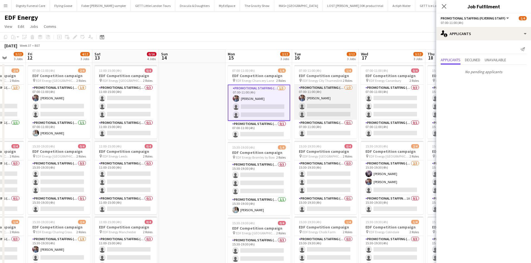
click at [345, 104] on app-card-role "Promotional Staffing (Flyering Staff) [DATE] 07:00-11:00 (4h) [PERSON_NAME] sin…" at bounding box center [325, 102] width 62 height 35
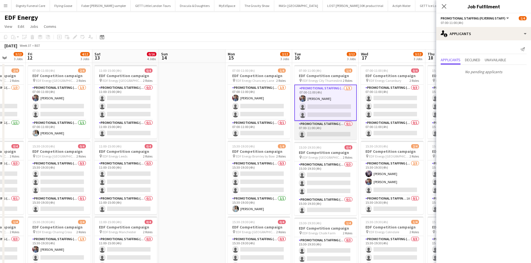
drag, startPoint x: 319, startPoint y: 130, endPoint x: 331, endPoint y: 140, distance: 15.9
click at [319, 130] on app-card-role "Promotional Staffing (Team Leader) 0/1 07:00-11:00 (4h) single-neutral-actions" at bounding box center [325, 130] width 62 height 19
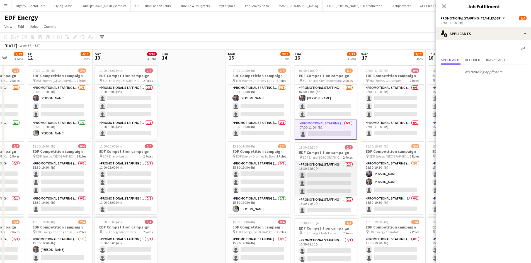
click at [340, 176] on app-card-role "Promotional Staffing (Flyering Staff) 0/3 15:30-19:30 (4h) single-neutral-actio…" at bounding box center [325, 179] width 62 height 35
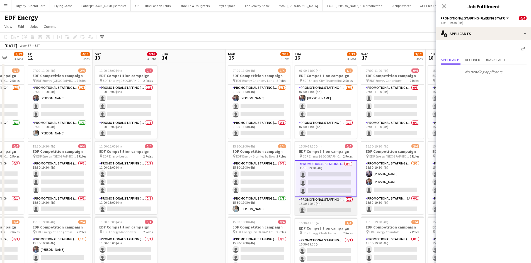
click at [329, 203] on app-card-role "Promotional Staffing (Team Leader) 0/1 15:30-19:30 (4h) single-neutral-actions" at bounding box center [325, 206] width 62 height 19
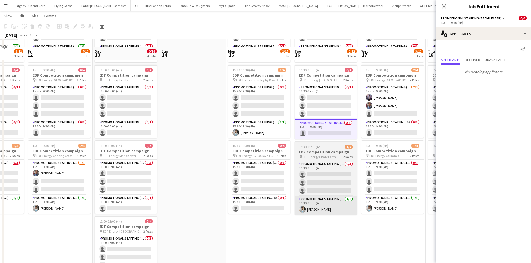
scroll to position [84, 0]
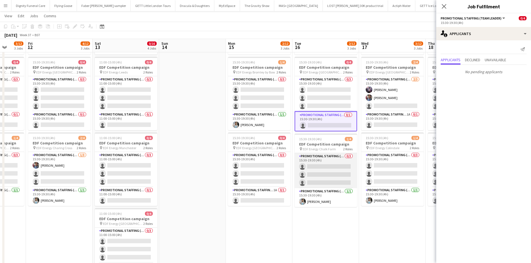
click at [338, 175] on app-card-role "Promotional Staffing (Flyering Staff) 0/3 15:30-19:30 (4h) single-neutral-actio…" at bounding box center [325, 170] width 62 height 35
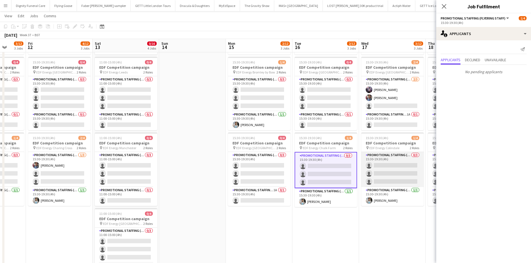
click at [386, 175] on app-card-role "Promotional Staffing (Flyering Staff) 0/3 15:30-19:30 (4h) single-neutral-actio…" at bounding box center [392, 169] width 62 height 35
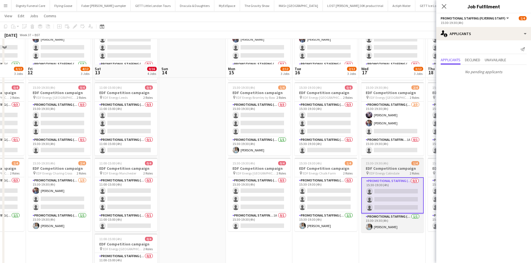
scroll to position [3, 0]
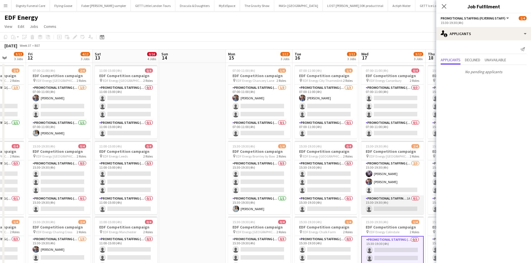
click at [393, 203] on app-card-role "Promotional Staffing (Team Leader) 1A 0/1 15:30-19:30 (4h) single-neutral-actio…" at bounding box center [392, 205] width 62 height 19
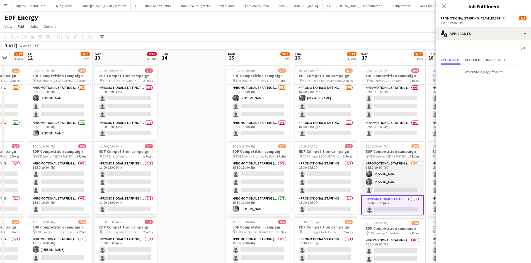
click at [402, 186] on app-card-role "Promotional Staffing (Flyering Staff) [DATE] 15:30-19:30 (4h) [PERSON_NAME] [PE…" at bounding box center [392, 177] width 62 height 35
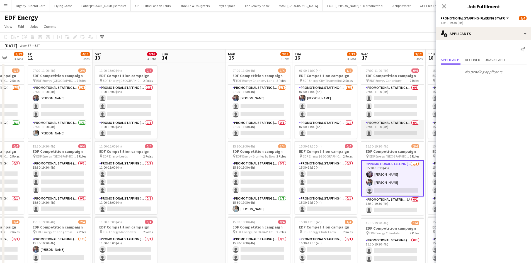
click at [391, 131] on app-card-role "Promotional Staffing (Team Leader) 0/1 07:00-11:00 (4h) single-neutral-actions" at bounding box center [392, 129] width 62 height 19
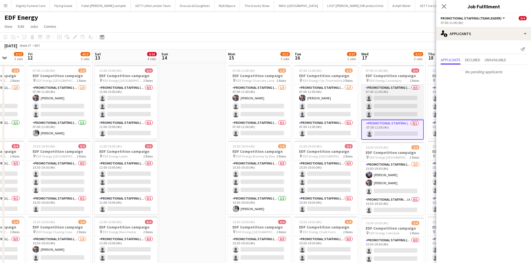
click at [392, 107] on app-card-role "Promotional Staffing (Flyering Staff) 0/3 07:00-11:00 (4h) single-neutral-actio…" at bounding box center [392, 102] width 62 height 35
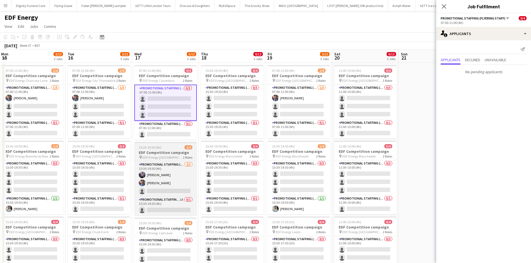
scroll to position [0, 194]
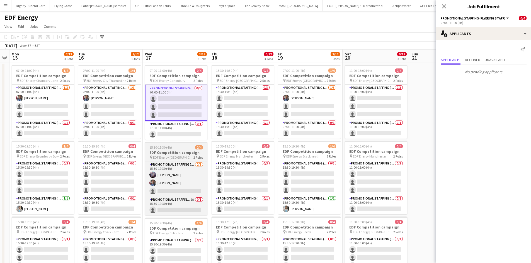
drag, startPoint x: 372, startPoint y: 151, endPoint x: 182, endPoint y: 152, distance: 189.4
click at [182, 152] on app-calendar-viewport "Fri 12 4/12 3 Jobs Sat 13 0/16 4 Jobs Sun 14 Mon 15 2/12 3 Jobs Tue 16 2/12 3 J…" at bounding box center [265, 224] width 531 height 349
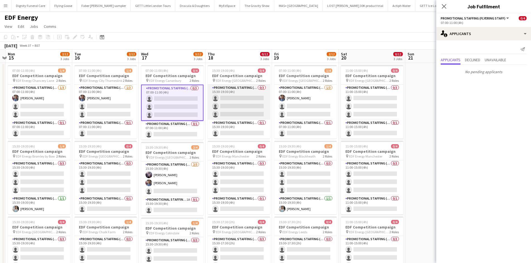
click at [240, 112] on app-card-role "Promotional Staffing (Flyering Staff) 0/3 15:30-19:30 (4h) single-neutral-actio…" at bounding box center [239, 102] width 62 height 35
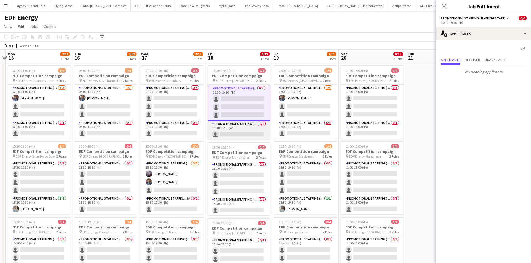
click at [250, 134] on app-card-role "Promotional Staffing (Team Leader) 0/1 15:30-19:30 (4h) single-neutral-actions" at bounding box center [239, 130] width 62 height 19
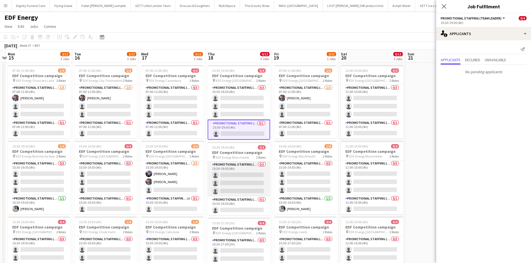
click at [242, 180] on app-card-role "Promotional Staffing (Flyering Staff) 0/3 15:30-19:30 (4h) single-neutral-actio…" at bounding box center [239, 179] width 62 height 35
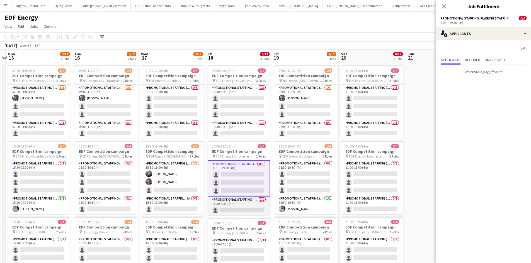
click at [241, 203] on app-card-role "Promotional Staffing (Team Leader) 0/1 15:30-19:30 (4h) single-neutral-actions" at bounding box center [239, 206] width 62 height 19
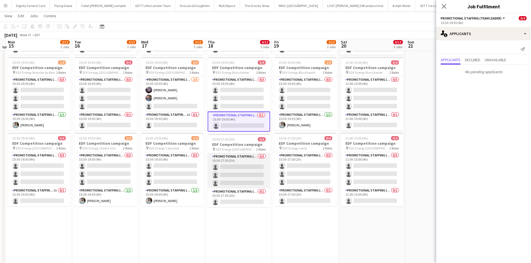
scroll to position [84, 0]
click at [248, 175] on app-card-role "Promotional Staffing (Flyering Staff) 0/3 15:30-17:30 (2h) single-neutral-actio…" at bounding box center [239, 170] width 62 height 35
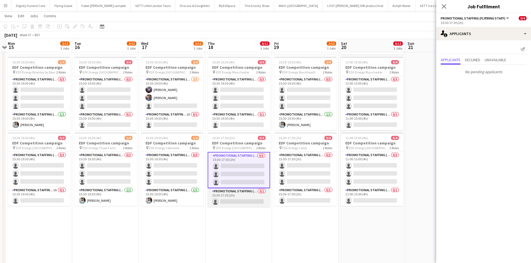
click at [246, 202] on app-card-role "Promotional Staffing (Team Leader) 0/1 15:30-17:30 (2h) single-neutral-actions" at bounding box center [239, 197] width 62 height 19
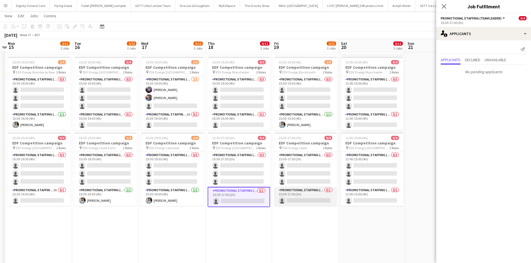
click at [311, 201] on app-card-role "Promotional Staffing (Team Leader) 0/1 15:30-17:30 (2h) single-neutral-actions" at bounding box center [305, 196] width 62 height 19
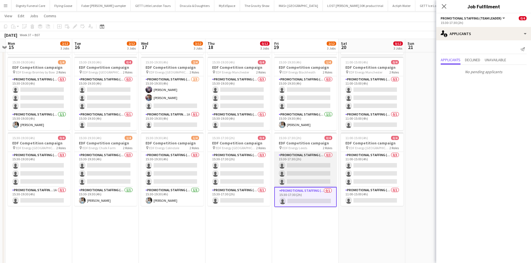
click at [303, 170] on app-card-role "Promotional Staffing (Flyering Staff) 0/3 15:30-17:30 (2h) single-neutral-actio…" at bounding box center [305, 169] width 62 height 35
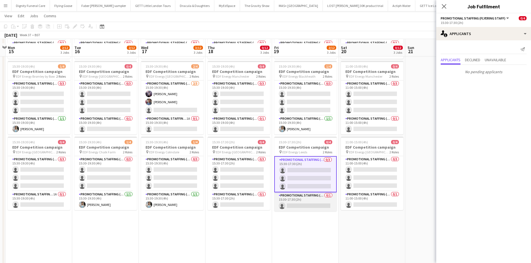
scroll to position [0, 0]
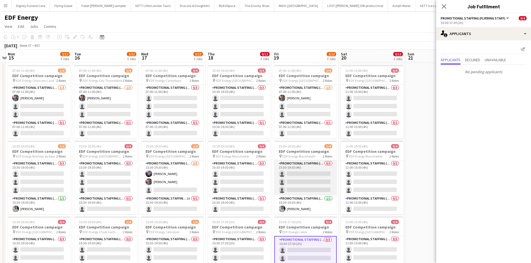
click at [306, 183] on app-card-role "Promotional Staffing (Flyering Staff) 0/3 15:30-19:30 (4h) single-neutral-actio…" at bounding box center [305, 177] width 62 height 35
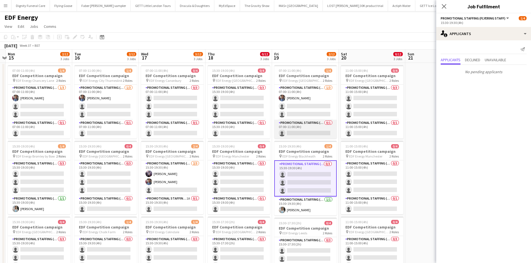
click at [311, 132] on app-card-role "Promotional Staffing (Team Leader) 0/1 07:00-11:00 (4h) single-neutral-actions" at bounding box center [305, 129] width 62 height 19
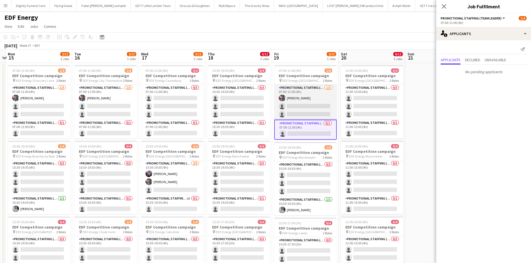
click at [312, 118] on app-card-role "Promotional Staffing (Flyering Staff) [DATE] 07:00-11:00 (4h) [PERSON_NAME] sin…" at bounding box center [305, 102] width 62 height 35
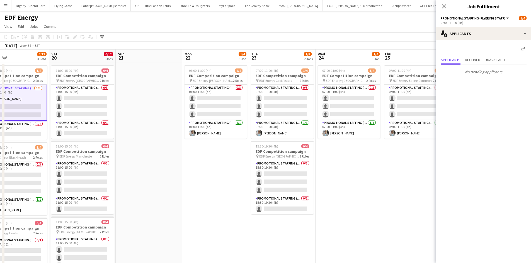
scroll to position [0, 179]
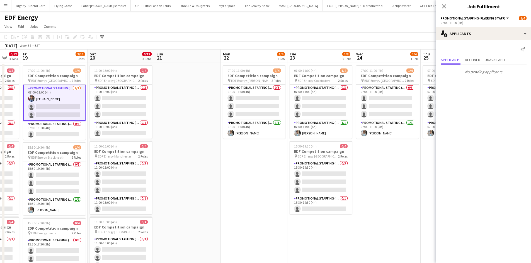
drag, startPoint x: 411, startPoint y: 190, endPoint x: 160, endPoint y: 192, distance: 251.0
click at [160, 193] on app-calendar-viewport "Tue 16 2/12 3 Jobs Wed 17 3/12 3 Jobs Thu 18 0/12 3 Jobs Fri 19 2/12 3 Jobs Sat…" at bounding box center [265, 224] width 531 height 349
click at [266, 105] on app-card-role "Promotional Staffing (Flyering Staff) 0/3 07:00-11:00 (4h) single-neutral-actio…" at bounding box center [253, 102] width 62 height 35
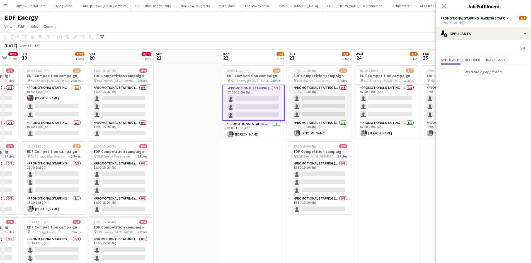
click at [333, 106] on app-card-role "Promotional Staffing (Flyering Staff) 0/3 07:00-11:00 (4h) single-neutral-actio…" at bounding box center [320, 102] width 62 height 35
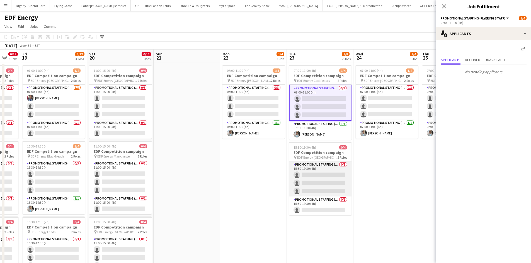
click at [317, 175] on app-card-role "Promotional Staffing (Flyering Staff) 0/3 15:30-19:30 (4h) single-neutral-actio…" at bounding box center [320, 179] width 62 height 35
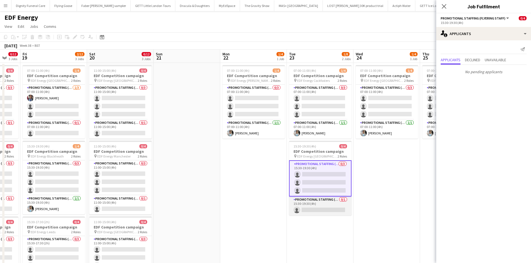
click at [322, 203] on app-card-role "Promotional Staffing (Team Leader) 0/1 15:30-19:30 (4h) single-neutral-actions" at bounding box center [320, 206] width 62 height 19
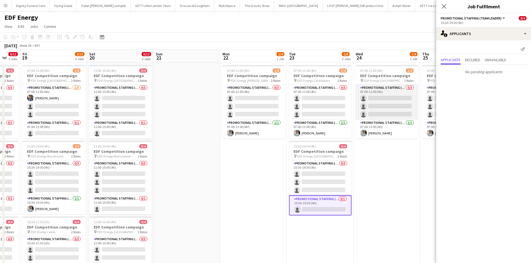
drag, startPoint x: 391, startPoint y: 103, endPoint x: 393, endPoint y: 117, distance: 14.4
click at [391, 103] on app-card-role "Promotional Staffing (Flyering Staff) 0/3 07:00-11:00 (4h) single-neutral-actio…" at bounding box center [386, 102] width 62 height 35
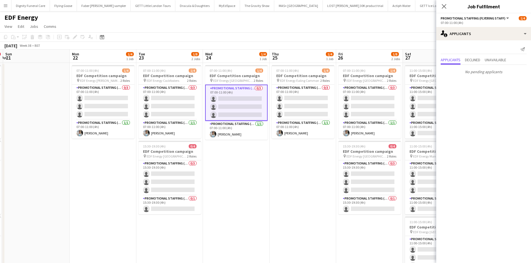
scroll to position [0, 217]
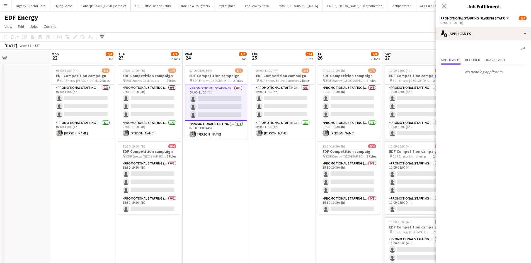
drag, startPoint x: 342, startPoint y: 200, endPoint x: 224, endPoint y: 171, distance: 121.1
click at [205, 197] on app-calendar-viewport "Thu 18 0/12 3 Jobs Fri 19 2/12 3 Jobs Sat 20 0/12 3 Jobs Sun 21 Mon 22 1/4 1 Jo…" at bounding box center [265, 224] width 531 height 349
click at [285, 111] on app-card-role "Promotional Staffing (Flyering Staff) 0/3 07:00-11:00 (4h) single-neutral-actio…" at bounding box center [282, 102] width 62 height 35
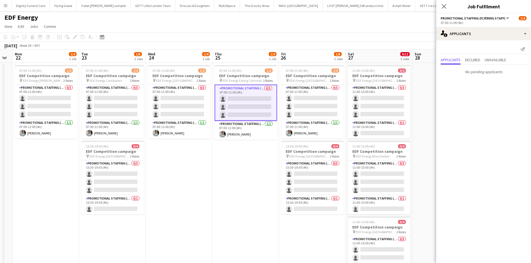
drag, startPoint x: 268, startPoint y: 175, endPoint x: 246, endPoint y: 172, distance: 22.8
click at [246, 174] on app-calendar-viewport "Fri 19 2/12 3 Jobs Sat 20 0/12 3 Jobs Sun 21 Mon 22 1/4 1 Job Tue 23 1/8 2 Jobs…" at bounding box center [265, 224] width 531 height 349
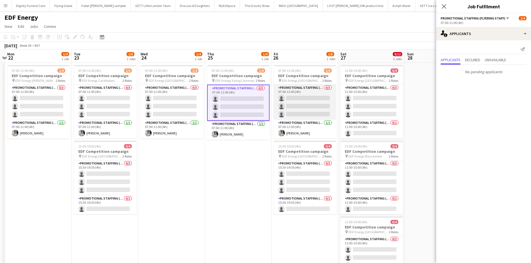
click at [298, 102] on app-card-role "Promotional Staffing (Flyering Staff) 0/3 07:00-11:00 (4h) single-neutral-actio…" at bounding box center [305, 102] width 62 height 35
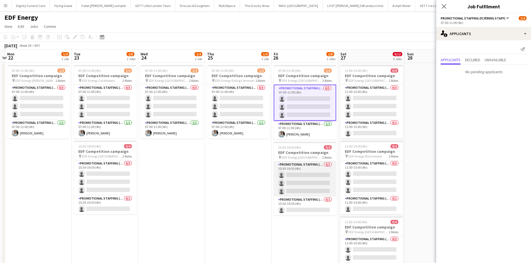
click at [311, 176] on app-card-role "Promotional Staffing (Flyering Staff) 0/3 15:30-19:30 (4h) single-neutral-actio…" at bounding box center [305, 179] width 62 height 35
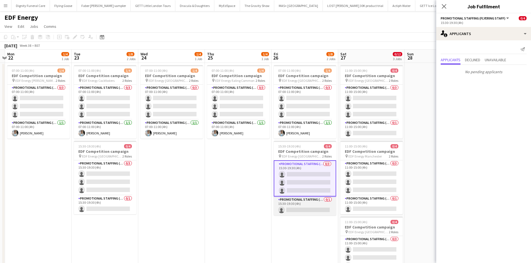
click at [306, 203] on app-card-role "Promotional Staffing (Team Leader) 0/1 15:30-19:30 (4h) single-neutral-actions" at bounding box center [305, 206] width 62 height 19
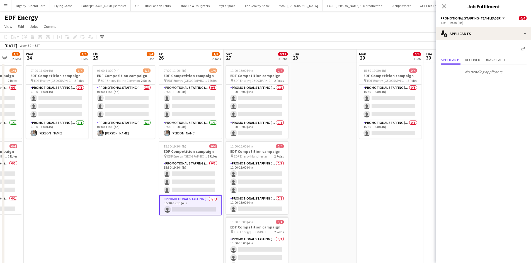
scroll to position [0, 192]
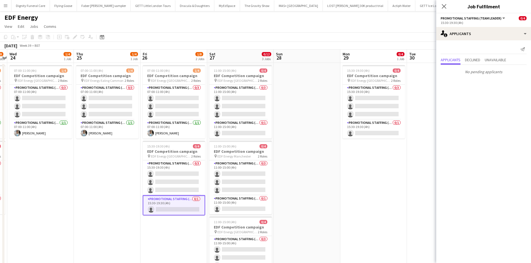
drag, startPoint x: 426, startPoint y: 202, endPoint x: 234, endPoint y: 207, distance: 192.0
click at [228, 203] on app-calendar-viewport "Sun 21 Mon 22 1/4 1 Job Tue 23 1/8 2 Jobs Wed 24 1/4 1 Job Thu 25 1/4 1 Job Fri…" at bounding box center [265, 224] width 531 height 349
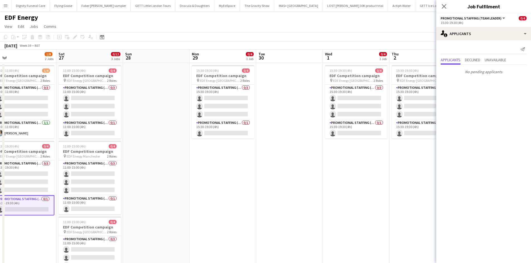
drag, startPoint x: 249, startPoint y: 193, endPoint x: 269, endPoint y: 204, distance: 22.1
click at [208, 194] on app-calendar-viewport "Tue 23 1/8 2 Jobs Wed 24 1/4 1 Job Thu 25 1/4 1 Job Fri 26 1/8 2 Jobs Sat 27 0/…" at bounding box center [265, 224] width 531 height 349
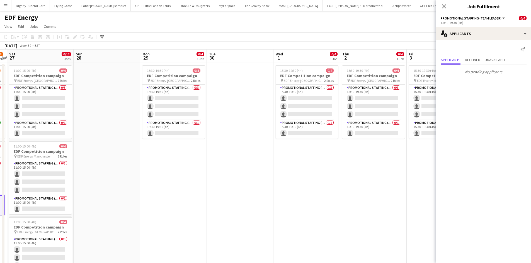
drag, startPoint x: 331, startPoint y: 204, endPoint x: 232, endPoint y: 201, distance: 99.2
click at [232, 201] on app-calendar-viewport "Wed 24 1/4 1 Job Thu 25 1/4 1 Job Fri 26 1/8 2 Jobs Sat 27 0/12 3 Jobs Sun 28 M…" at bounding box center [265, 224] width 531 height 349
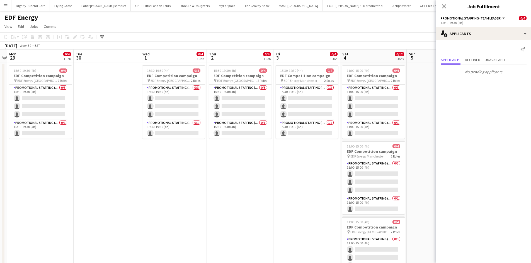
scroll to position [0, 193]
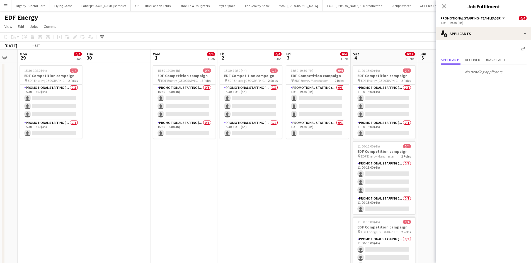
drag, startPoint x: 221, startPoint y: 157, endPoint x: 94, endPoint y: 147, distance: 128.0
click at [94, 147] on app-calendar-viewport "Fri 26 1/8 2 Jobs Sat 27 0/12 3 Jobs Sun 28 Mon 29 0/4 1 Job Tue 30 Wed 1 0/4 1…" at bounding box center [265, 224] width 531 height 349
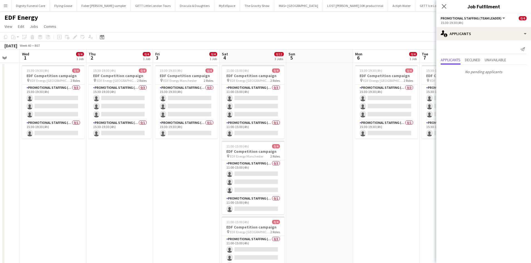
drag, startPoint x: 394, startPoint y: 184, endPoint x: 445, endPoint y: 190, distance: 51.6
click at [428, 187] on body "Menu Boards Boards Boards All jobs Status Workforce Workforce My Workforce Recr…" at bounding box center [265, 204] width 531 height 408
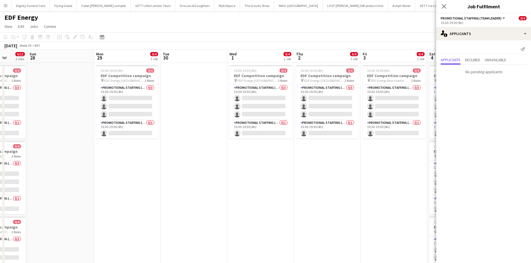
drag, startPoint x: 254, startPoint y: 198, endPoint x: 455, endPoint y: 198, distance: 200.5
click at [428, 198] on body "Menu Boards Boards Boards All jobs Status Workforce Workforce My Workforce Recr…" at bounding box center [265, 204] width 531 height 408
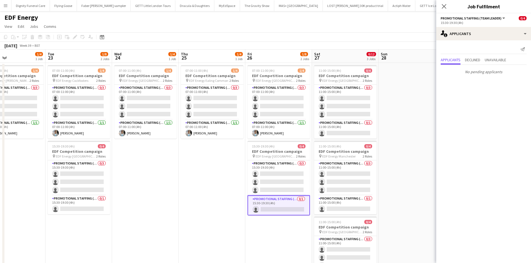
drag, startPoint x: 269, startPoint y: 202, endPoint x: 459, endPoint y: 202, distance: 190.0
click at [428, 202] on body "Menu Boards Boards Boards All jobs Status Workforce Workforce My Workforce Recr…" at bounding box center [265, 204] width 531 height 408
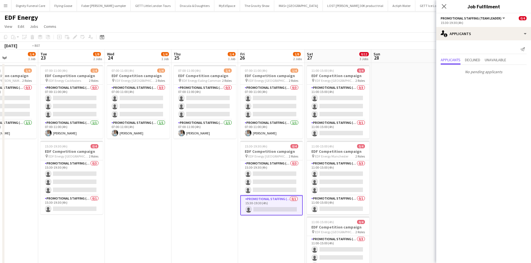
drag, startPoint x: 358, startPoint y: 197, endPoint x: 479, endPoint y: 196, distance: 121.4
click at [428, 196] on body "Menu Boards Boards Boards All jobs Status Workforce Workforce My Workforce Recr…" at bounding box center [265, 204] width 531 height 408
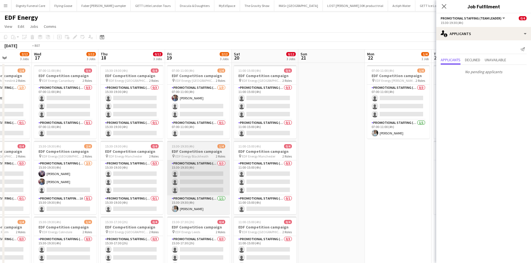
drag, startPoint x: 411, startPoint y: 186, endPoint x: 344, endPoint y: 185, distance: 66.3
click at [428, 186] on body "Menu Boards Boards Boards All jobs Status Workforce Workforce My Workforce Recr…" at bounding box center [265, 204] width 531 height 408
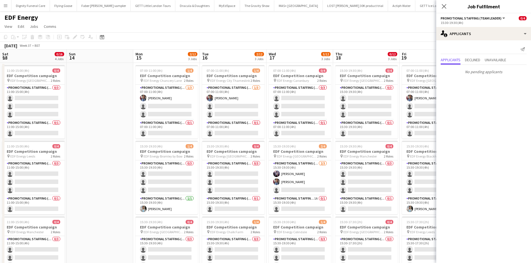
drag, startPoint x: 221, startPoint y: 179, endPoint x: 226, endPoint y: 175, distance: 5.9
click at [428, 183] on body "Menu Boards Boards Boards All jobs Status Workforce Workforce My Workforce Recr…" at bounding box center [265, 204] width 531 height 408
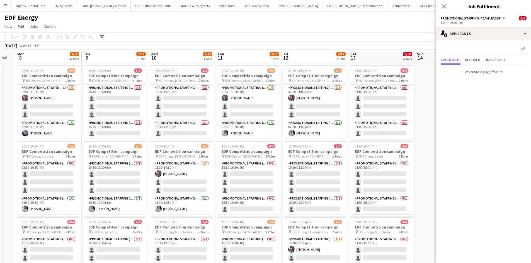
drag, startPoint x: 407, startPoint y: 174, endPoint x: 420, endPoint y: 177, distance: 13.2
click at [428, 177] on body "Menu Boards Boards Boards All jobs Status Workforce Workforce My Workforce Recr…" at bounding box center [265, 204] width 531 height 408
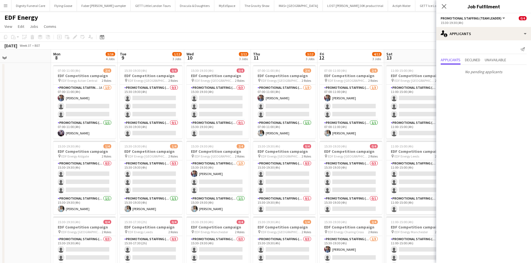
drag, startPoint x: 160, startPoint y: 178, endPoint x: 471, endPoint y: 185, distance: 311.2
click at [428, 185] on body "Menu Boards Boards Boards All jobs Status Workforce Workforce My Workforce Recr…" at bounding box center [265, 204] width 531 height 408
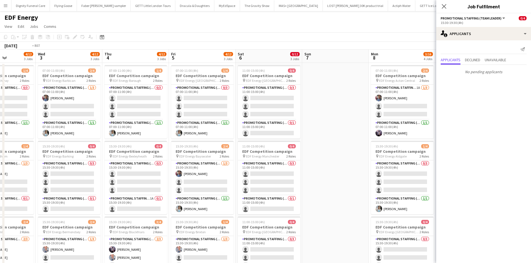
drag, startPoint x: 359, startPoint y: 180, endPoint x: 470, endPoint y: 180, distance: 111.1
click at [428, 180] on body "Menu Boards Boards Boards All jobs Status Workforce Workforce My Workforce Recr…" at bounding box center [265, 204] width 531 height 408
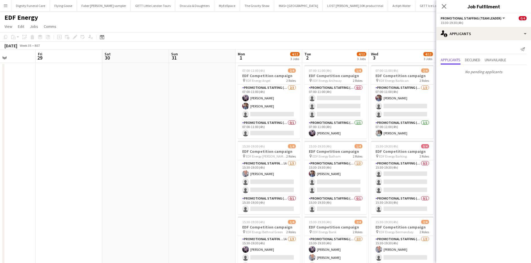
scroll to position [0, 130]
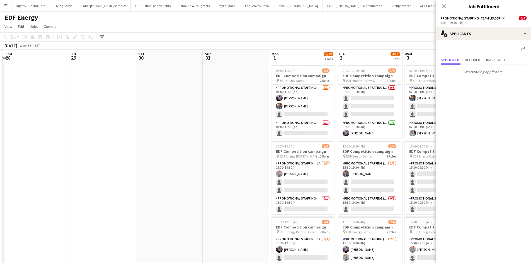
drag, startPoint x: 415, startPoint y: 187, endPoint x: 470, endPoint y: 188, distance: 54.3
click at [428, 188] on body "Menu Boards Boards Boards All jobs Status Workforce Workforce My Workforce Recr…" at bounding box center [265, 204] width 531 height 408
click at [217, 170] on app-date-cell at bounding box center [235, 231] width 67 height 336
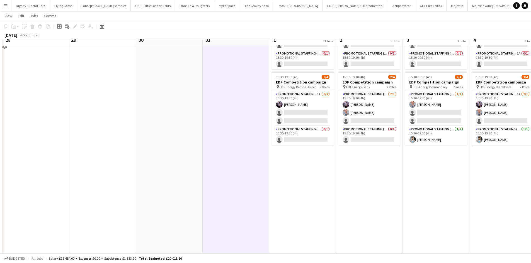
scroll to position [0, 0]
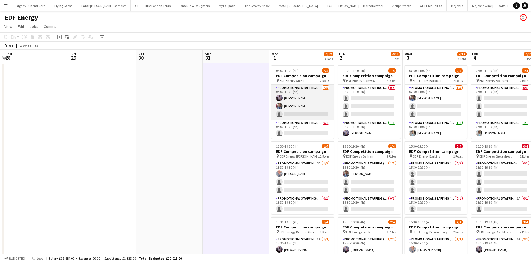
click at [313, 114] on app-card-role "Promotional Staffing (Flyering Staff) [DATE] 07:00-11:00 (4h) [PERSON_NAME] [PE…" at bounding box center [302, 102] width 62 height 35
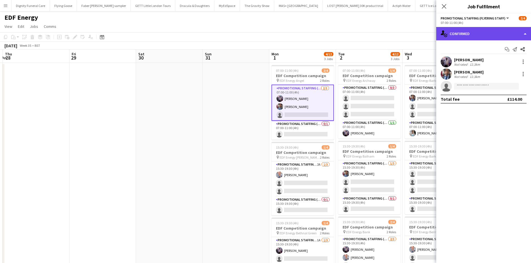
click at [428, 33] on div "single-neutral-actions-check-2 Confirmed" at bounding box center [483, 33] width 95 height 13
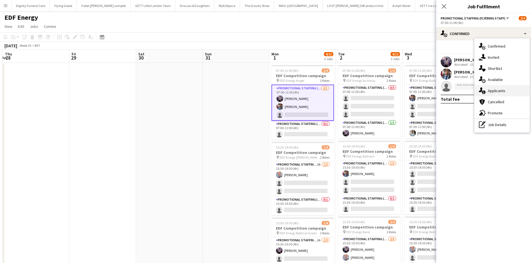
click at [428, 91] on div "single-neutral-actions-information Applicants" at bounding box center [501, 90] width 55 height 11
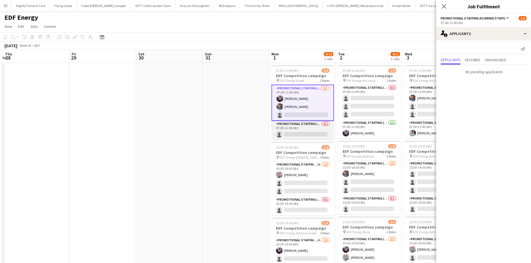
click at [308, 135] on app-card-role "Promotional Staffing (Team Leader) 0/1 07:00-11:00 (4h) single-neutral-actions" at bounding box center [302, 130] width 62 height 19
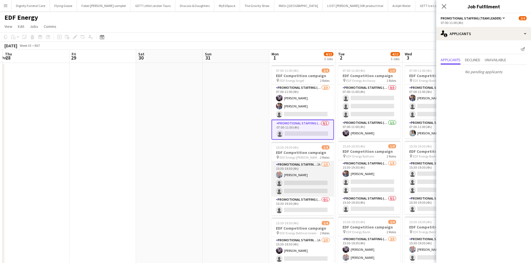
click at [306, 184] on app-card-role "Promotional Staffing (Flyering Staff) 2A [DATE] 15:30-19:30 (4h) [PERSON_NAME] …" at bounding box center [302, 179] width 62 height 35
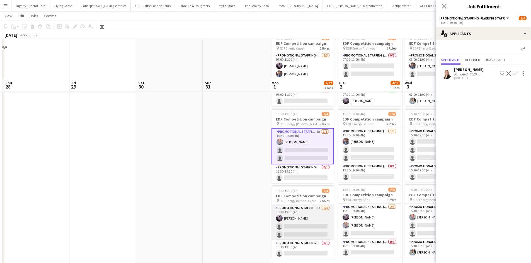
scroll to position [84, 0]
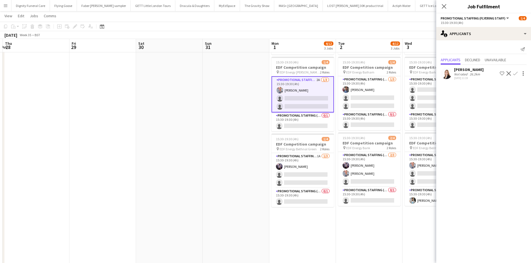
click at [428, 67] on div "[PERSON_NAME] Not rated 26.2km [DATE] 11:19 Shortlist crew Decline Confirm" at bounding box center [483, 73] width 95 height 16
click at [428, 69] on div "[PERSON_NAME]" at bounding box center [469, 69] width 30 height 5
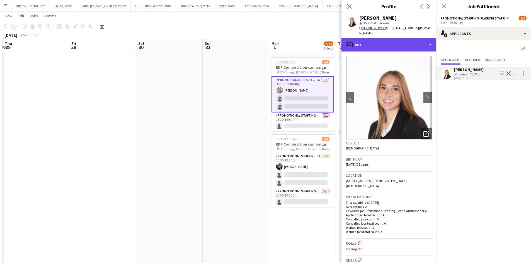
click at [375, 39] on div "profile Bio" at bounding box center [388, 44] width 95 height 13
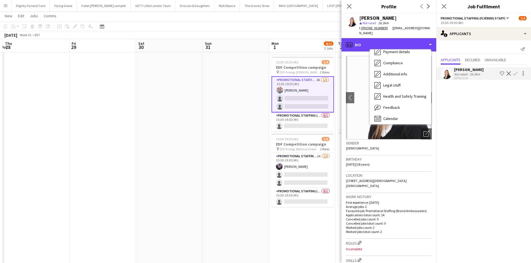
scroll to position [75, 0]
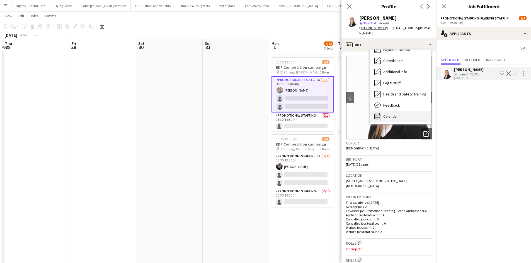
click at [391, 114] on span "Calendar" at bounding box center [390, 116] width 15 height 5
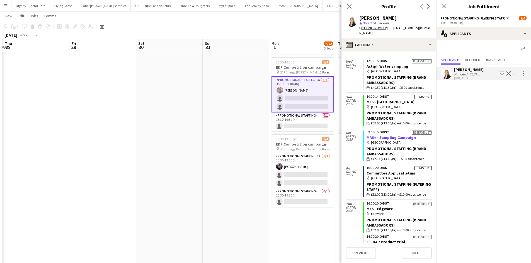
scroll to position [243, 0]
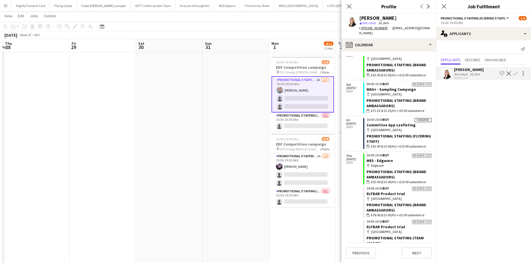
click at [428, 71] on button "Confirm" at bounding box center [515, 73] width 7 height 7
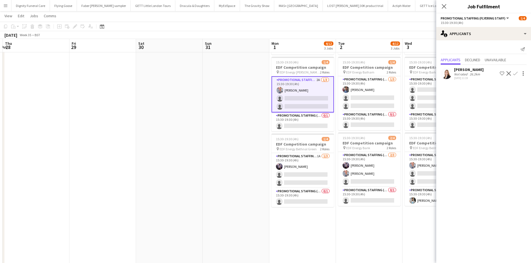
click at [428, 73] on app-icon "Confirm" at bounding box center [515, 73] width 4 height 4
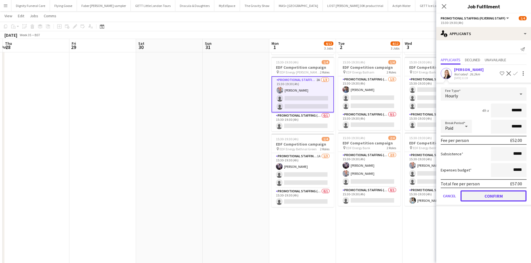
click at [428, 194] on button "Confirm" at bounding box center [493, 196] width 66 height 11
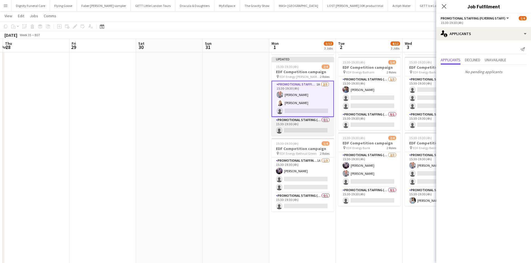
scroll to position [0, 130]
click at [295, 131] on app-card-role "Promotional Staffing (Team Leader) 0/1 15:30-19:30 (4h) single-neutral-actions" at bounding box center [303, 126] width 62 height 19
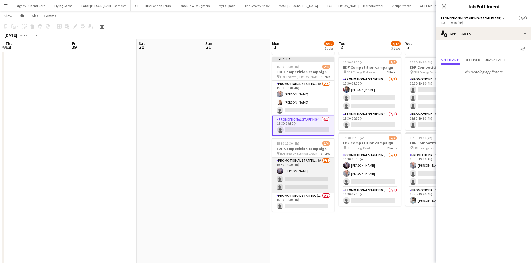
click at [298, 180] on app-card-role "Promotional Staffing (Flyering Staff) 1A [DATE] 15:30-19:30 (4h) [PERSON_NAME] …" at bounding box center [303, 175] width 62 height 35
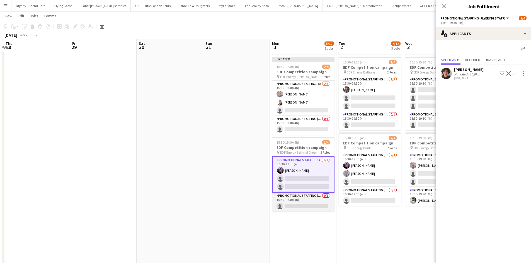
click at [306, 203] on app-card-role "Promotional Staffing (Team Leader) 0/1 15:30-19:30 (4h) single-neutral-actions" at bounding box center [303, 202] width 62 height 19
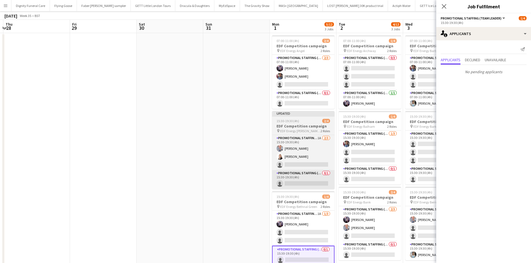
scroll to position [0, 0]
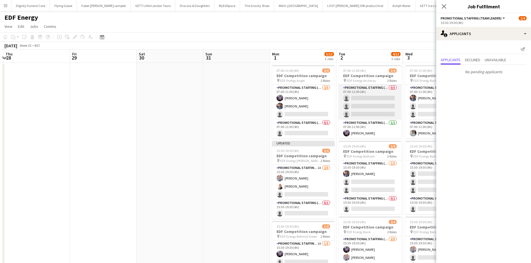
click at [358, 104] on app-card-role "Promotional Staffing (Flyering Staff) 0/3 07:00-11:00 (4h) single-neutral-actio…" at bounding box center [369, 102] width 62 height 35
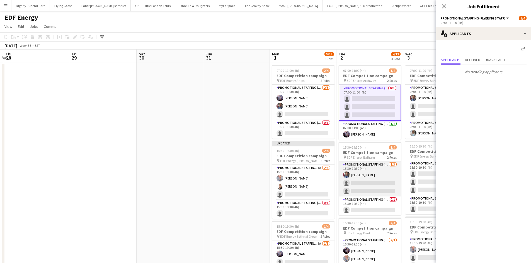
click at [368, 186] on app-card-role "Promotional Staffing (Flyering Staff) [DATE] 15:30-19:30 (4h) [PERSON_NAME] sin…" at bounding box center [369, 179] width 62 height 35
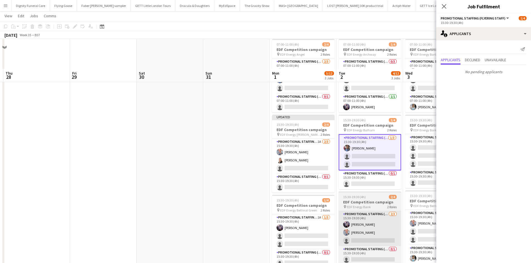
scroll to position [56, 0]
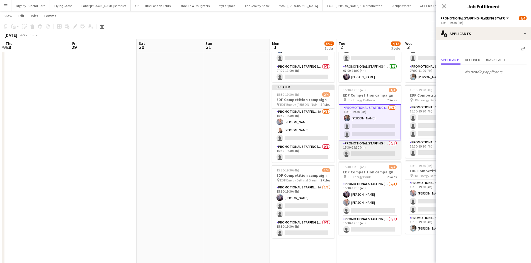
click at [374, 153] on app-card-role "Promotional Staffing (Team Leader) 0/1 15:30-19:30 (4h) single-neutral-actions" at bounding box center [369, 149] width 62 height 19
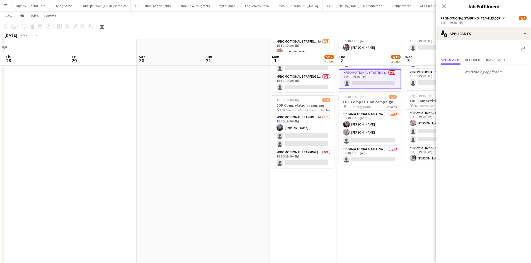
scroll to position [139, 0]
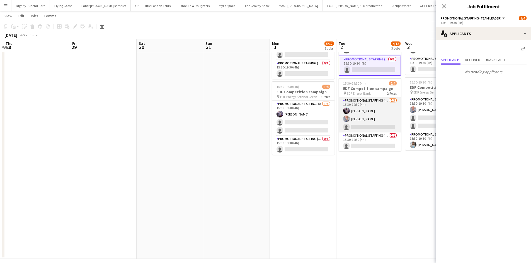
click at [371, 126] on app-card-role "Promotional Staffing (Flyering Staff) [DATE] 15:30-19:30 (4h) [PERSON_NAME] [PE…" at bounding box center [369, 114] width 62 height 35
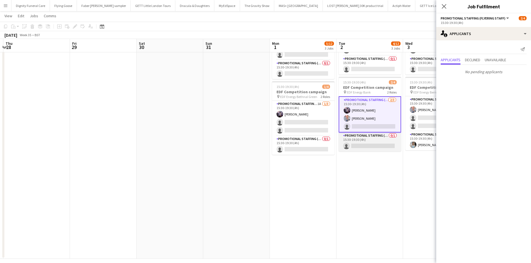
click at [370, 144] on app-card-role "Promotional Staffing (Team Leader) 0/1 15:30-19:30 (4h) single-neutral-actions" at bounding box center [369, 142] width 62 height 19
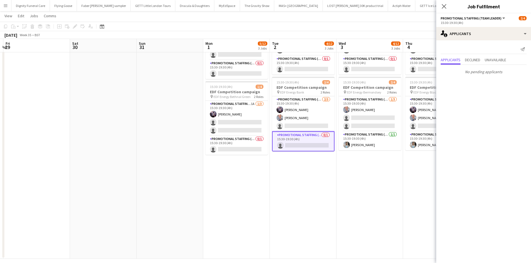
drag, startPoint x: 390, startPoint y: 180, endPoint x: 248, endPoint y: 177, distance: 142.4
click at [248, 177] on app-calendar-viewport "Tue 26 Wed 27 Thu 28 Fri 29 Sat 30 Sun 31 Mon 1 5/12 3 Jobs Tue 2 4/12 3 Jobs W…" at bounding box center [265, 70] width 531 height 377
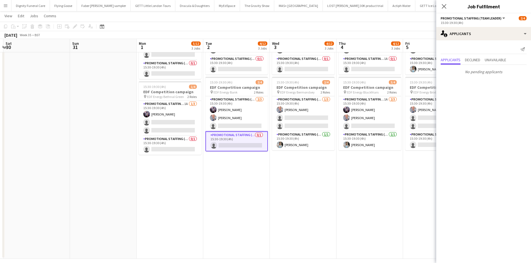
scroll to position [0, 205]
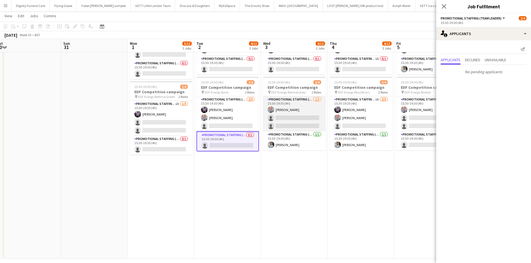
click at [311, 120] on app-card-role "Promotional Staffing (Flyering Staff) [DATE] 15:30-19:30 (4h) [PERSON_NAME] sin…" at bounding box center [294, 113] width 62 height 35
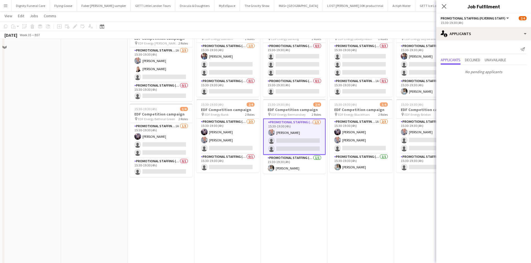
scroll to position [56, 0]
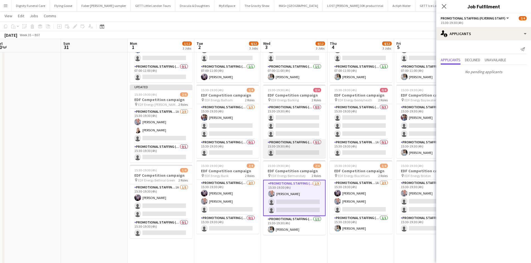
click at [290, 151] on app-card-role "Promotional Staffing (Team Leader) 0/1 15:30-19:30 (4h) single-neutral-actions" at bounding box center [294, 148] width 62 height 19
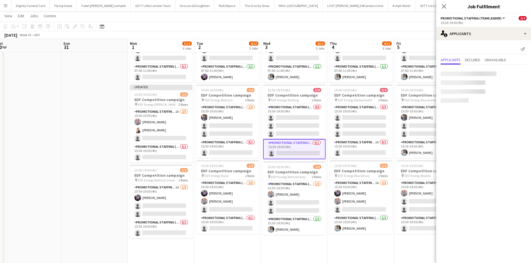
scroll to position [0, 205]
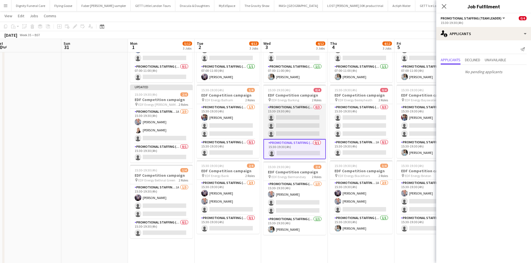
click at [297, 122] on app-card-role "Promotional Staffing (Flyering Staff) 0/3 15:30-19:30 (4h) single-neutral-actio…" at bounding box center [294, 121] width 62 height 35
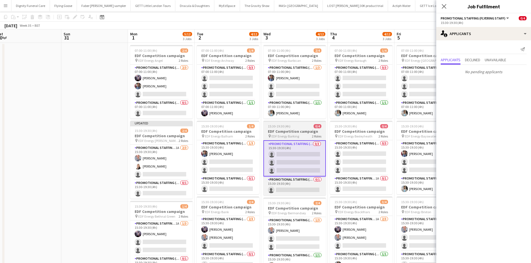
scroll to position [0, 0]
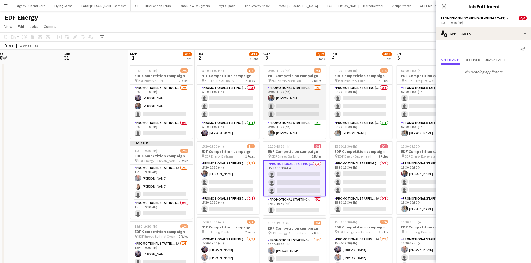
click at [297, 114] on app-card-role "Promotional Staffing (Flyering Staff) [DATE] 07:00-11:00 (4h) [PERSON_NAME] sin…" at bounding box center [294, 102] width 62 height 35
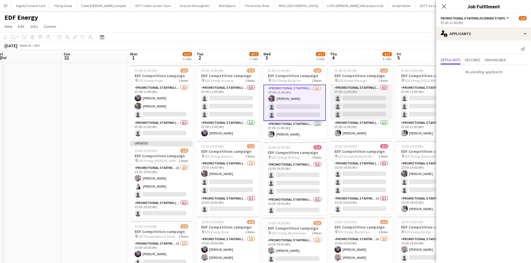
click at [356, 109] on app-card-role "Promotional Staffing (Flyering Staff) 0/3 07:00-11:00 (4h) single-neutral-actio…" at bounding box center [361, 102] width 62 height 35
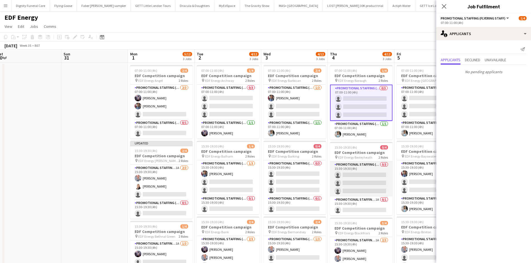
click at [363, 174] on app-card-role "Promotional Staffing (Flyering Staff) 0/3 15:30-19:30 (4h) single-neutral-actio…" at bounding box center [361, 179] width 62 height 35
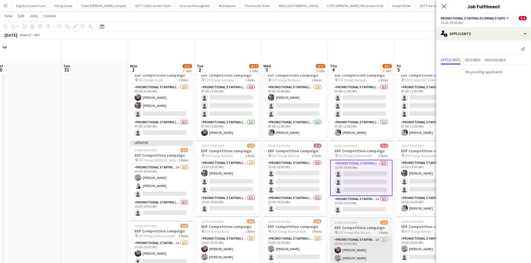
scroll to position [84, 0]
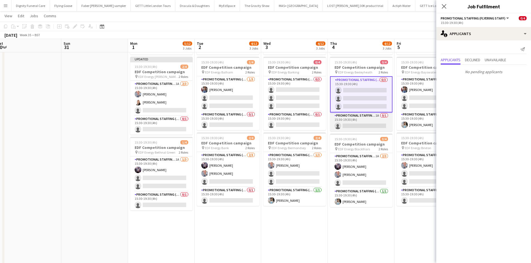
click at [363, 125] on app-card-role "Promotional Staffing (Team Leader) 1A 0/1 15:30-19:30 (4h) single-neutral-actio…" at bounding box center [361, 122] width 62 height 19
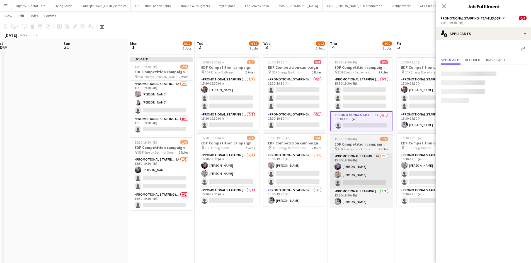
scroll to position [0, 205]
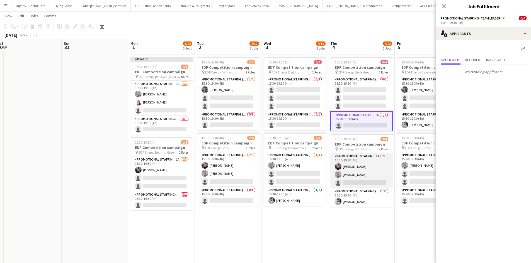
click at [360, 180] on app-card-role "Promotional Staffing (Flyering Staff) 1A [DATE] 15:30-19:30 (4h) [PERSON_NAME] …" at bounding box center [361, 170] width 62 height 35
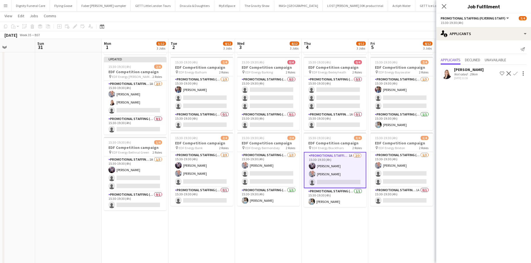
drag, startPoint x: 359, startPoint y: 216, endPoint x: 330, endPoint y: 216, distance: 29.8
click at [330, 203] on app-calendar-viewport "Thu 28 Fri 29 Sat 30 Sun 31 Mon 1 5/12 3 Jobs Tue 2 4/12 3 Jobs Wed 3 4/12 3 Jo…" at bounding box center [265, 126] width 531 height 377
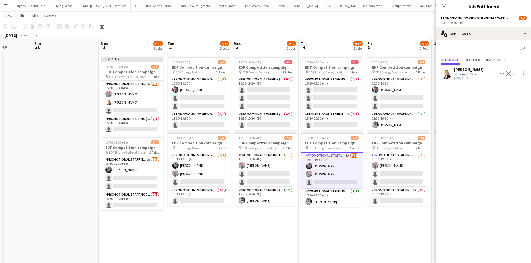
click at [428, 72] on app-icon "Confirm" at bounding box center [515, 73] width 4 height 4
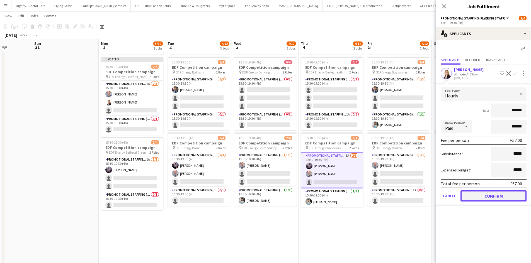
click at [428, 194] on button "Confirm" at bounding box center [493, 196] width 66 height 11
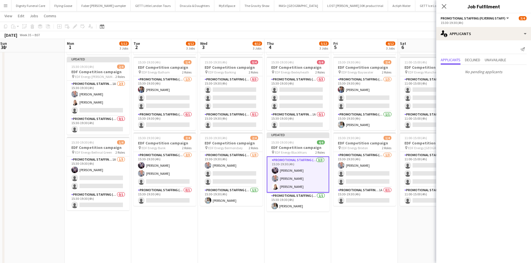
drag, startPoint x: 325, startPoint y: 221, endPoint x: 266, endPoint y: 221, distance: 59.6
click at [266, 203] on app-calendar-viewport "Thu 28 Fri 29 Sat 30 Sun 31 Mon 1 5/12 3 Jobs Tue 2 4/12 3 Jobs Wed 3 4/12 3 Jo…" at bounding box center [265, 126] width 531 height 377
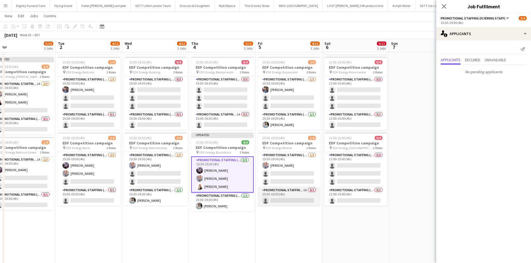
click at [294, 199] on app-card-role "Promotional Staffing (Team Leader) 1A 0/1 15:30-19:30 (4h) single-neutral-actio…" at bounding box center [289, 196] width 62 height 19
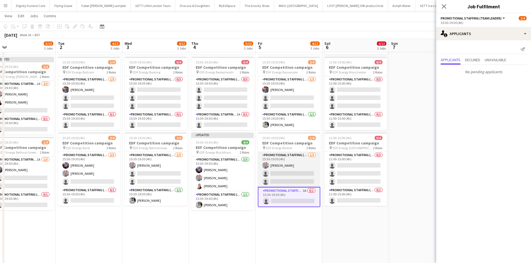
click at [298, 177] on app-card-role "Promotional Staffing (Flyering Staff) [DATE] 15:30-19:30 (4h) [PERSON_NAME] sin…" at bounding box center [289, 169] width 62 height 35
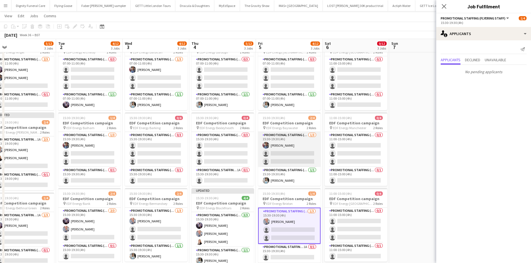
click at [297, 150] on app-card-role "Promotional Staffing (Flyering Staff) [DATE] 15:30-19:30 (4h) [PERSON_NAME] sin…" at bounding box center [289, 149] width 62 height 35
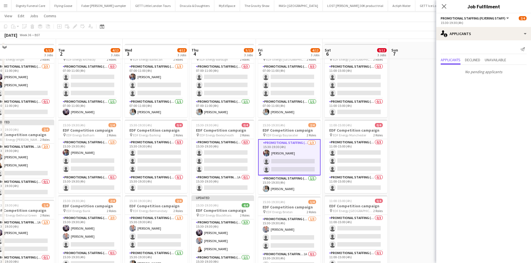
scroll to position [0, 0]
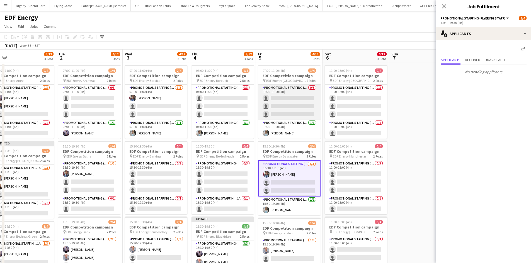
click at [296, 99] on app-card-role "Promotional Staffing (Flyering Staff) 0/3 07:00-11:00 (4h) single-neutral-actio…" at bounding box center [289, 102] width 62 height 35
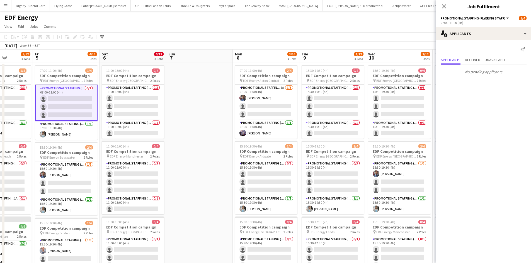
scroll to position [0, 175]
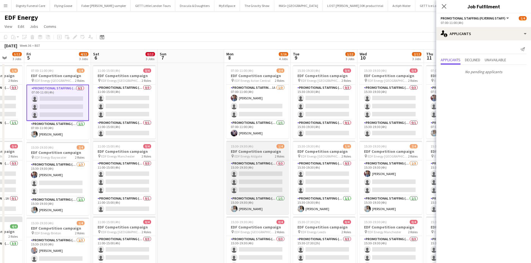
drag, startPoint x: 340, startPoint y: 158, endPoint x: 234, endPoint y: 152, distance: 106.3
click at [161, 164] on app-calendar-viewport "Tue 2 4/12 3 Jobs Wed 3 4/12 3 Jobs Thu 4 5/12 3 Jobs Fri 5 4/12 3 Jobs Sat 6 0…" at bounding box center [265, 224] width 531 height 349
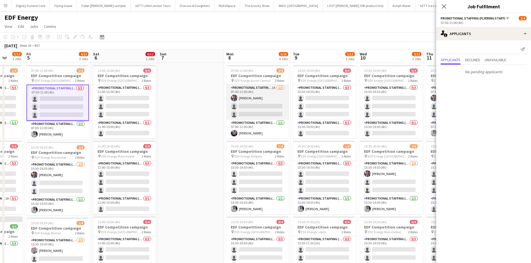
click at [253, 110] on app-card-role "Promotional Staffing (Flyering Staff) 1A [DATE] 07:00-11:00 (4h) [PERSON_NAME] …" at bounding box center [257, 102] width 62 height 35
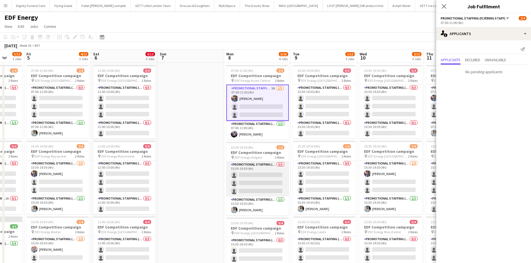
click at [257, 178] on app-card-role "Promotional Staffing (Flyering Staff) 0/3 15:30-19:30 (4h) single-neutral-actio…" at bounding box center [257, 179] width 62 height 35
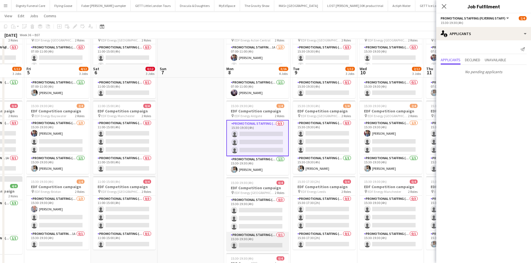
scroll to position [84, 0]
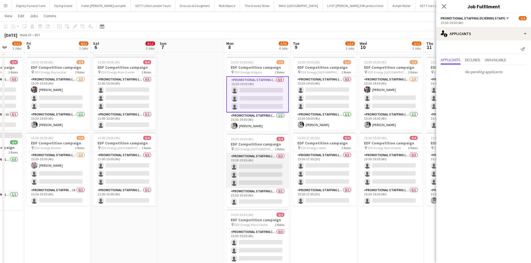
click at [258, 170] on app-card-role "Promotional Staffing (Flyering Staff) 0/3 15:30-19:30 (4h) single-neutral-actio…" at bounding box center [257, 170] width 62 height 35
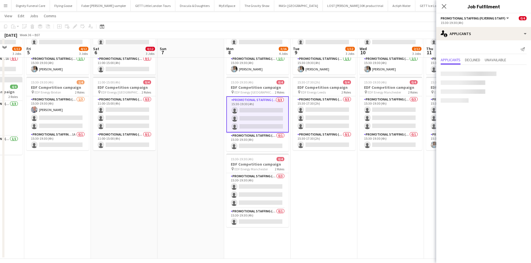
scroll to position [145, 0]
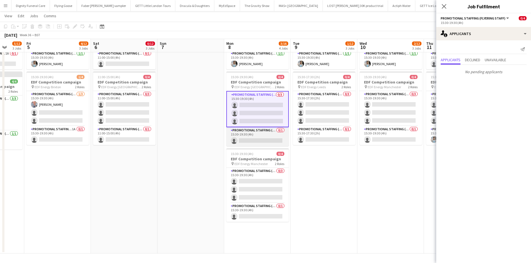
click at [270, 141] on app-card-role "Promotional Staffing (Team Leader) 0/1 15:30-19:30 (4h) single-neutral-actions" at bounding box center [257, 136] width 62 height 19
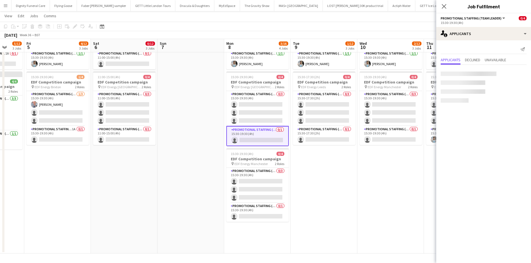
scroll to position [0, 175]
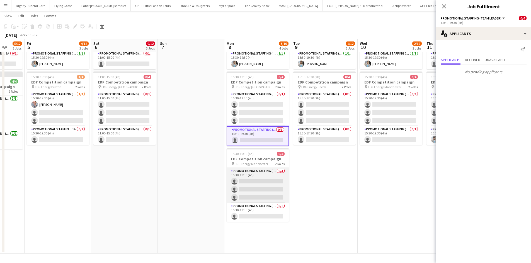
click at [262, 182] on app-card-role "Promotional Staffing (Flyering Staff) 0/3 15:30-19:30 (4h) single-neutral-actio…" at bounding box center [257, 185] width 62 height 35
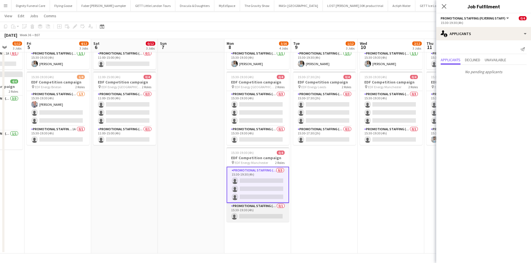
click at [255, 203] on app-card-role "Promotional Staffing (Team Leader) 0/1 15:30-19:30 (4h) single-neutral-actions" at bounding box center [257, 212] width 62 height 19
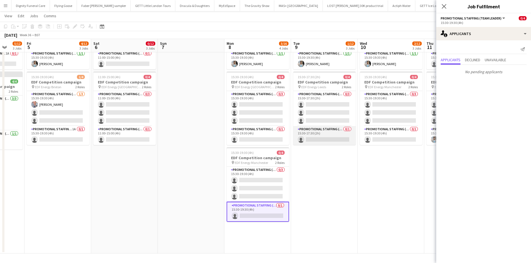
click at [333, 138] on app-card-role "Promotional Staffing (Team Leader) 0/1 15:30-17:30 (2h) single-neutral-actions" at bounding box center [324, 135] width 62 height 19
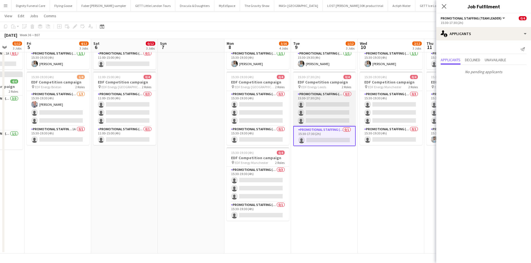
click at [343, 113] on app-card-role "Promotional Staffing (Flyering Staff) 0/3 15:30-17:30 (2h) single-neutral-actio…" at bounding box center [324, 108] width 62 height 35
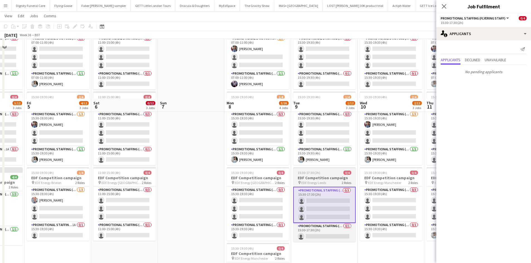
scroll to position [33, 0]
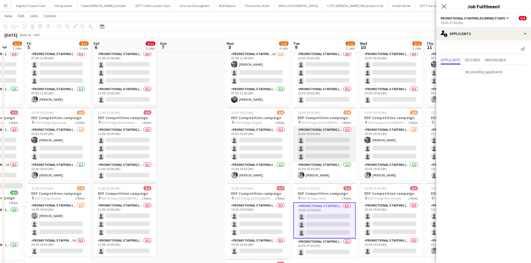
click at [337, 145] on app-card-role "Promotional Staffing (Flyering Staff) 0/3 15:30-19:30 (4h) single-neutral-actio…" at bounding box center [324, 144] width 62 height 35
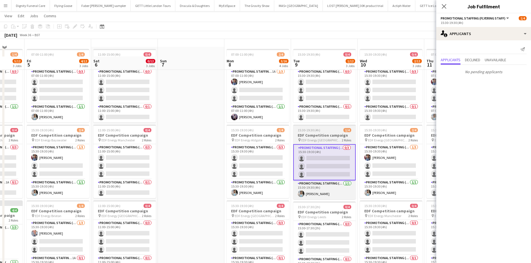
scroll to position [0, 0]
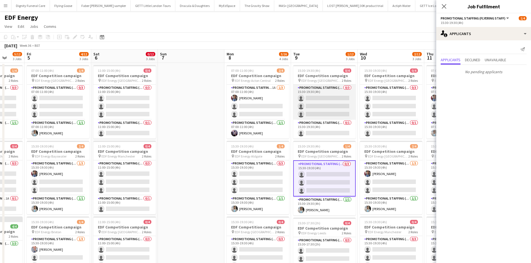
click at [320, 112] on app-card-role "Promotional Staffing (Flyering Staff) 0/3 15:30-19:30 (4h) single-neutral-actio…" at bounding box center [324, 102] width 62 height 35
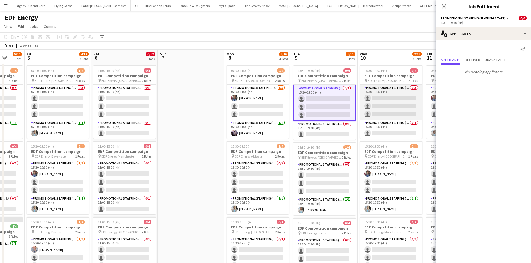
click at [379, 106] on app-card-role "Promotional Staffing (Flyering Staff) 0/3 15:30-19:30 (4h) single-neutral-actio…" at bounding box center [391, 102] width 62 height 35
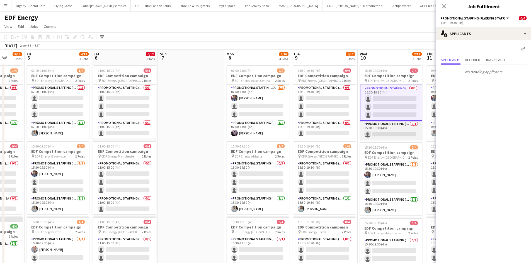
click at [395, 131] on app-card-role "Promotional Staffing (Team Leader) 0/1 15:30-19:30 (4h) single-neutral-actions" at bounding box center [391, 130] width 62 height 19
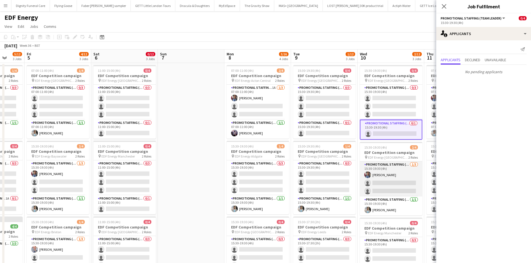
click at [389, 179] on app-card-role "Promotional Staffing (Flyering Staff) [DATE] 15:30-19:30 (4h) [PERSON_NAME] sin…" at bounding box center [391, 179] width 62 height 35
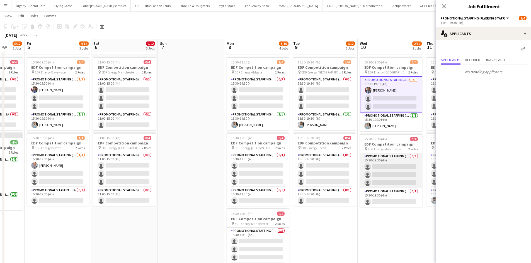
click at [381, 162] on app-card-role "Promotional Staffing (Flyering Staff) 0/3 15:30-19:30 (4h) single-neutral-actio…" at bounding box center [391, 170] width 62 height 35
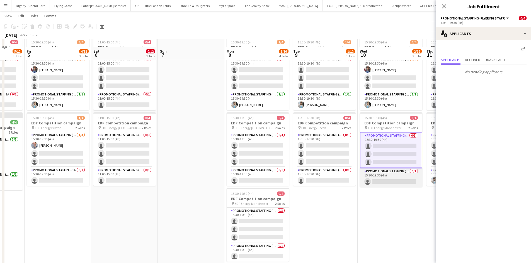
scroll to position [111, 0]
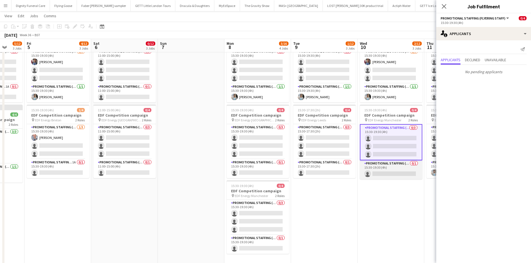
click at [397, 171] on app-card-role "Promotional Staffing (Team Leader) 0/1 15:30-19:30 (4h) single-neutral-actions" at bounding box center [391, 169] width 62 height 19
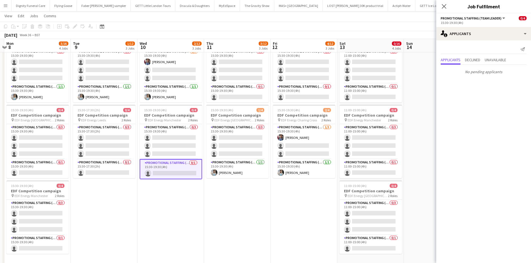
drag, startPoint x: 392, startPoint y: 206, endPoint x: 282, endPoint y: 195, distance: 110.9
click at [173, 203] on app-calendar-viewport "Fri 5 4/12 3 Jobs Sat 6 0/12 3 Jobs Sun 7 Mon 8 3/16 4 Jobs Tue 9 1/12 3 Jobs W…" at bounding box center [265, 98] width 531 height 377
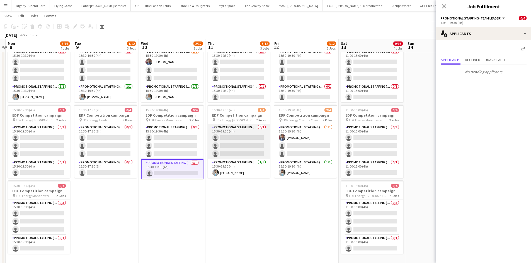
click at [263, 142] on app-card-role "Promotional Staffing (Flyering Staff) 0/3 15:30-19:30 (4h) single-neutral-actio…" at bounding box center [239, 141] width 62 height 35
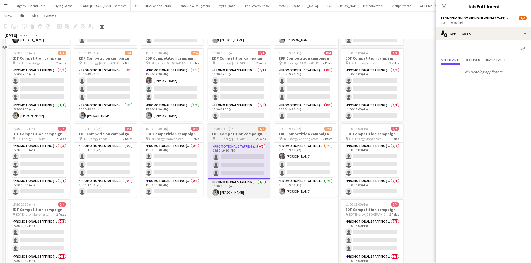
scroll to position [56, 0]
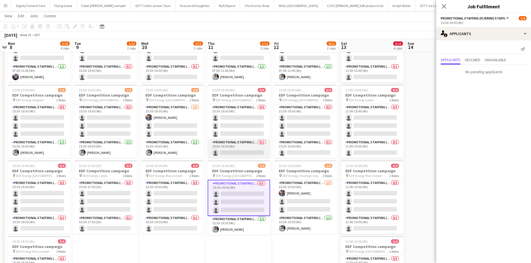
click at [221, 149] on app-card-role "Promotional Staffing (Team Leader) 0/1 15:30-19:30 (4h) single-neutral-actions" at bounding box center [239, 148] width 62 height 19
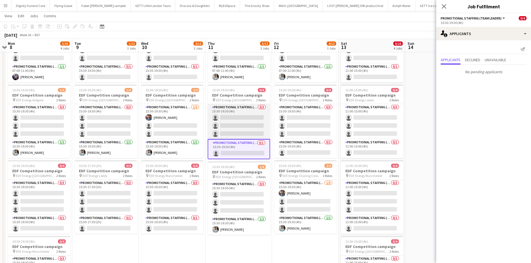
click at [244, 120] on app-card-role "Promotional Staffing (Flyering Staff) 0/3 15:30-19:30 (4h) single-neutral-actio…" at bounding box center [239, 121] width 62 height 35
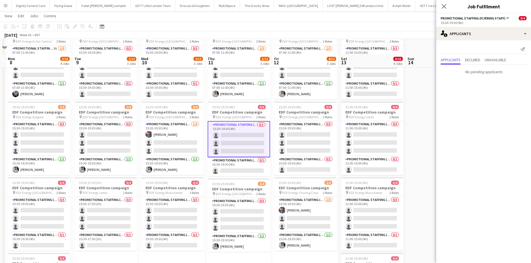
scroll to position [0, 0]
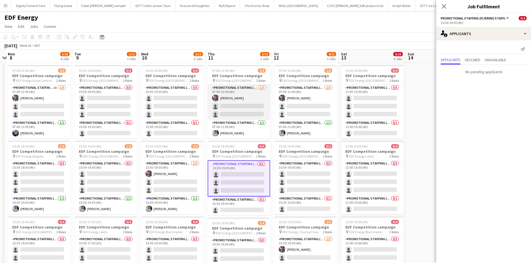
click at [247, 107] on app-card-role "Promotional Staffing (Flyering Staff) [DATE] 07:00-11:00 (4h) [PERSON_NAME] sin…" at bounding box center [239, 102] width 62 height 35
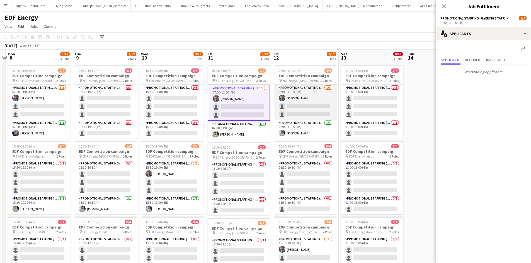
click at [305, 104] on app-card-role "Promotional Staffing (Flyering Staff) [DATE] 07:00-11:00 (4h) [PERSON_NAME] sin…" at bounding box center [305, 102] width 62 height 35
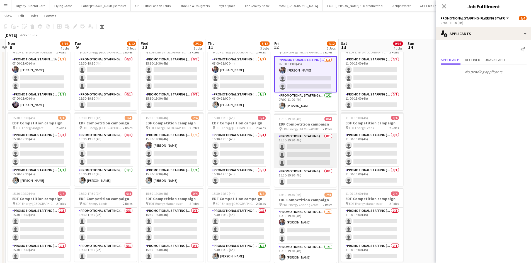
click at [307, 150] on app-card-role "Promotional Staffing (Flyering Staff) 0/3 15:30-19:30 (4h) single-neutral-actio…" at bounding box center [305, 150] width 62 height 35
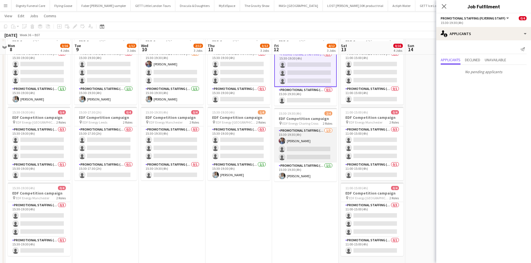
scroll to position [111, 0]
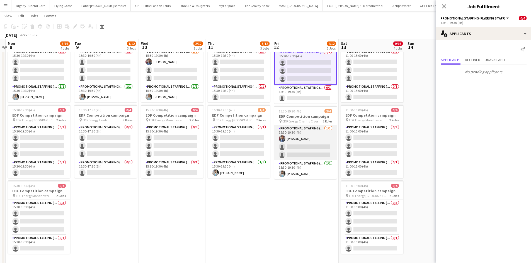
click at [298, 147] on app-card-role "Promotional Staffing (Flyering Staff) [DATE] 15:30-19:30 (4h) [PERSON_NAME] sin…" at bounding box center [305, 142] width 62 height 35
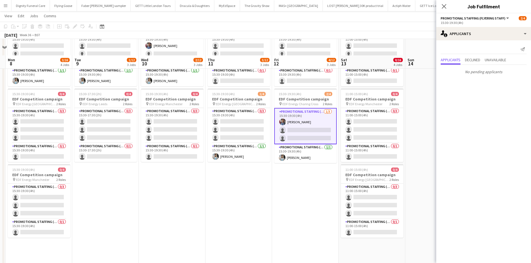
scroll to position [6, 0]
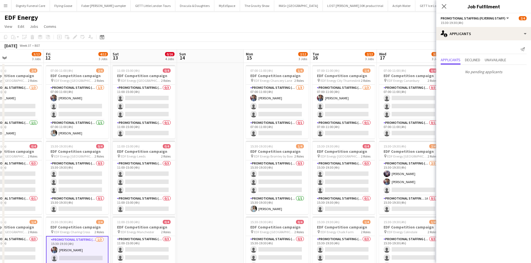
drag, startPoint x: 410, startPoint y: 113, endPoint x: 182, endPoint y: 120, distance: 228.5
click at [182, 120] on app-calendar-viewport "Mon 8 3/16 4 Jobs Tue 9 1/12 3 Jobs Wed 10 2/12 3 Jobs Thu 11 3/12 3 Jobs Fri 1…" at bounding box center [265, 224] width 531 height 349
click at [281, 106] on app-card-role "Promotional Staffing (Flyering Staff) [DATE] 07:00-11:00 (4h) [PERSON_NAME] sin…" at bounding box center [276, 102] width 62 height 35
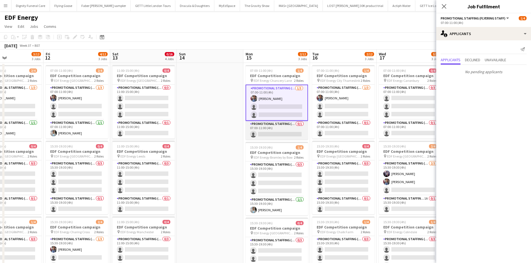
click at [272, 131] on app-card-role "Promotional Staffing (Team Leader) 0/1 07:00-11:00 (4h) single-neutral-actions" at bounding box center [276, 130] width 62 height 19
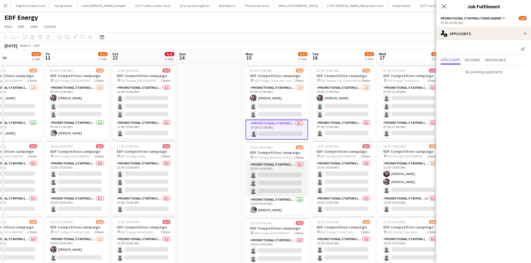
click at [270, 178] on app-card-role "Promotional Staffing (Flyering Staff) 0/3 15:30-19:30 (4h) single-neutral-actio…" at bounding box center [276, 179] width 62 height 35
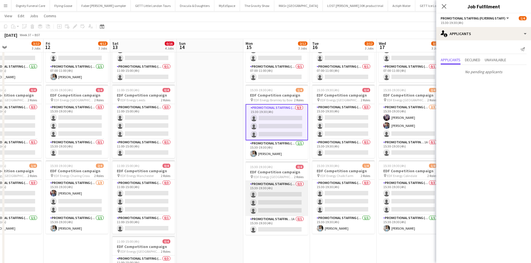
click at [283, 201] on app-card-role "Promotional Staffing (Flyering Staff) 0/3 15:30-19:30 (4h) single-neutral-actio…" at bounding box center [276, 198] width 62 height 35
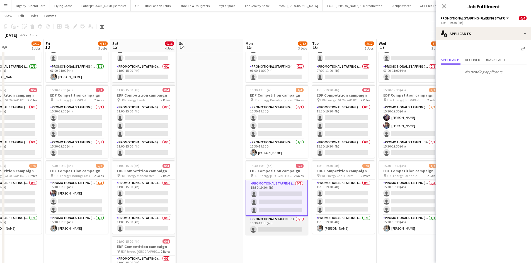
click at [293, 203] on app-card-role "Promotional Staffing (Team Leader) 1A 0/1 15:30-19:30 (4h) single-neutral-actio…" at bounding box center [276, 225] width 62 height 19
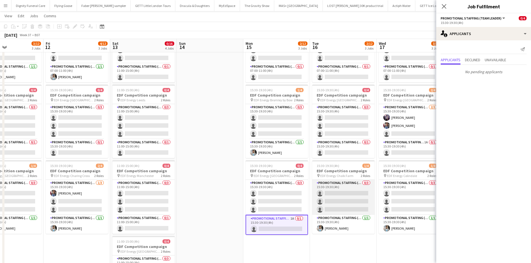
click at [357, 195] on app-card-role "Promotional Staffing (Flyering Staff) 0/3 15:30-19:30 (4h) single-neutral-actio…" at bounding box center [343, 197] width 62 height 35
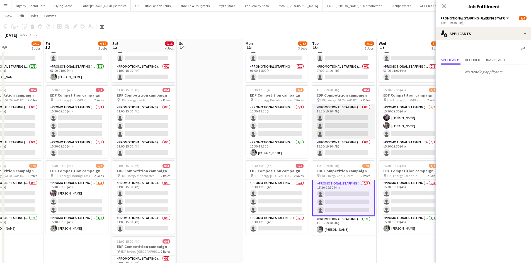
click at [345, 126] on app-card-role "Promotional Staffing (Flyering Staff) 0/3 15:30-19:30 (4h) single-neutral-actio…" at bounding box center [343, 121] width 62 height 35
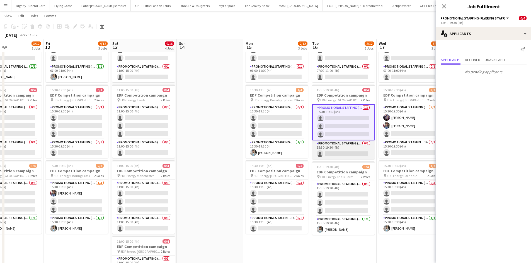
click at [353, 149] on app-card-role "Promotional Staffing (Team Leader) 0/1 15:30-19:30 (4h) single-neutral-actions" at bounding box center [343, 149] width 62 height 19
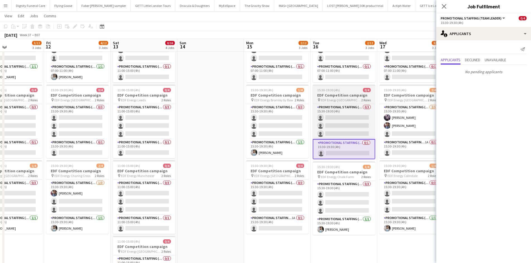
scroll to position [22, 0]
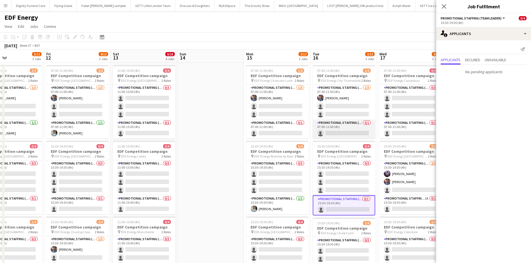
click at [350, 127] on app-card-role "Promotional Staffing (Team Leader) 0/1 07:00-11:00 (4h) single-neutral-actions" at bounding box center [344, 129] width 62 height 19
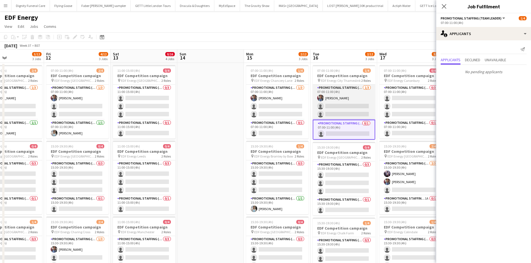
click at [370, 108] on app-card-role "Promotional Staffing (Flyering Staff) [DATE] 07:00-11:00 (4h) [PERSON_NAME] sin…" at bounding box center [344, 102] width 62 height 35
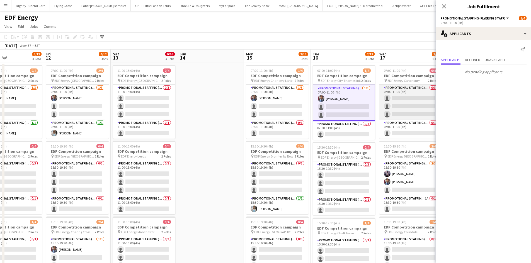
click at [401, 110] on app-card-role "Promotional Staffing (Flyering Staff) 0/3 07:00-11:00 (4h) single-neutral-actio…" at bounding box center [410, 102] width 62 height 35
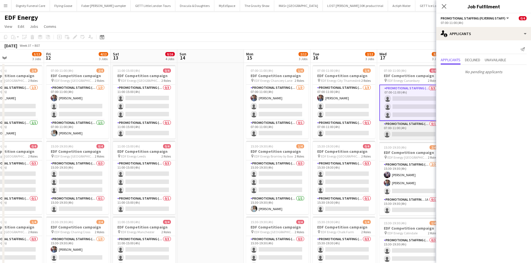
click at [411, 130] on app-card-role "Promotional Staffing (Team Leader) 0/1 07:00-11:00 (4h) single-neutral-actions" at bounding box center [410, 130] width 62 height 19
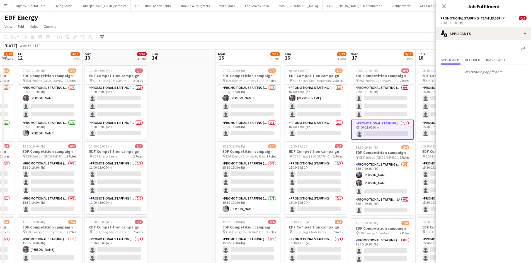
scroll to position [0, 206]
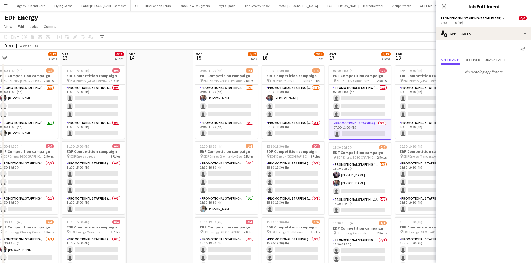
drag, startPoint x: 401, startPoint y: 157, endPoint x: 284, endPoint y: 156, distance: 117.3
click at [284, 156] on app-calendar-viewport "Tue 9 1/12 3 Jobs Wed 10 2/12 3 Jobs Thu 11 3/12 3 Jobs Fri 12 4/12 3 Jobs Sat …" at bounding box center [265, 224] width 531 height 349
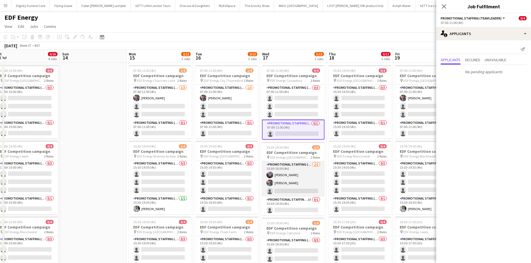
click at [302, 188] on app-card-role "Promotional Staffing (Flyering Staff) [DATE] 15:30-19:30 (4h) [PERSON_NAME] [PE…" at bounding box center [293, 179] width 62 height 35
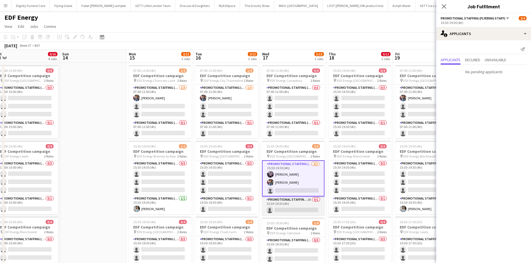
click at [298, 203] on app-card-role "Promotional Staffing (Team Leader) 1A 0/1 15:30-19:30 (4h) single-neutral-actio…" at bounding box center [293, 206] width 62 height 19
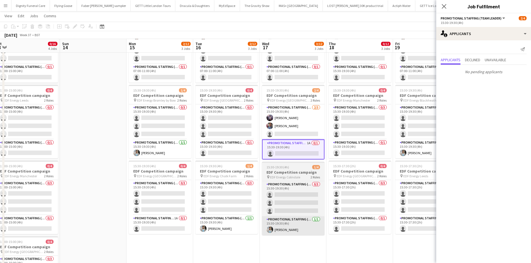
scroll to position [56, 0]
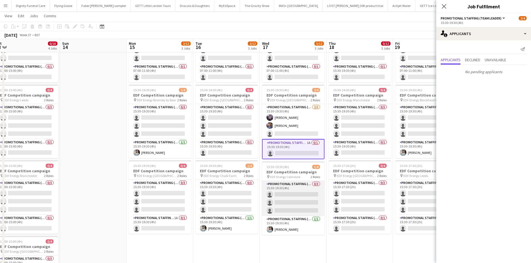
click at [277, 196] on app-card-role "Promotional Staffing (Flyering Staff) 0/3 15:30-19:30 (4h) single-neutral-actio…" at bounding box center [293, 198] width 62 height 35
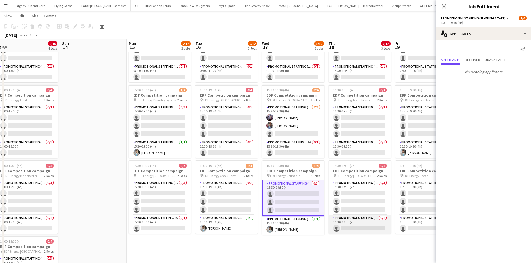
click at [359, 203] on app-card-role "Promotional Staffing (Team Leader) 0/1 15:30-17:30 (2h) single-neutral-actions" at bounding box center [359, 224] width 62 height 19
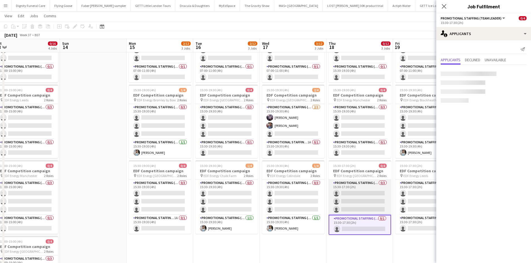
drag, startPoint x: 360, startPoint y: 195, endPoint x: 353, endPoint y: 195, distance: 6.4
click at [360, 195] on app-card-role "Promotional Staffing (Flyering Staff) 0/3 15:30-17:30 (2h) single-neutral-actio…" at bounding box center [359, 197] width 62 height 35
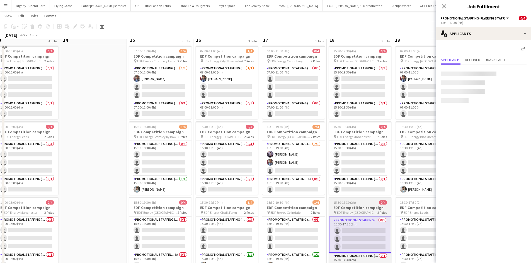
scroll to position [0, 0]
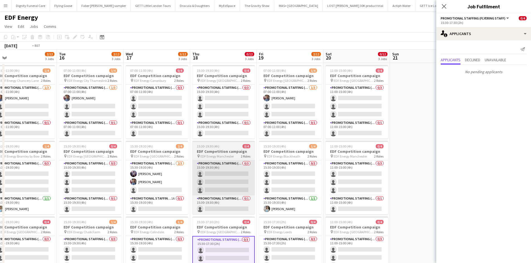
drag, startPoint x: 375, startPoint y: 176, endPoint x: 234, endPoint y: 176, distance: 140.9
click at [235, 177] on app-calendar-viewport "Fri 12 4/12 3 Jobs Sat 13 0/16 4 Jobs Sun 14 Mon 15 2/12 3 Jobs Tue 16 2/12 3 J…" at bounding box center [265, 224] width 531 height 349
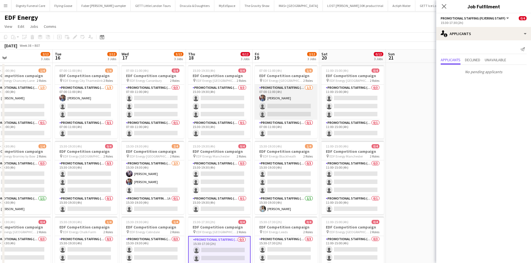
click at [295, 109] on app-card-role "Promotional Staffing (Flyering Staff) [DATE] 07:00-11:00 (4h) [PERSON_NAME] sin…" at bounding box center [286, 102] width 62 height 35
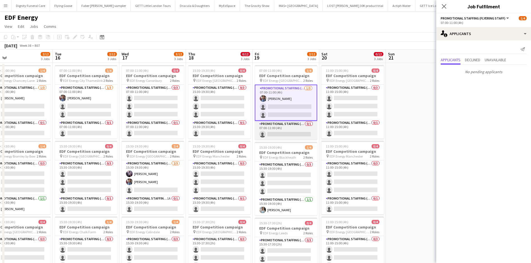
click at [294, 133] on app-card-role "Promotional Staffing (Team Leader) 0/1 07:00-11:00 (4h) single-neutral-actions" at bounding box center [286, 130] width 62 height 19
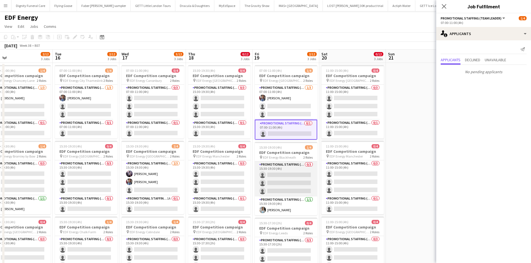
click at [292, 177] on app-card-role "Promotional Staffing (Flyering Staff) 0/3 15:30-19:30 (4h) single-neutral-actio…" at bounding box center [286, 179] width 62 height 35
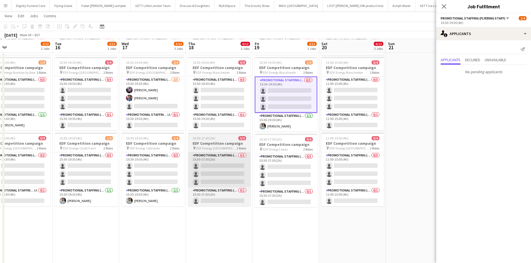
scroll to position [84, 0]
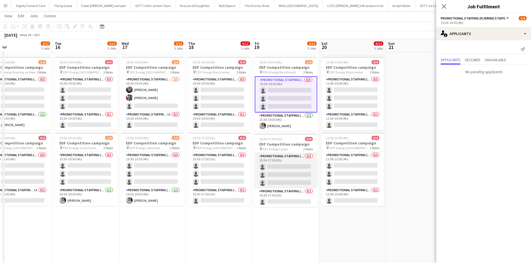
click at [299, 165] on app-card-role "Promotional Staffing (Flyering Staff) 0/3 15:30-17:30 (2h) single-neutral-actio…" at bounding box center [286, 170] width 62 height 35
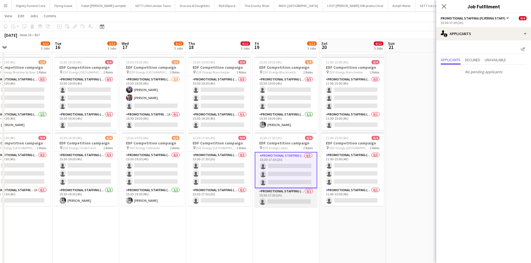
click at [297, 201] on app-card-role "Promotional Staffing (Team Leader) 0/1 15:30-17:30 (2h) single-neutral-actions" at bounding box center [286, 197] width 62 height 19
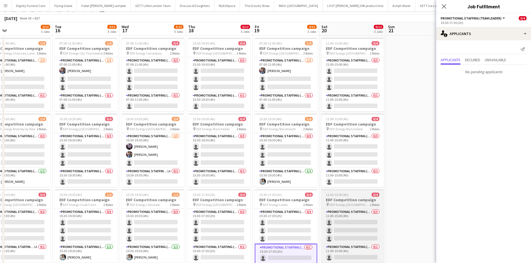
scroll to position [0, 0]
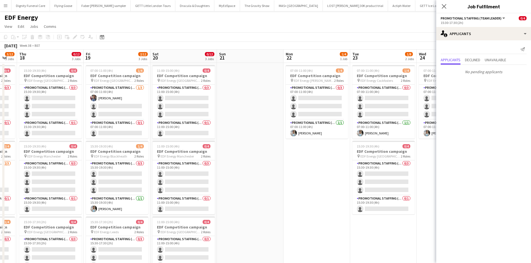
drag, startPoint x: 387, startPoint y: 182, endPoint x: 158, endPoint y: 187, distance: 229.3
click at [158, 187] on app-calendar-viewport "Mon 15 2/12 3 Jobs Tue 16 2/12 3 Jobs Wed 17 3/12 3 Jobs Thu 18 0/12 3 Jobs Fri…" at bounding box center [265, 224] width 531 height 349
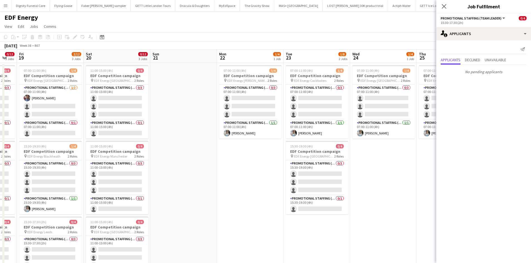
scroll to position [0, 183]
click at [258, 106] on app-card-role "Promotional Staffing (Flyering Staff) 0/3 07:00-11:00 (4h) single-neutral-actio…" at bounding box center [250, 102] width 62 height 35
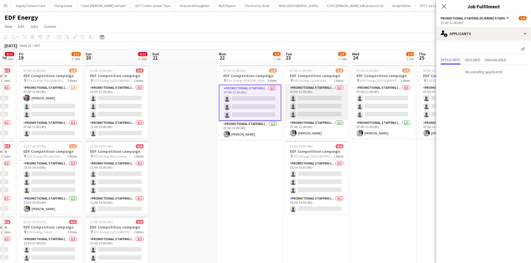
click at [320, 101] on app-card-role "Promotional Staffing (Flyering Staff) 0/3 07:00-11:00 (4h) single-neutral-actio…" at bounding box center [316, 102] width 62 height 35
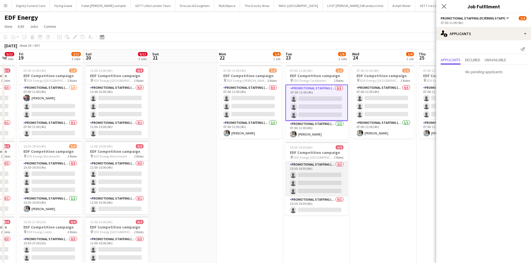
click at [323, 173] on app-card-role "Promotional Staffing (Flyering Staff) 0/3 15:30-19:30 (4h) single-neutral-actio…" at bounding box center [316, 179] width 62 height 35
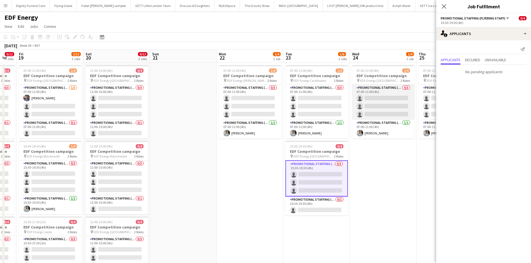
click at [370, 99] on app-card-role "Promotional Staffing (Flyering Staff) 0/3 07:00-11:00 (4h) single-neutral-actio…" at bounding box center [383, 102] width 62 height 35
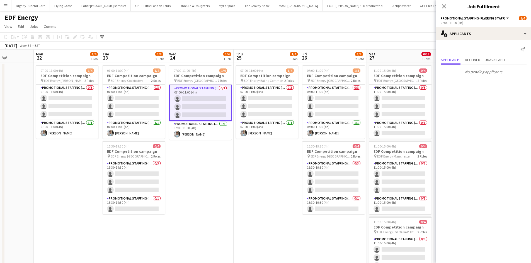
drag, startPoint x: 349, startPoint y: 186, endPoint x: 187, endPoint y: 149, distance: 165.6
click at [212, 185] on app-calendar-viewport "Fri 19 2/12 3 Jobs Sat 20 0/12 3 Jobs Sun 21 Mon 22 1/4 1 Job Tue 23 1/8 2 Jobs…" at bounding box center [265, 224] width 531 height 349
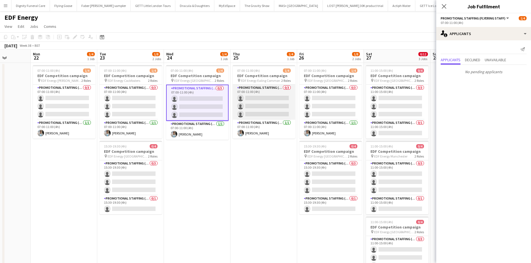
click at [263, 106] on app-card-role "Promotional Staffing (Flyering Staff) 0/3 07:00-11:00 (4h) single-neutral-actio…" at bounding box center [264, 102] width 62 height 35
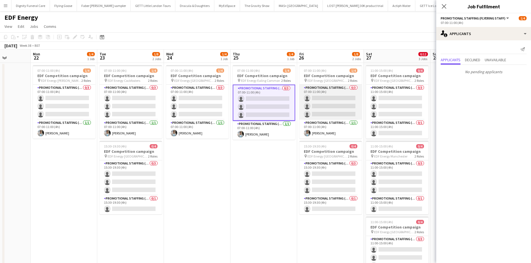
click at [324, 103] on app-card-role "Promotional Staffing (Flyering Staff) 0/3 07:00-11:00 (4h) single-neutral-actio…" at bounding box center [330, 102] width 62 height 35
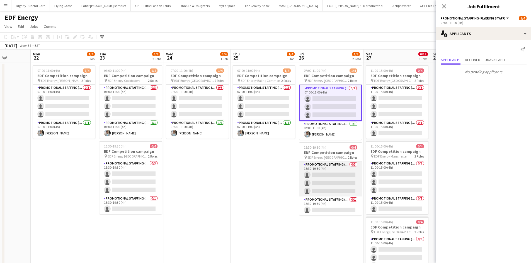
click at [324, 177] on app-card-role "Promotional Staffing (Flyering Staff) 0/3 15:30-19:30 (4h) single-neutral-actio…" at bounding box center [330, 179] width 62 height 35
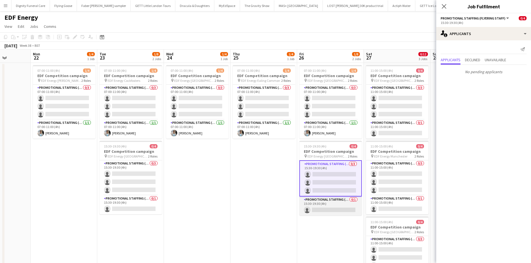
click at [330, 203] on app-card-role "Promotional Staffing (Team Leader) 0/1 15:30-19:30 (4h) single-neutral-actions" at bounding box center [330, 206] width 62 height 19
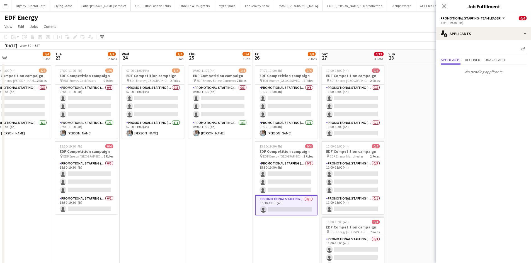
scroll to position [0, 218]
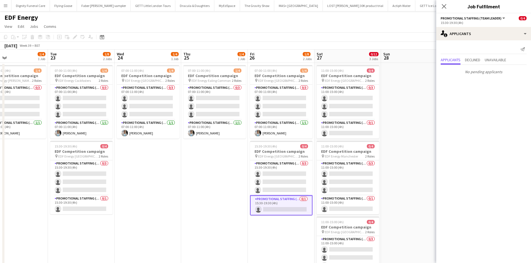
drag, startPoint x: 324, startPoint y: 218, endPoint x: 209, endPoint y: 219, distance: 115.0
click at [209, 203] on app-calendar-viewport "Fri 19 2/12 3 Jobs Sat 20 0/12 3 Jobs Sun 21 Mon 22 1/4 1 Job Tue 23 1/8 2 Jobs…" at bounding box center [265, 224] width 531 height 349
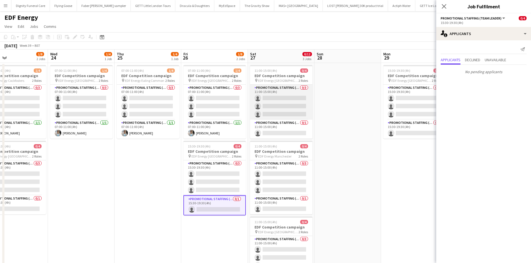
click at [288, 104] on app-card-role "Promotional Staffing (Flyering Staff) 0/3 11:00-15:00 (4h) single-neutral-actio…" at bounding box center [281, 102] width 62 height 35
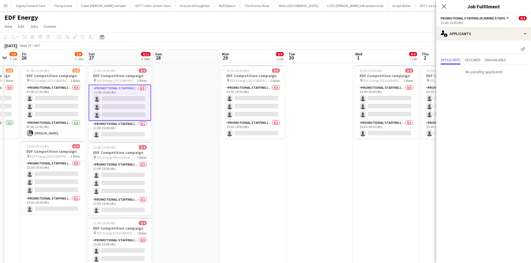
scroll to position [0, 186]
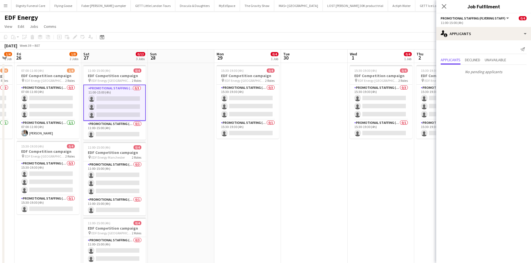
drag, startPoint x: 350, startPoint y: 174, endPoint x: 183, endPoint y: 174, distance: 166.6
click at [183, 177] on app-calendar-viewport "Tue 23 1/8 2 Jobs Wed 24 1/4 1 Job Thu 25 1/4 1 Job Fri 26 1/8 2 Jobs Sat 27 0/…" at bounding box center [265, 224] width 531 height 349
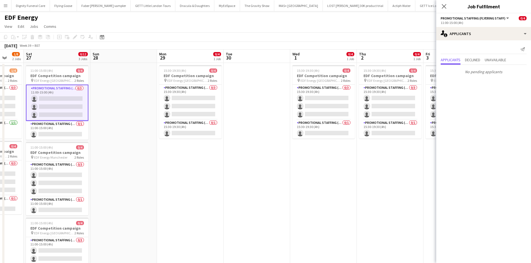
drag, startPoint x: 305, startPoint y: 159, endPoint x: 382, endPoint y: 167, distance: 77.3
click at [428, 170] on body "Menu Boards Boards Boards All jobs Status Workforce Workforce My Workforce Recr…" at bounding box center [265, 204] width 531 height 408
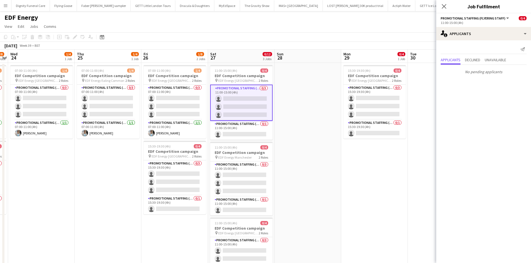
drag, startPoint x: 247, startPoint y: 164, endPoint x: 348, endPoint y: 164, distance: 101.7
click at [345, 165] on app-calendar-viewport "Mon 22 1/4 1 Job Tue 23 1/8 2 Jobs Wed 24 1/4 1 Job Thu 25 1/4 1 Job Fri 26 1/8…" at bounding box center [265, 224] width 531 height 349
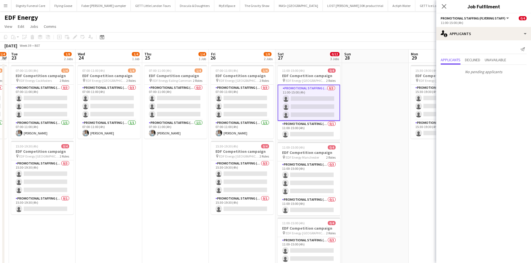
scroll to position [0, 125]
click at [415, 184] on app-date-cell "15:30-19:30 (4h) 0/4 EDF Competition campaign pin EDF Energy [GEOGRAPHIC_DATA] …" at bounding box center [441, 231] width 67 height 336
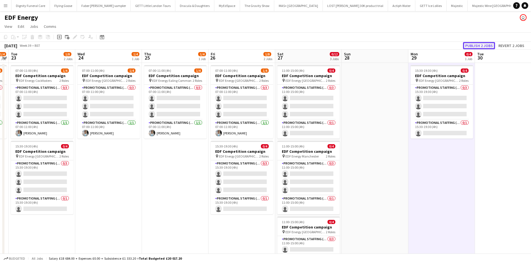
click at [428, 47] on button "Publish 2 jobs" at bounding box center [479, 45] width 32 height 7
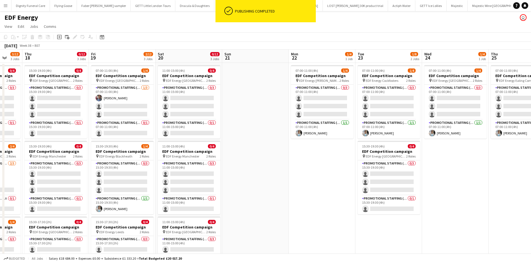
drag, startPoint x: 238, startPoint y: 162, endPoint x: 511, endPoint y: 152, distance: 273.4
click at [428, 152] on app-calendar-viewport "Wed 17 3/12 3 Jobs Thu 18 0/12 3 Jobs Fri 19 2/12 3 Jobs Sat 20 0/12 3 Jobs Sun…" at bounding box center [265, 224] width 531 height 349
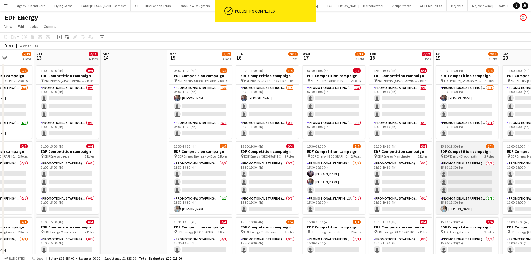
drag, startPoint x: 465, startPoint y: 160, endPoint x: 446, endPoint y: 156, distance: 19.2
click at [428, 157] on app-calendar-viewport "Thu 11 3/12 3 Jobs Fri 12 4/12 3 Jobs Sat 13 0/16 4 Jobs Sun 14 Mon 15 2/12 3 J…" at bounding box center [265, 224] width 531 height 349
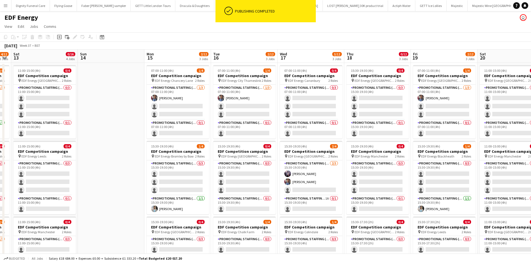
drag, startPoint x: 457, startPoint y: 154, endPoint x: 512, endPoint y: 152, distance: 55.7
click at [428, 152] on app-calendar-viewport "Wed 10 2/12 3 Jobs Thu 11 3/12 3 Jobs Fri 12 4/12 3 Jobs Sat 13 0/16 4 Jobs Sun…" at bounding box center [265, 224] width 531 height 349
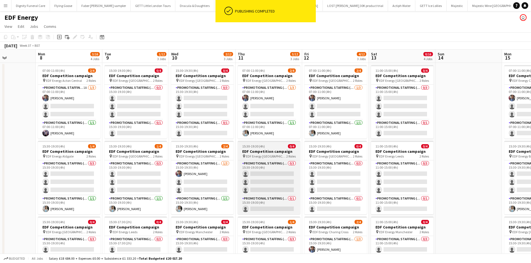
drag, startPoint x: 224, startPoint y: 158, endPoint x: 512, endPoint y: 153, distance: 288.3
click at [428, 154] on html "ok-circled Publishing completed Menu Boards Boards Boards All jobs Status Workf…" at bounding box center [265, 204] width 531 height 408
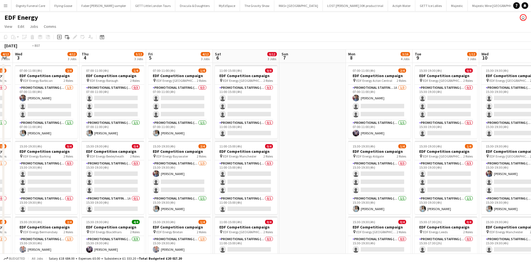
drag, startPoint x: 234, startPoint y: 159, endPoint x: 533, endPoint y: 148, distance: 299.4
click at [428, 148] on html "ok-circled Publishing completed Menu Boards Boards Boards All jobs Status Workf…" at bounding box center [265, 204] width 531 height 408
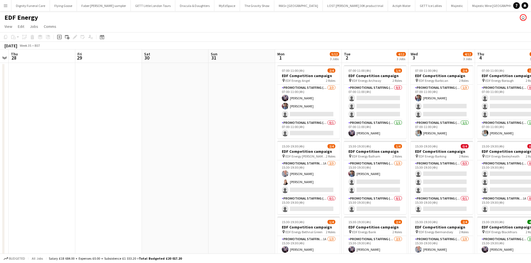
drag, startPoint x: 349, startPoint y: 154, endPoint x: 473, endPoint y: 154, distance: 123.7
click at [428, 154] on app-calendar-viewport "Tue 26 Wed 27 Thu 28 Fri 29 Sat 30 Sun 31 Mon 1 5/12 3 Jobs Tue 2 4/12 3 Jobs W…" at bounding box center [265, 224] width 531 height 349
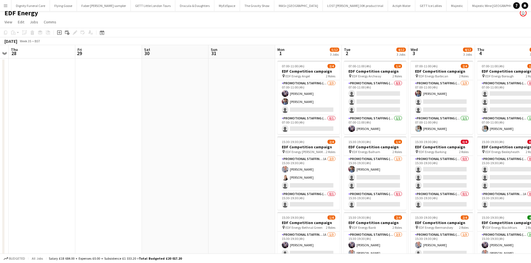
scroll to position [0, 0]
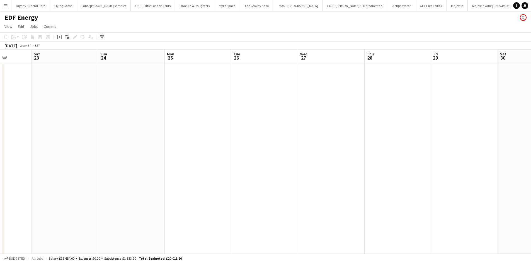
drag, startPoint x: 99, startPoint y: 119, endPoint x: 440, endPoint y: 119, distance: 340.6
click at [428, 119] on app-calendar-viewport "Wed 20 Thu 21 Fri 22 Sat 23 Sun 24 Mon 25 Tue 26 Wed 27 Thu 28 Fri 29 Sat 30 Su…" at bounding box center [265, 224] width 531 height 349
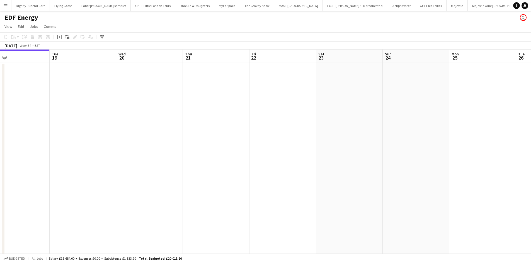
scroll to position [0, 146]
drag, startPoint x: 177, startPoint y: 119, endPoint x: 461, endPoint y: 128, distance: 284.2
click at [428, 128] on app-calendar-viewport "Sat 16 Sun 17 Mon 18 Tue 19 Wed 20 Thu 21 Fri 22 Sat 23 Sun 24 Mon 25 Tue 26 We…" at bounding box center [265, 224] width 531 height 349
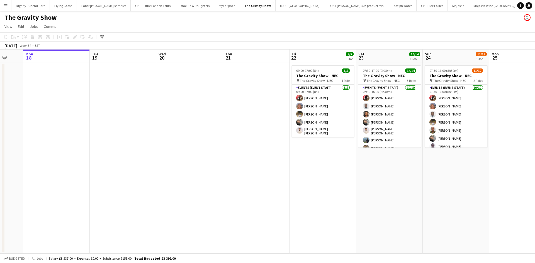
scroll to position [0, 196]
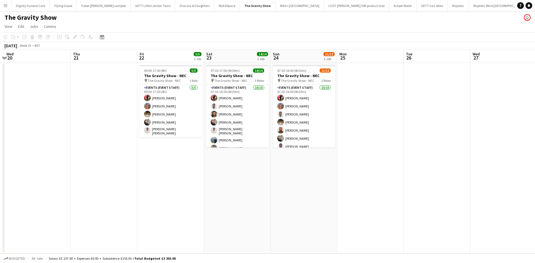
drag, startPoint x: 179, startPoint y: 148, endPoint x: 122, endPoint y: 148, distance: 57.7
click at [122, 148] on app-calendar-viewport "Sun 17 Mon 18 Tue 19 Wed 20 Thu 21 Fri 22 5/5 1 Job Sat 23 14/14 1 Job Sun 24 1…" at bounding box center [267, 152] width 535 height 204
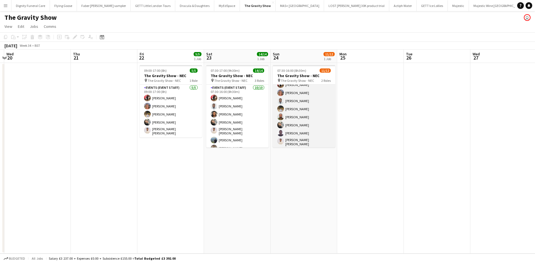
scroll to position [0, 0]
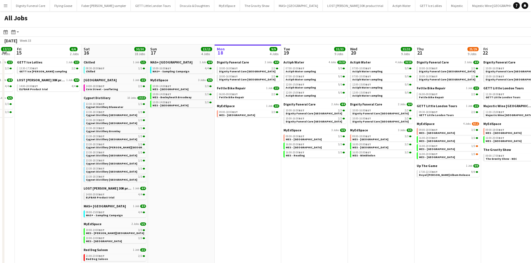
scroll to position [0, 148]
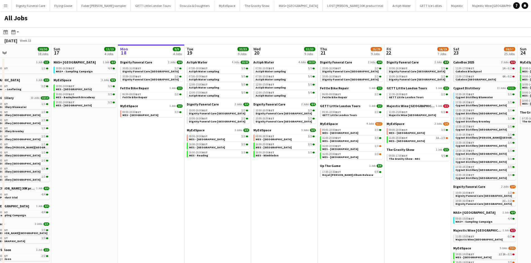
drag, startPoint x: 393, startPoint y: 150, endPoint x: 192, endPoint y: 143, distance: 200.4
click at [192, 143] on app-calendar-viewport "Thu 14 12/12 4 Jobs Fri 15 6/6 2 Jobs Sat 16 30/30 18 Jobs Sun 17 13/13 4 Jobs …" at bounding box center [265, 213] width 531 height 337
